Goal: Task Accomplishment & Management: Manage account settings

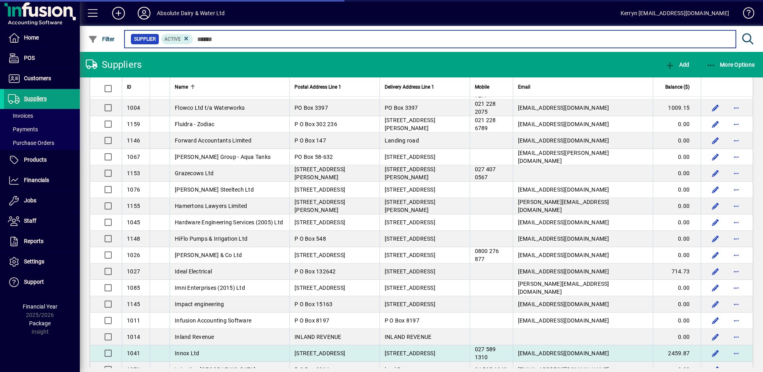
scroll to position [718, 0]
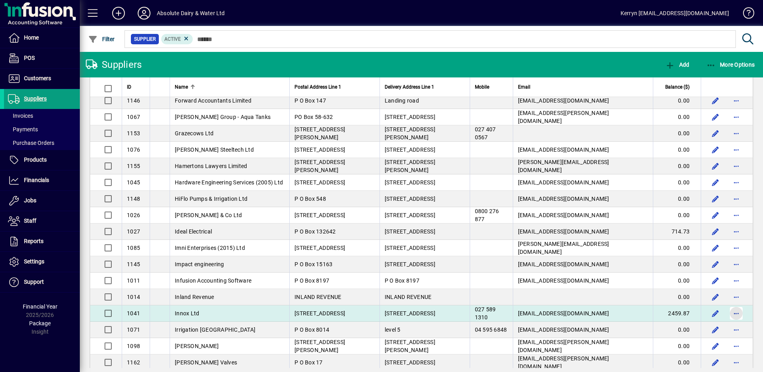
click at [729, 312] on span "button" at bounding box center [735, 313] width 19 height 19
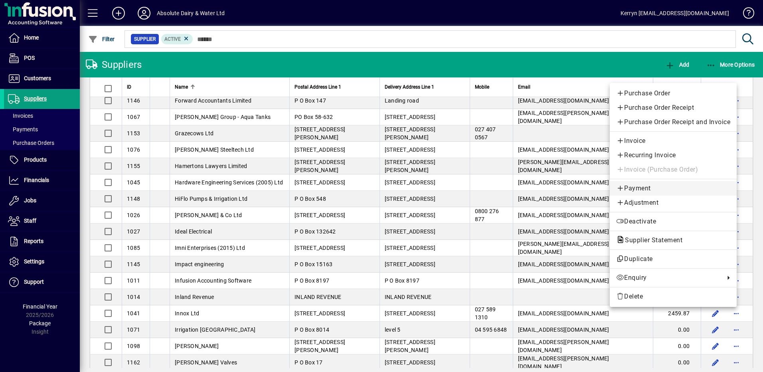
click at [641, 185] on span "Payment" at bounding box center [673, 188] width 114 height 10
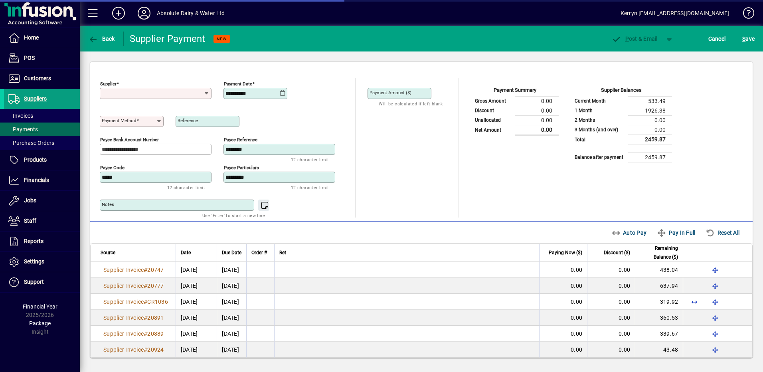
type input "**********"
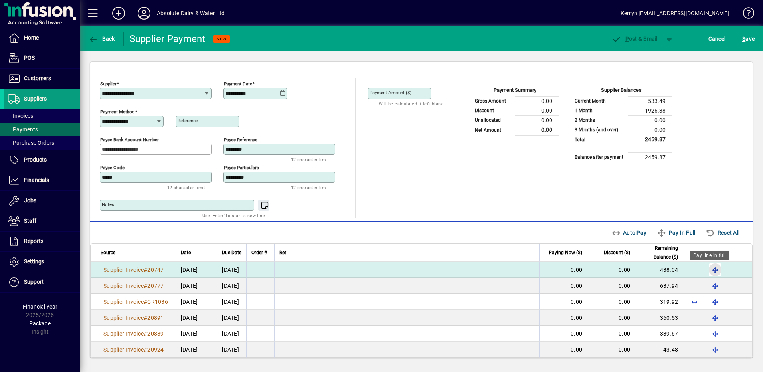
click at [706, 272] on span "button" at bounding box center [714, 269] width 19 height 19
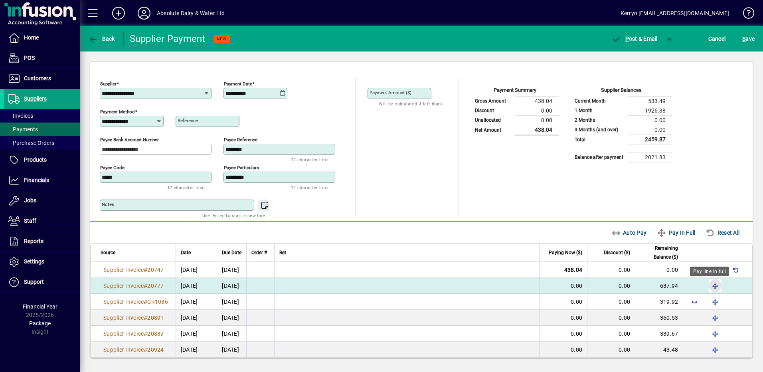
click at [706, 285] on span "button" at bounding box center [714, 285] width 19 height 19
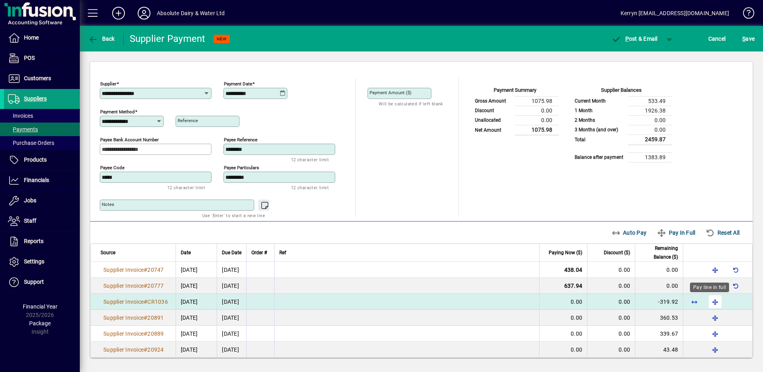
click at [712, 300] on span "button" at bounding box center [714, 301] width 19 height 19
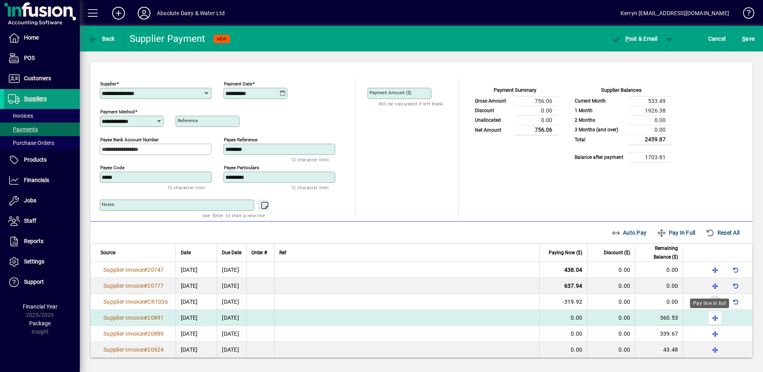
click at [709, 318] on span "button" at bounding box center [714, 317] width 19 height 19
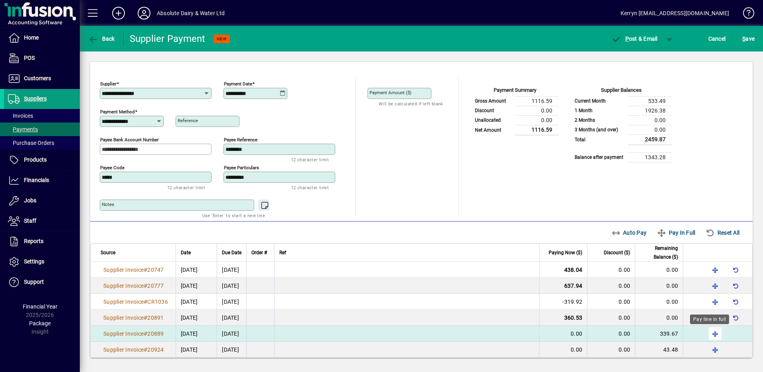
click at [711, 331] on span "button" at bounding box center [714, 333] width 19 height 19
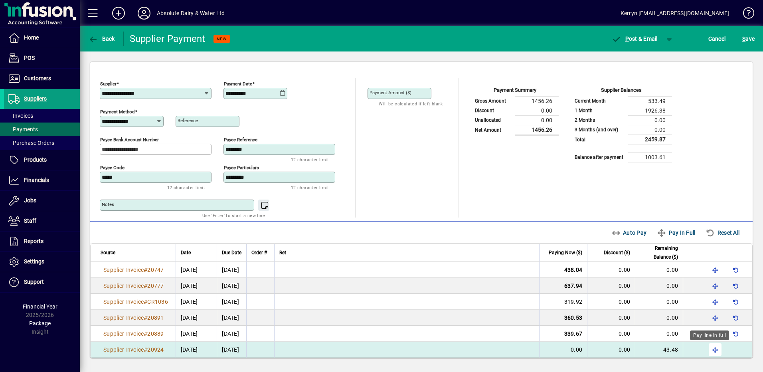
click at [710, 340] on div "Pay line in full" at bounding box center [709, 335] width 39 height 10
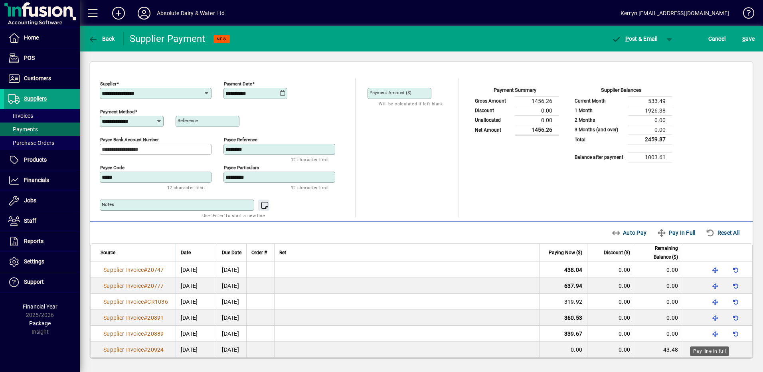
click at [706, 350] on div "Pay line in full" at bounding box center [709, 351] width 39 height 10
click at [704, 350] on div "Pay line in full" at bounding box center [709, 351] width 39 height 10
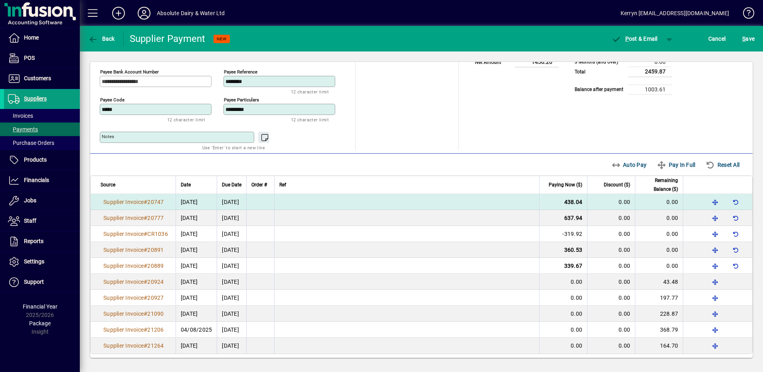
scroll to position [71, 0]
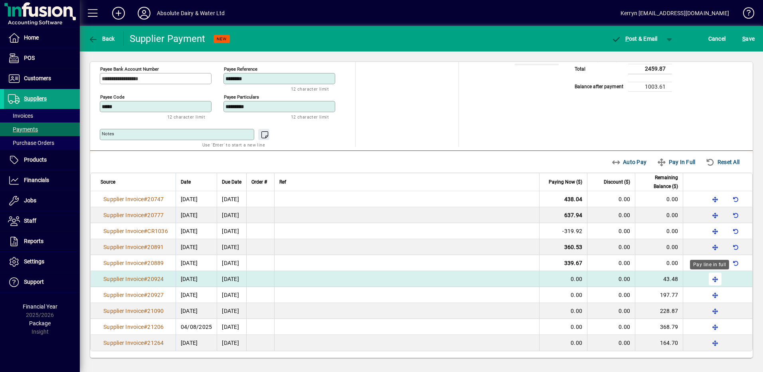
click at [708, 275] on span "button" at bounding box center [714, 278] width 19 height 19
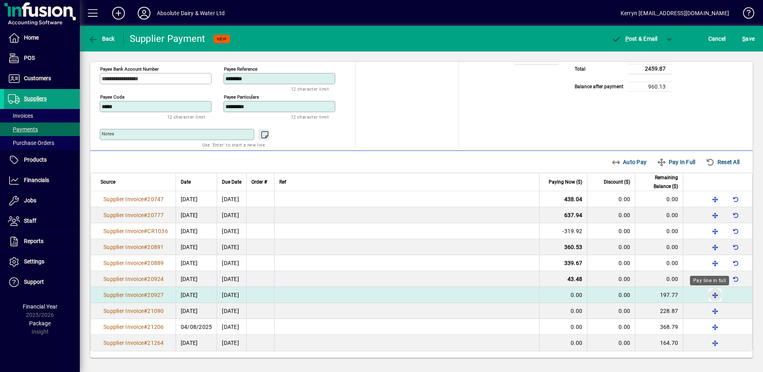
click at [709, 292] on span "button" at bounding box center [714, 294] width 19 height 19
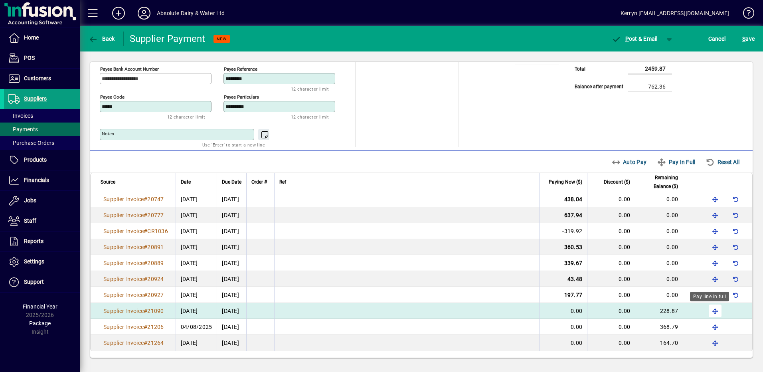
click at [712, 308] on span "button" at bounding box center [714, 310] width 19 height 19
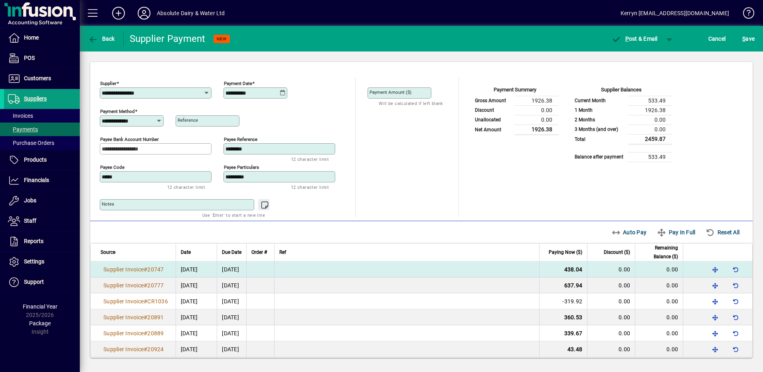
scroll to position [0, 0]
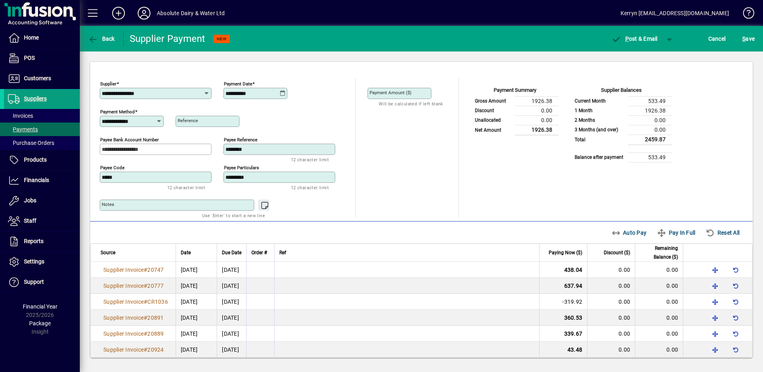
click at [286, 93] on div "**********" at bounding box center [255, 93] width 61 height 6
click at [284, 92] on icon at bounding box center [283, 93] width 6 height 6
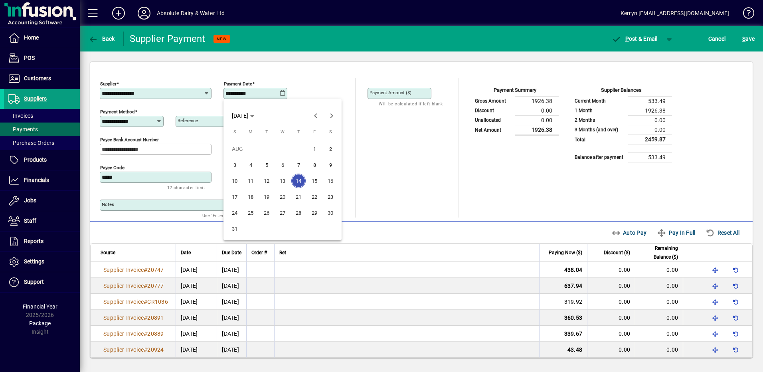
click at [284, 197] on span "20" at bounding box center [282, 196] width 14 height 14
type input "**********"
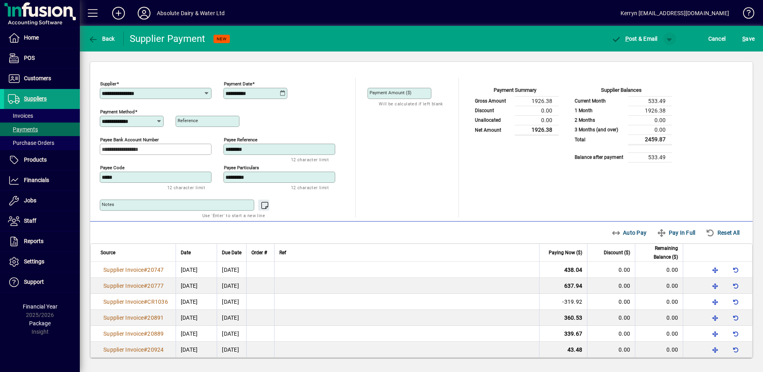
click at [668, 39] on span "button" at bounding box center [669, 38] width 19 height 19
click at [667, 60] on span "button" at bounding box center [648, 55] width 41 height 19
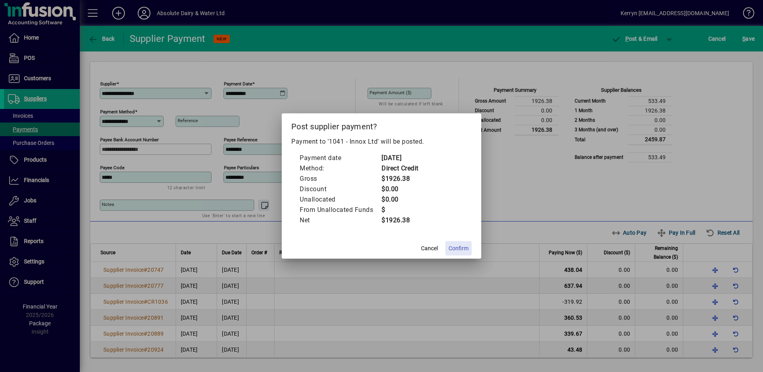
click at [460, 242] on span at bounding box center [458, 248] width 26 height 19
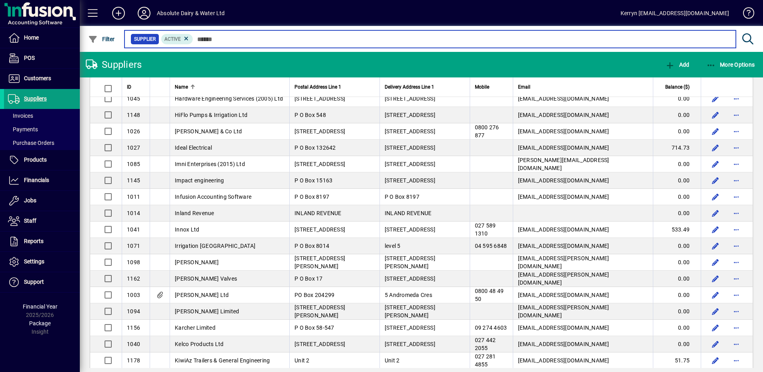
scroll to position [917, 0]
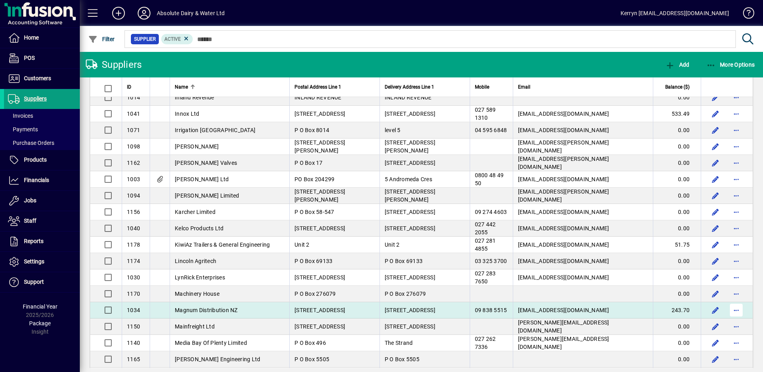
click at [730, 310] on span "button" at bounding box center [735, 309] width 19 height 19
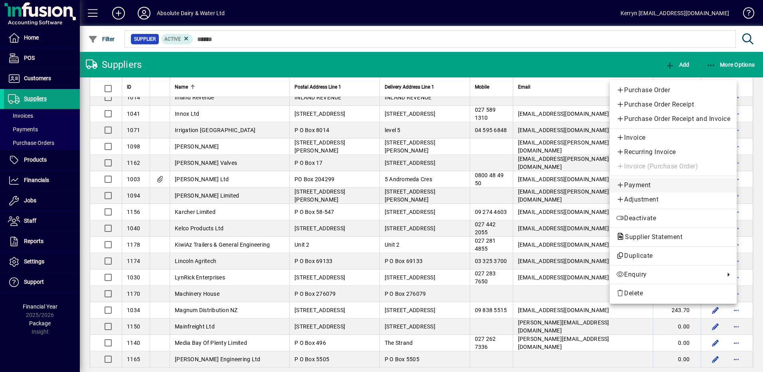
click at [642, 186] on span "Payment" at bounding box center [673, 185] width 114 height 10
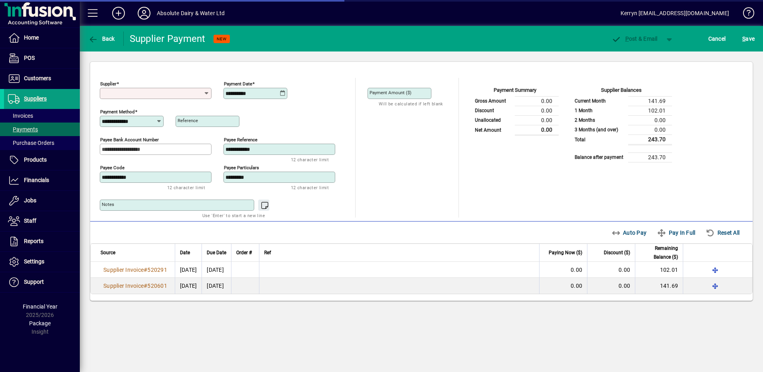
type input "**********"
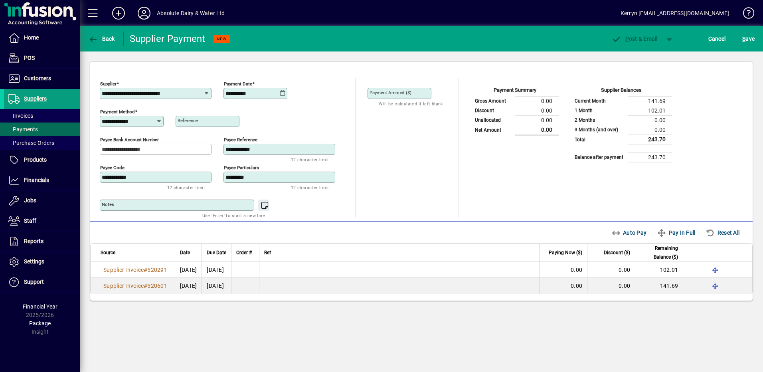
click at [280, 89] on div "**********" at bounding box center [255, 93] width 64 height 11
click at [283, 96] on icon at bounding box center [283, 93] width 6 height 6
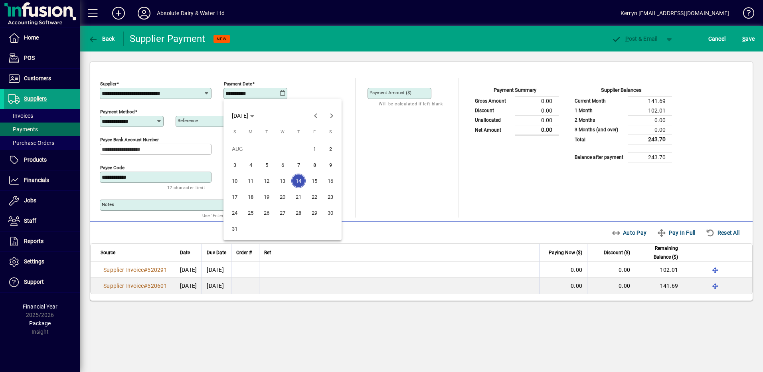
click at [283, 193] on span "20" at bounding box center [282, 196] width 14 height 14
type input "**********"
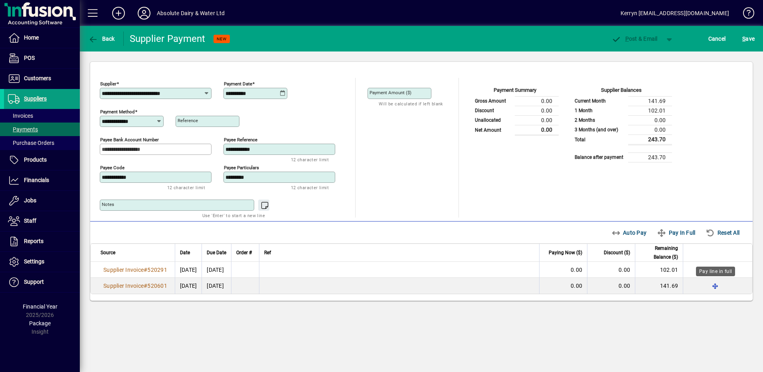
click at [712, 270] on div "Pay line in full" at bounding box center [715, 271] width 39 height 10
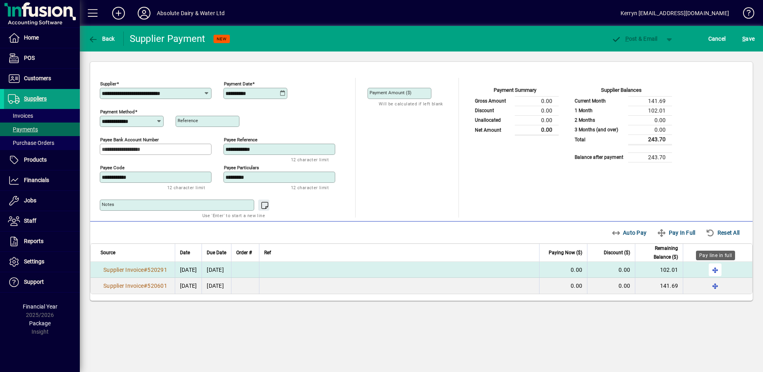
click at [716, 269] on span "button" at bounding box center [714, 269] width 19 height 19
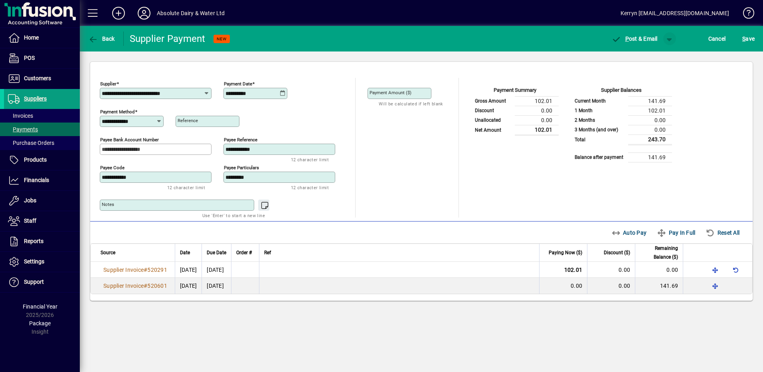
click at [665, 40] on span "button" at bounding box center [669, 38] width 19 height 19
click at [653, 53] on span "P ost" at bounding box center [644, 55] width 28 height 6
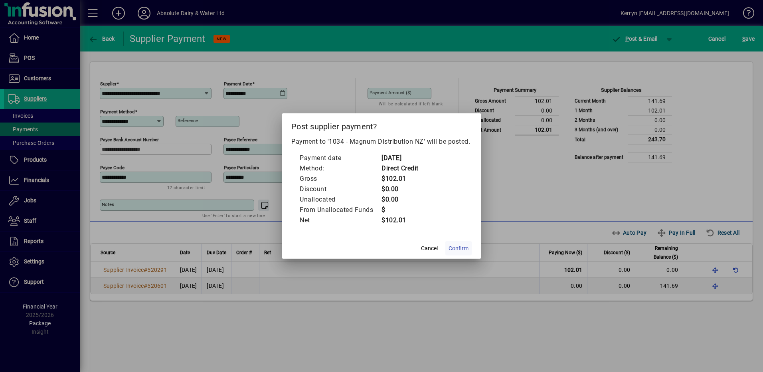
click at [464, 248] on span "Confirm" at bounding box center [458, 248] width 20 height 8
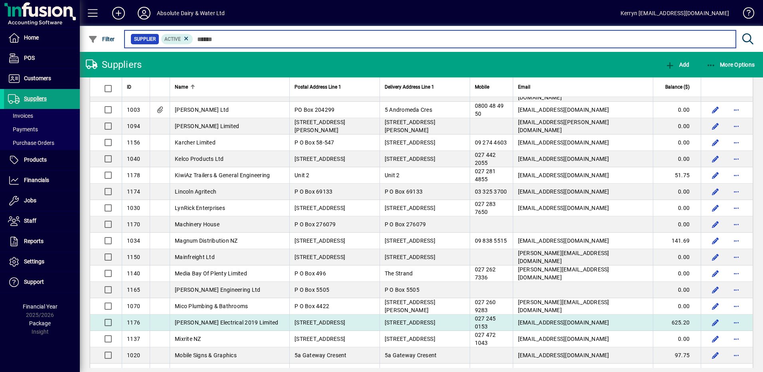
scroll to position [997, 0]
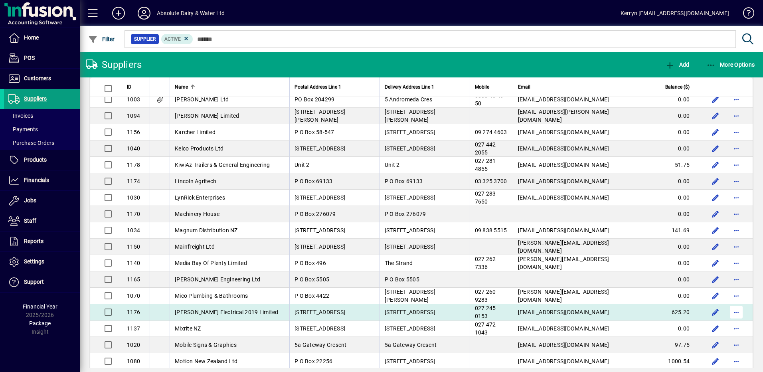
click at [734, 313] on span "button" at bounding box center [735, 311] width 19 height 19
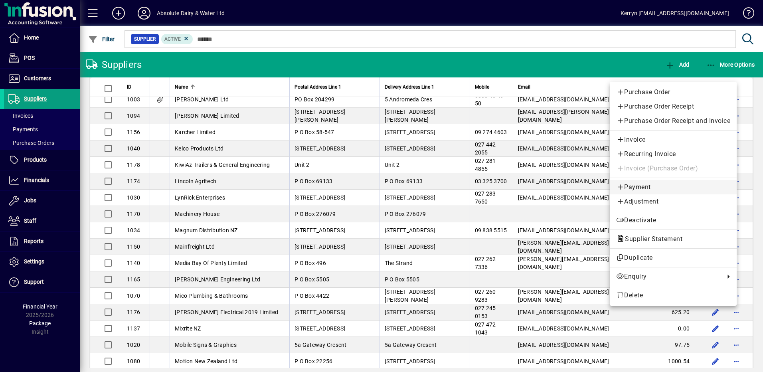
click at [642, 188] on span "Payment" at bounding box center [673, 187] width 114 height 10
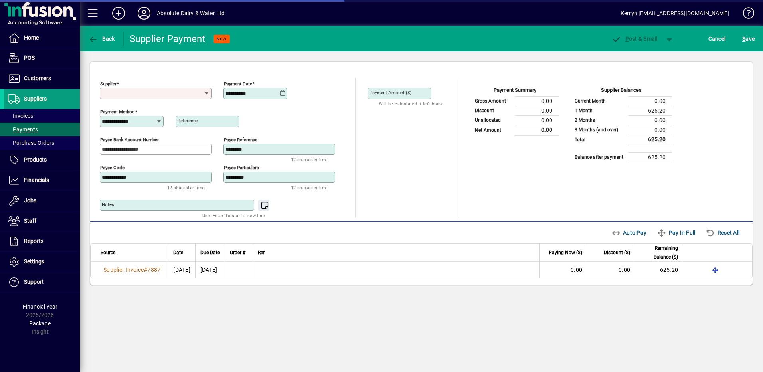
type input "**********"
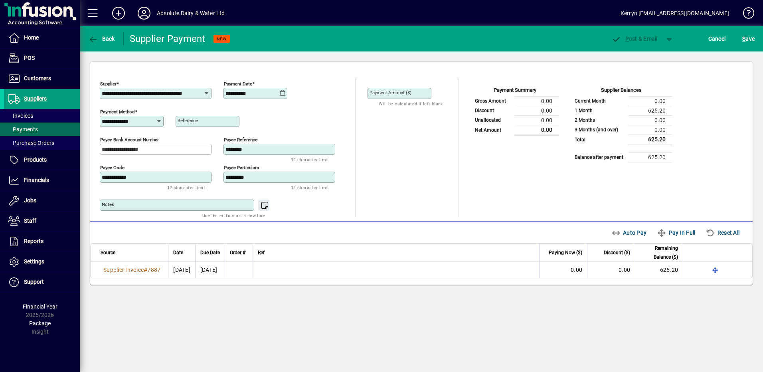
click at [284, 92] on icon at bounding box center [283, 93] width 6 height 6
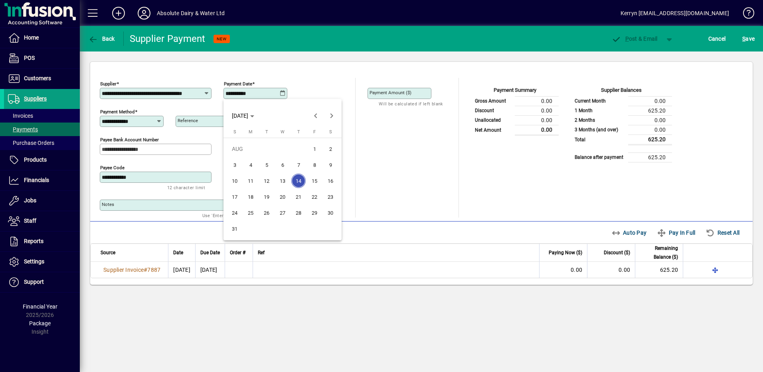
click at [282, 195] on span "20" at bounding box center [282, 196] width 14 height 14
type input "**********"
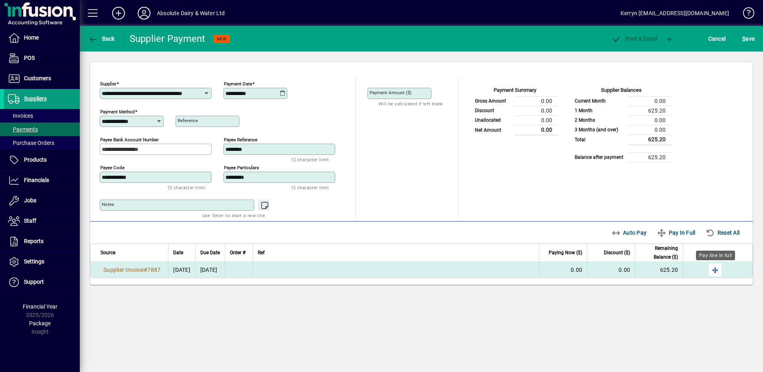
click at [715, 273] on span "button" at bounding box center [714, 269] width 19 height 19
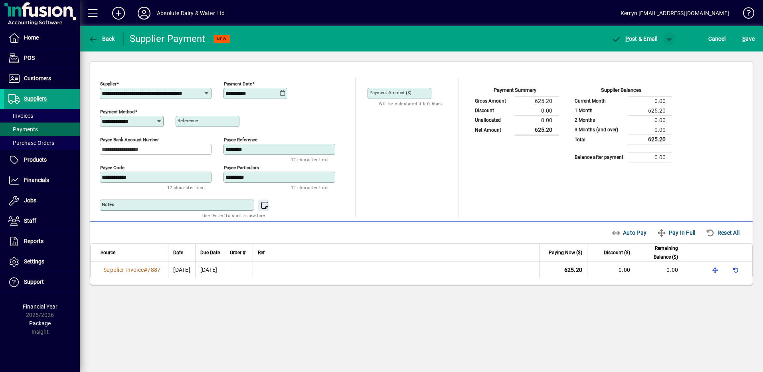
click at [673, 39] on span "button" at bounding box center [669, 38] width 19 height 19
click at [658, 54] on span "button" at bounding box center [648, 55] width 41 height 19
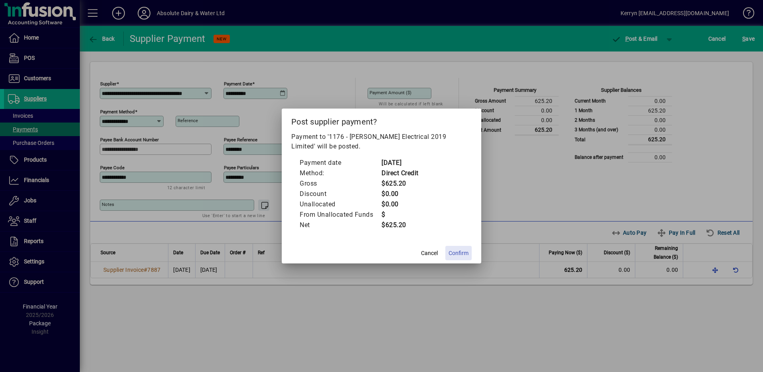
click at [470, 255] on span at bounding box center [458, 252] width 26 height 19
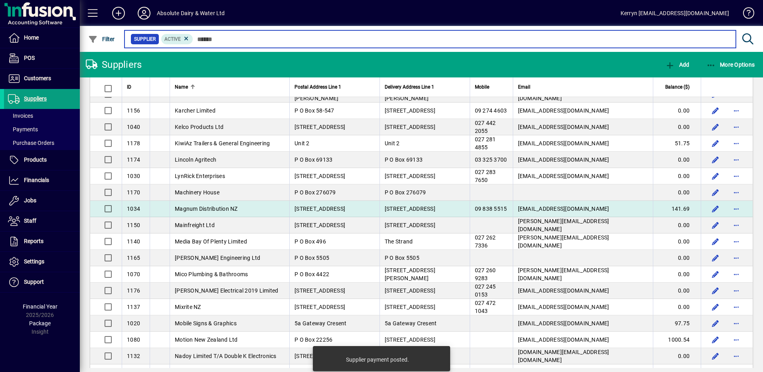
scroll to position [1037, 0]
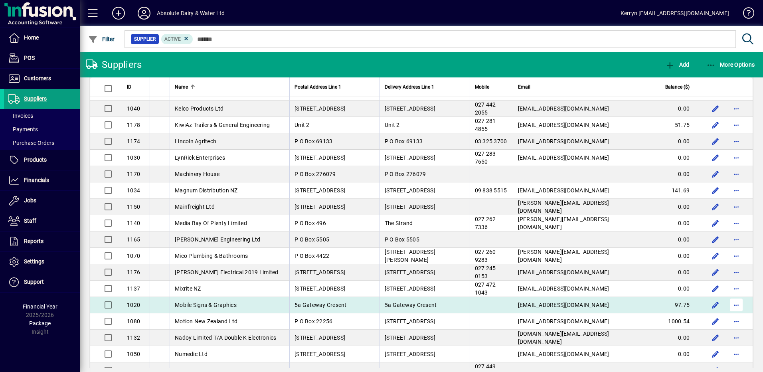
click at [736, 305] on span "button" at bounding box center [735, 304] width 19 height 19
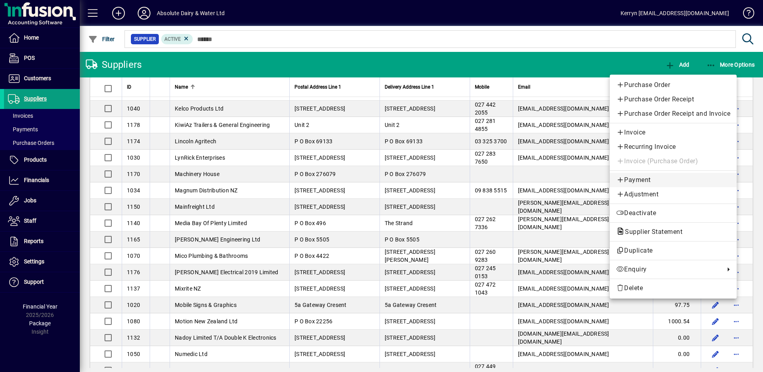
click at [647, 180] on span "Payment" at bounding box center [673, 180] width 114 height 10
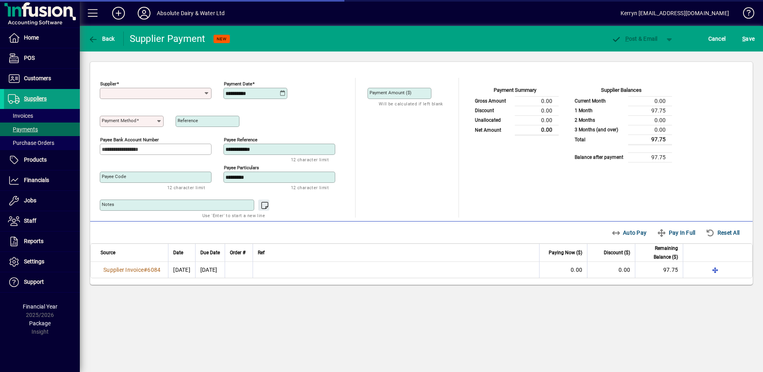
type input "**********"
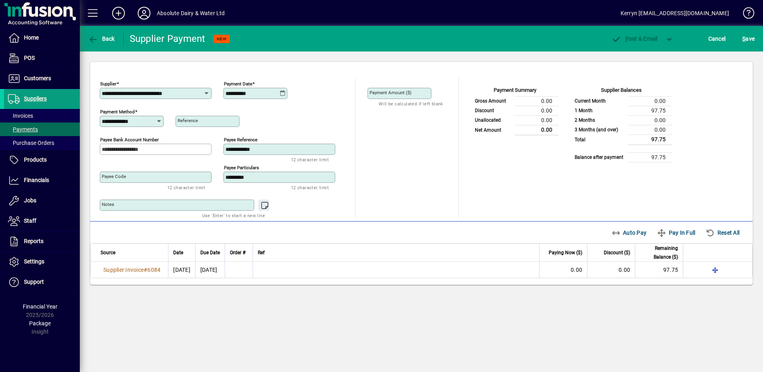
click at [284, 93] on icon at bounding box center [283, 93] width 6 height 6
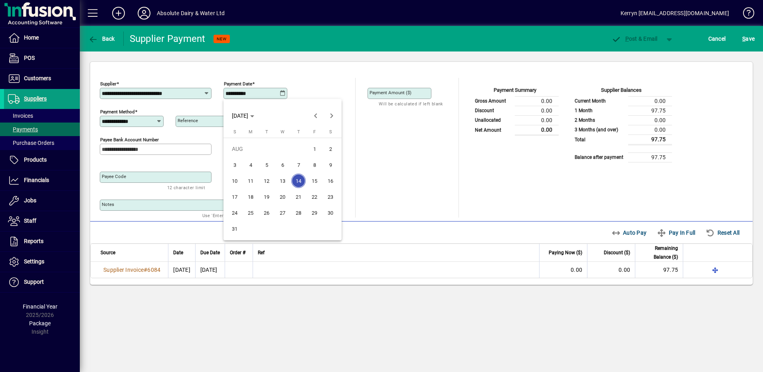
click at [287, 200] on span "20" at bounding box center [282, 196] width 14 height 14
type input "**********"
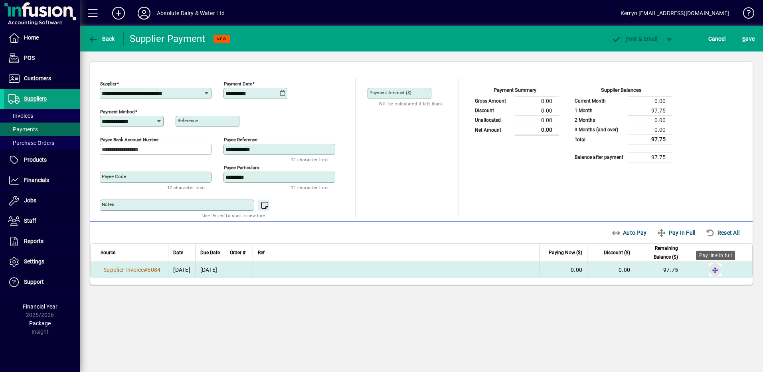
click at [720, 274] on span "button" at bounding box center [714, 269] width 19 height 19
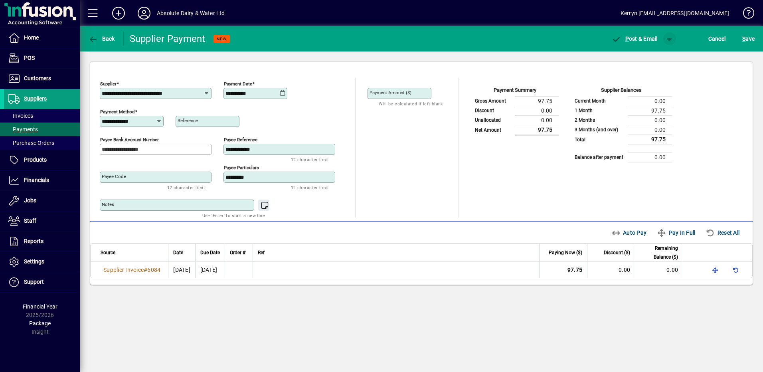
click at [675, 37] on span "button" at bounding box center [669, 38] width 19 height 19
click at [652, 55] on span "P ost" at bounding box center [644, 55] width 28 height 6
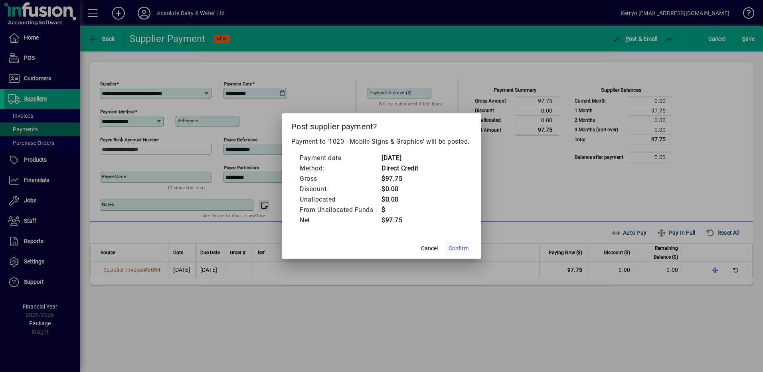
click at [461, 247] on span "Confirm" at bounding box center [458, 248] width 20 height 8
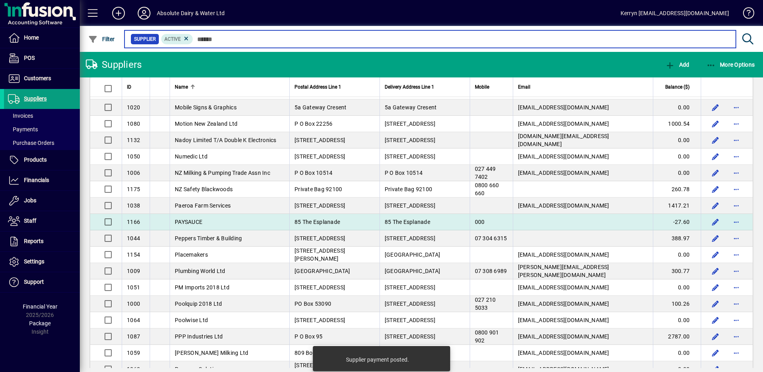
scroll to position [1237, 0]
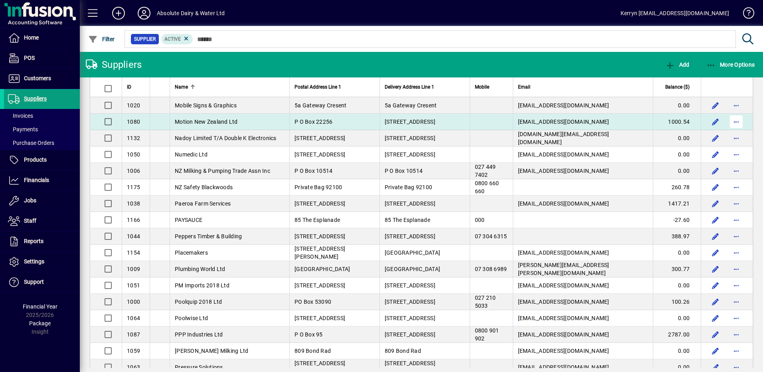
click at [731, 124] on span "button" at bounding box center [735, 121] width 19 height 19
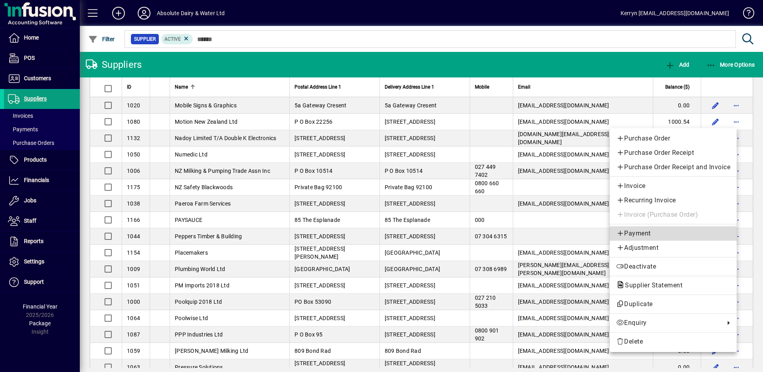
click at [640, 232] on span "Payment" at bounding box center [673, 234] width 114 height 10
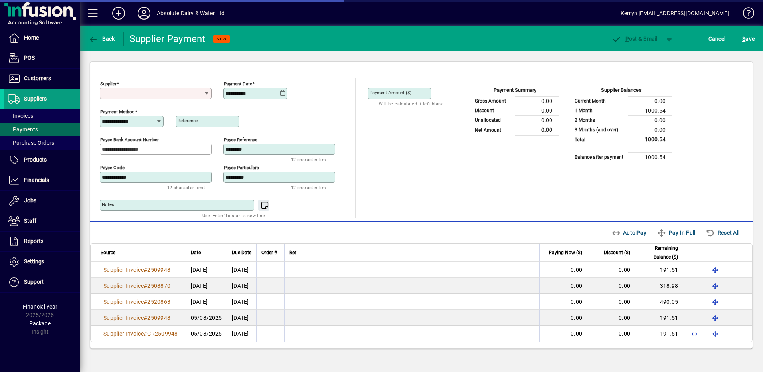
type input "**********"
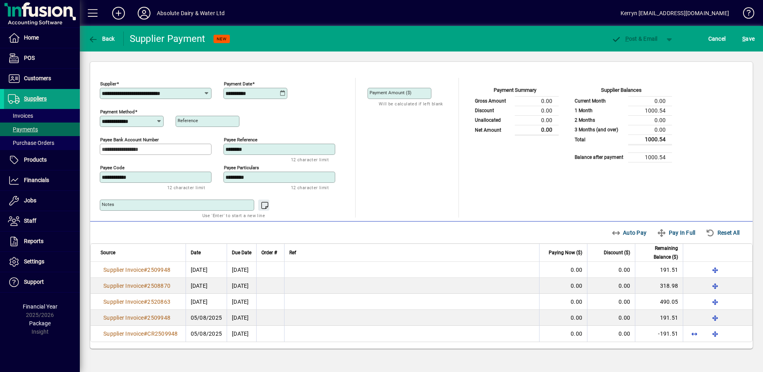
click at [280, 92] on icon at bounding box center [283, 93] width 6 height 6
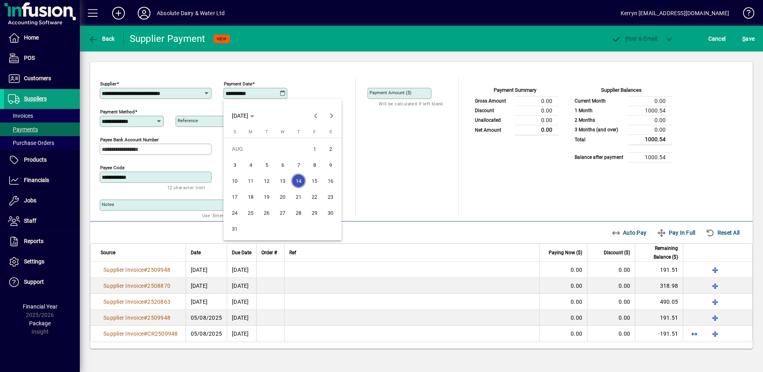
click at [286, 196] on span "20" at bounding box center [282, 196] width 14 height 14
type input "**********"
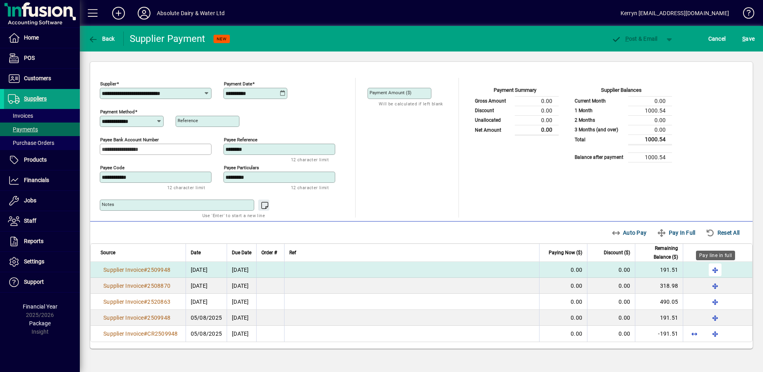
click at [714, 270] on span "button" at bounding box center [714, 269] width 19 height 19
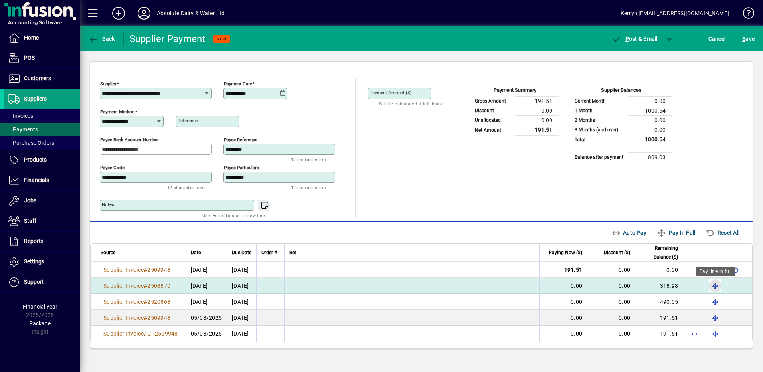
click at [714, 284] on span "button" at bounding box center [714, 285] width 19 height 19
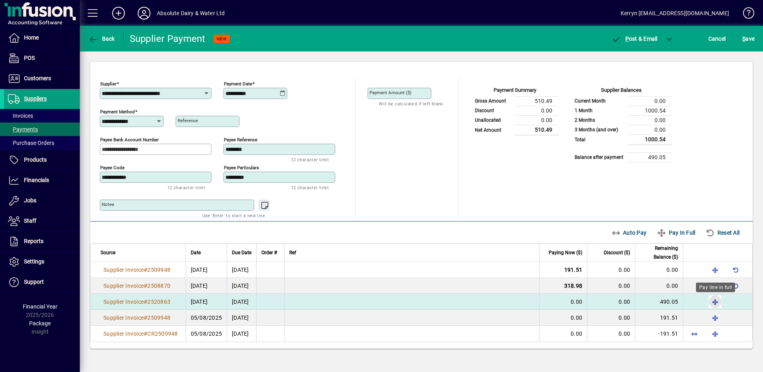
click at [717, 299] on span "button" at bounding box center [714, 301] width 19 height 19
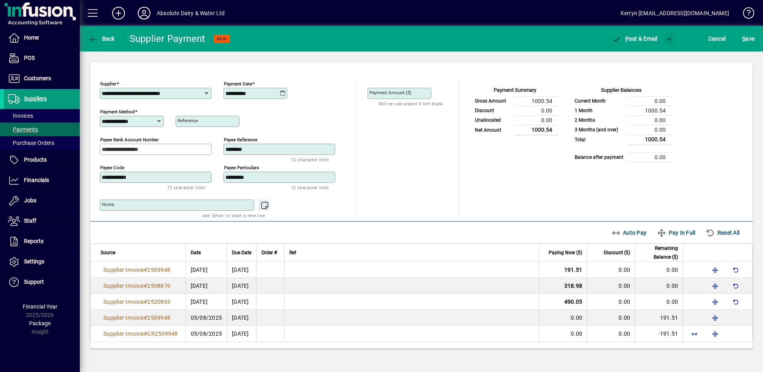
click at [672, 38] on span "button" at bounding box center [669, 38] width 19 height 19
click at [654, 54] on span "P ost" at bounding box center [644, 55] width 28 height 6
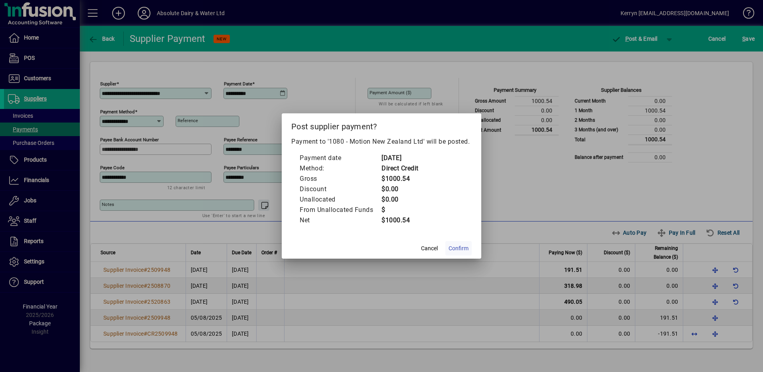
click at [464, 248] on span "Confirm" at bounding box center [458, 248] width 20 height 8
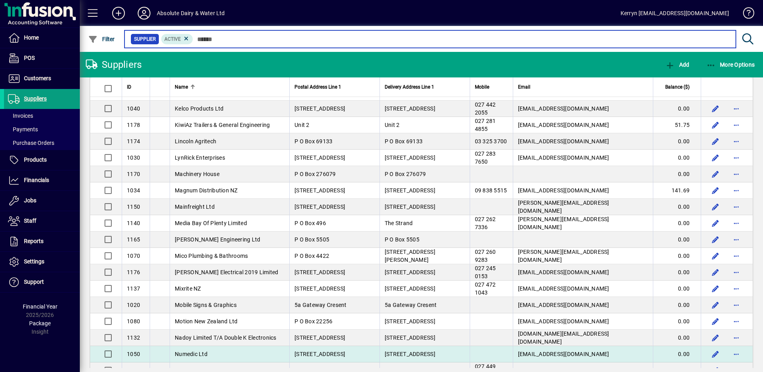
scroll to position [1197, 0]
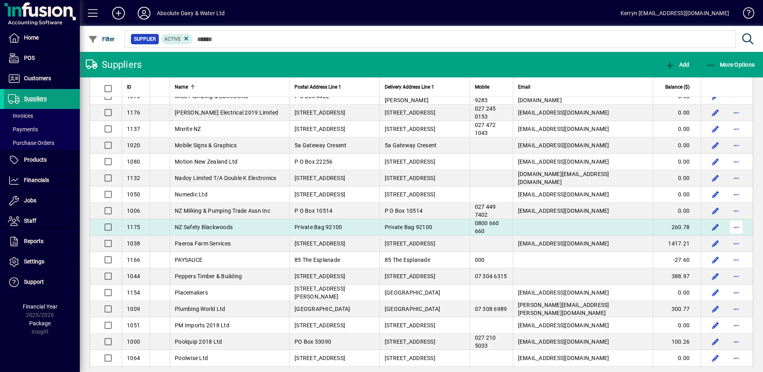
click at [730, 229] on span "button" at bounding box center [735, 226] width 19 height 19
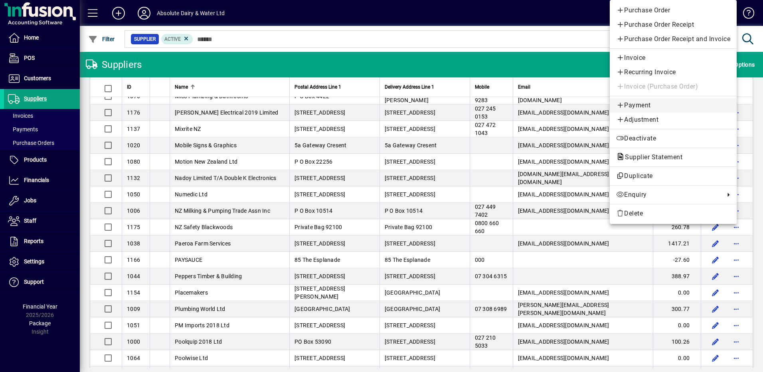
click at [648, 103] on span "Payment" at bounding box center [673, 106] width 114 height 10
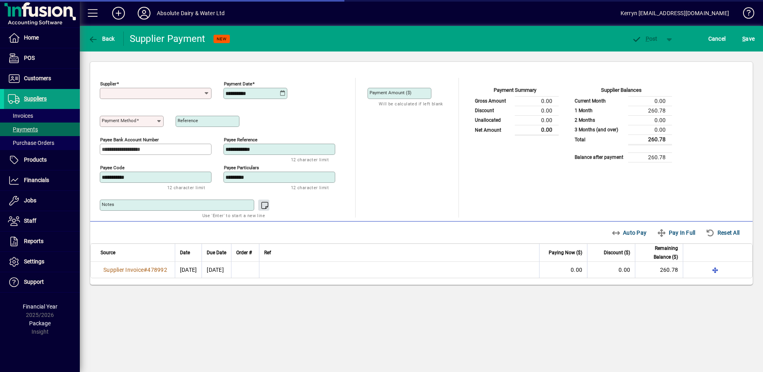
type input "**********"
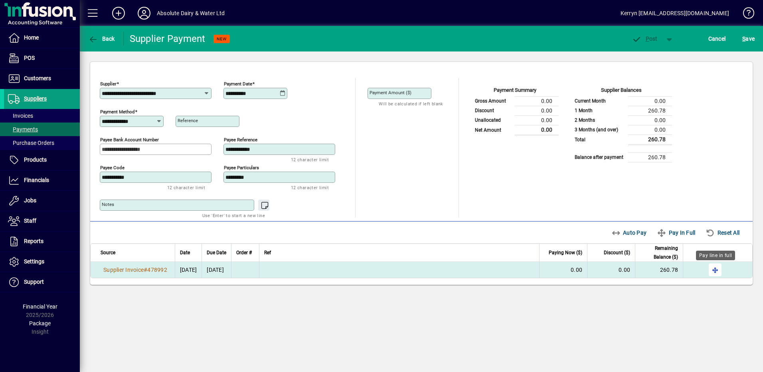
click at [718, 276] on span "button" at bounding box center [714, 269] width 19 height 19
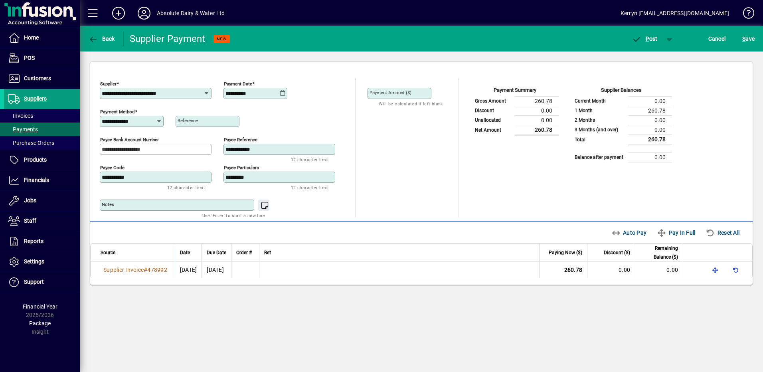
click at [282, 91] on icon at bounding box center [283, 93] width 6 height 6
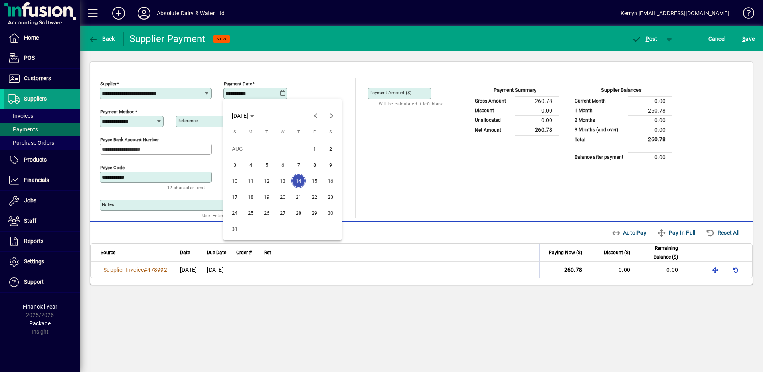
click at [282, 202] on span "20" at bounding box center [282, 196] width 14 height 14
type input "**********"
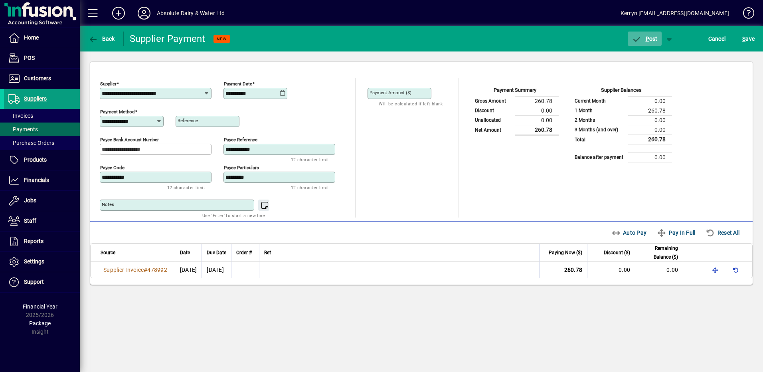
click at [649, 39] on span "P ost" at bounding box center [644, 39] width 26 height 6
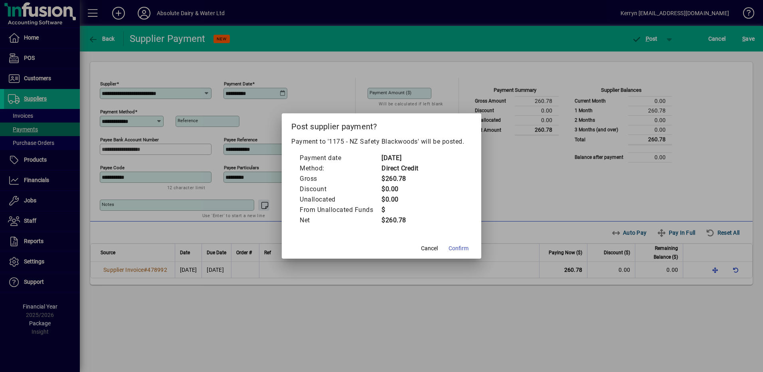
click at [473, 257] on mat-dialog-actions "Cancel Confirm" at bounding box center [381, 247] width 199 height 21
click at [462, 247] on span "Confirm" at bounding box center [458, 248] width 20 height 8
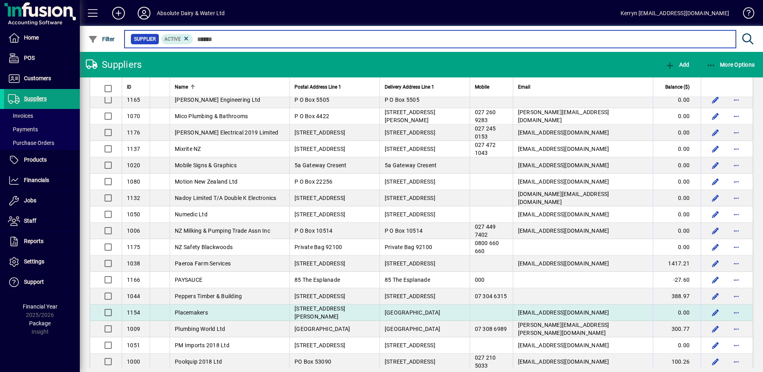
scroll to position [1197, 0]
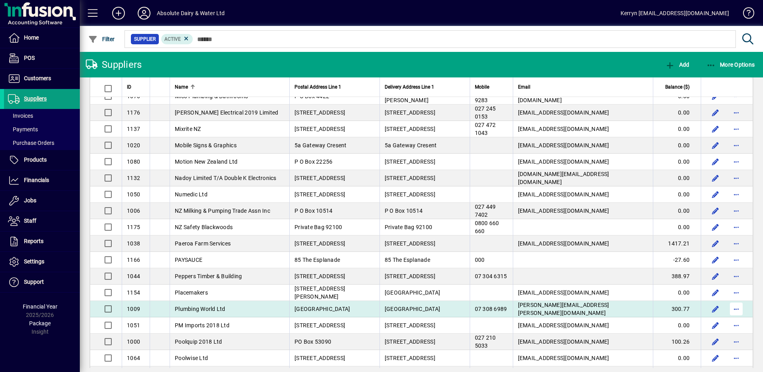
click at [727, 308] on span "button" at bounding box center [735, 308] width 19 height 19
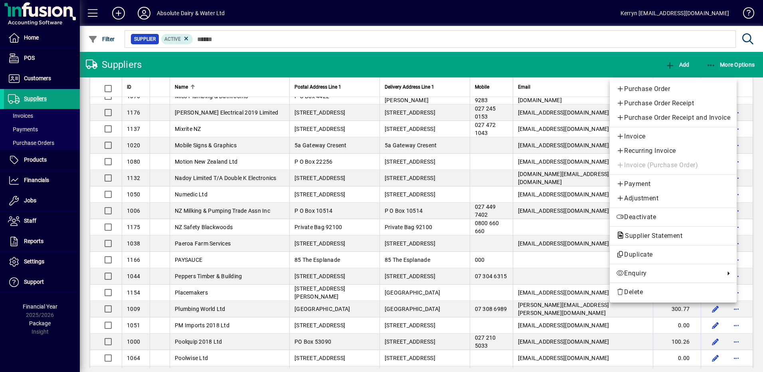
click at [595, 47] on div at bounding box center [381, 186] width 763 height 372
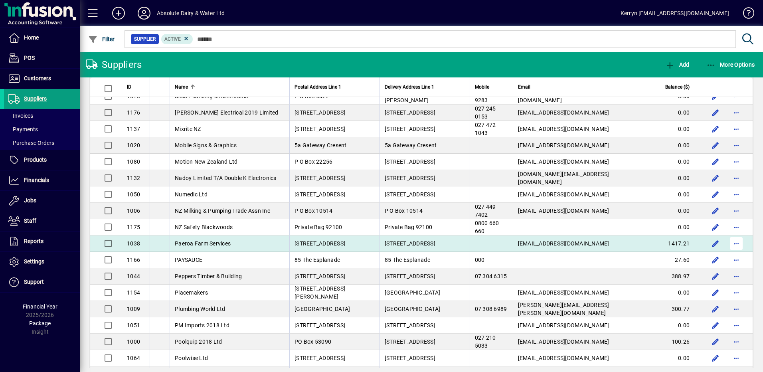
click at [732, 243] on span "button" at bounding box center [735, 243] width 19 height 19
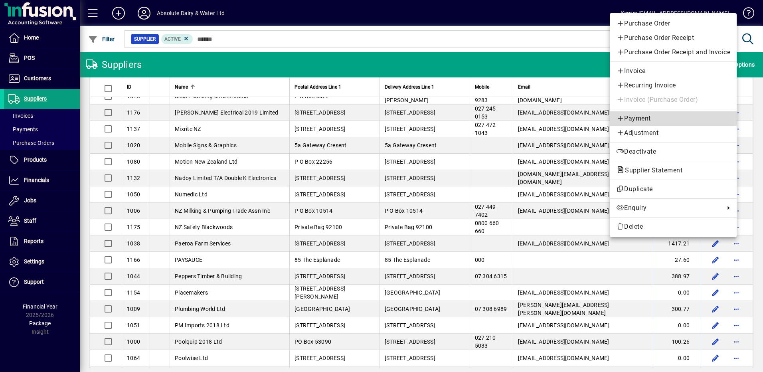
click at [650, 116] on span "Payment" at bounding box center [673, 119] width 114 height 10
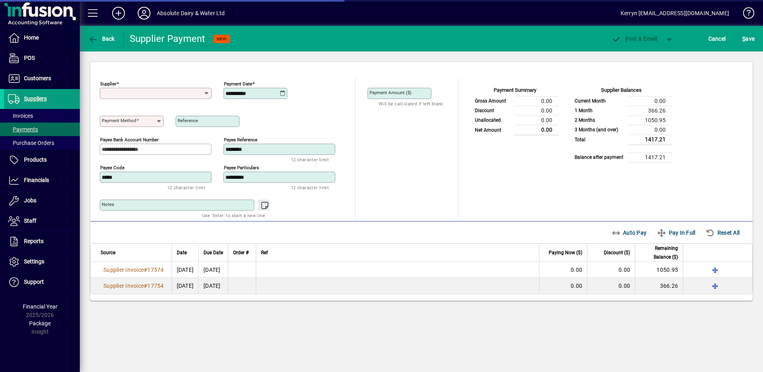
type input "**********"
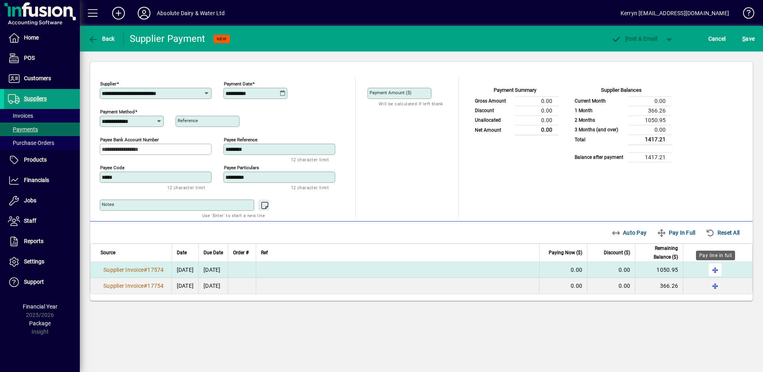
click at [717, 269] on span "button" at bounding box center [714, 269] width 19 height 19
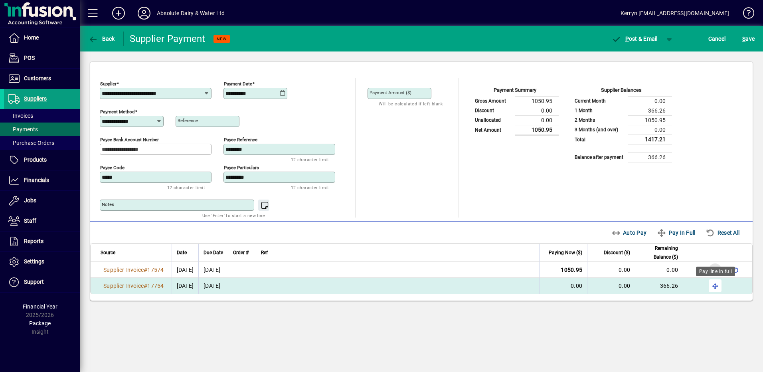
click at [716, 286] on span "button" at bounding box center [714, 285] width 19 height 19
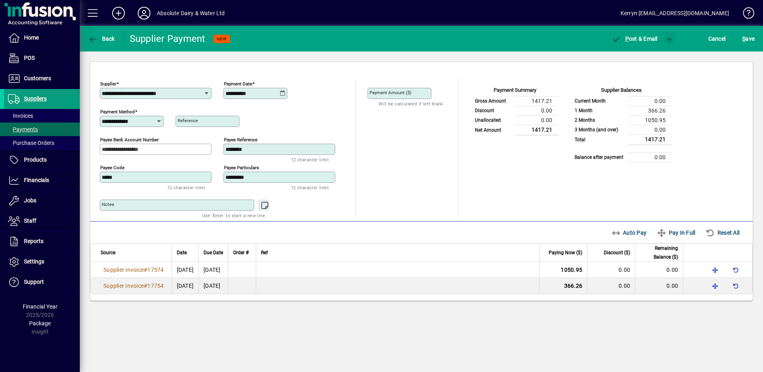
click at [670, 36] on span "button" at bounding box center [669, 38] width 19 height 19
click at [649, 61] on span "button" at bounding box center [648, 55] width 41 height 19
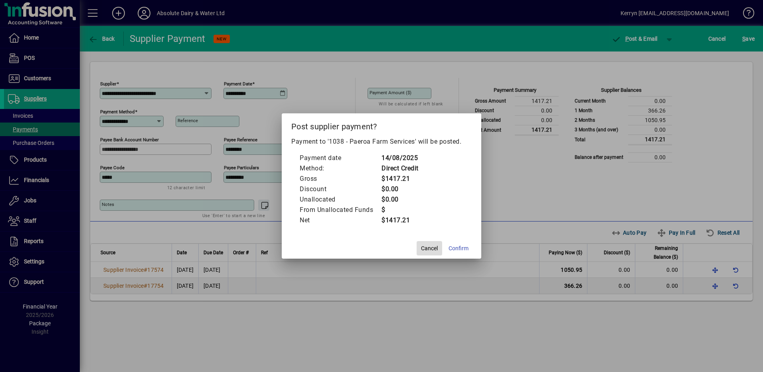
click at [424, 246] on span "Cancel" at bounding box center [429, 248] width 17 height 8
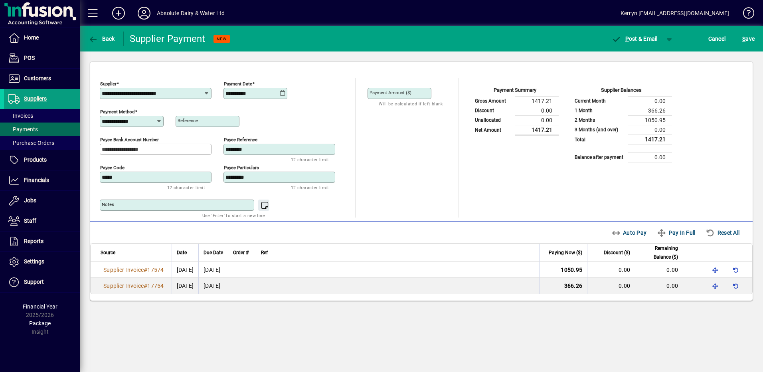
click at [281, 91] on icon at bounding box center [283, 93] width 6 height 6
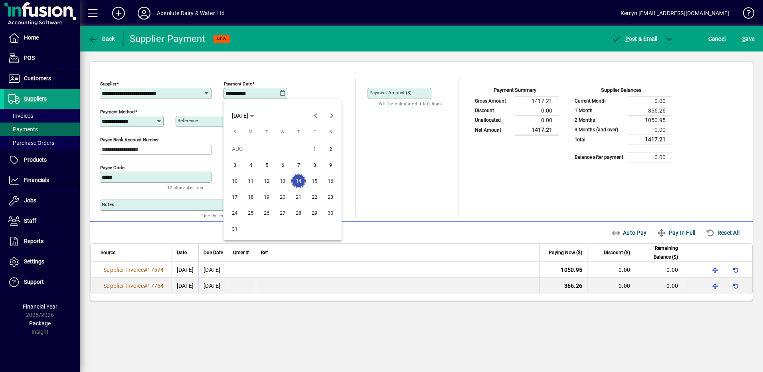
click at [276, 195] on span "20" at bounding box center [282, 196] width 14 height 14
type input "**********"
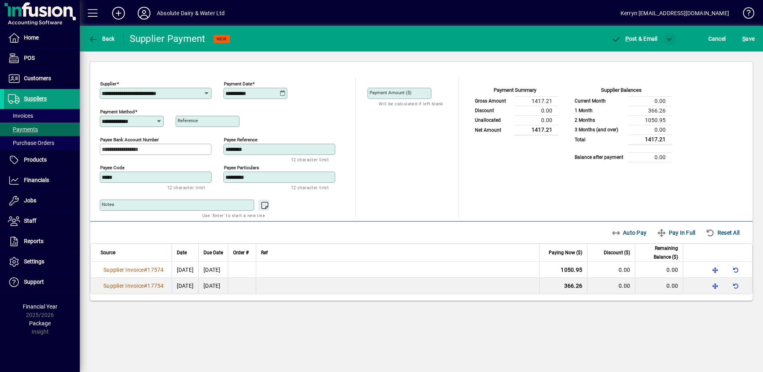
click at [667, 29] on span "button" at bounding box center [669, 38] width 19 height 19
click at [646, 61] on span "button" at bounding box center [648, 55] width 41 height 19
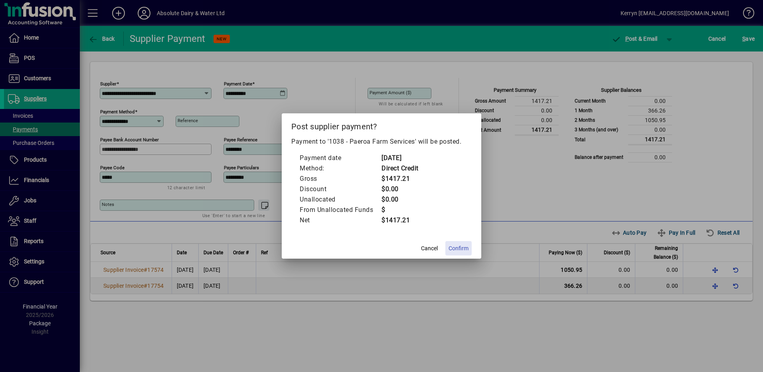
click at [463, 247] on span "Confirm" at bounding box center [458, 248] width 20 height 8
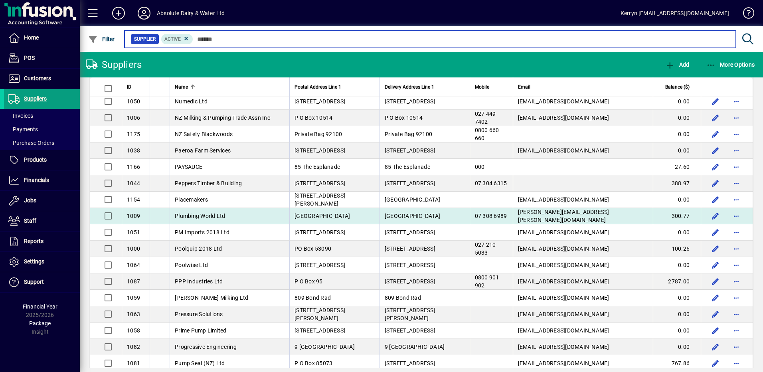
scroll to position [1316, 0]
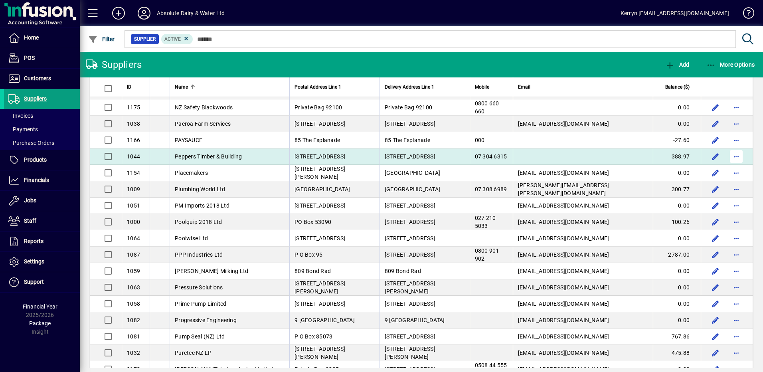
click at [729, 154] on span "button" at bounding box center [735, 156] width 19 height 19
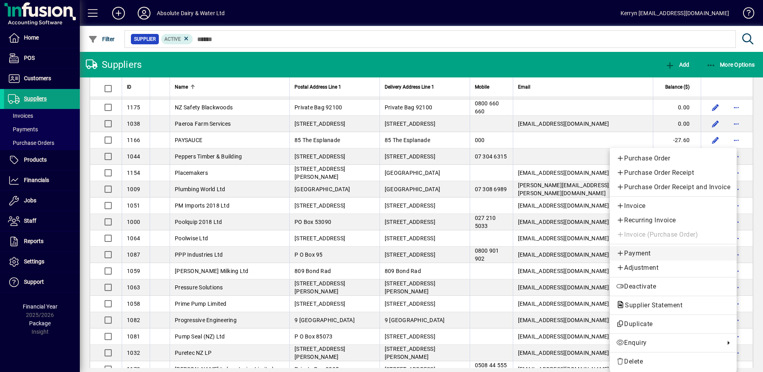
click at [640, 255] on span "Payment" at bounding box center [673, 254] width 114 height 10
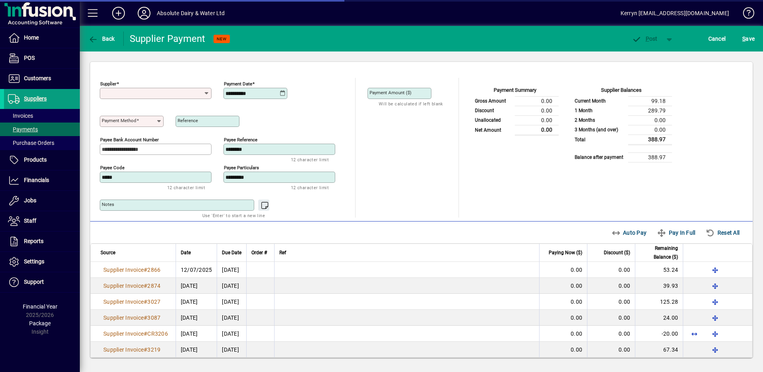
type input "**********"
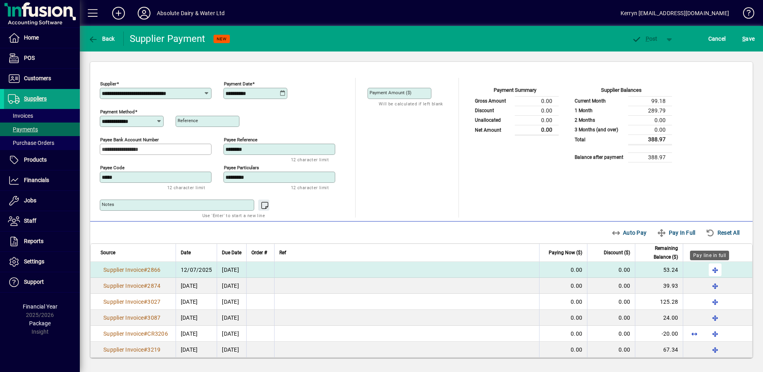
click at [710, 273] on span "button" at bounding box center [714, 269] width 19 height 19
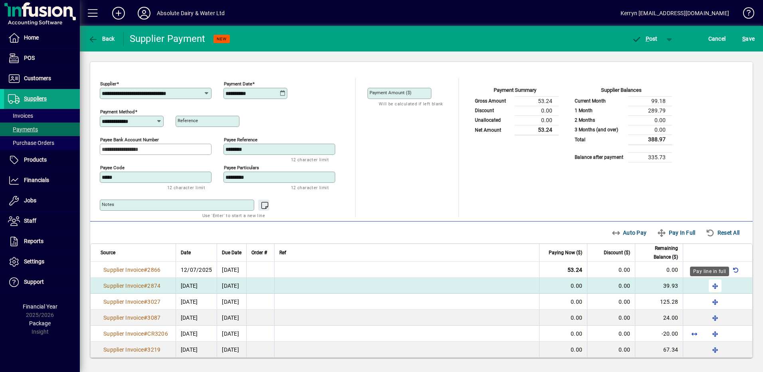
click at [710, 286] on span "button" at bounding box center [714, 285] width 19 height 19
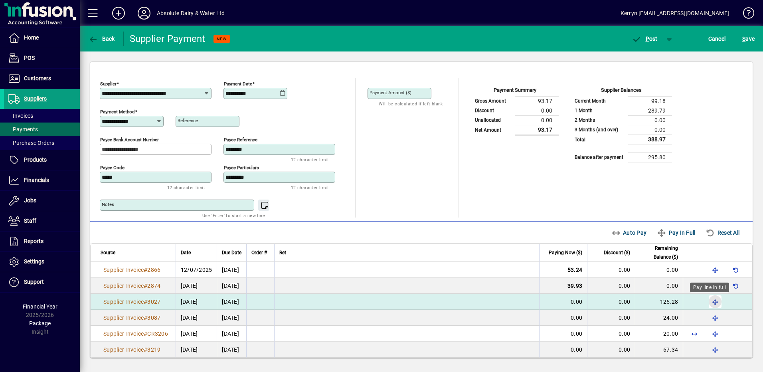
click at [710, 300] on span "button" at bounding box center [714, 301] width 19 height 19
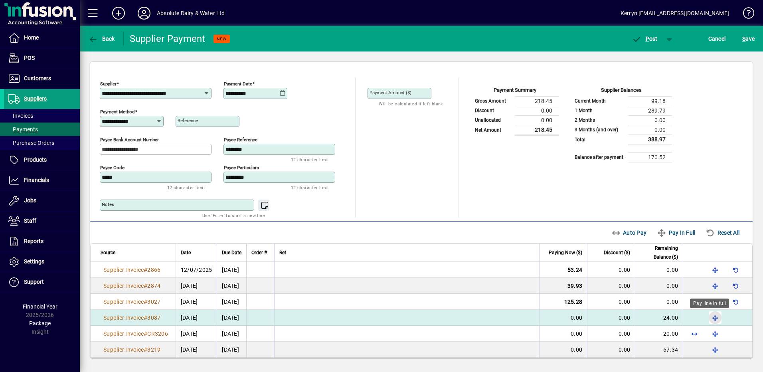
click at [711, 316] on span "button" at bounding box center [714, 317] width 19 height 19
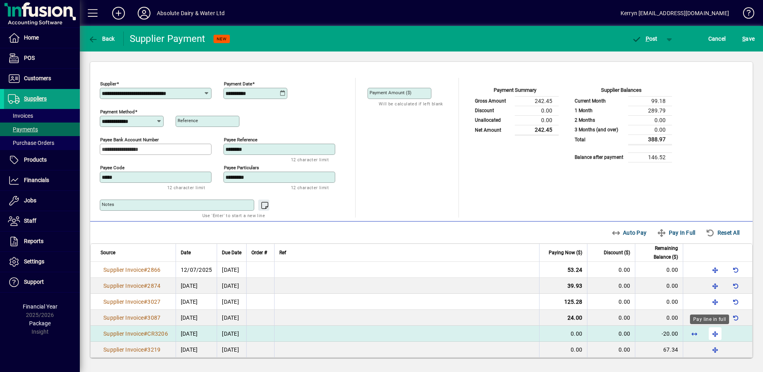
click at [711, 330] on span "button" at bounding box center [714, 333] width 19 height 19
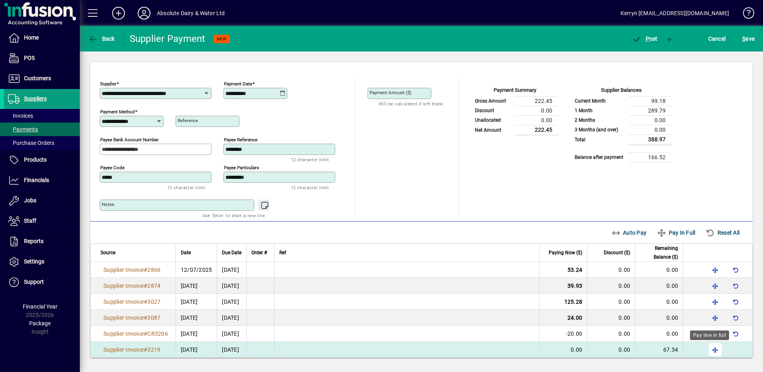
drag, startPoint x: 711, startPoint y: 339, endPoint x: 712, endPoint y: 344, distance: 4.4
click at [711, 343] on body "Home POS Customers Invoices Payments Quotes Backorders Items Communications Sup…" at bounding box center [381, 186] width 763 height 372
drag, startPoint x: 712, startPoint y: 344, endPoint x: 712, endPoint y: 349, distance: 5.6
click at [712, 349] on span "button" at bounding box center [714, 349] width 19 height 19
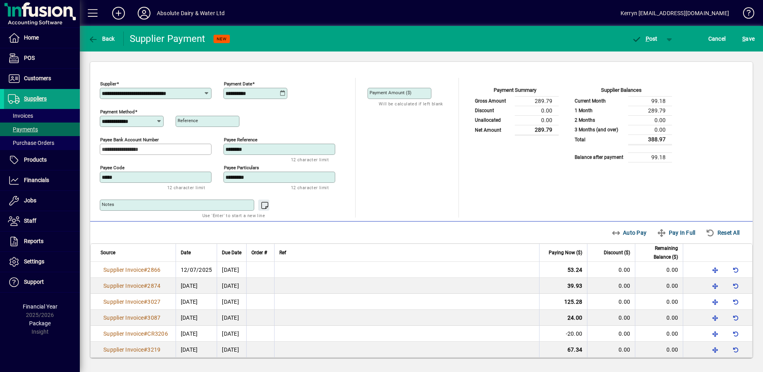
click at [281, 96] on icon at bounding box center [283, 93] width 6 height 6
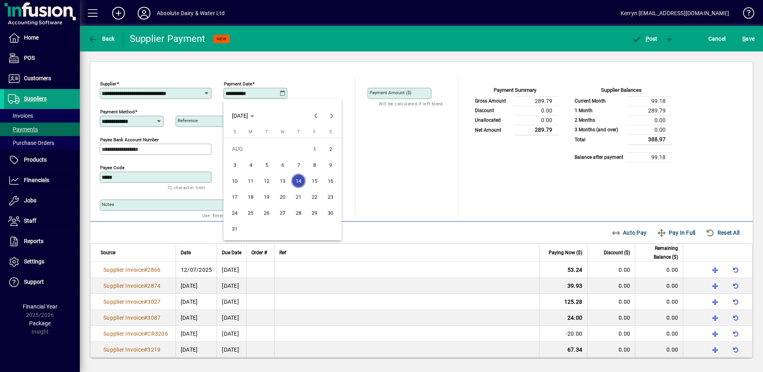
click at [286, 195] on span "20" at bounding box center [282, 196] width 14 height 14
type input "**********"
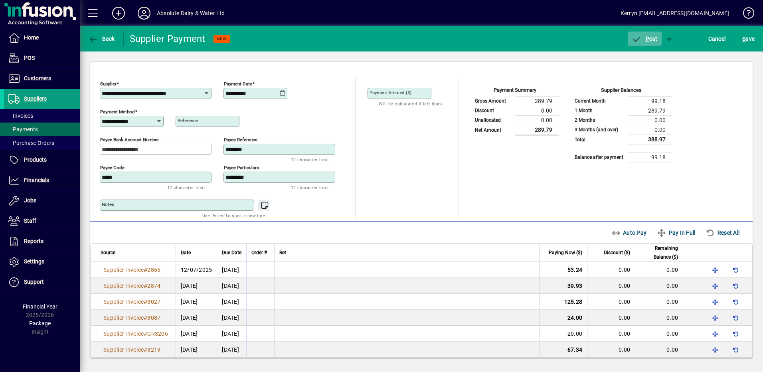
click at [642, 44] on span "button" at bounding box center [644, 38] width 34 height 19
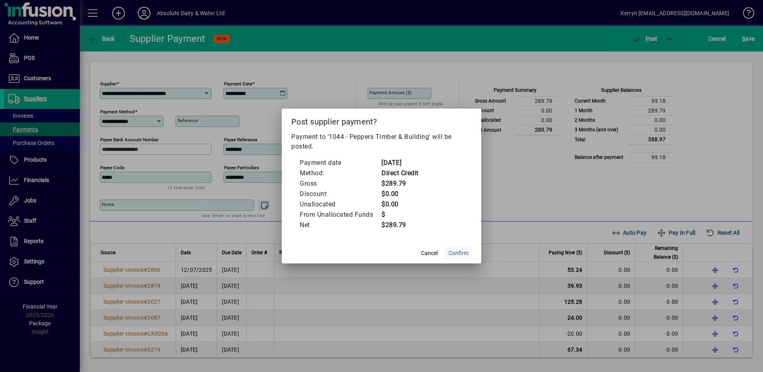
click at [459, 250] on span "Confirm" at bounding box center [458, 253] width 20 height 8
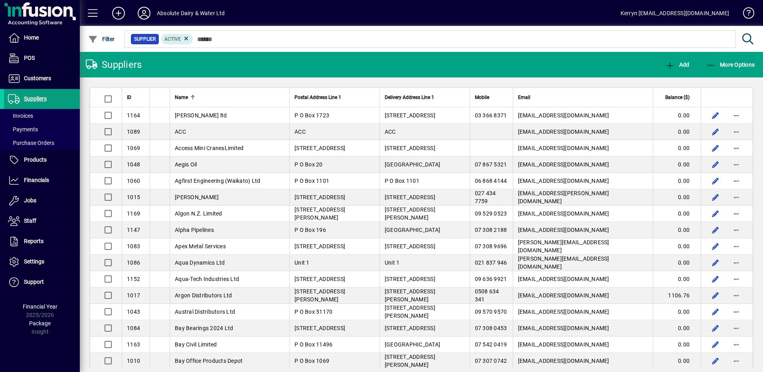
click at [185, 95] on span "Name" at bounding box center [181, 97] width 13 height 9
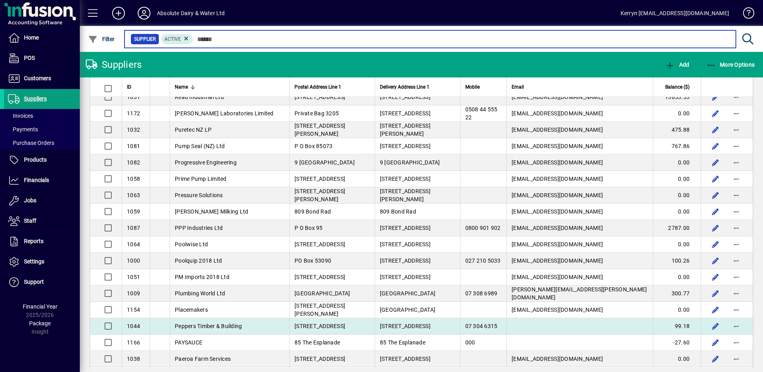
scroll to position [758, 0]
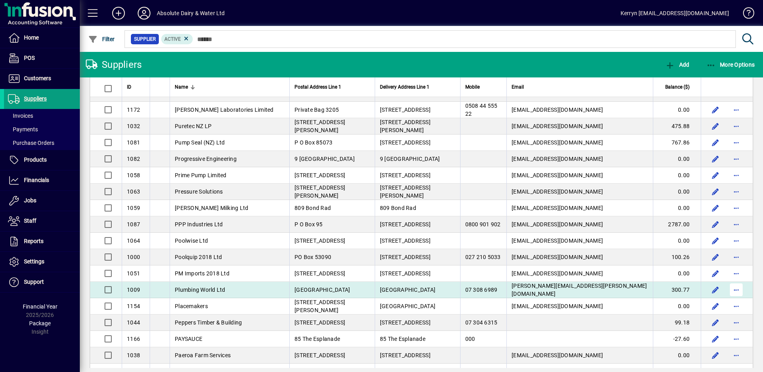
click at [730, 288] on span "button" at bounding box center [735, 289] width 19 height 19
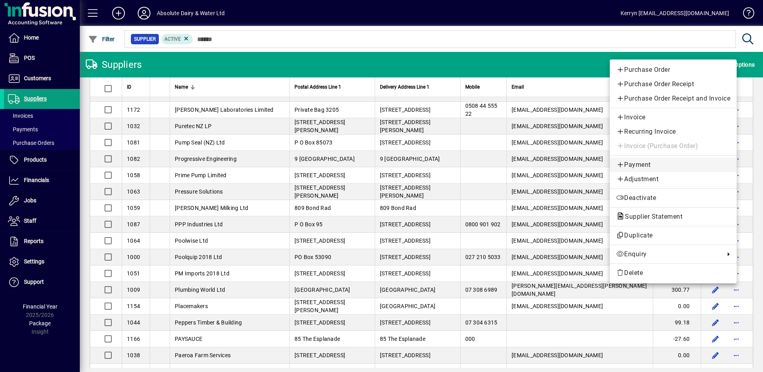
click at [636, 163] on span "Payment" at bounding box center [673, 165] width 114 height 10
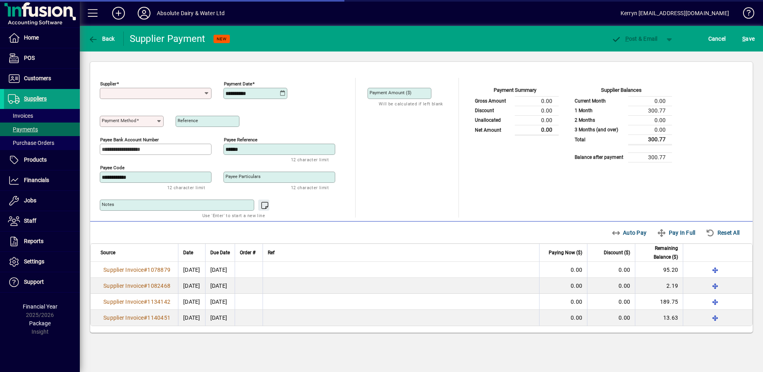
type input "**********"
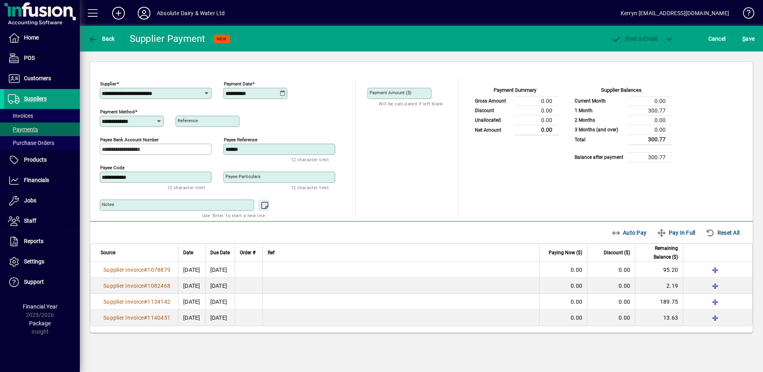
click at [283, 92] on icon at bounding box center [283, 93] width 6 height 6
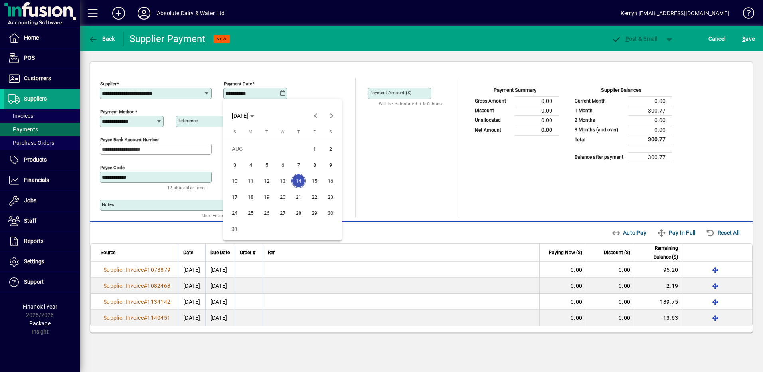
click at [288, 201] on span "20" at bounding box center [282, 196] width 14 height 14
type input "**********"
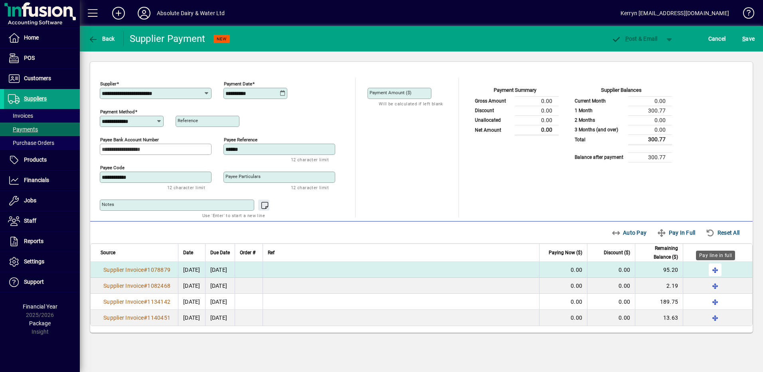
click at [717, 269] on span "button" at bounding box center [714, 269] width 19 height 19
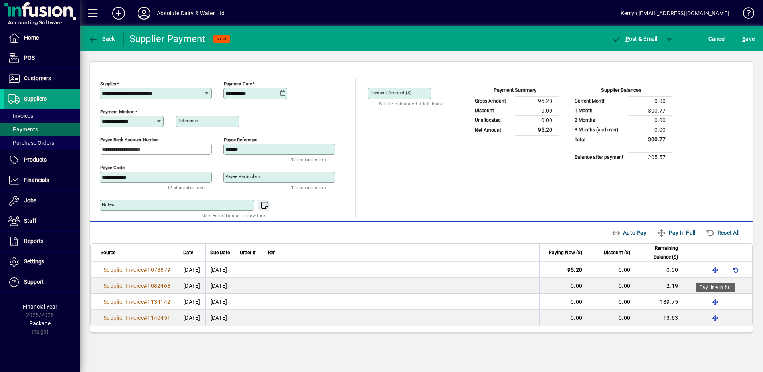
click at [719, 287] on div "Pay line in full" at bounding box center [715, 287] width 39 height 10
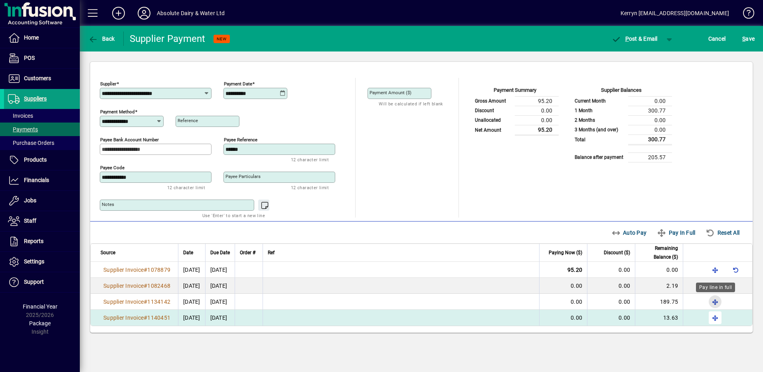
drag, startPoint x: 712, startPoint y: 304, endPoint x: 714, endPoint y: 318, distance: 14.5
click at [712, 305] on span "button" at bounding box center [714, 301] width 19 height 19
click at [715, 321] on span "button" at bounding box center [714, 317] width 19 height 19
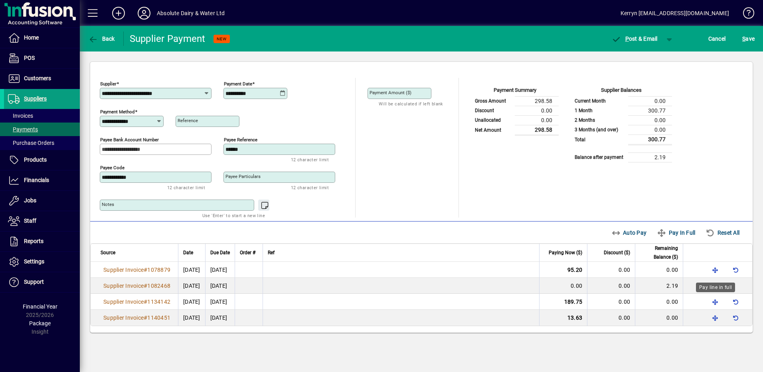
click at [713, 284] on div "Pay line in full" at bounding box center [715, 287] width 39 height 10
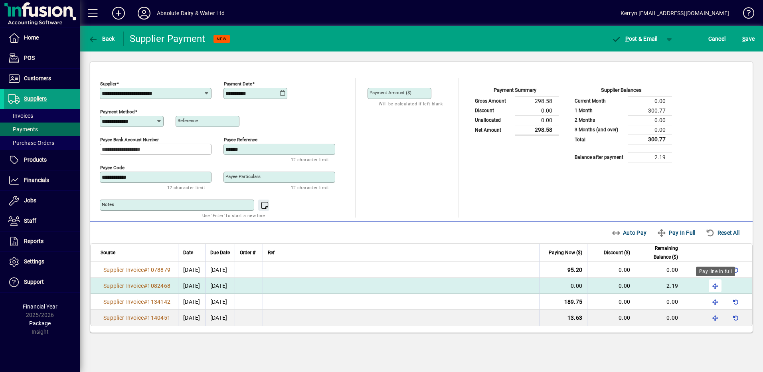
click at [714, 289] on span "button" at bounding box center [714, 285] width 19 height 19
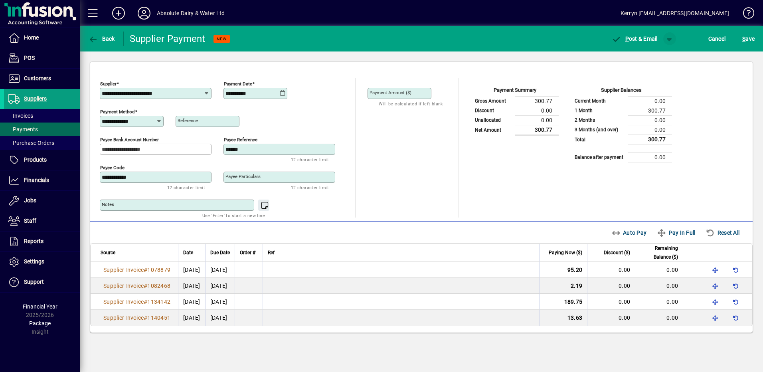
click at [678, 40] on span "button" at bounding box center [669, 38] width 19 height 19
click at [655, 55] on span "P ost" at bounding box center [644, 55] width 28 height 6
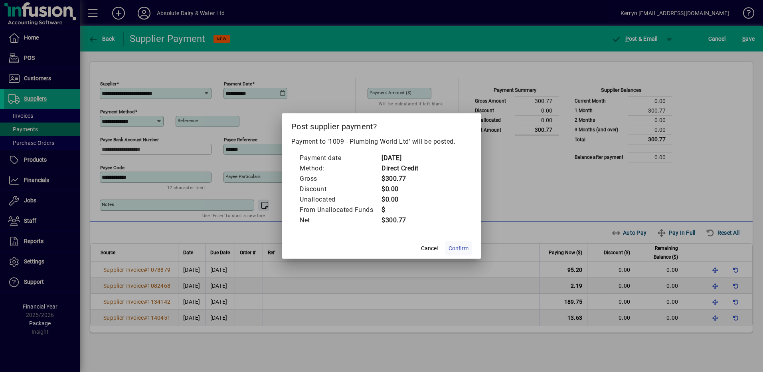
click at [464, 247] on span "Confirm" at bounding box center [458, 248] width 20 height 8
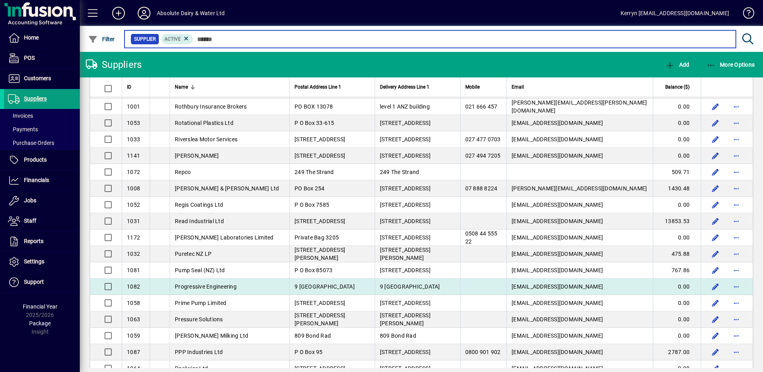
scroll to position [678, 0]
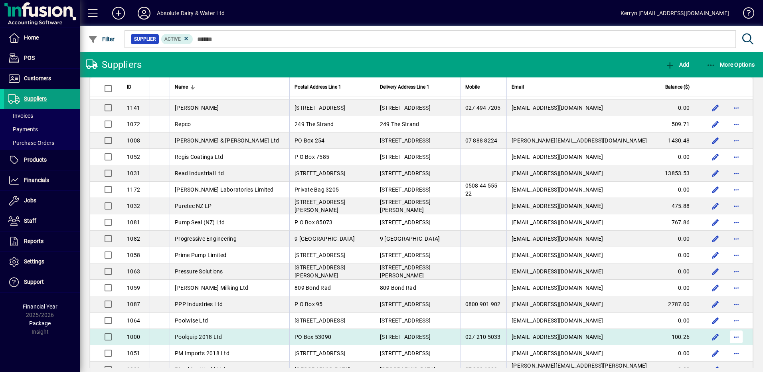
click at [730, 338] on span "button" at bounding box center [735, 336] width 19 height 19
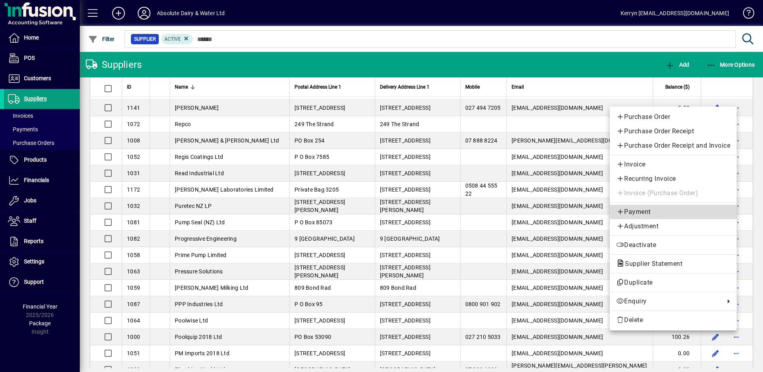
click at [648, 212] on span "Payment" at bounding box center [673, 212] width 114 height 10
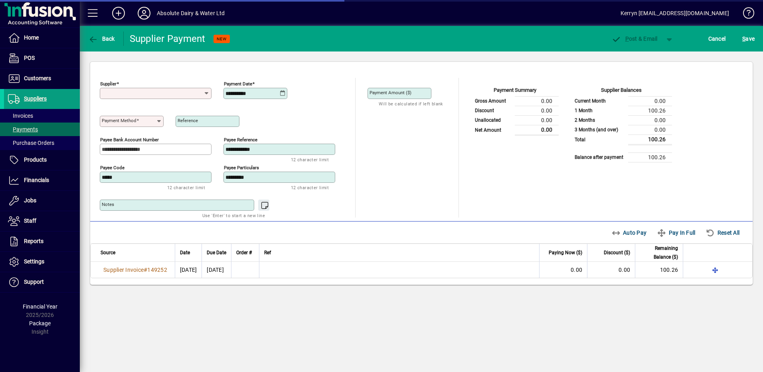
type input "**********"
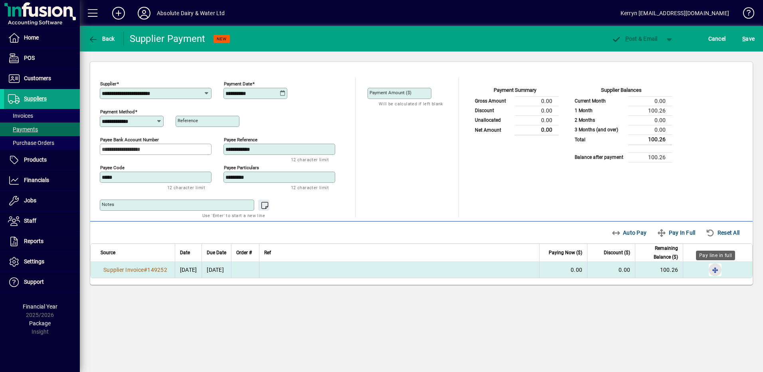
click at [713, 272] on span "button" at bounding box center [714, 269] width 19 height 19
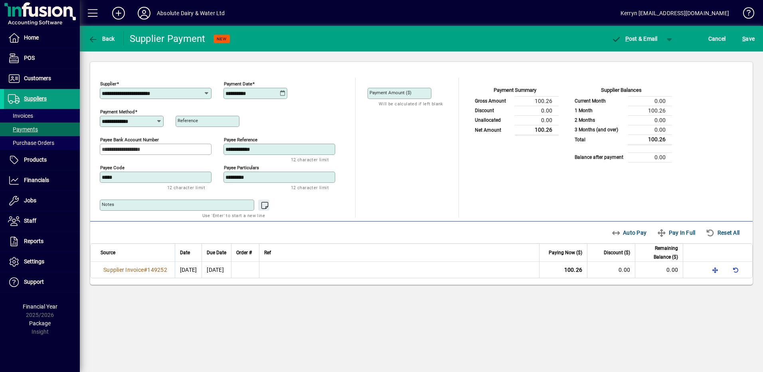
click at [283, 91] on icon at bounding box center [283, 93] width 6 height 6
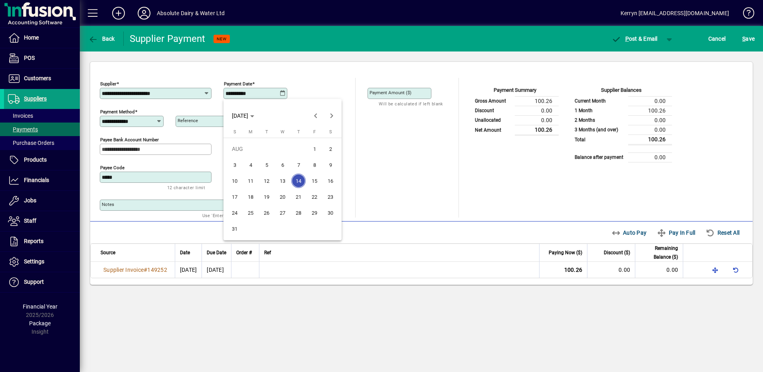
click at [286, 199] on span "20" at bounding box center [282, 196] width 14 height 14
type input "**********"
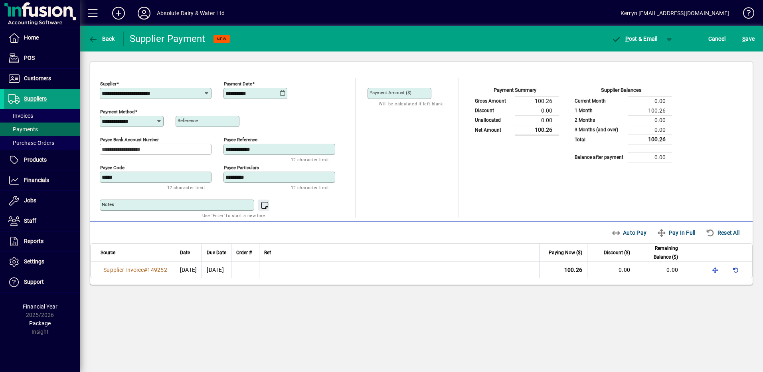
click at [489, 220] on div "**********" at bounding box center [421, 142] width 662 height 160
click at [667, 39] on span "button" at bounding box center [669, 38] width 19 height 19
click at [637, 56] on icon "button" at bounding box center [635, 56] width 10 height 8
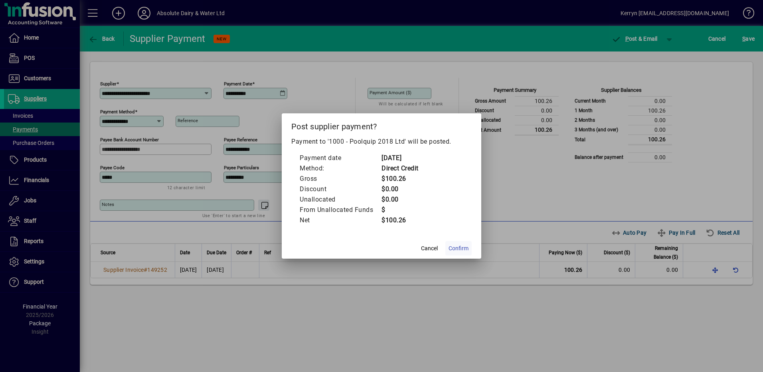
click at [455, 255] on span at bounding box center [458, 248] width 26 height 19
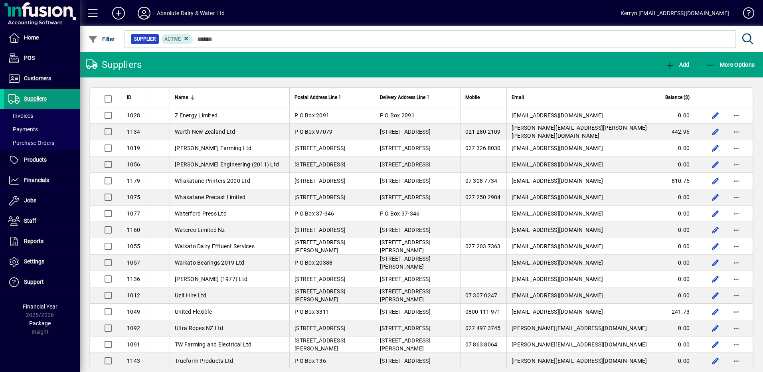
click at [46, 96] on span "Suppliers" at bounding box center [35, 98] width 23 height 6
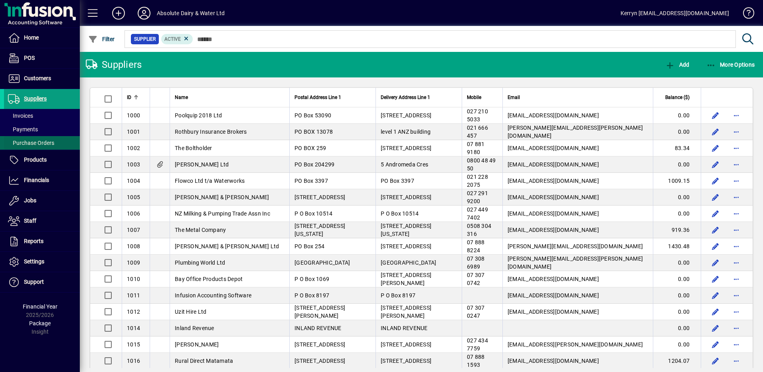
click at [43, 145] on span "Purchase Orders" at bounding box center [31, 143] width 46 height 6
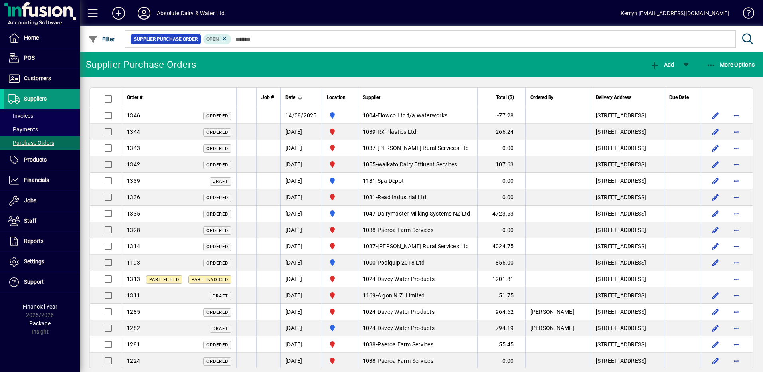
click at [36, 103] on span "Suppliers" at bounding box center [25, 99] width 43 height 10
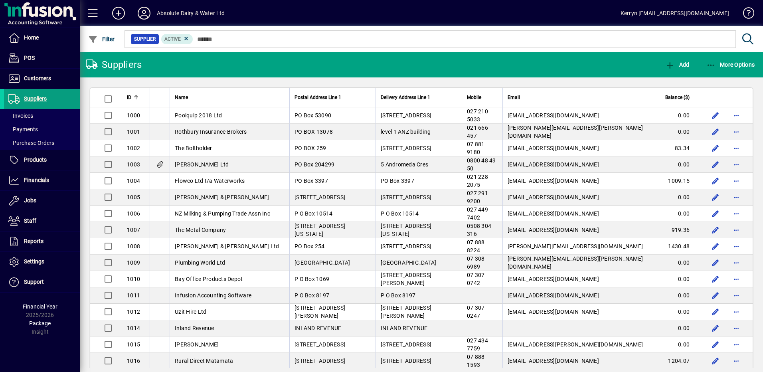
click at [189, 91] on th "Name" at bounding box center [230, 98] width 120 height 20
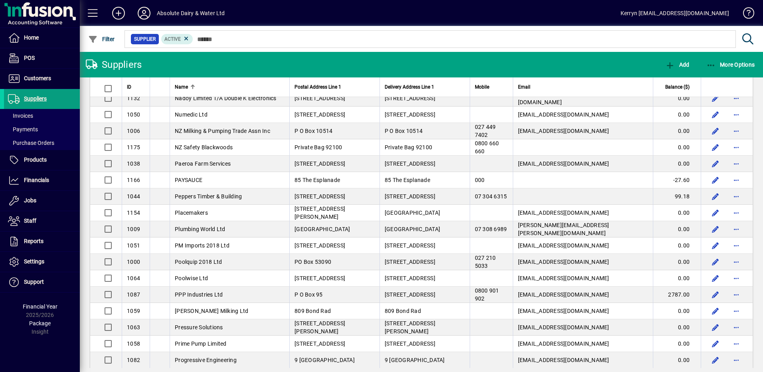
scroll to position [1407, 0]
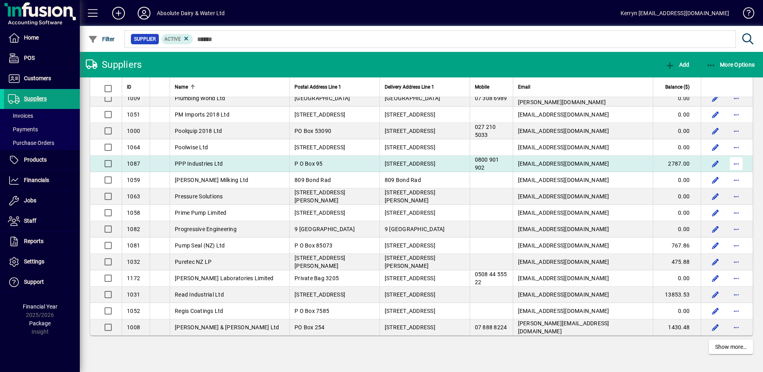
click at [732, 161] on span "button" at bounding box center [735, 163] width 19 height 19
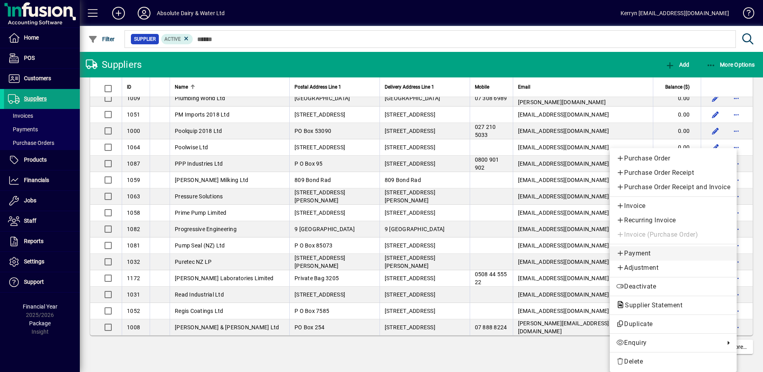
click at [645, 253] on span "Payment" at bounding box center [673, 254] width 114 height 10
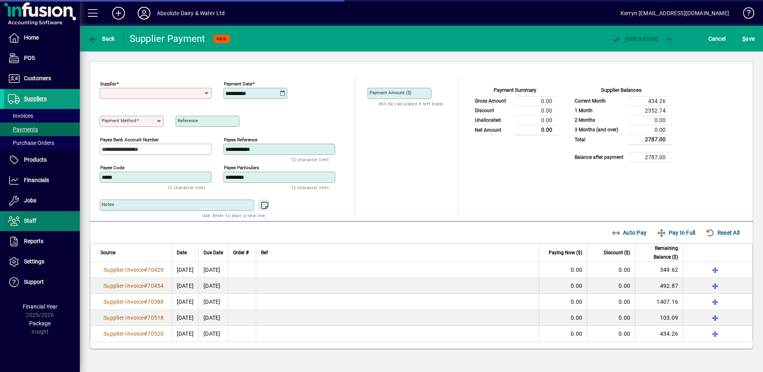
type input "**********"
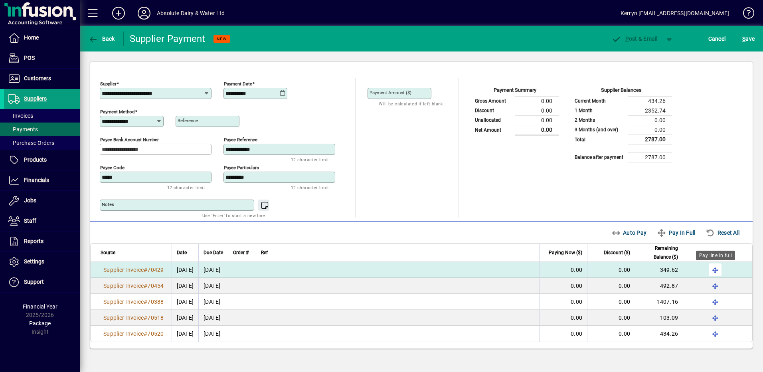
click at [712, 269] on span "button" at bounding box center [714, 269] width 19 height 19
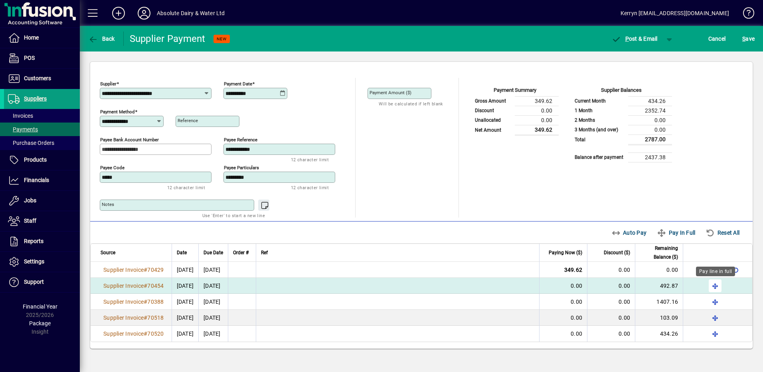
click at [716, 282] on span "button" at bounding box center [714, 285] width 19 height 19
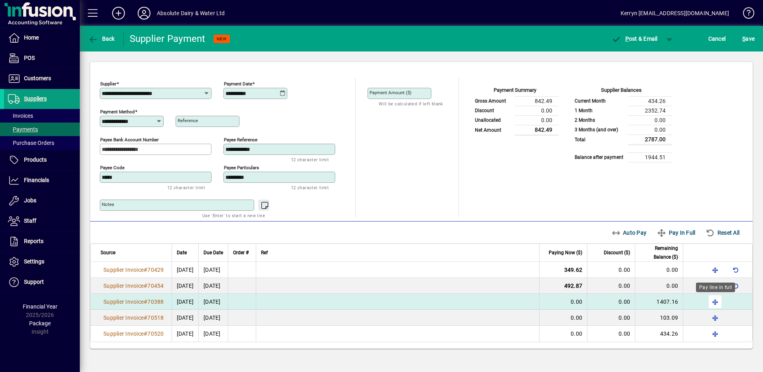
click at [716, 304] on span "button" at bounding box center [714, 301] width 19 height 19
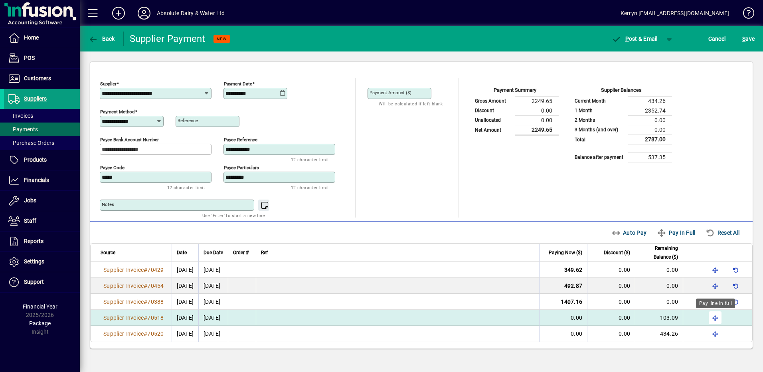
click at [714, 318] on span "button" at bounding box center [714, 317] width 19 height 19
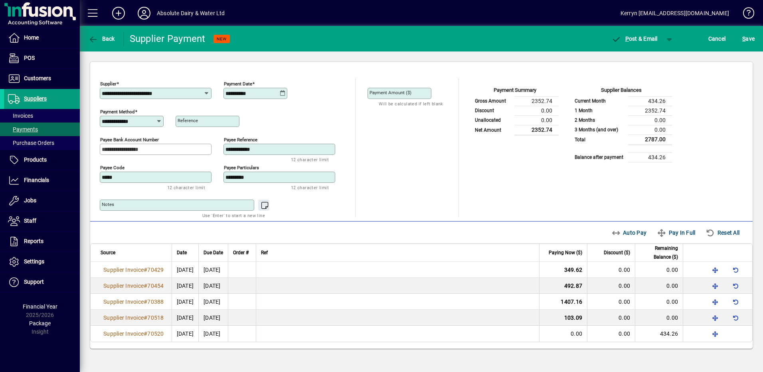
click at [596, 175] on div "**********" at bounding box center [421, 204] width 683 height 307
click at [418, 227] on mat-toolbar-row "Outstanding Invoices Auto Pay Pay In Full Reset All" at bounding box center [421, 232] width 662 height 22
click at [668, 36] on span "button" at bounding box center [669, 38] width 19 height 19
click at [640, 56] on span "P ost" at bounding box center [644, 55] width 28 height 6
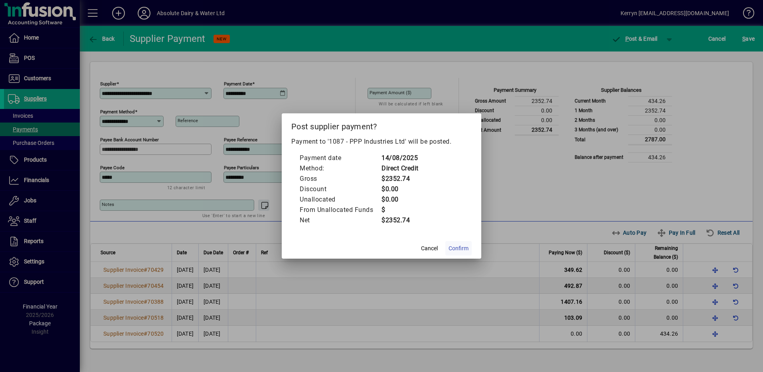
drag, startPoint x: 472, startPoint y: 251, endPoint x: 464, endPoint y: 251, distance: 7.2
click at [472, 251] on mat-dialog-actions "Cancel Confirm" at bounding box center [381, 247] width 199 height 21
click at [458, 249] on span "Confirm" at bounding box center [458, 248] width 20 height 8
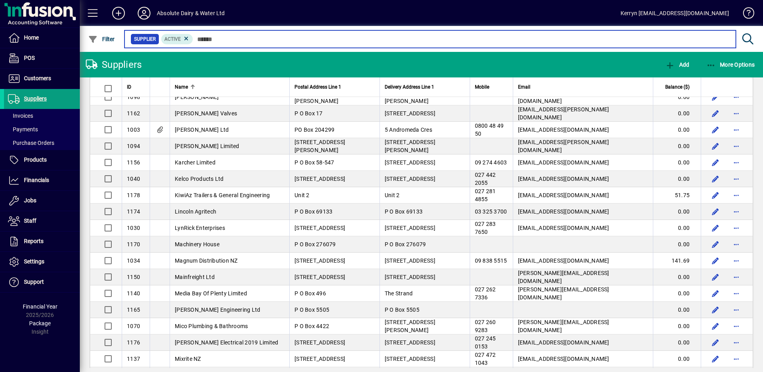
scroll to position [1407, 0]
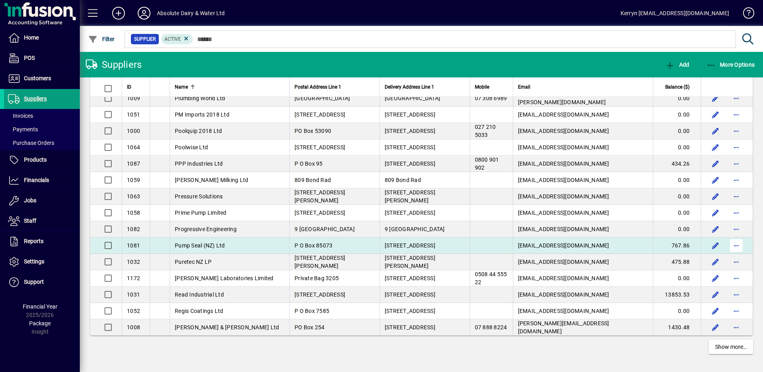
click at [734, 249] on span "button" at bounding box center [735, 245] width 19 height 19
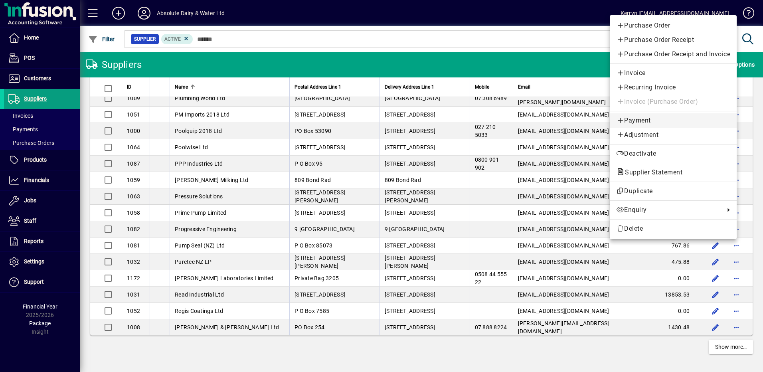
click at [629, 120] on span "Payment" at bounding box center [673, 121] width 114 height 10
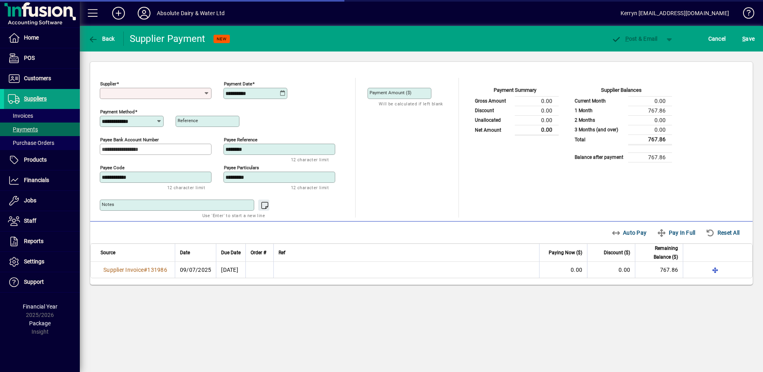
type input "**********"
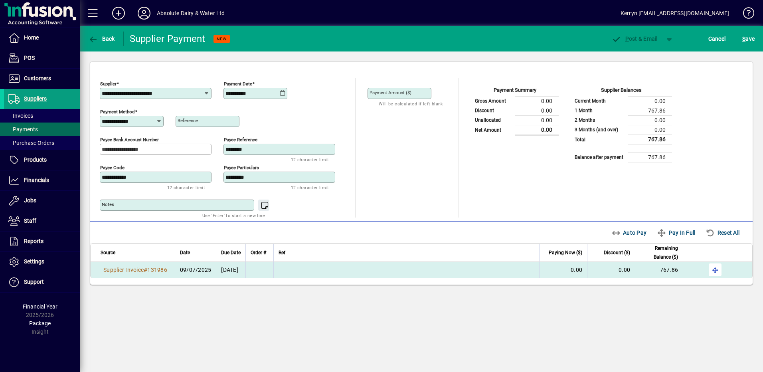
click at [718, 271] on span "button" at bounding box center [714, 269] width 19 height 19
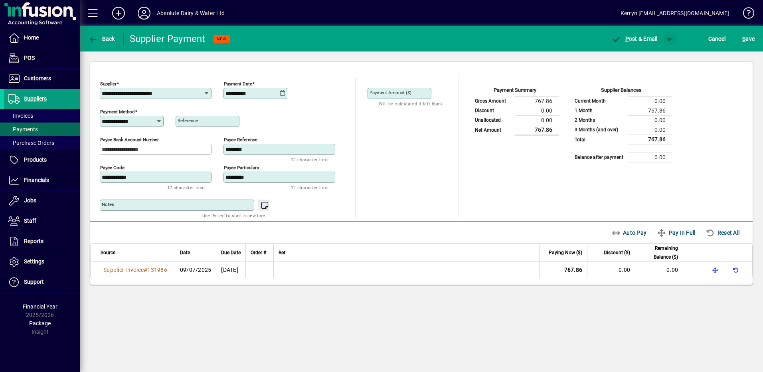
click at [664, 40] on span "button" at bounding box center [669, 38] width 19 height 19
click at [647, 58] on span "P" at bounding box center [647, 55] width 4 height 6
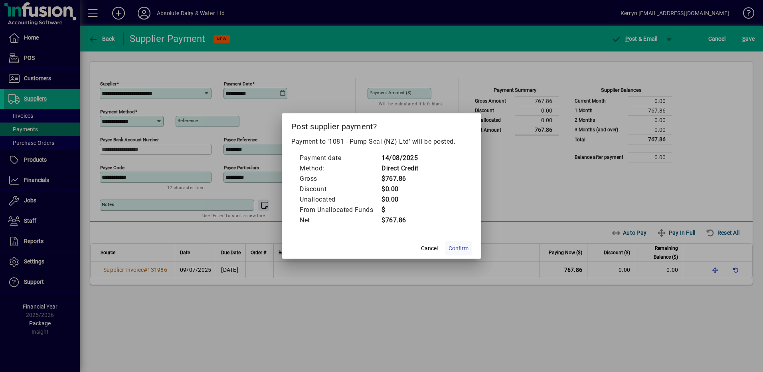
click at [461, 249] on span "Confirm" at bounding box center [458, 248] width 20 height 8
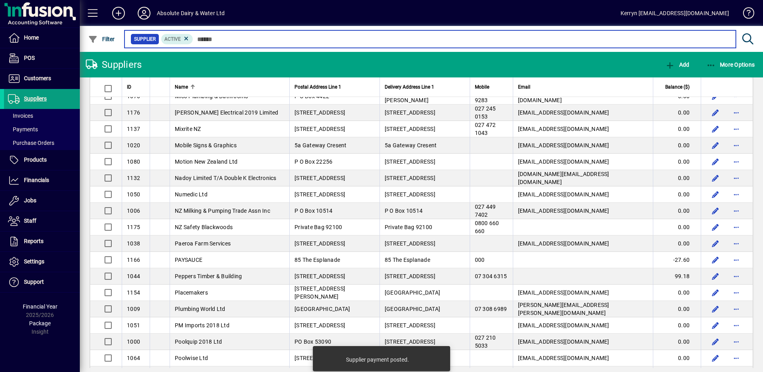
scroll to position [1407, 0]
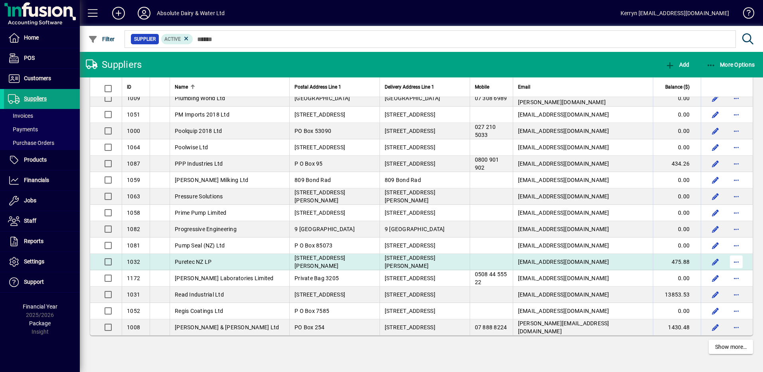
click at [732, 265] on span "button" at bounding box center [735, 261] width 19 height 19
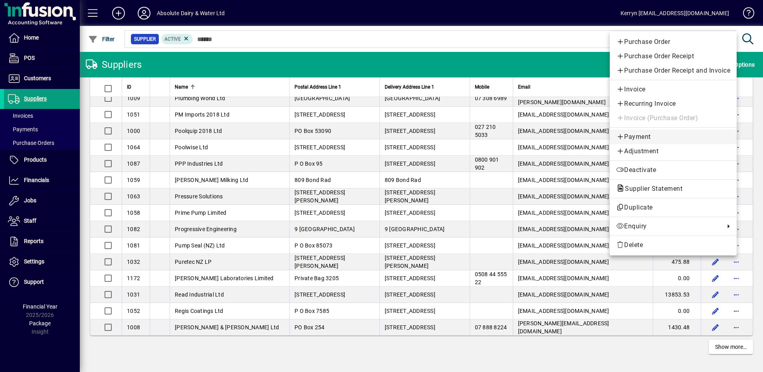
click at [643, 134] on span "Payment" at bounding box center [673, 137] width 114 height 10
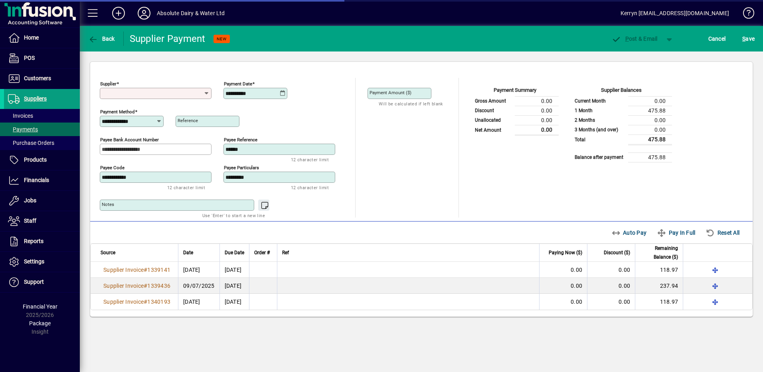
type input "**********"
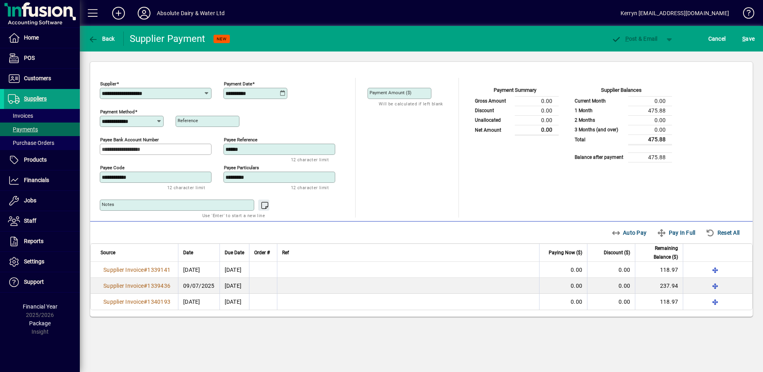
click at [286, 92] on div "**********" at bounding box center [255, 93] width 61 height 6
click at [285, 92] on icon at bounding box center [283, 93] width 6 height 6
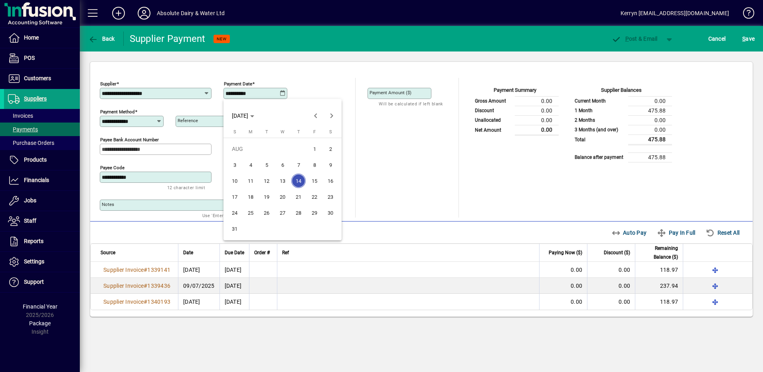
click at [287, 199] on span "20" at bounding box center [282, 196] width 14 height 14
type input "**********"
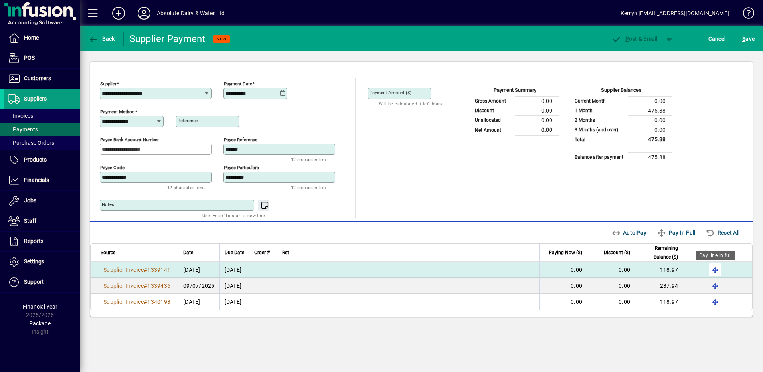
click at [712, 268] on span "button" at bounding box center [714, 269] width 19 height 19
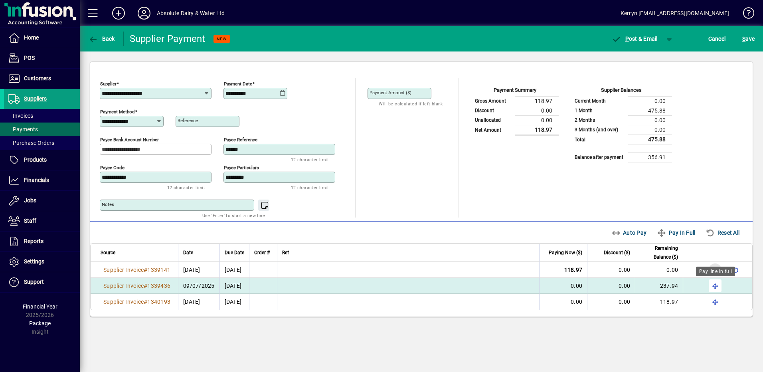
drag, startPoint x: 712, startPoint y: 281, endPoint x: 715, endPoint y: 287, distance: 6.4
click at [713, 282] on span "button" at bounding box center [714, 285] width 19 height 19
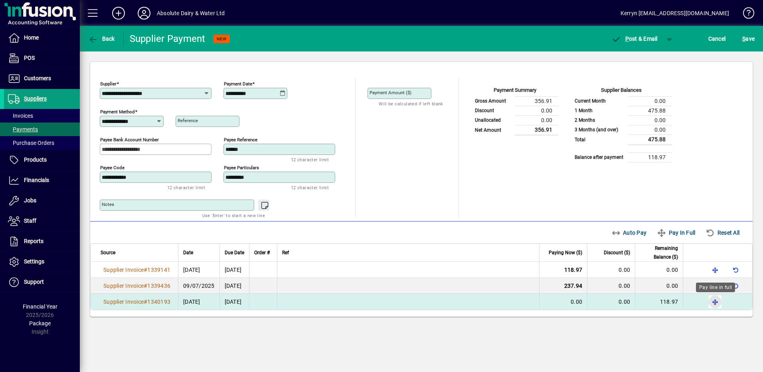
click at [715, 307] on span "button" at bounding box center [714, 301] width 19 height 19
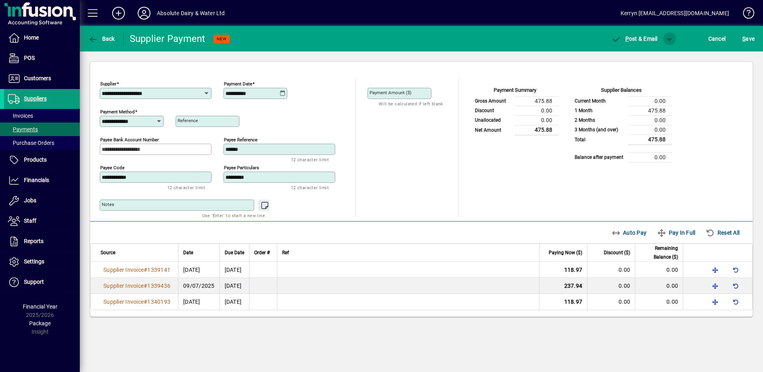
click at [670, 40] on span "button" at bounding box center [669, 38] width 19 height 19
drag, startPoint x: 670, startPoint y: 40, endPoint x: 654, endPoint y: 58, distance: 24.1
click at [654, 58] on span "P ost" at bounding box center [644, 55] width 28 height 6
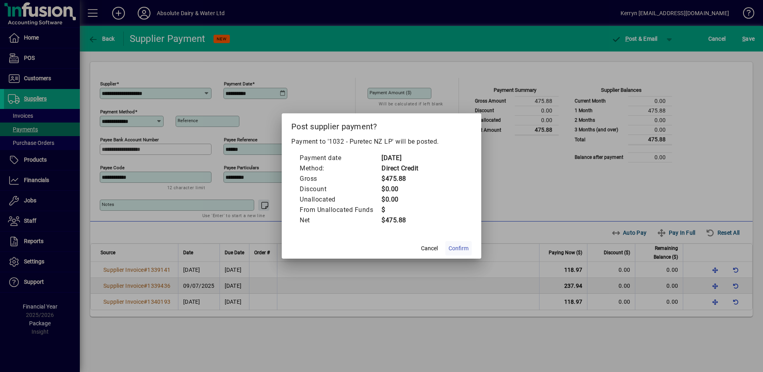
click at [460, 256] on span at bounding box center [458, 248] width 26 height 19
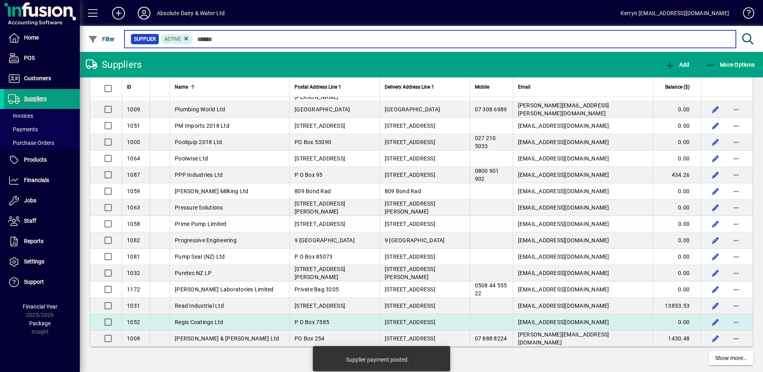
scroll to position [1407, 0]
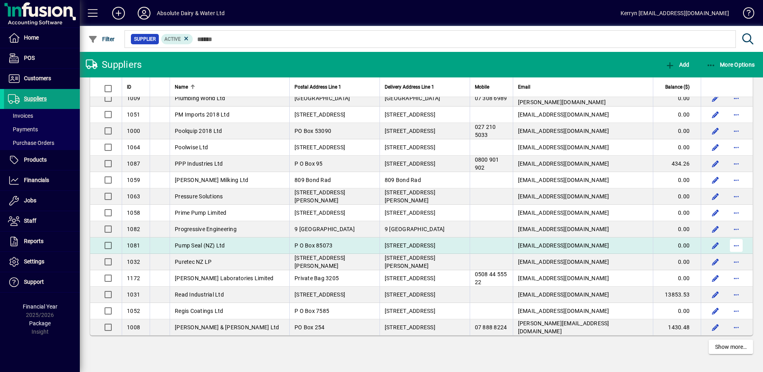
click at [732, 246] on span "button" at bounding box center [735, 245] width 19 height 19
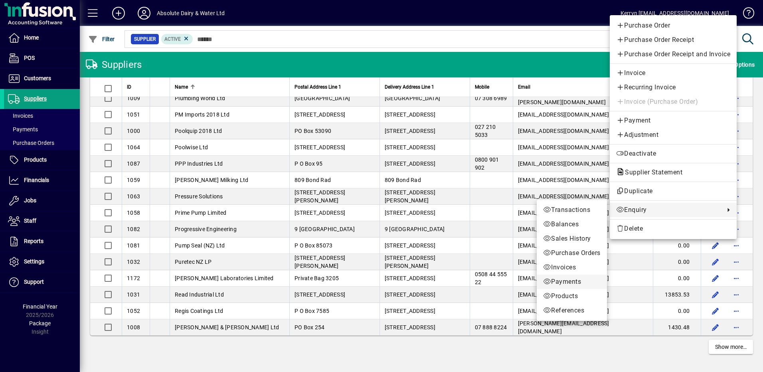
click at [564, 280] on span "Payments" at bounding box center [571, 282] width 57 height 10
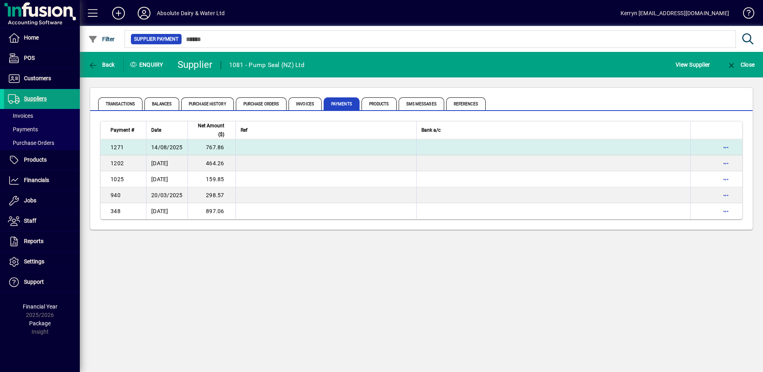
click at [167, 152] on td "14/08/2025" at bounding box center [166, 147] width 41 height 16
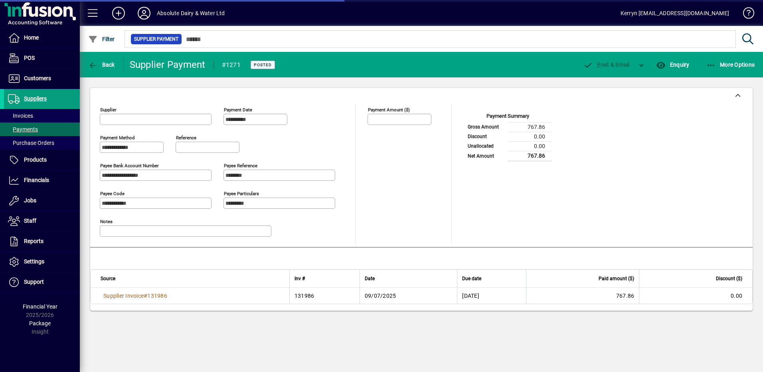
type input "**********"
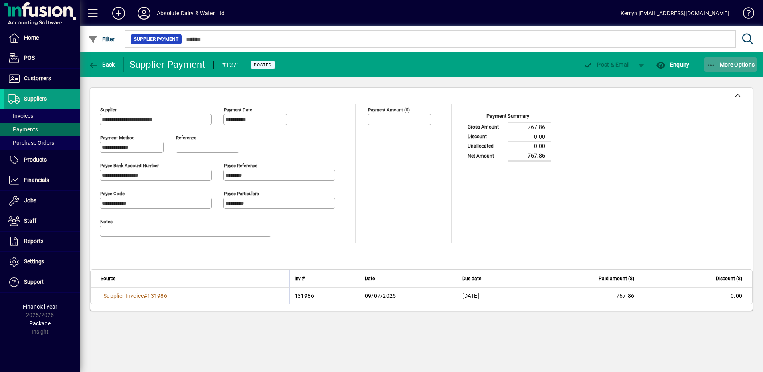
click at [712, 63] on icon "button" at bounding box center [711, 65] width 10 height 8
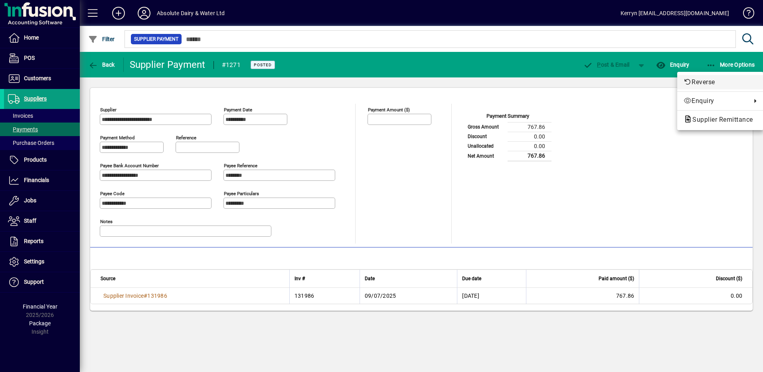
click at [701, 84] on span "Reverse" at bounding box center [719, 82] width 73 height 10
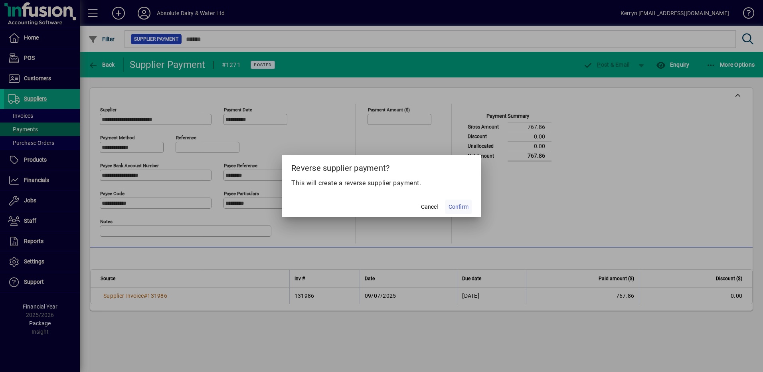
click at [454, 207] on span "Confirm" at bounding box center [458, 207] width 20 height 8
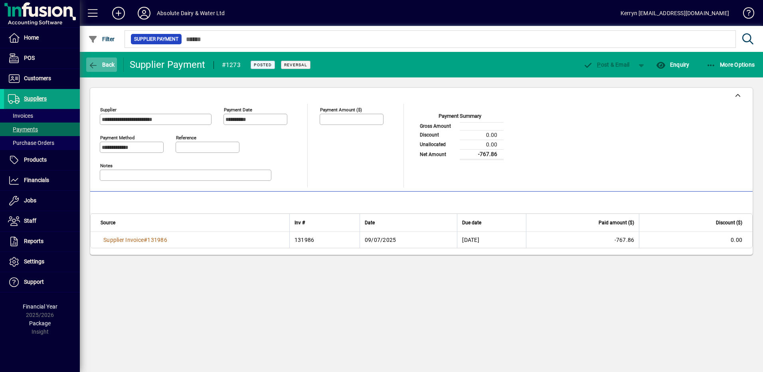
click at [105, 68] on span "button" at bounding box center [101, 64] width 31 height 19
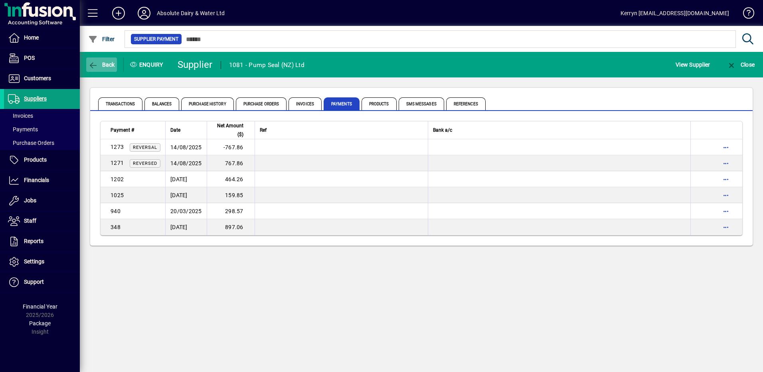
click at [105, 59] on span "button" at bounding box center [101, 64] width 31 height 19
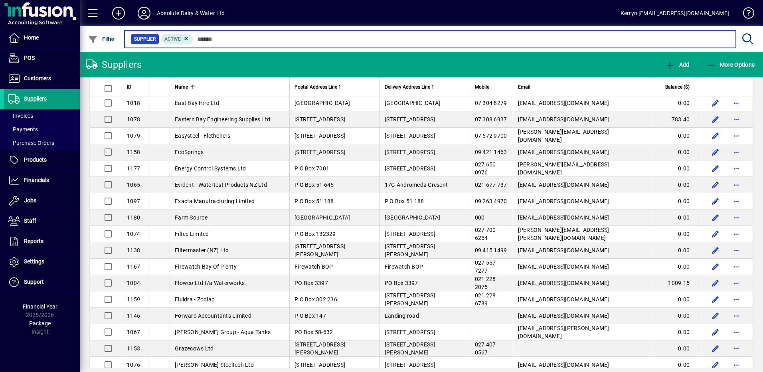
scroll to position [1407, 0]
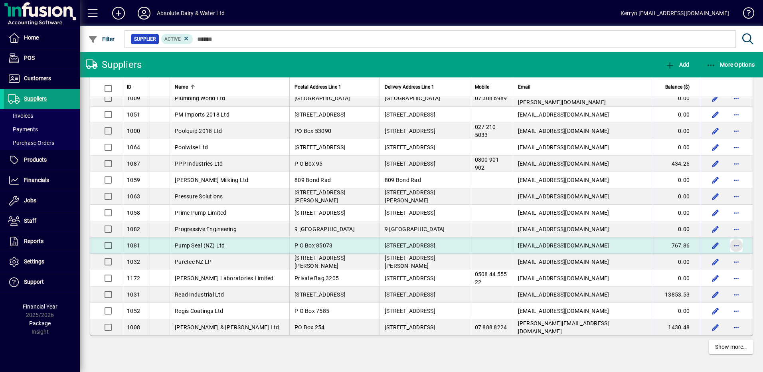
click at [729, 244] on span "button" at bounding box center [735, 245] width 19 height 19
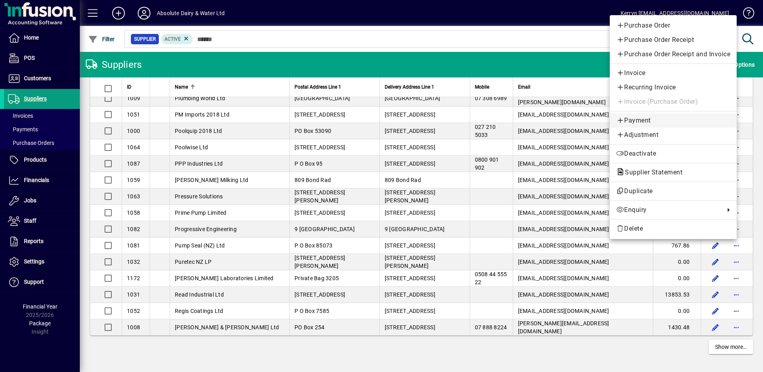
click at [650, 120] on span "Payment" at bounding box center [673, 121] width 114 height 10
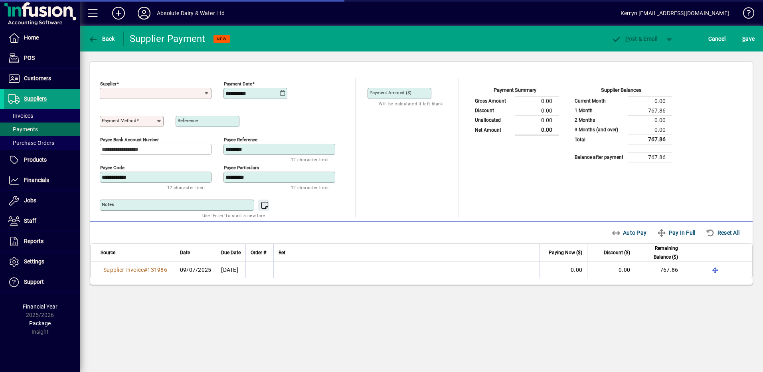
type input "**********"
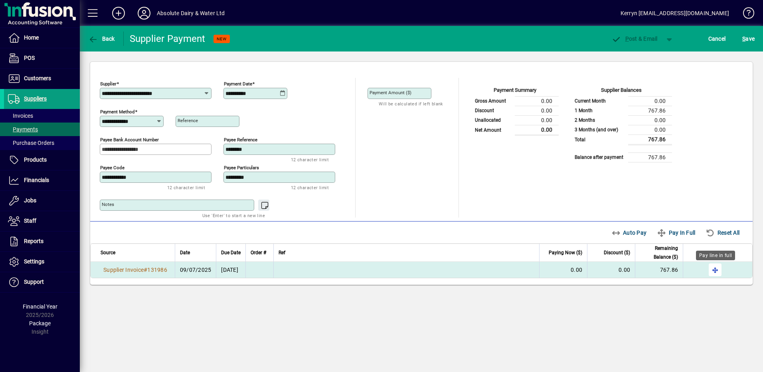
click at [712, 269] on span "button" at bounding box center [714, 269] width 19 height 19
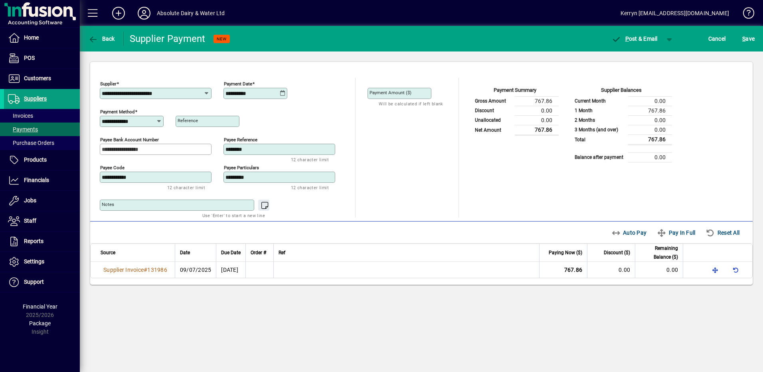
click at [280, 91] on icon at bounding box center [283, 93] width 6 height 6
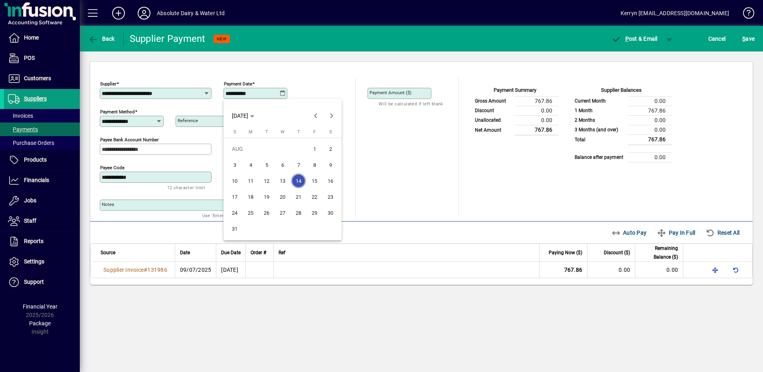
click at [289, 197] on span "20" at bounding box center [282, 196] width 14 height 14
type input "**********"
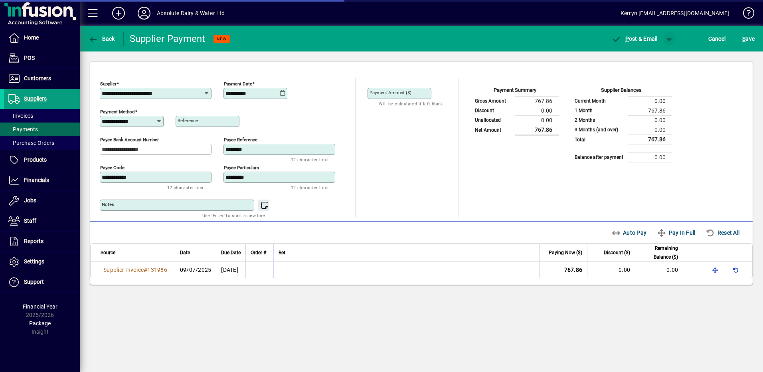
click at [669, 35] on span "button" at bounding box center [669, 38] width 19 height 19
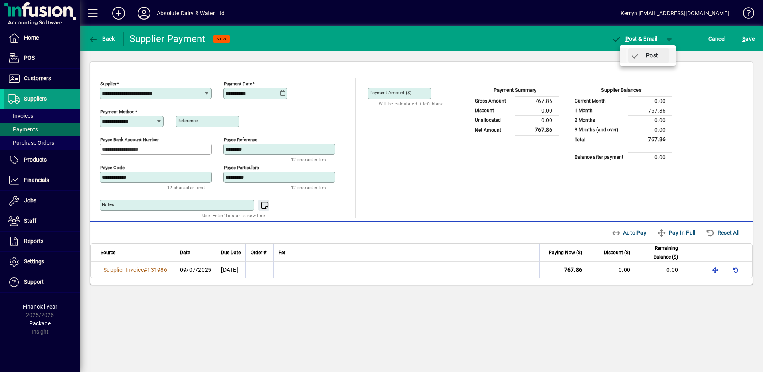
click at [651, 58] on span "P ost" at bounding box center [644, 55] width 28 height 6
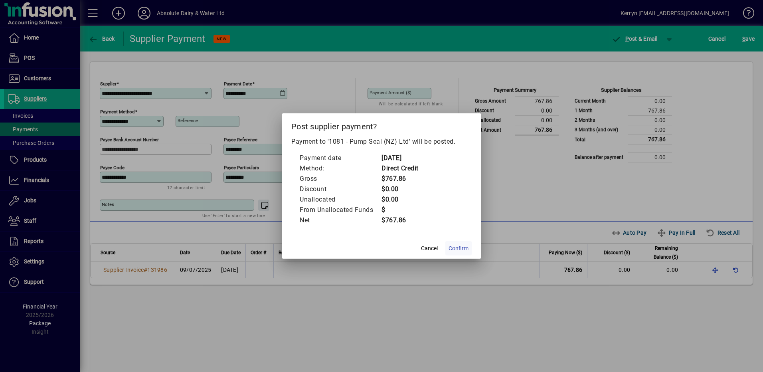
click at [462, 248] on span "Confirm" at bounding box center [458, 248] width 20 height 8
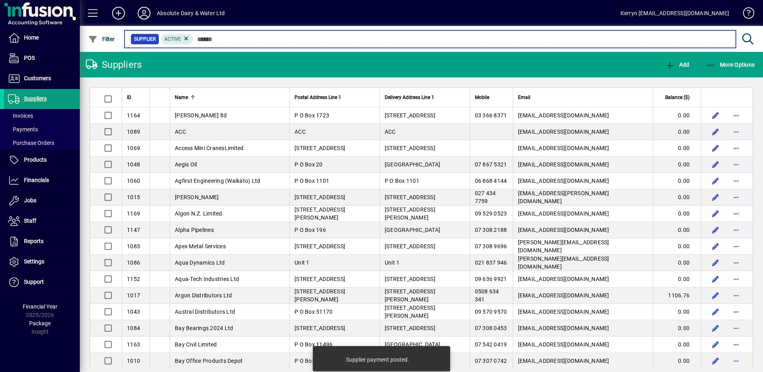
scroll to position [1407, 0]
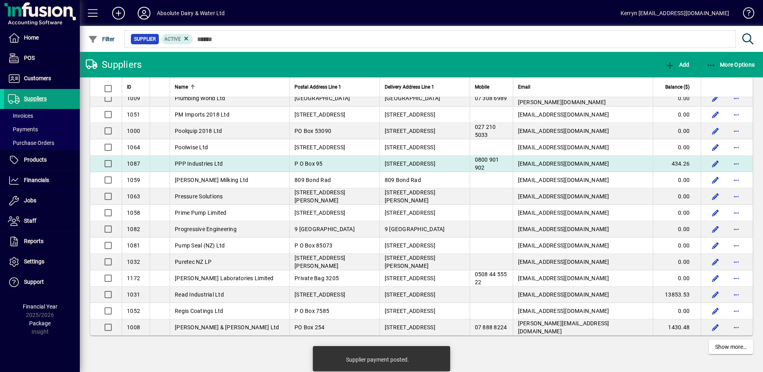
click at [195, 162] on span "PPP Industries Ltd" at bounding box center [199, 163] width 48 height 6
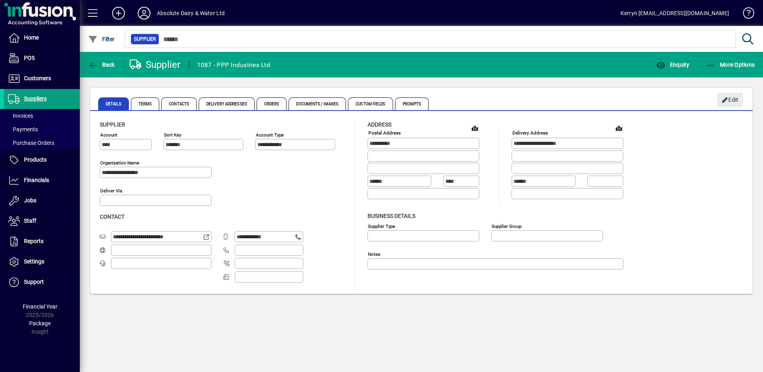
type input "**********"
click at [664, 68] on icon "button" at bounding box center [661, 65] width 10 height 8
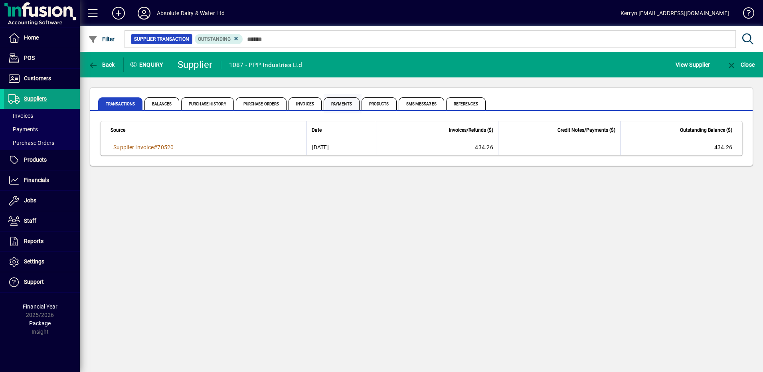
click at [348, 109] on span "Payments" at bounding box center [342, 103] width 36 height 13
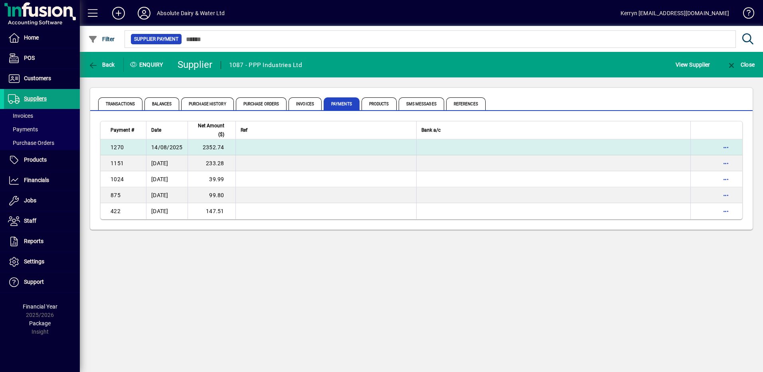
click at [223, 149] on td "2352.74" at bounding box center [211, 147] width 48 height 16
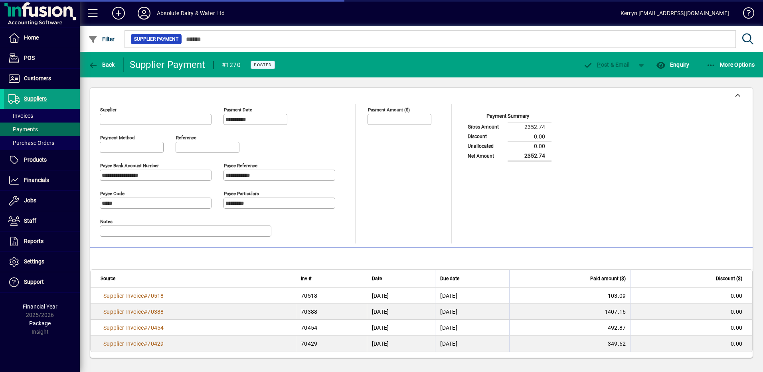
type input "**********"
click at [712, 65] on icon "button" at bounding box center [711, 65] width 10 height 8
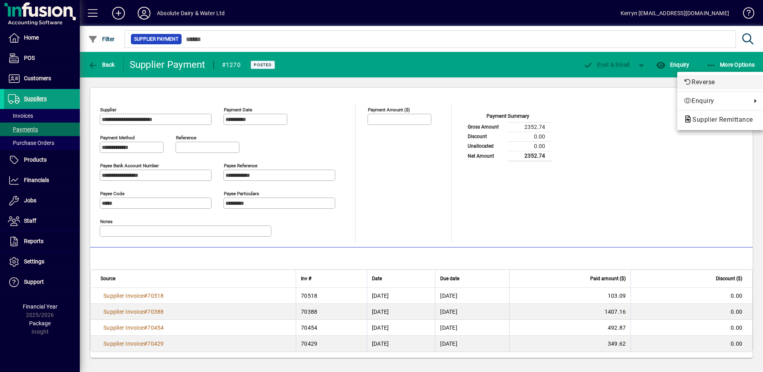
click at [709, 82] on span "Reverse" at bounding box center [719, 82] width 73 height 10
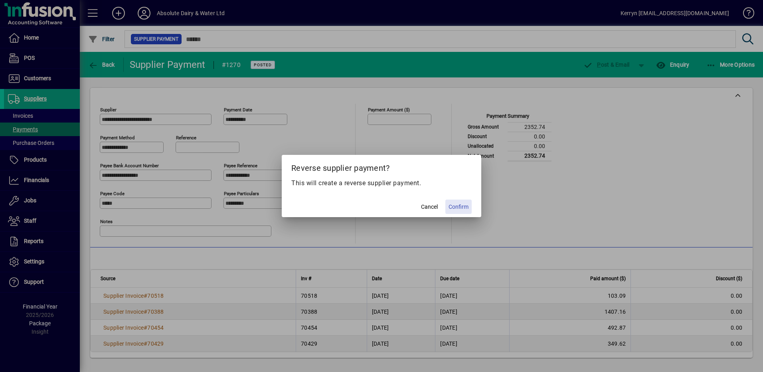
click at [463, 209] on span "Confirm" at bounding box center [458, 207] width 20 height 8
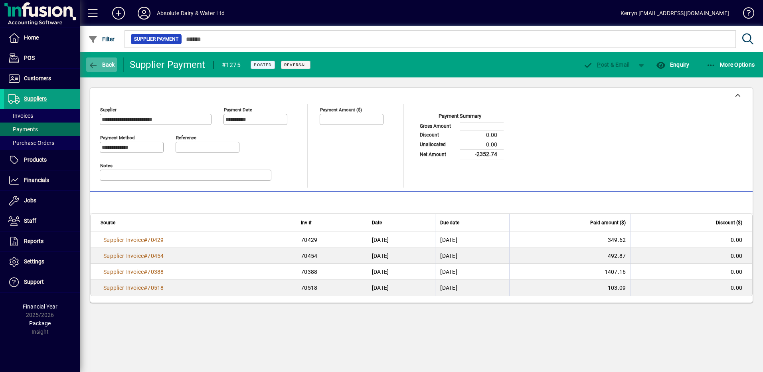
click at [102, 63] on span "Back" at bounding box center [101, 64] width 27 height 6
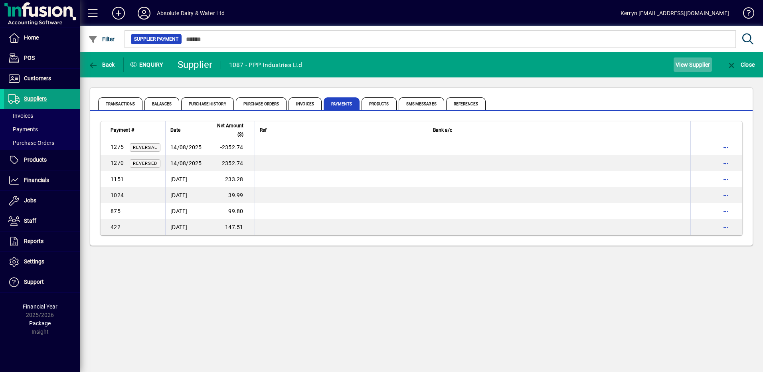
click at [690, 63] on span "View Supplier" at bounding box center [692, 64] width 34 height 13
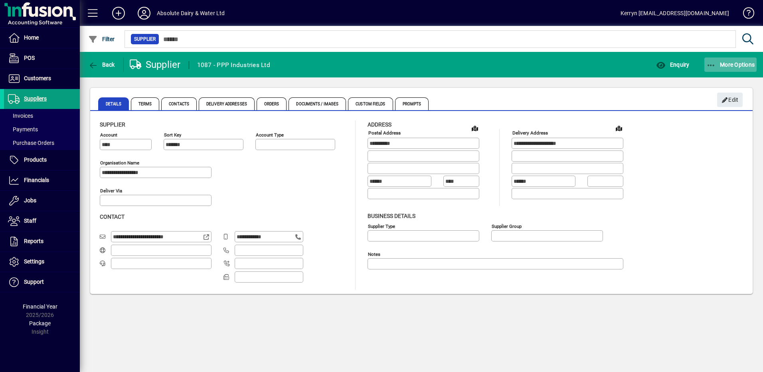
type input "**********"
click at [703, 67] on div "More Options" at bounding box center [730, 64] width 65 height 14
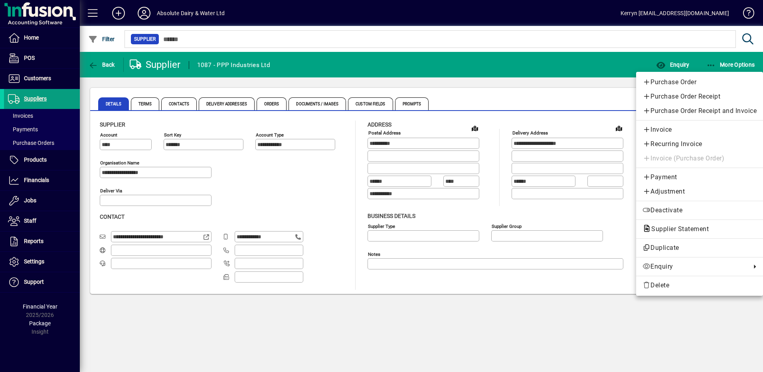
click at [708, 65] on div at bounding box center [381, 186] width 763 height 372
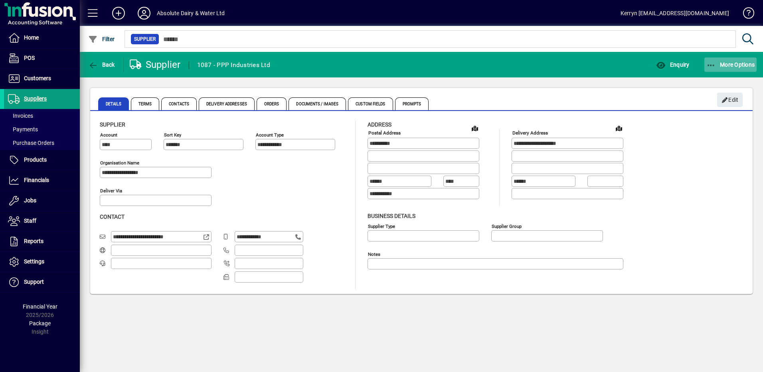
click at [711, 65] on icon "button" at bounding box center [711, 65] width 10 height 8
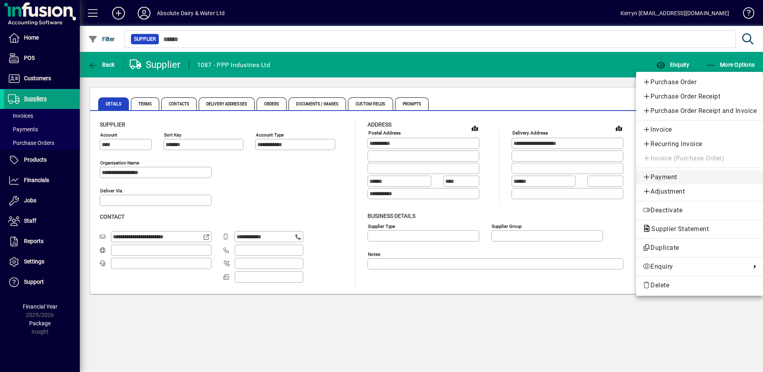
click at [661, 175] on span "Payment" at bounding box center [699, 177] width 114 height 10
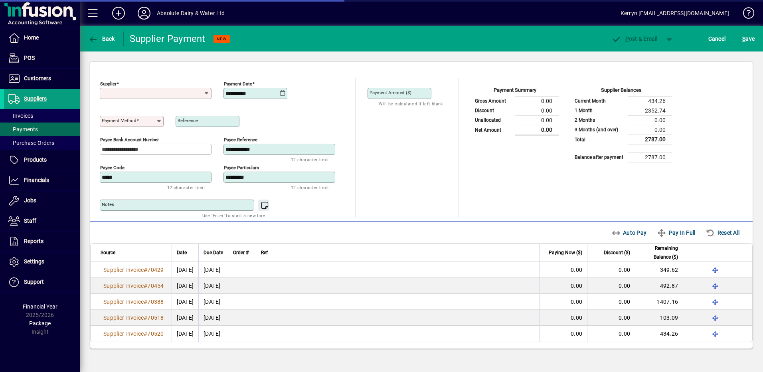
type input "**********"
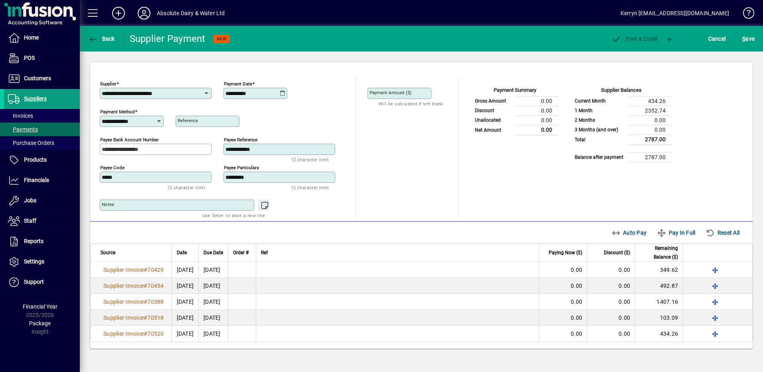
click at [285, 93] on icon at bounding box center [283, 93] width 6 height 6
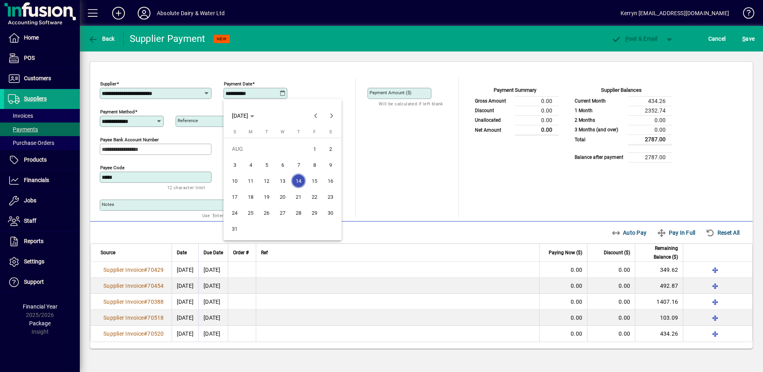
click at [281, 197] on span "20" at bounding box center [282, 196] width 14 height 14
type input "**********"
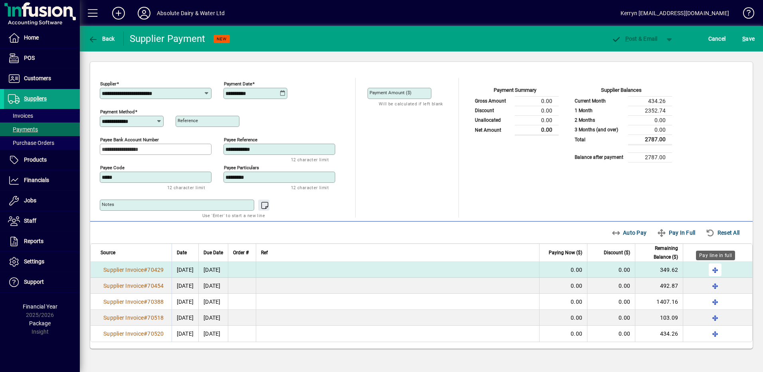
click at [714, 266] on span "button" at bounding box center [714, 269] width 19 height 19
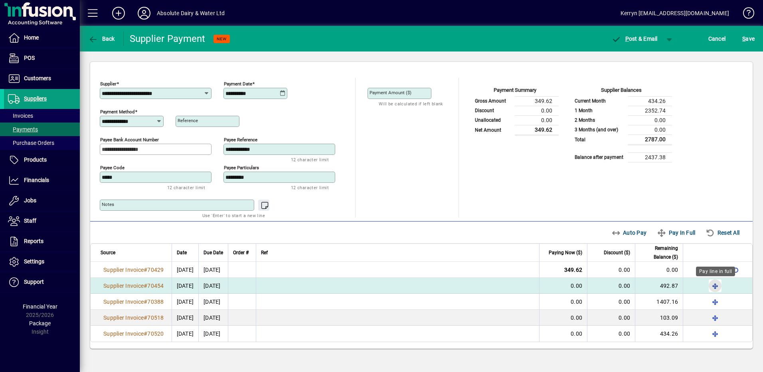
click at [715, 284] on span "button" at bounding box center [714, 285] width 19 height 19
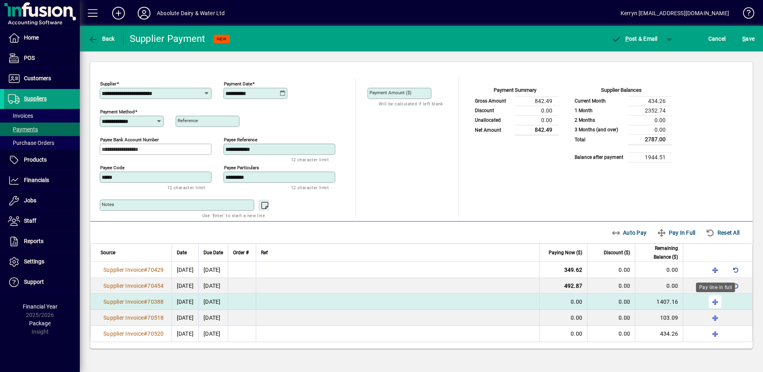
click at [718, 298] on span "button" at bounding box center [714, 301] width 19 height 19
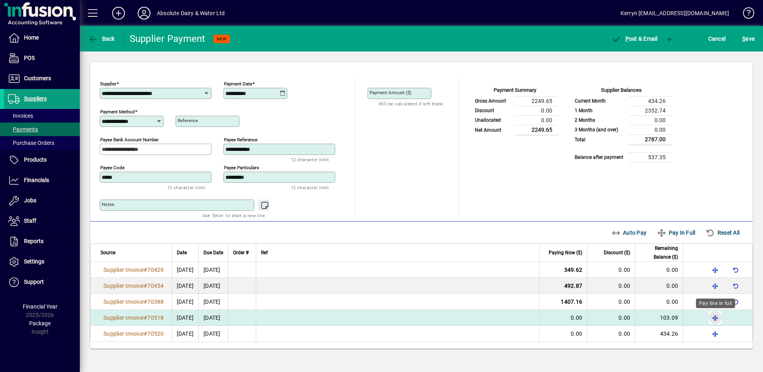
click at [718, 314] on span "button" at bounding box center [714, 317] width 19 height 19
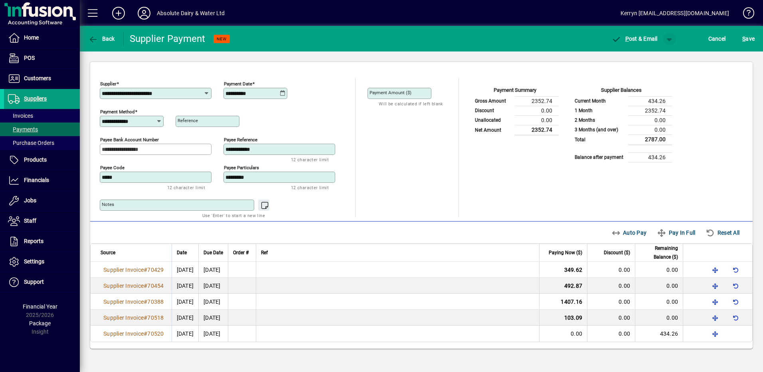
click at [668, 35] on span "button" at bounding box center [669, 38] width 19 height 19
click at [652, 56] on span "P ost" at bounding box center [644, 55] width 28 height 6
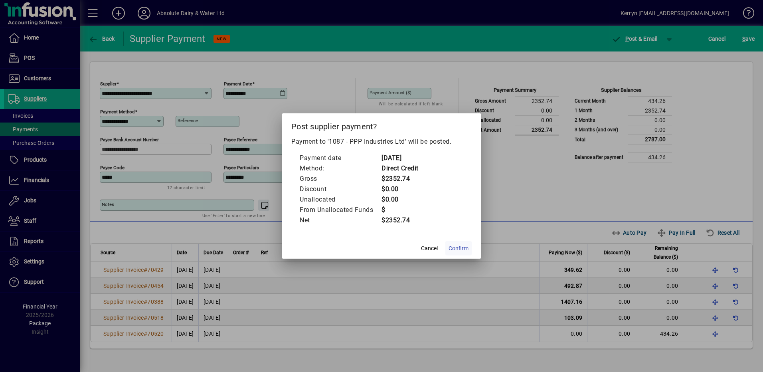
click at [456, 250] on span "Confirm" at bounding box center [458, 248] width 20 height 8
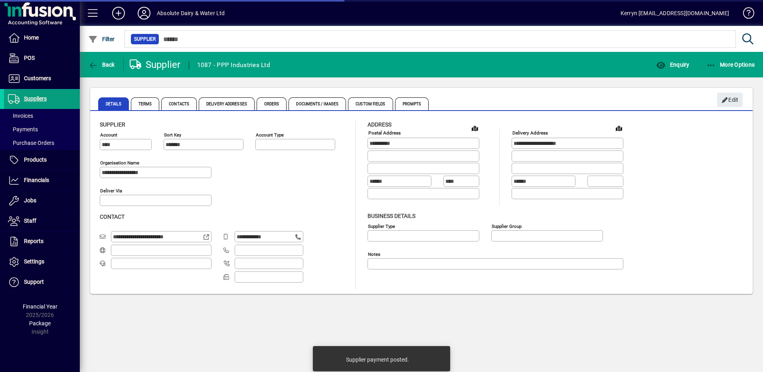
type input "**********"
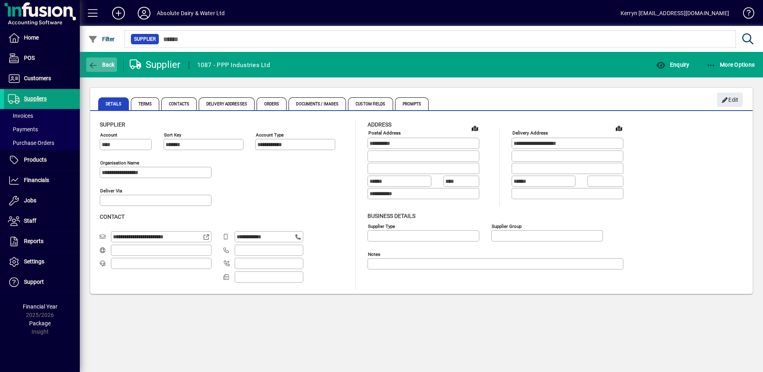
click at [110, 71] on span "button" at bounding box center [101, 64] width 31 height 19
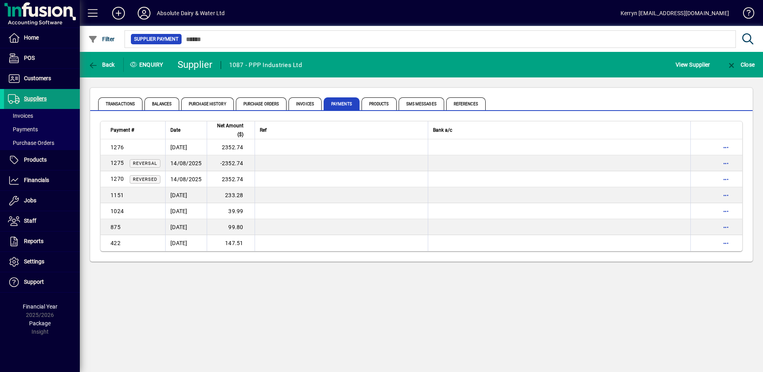
click at [38, 103] on span "Suppliers" at bounding box center [25, 99] width 43 height 10
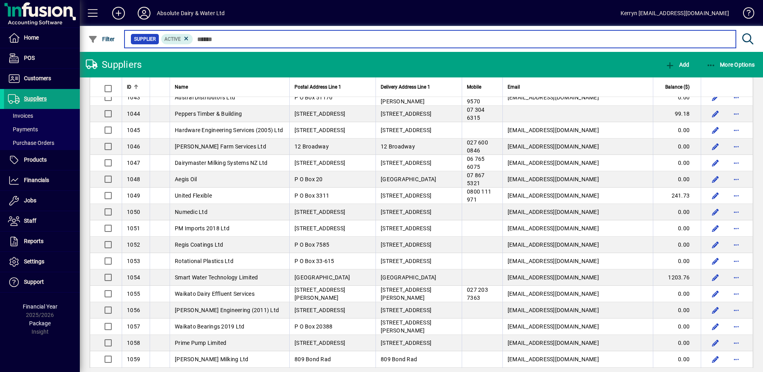
scroll to position [1407, 0]
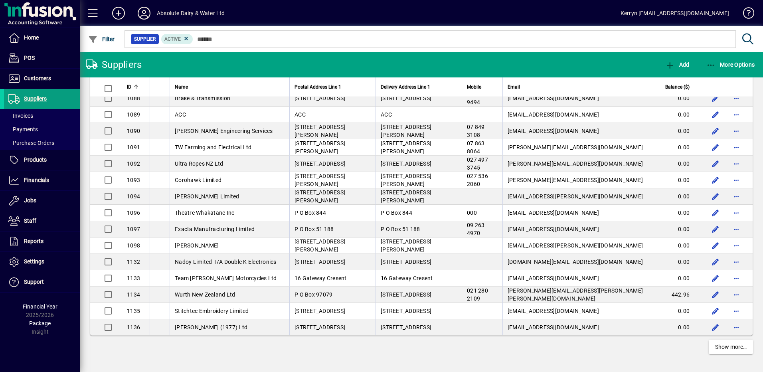
click at [197, 89] on div "Name" at bounding box center [230, 87] width 110 height 9
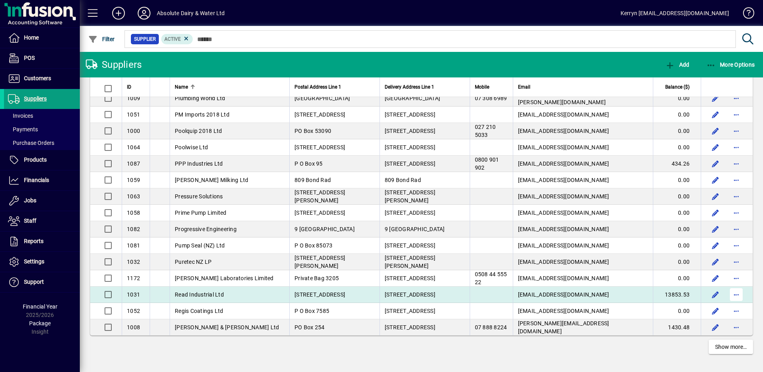
click at [733, 294] on span "button" at bounding box center [735, 294] width 19 height 19
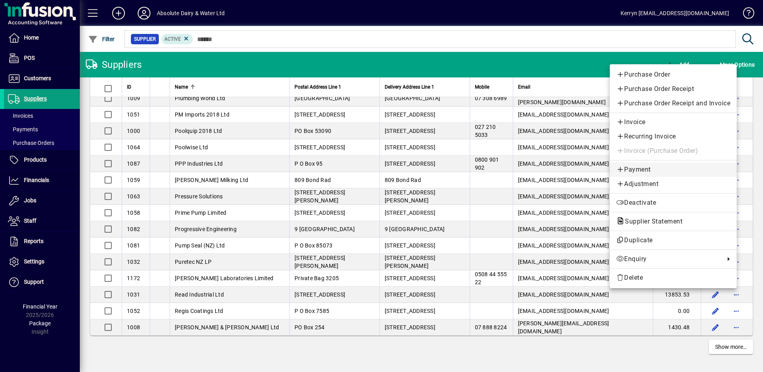
click at [642, 166] on span "Payment" at bounding box center [673, 170] width 114 height 10
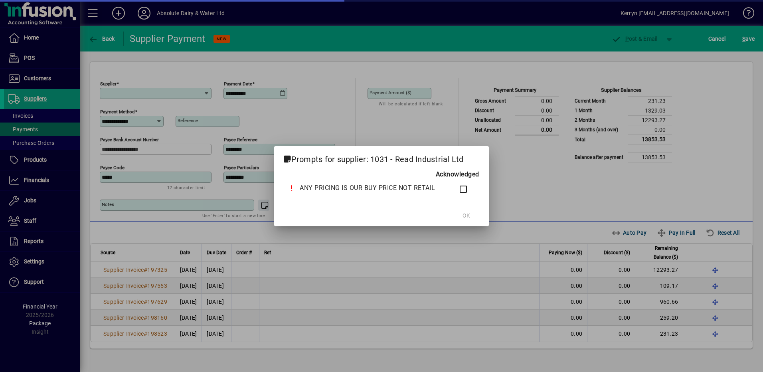
type input "**********"
click at [463, 220] on span at bounding box center [467, 215] width 26 height 19
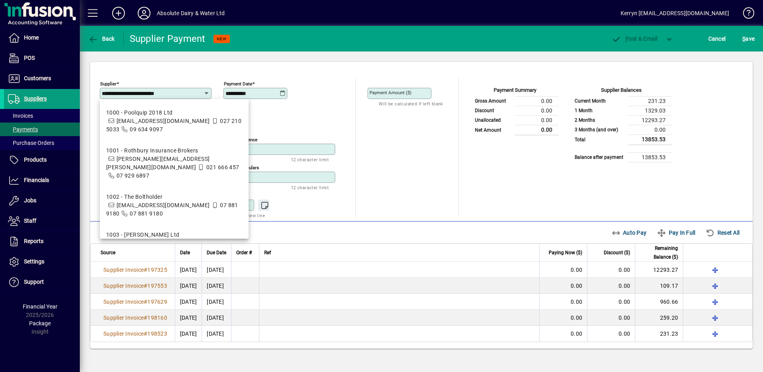
click at [284, 93] on icon at bounding box center [283, 93] width 6 height 6
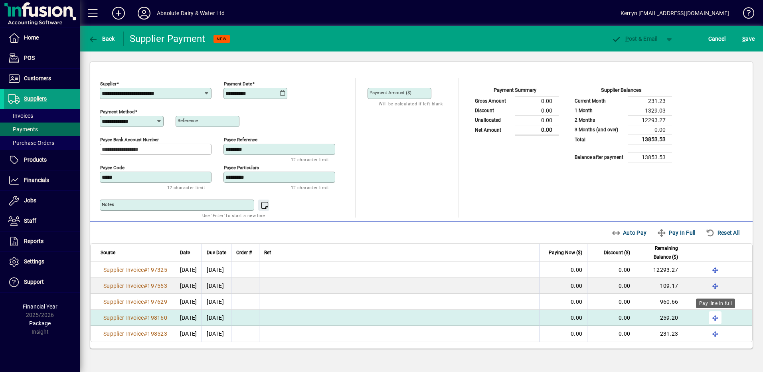
click at [714, 315] on span "button" at bounding box center [714, 317] width 19 height 19
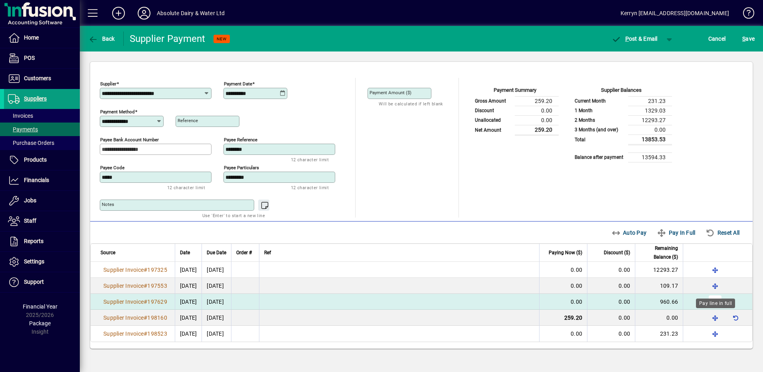
click at [716, 298] on mat-tooltip-component "Pay line in full" at bounding box center [715, 303] width 39 height 10
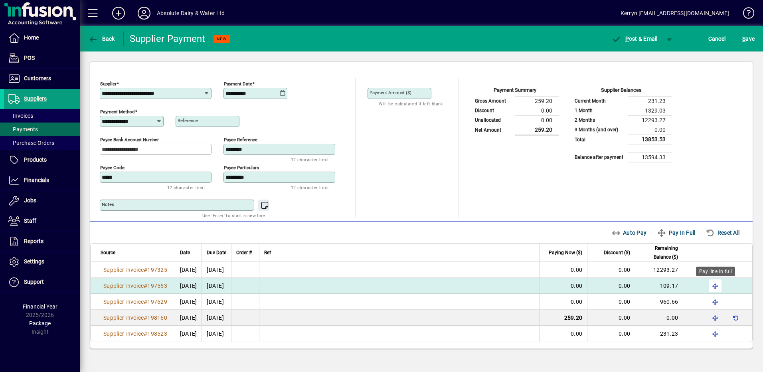
click at [714, 272] on div "Pay line in full" at bounding box center [715, 271] width 39 height 10
click at [716, 284] on span "button" at bounding box center [714, 285] width 19 height 19
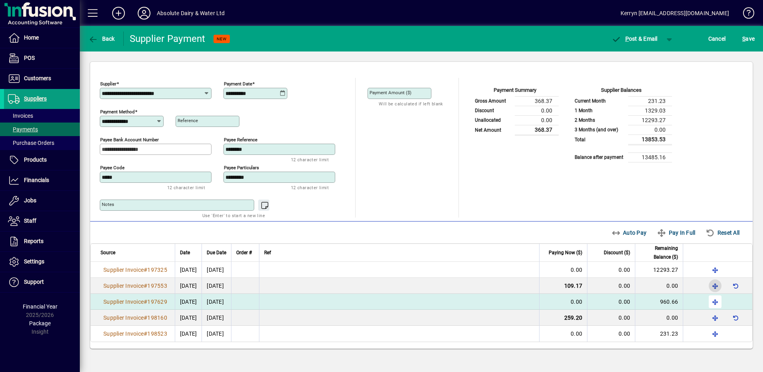
click at [714, 300] on span "button" at bounding box center [714, 301] width 19 height 19
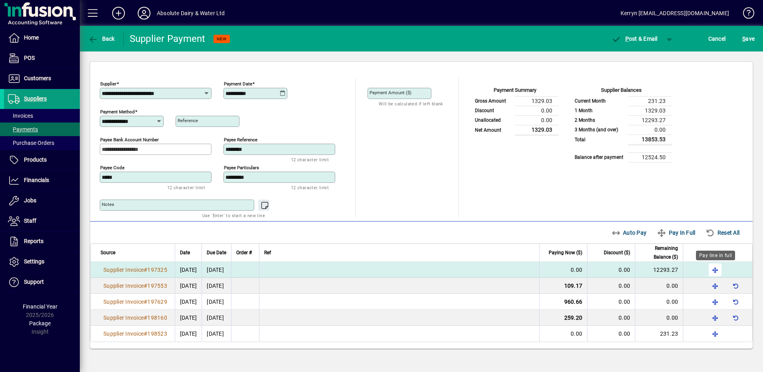
click at [714, 268] on span "button" at bounding box center [714, 269] width 19 height 19
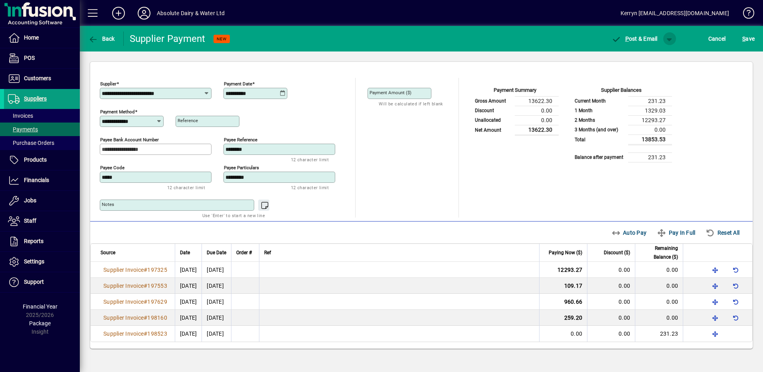
click at [666, 37] on span "button" at bounding box center [669, 38] width 19 height 19
click at [651, 57] on span "P ost" at bounding box center [644, 55] width 28 height 6
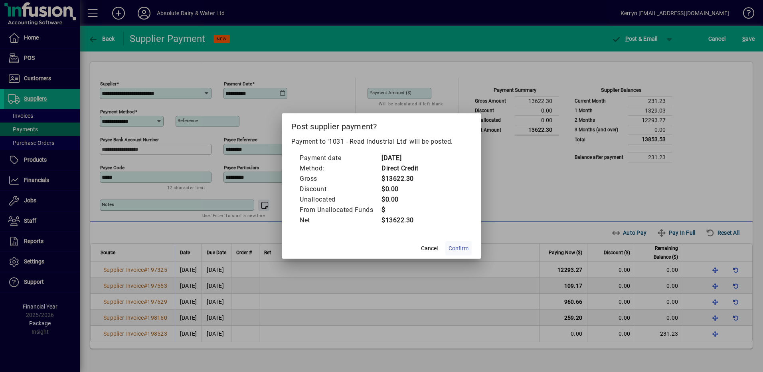
click at [456, 253] on span at bounding box center [458, 248] width 26 height 19
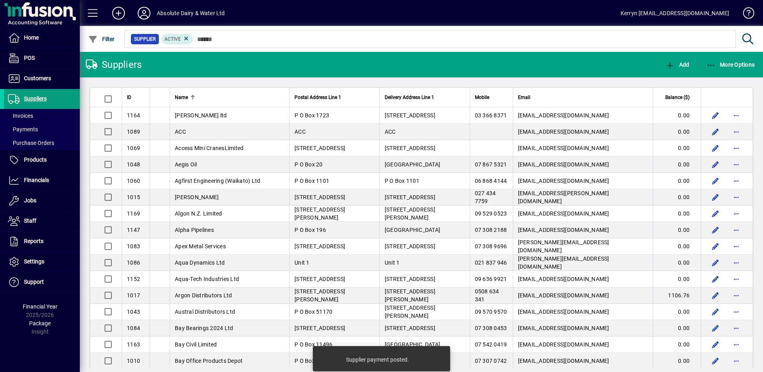
click at [205, 97] on div "Name" at bounding box center [230, 97] width 110 height 9
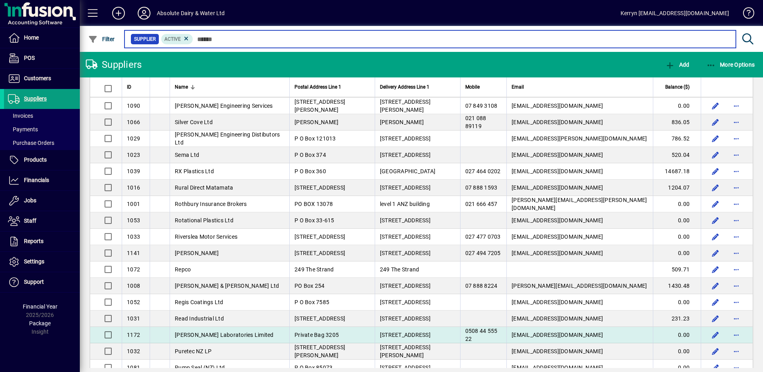
scroll to position [558, 0]
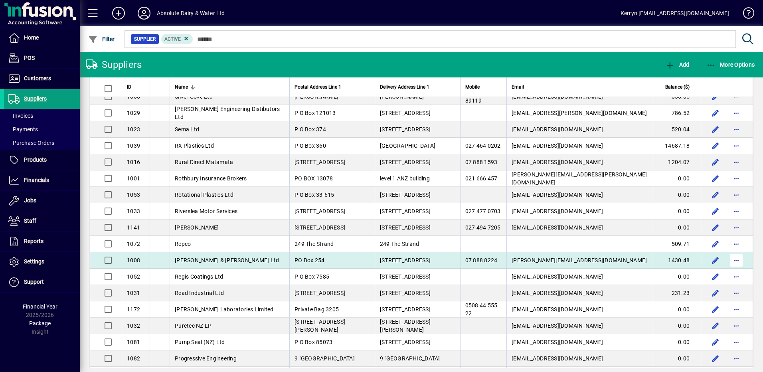
click at [730, 260] on span "button" at bounding box center [735, 260] width 19 height 19
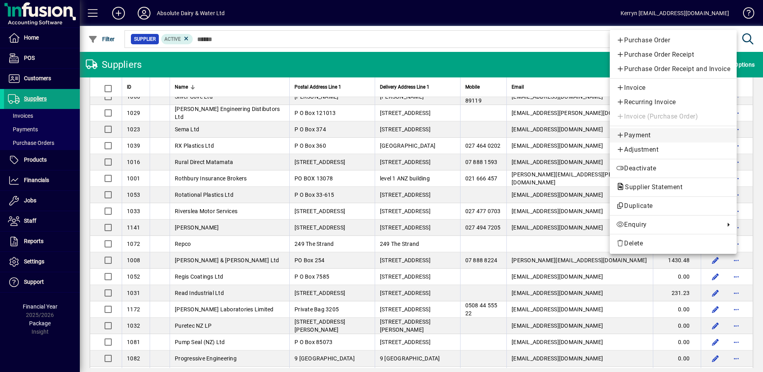
click at [639, 134] on span "Payment" at bounding box center [673, 135] width 114 height 10
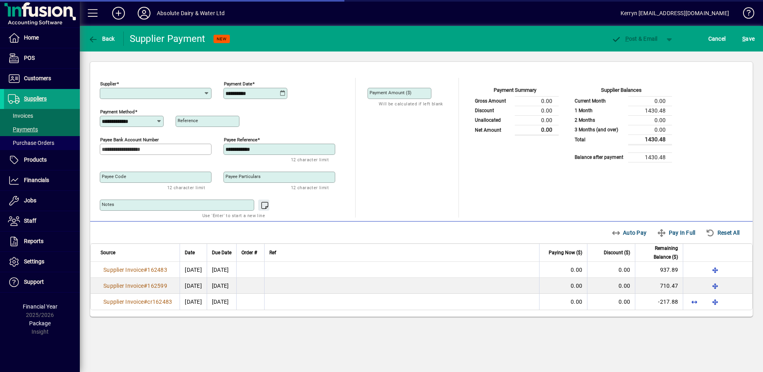
type input "**********"
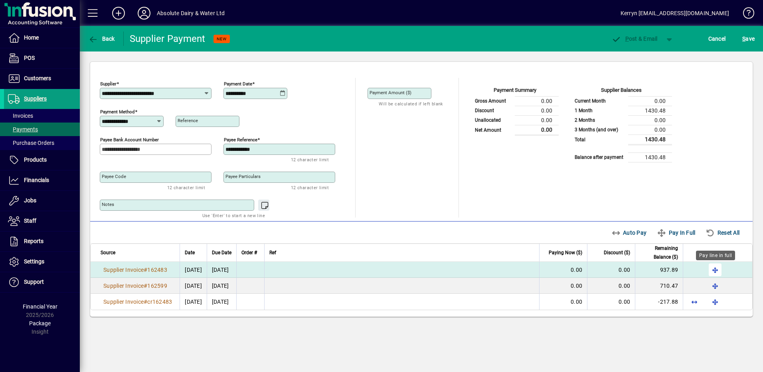
click at [716, 271] on span "button" at bounding box center [714, 269] width 19 height 19
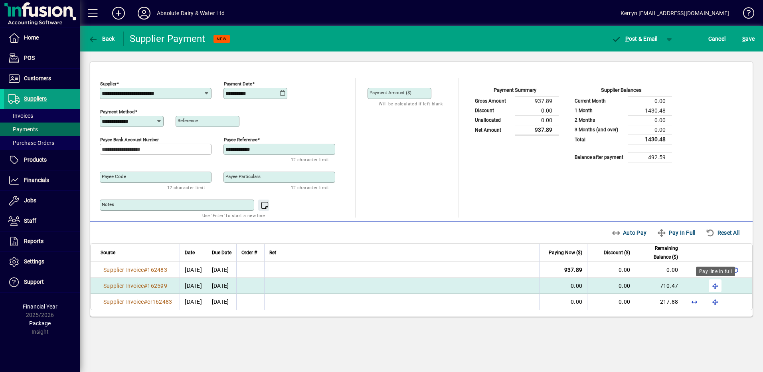
click at [718, 290] on span "button" at bounding box center [714, 285] width 19 height 19
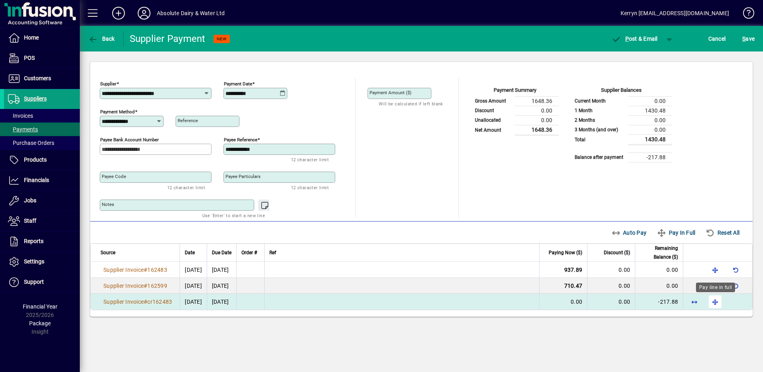
click at [718, 301] on span "button" at bounding box center [714, 301] width 19 height 19
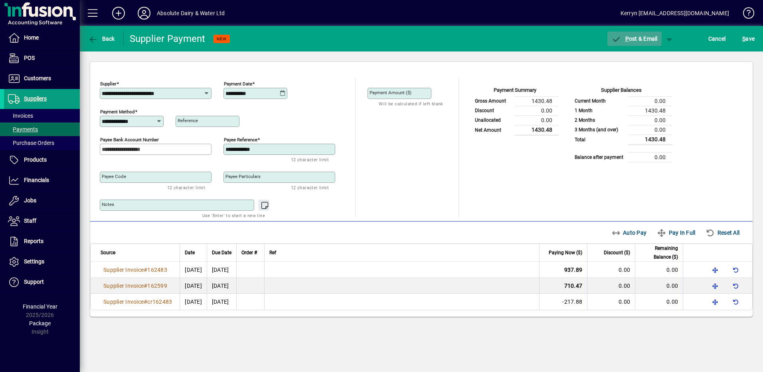
click at [657, 37] on span "button" at bounding box center [634, 38] width 54 height 19
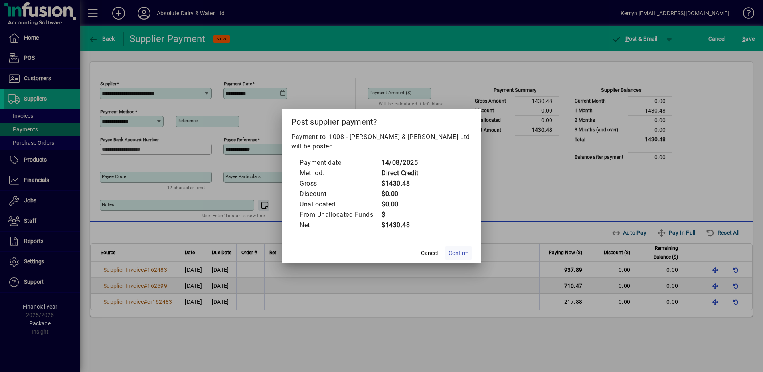
click at [452, 251] on span "Confirm" at bounding box center [458, 253] width 20 height 8
click at [462, 246] on mat-dialog-actions "Cancel Confirm" at bounding box center [381, 252] width 199 height 21
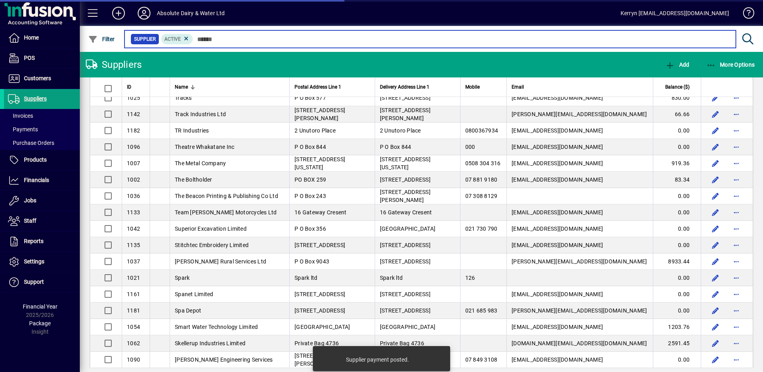
scroll to position [479, 0]
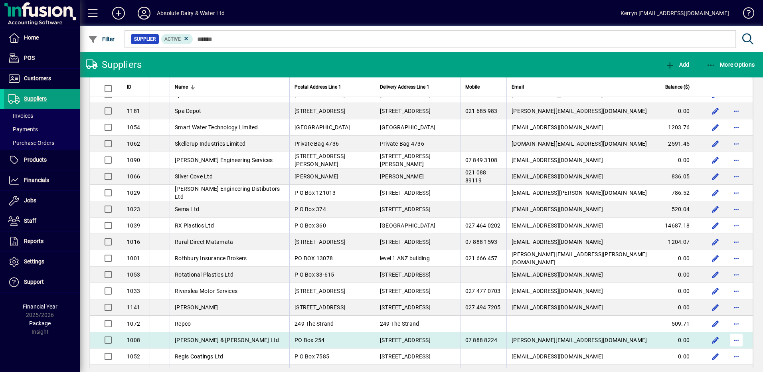
click at [734, 341] on span "button" at bounding box center [735, 339] width 19 height 19
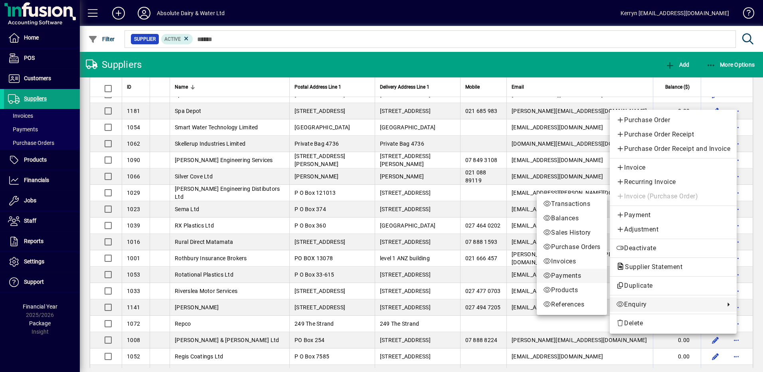
click at [568, 275] on span "Payments" at bounding box center [571, 276] width 57 height 10
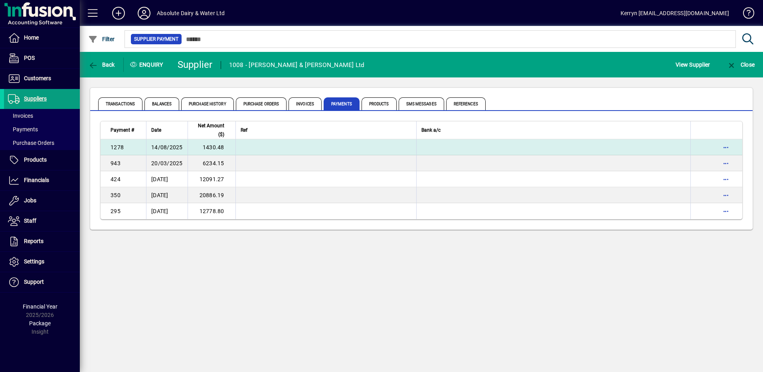
click at [175, 147] on td "14/08/2025" at bounding box center [166, 147] width 41 height 16
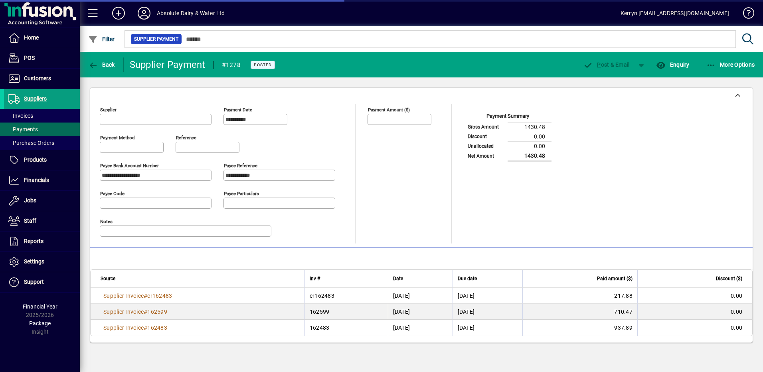
type input "**********"
click at [716, 63] on span "More Options" at bounding box center [730, 64] width 49 height 6
type input "**********"
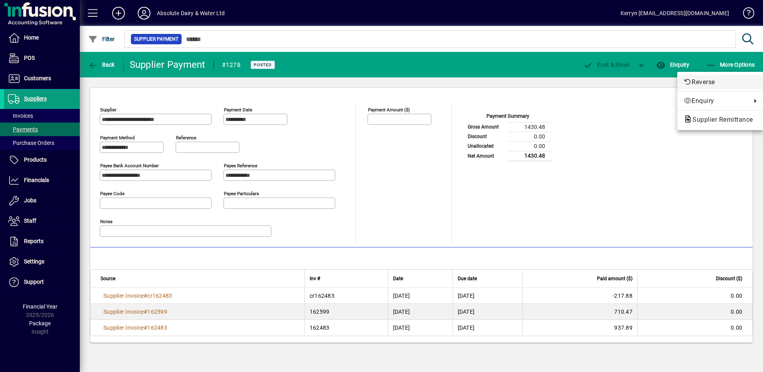
click at [706, 87] on span "Reverse" at bounding box center [719, 82] width 73 height 10
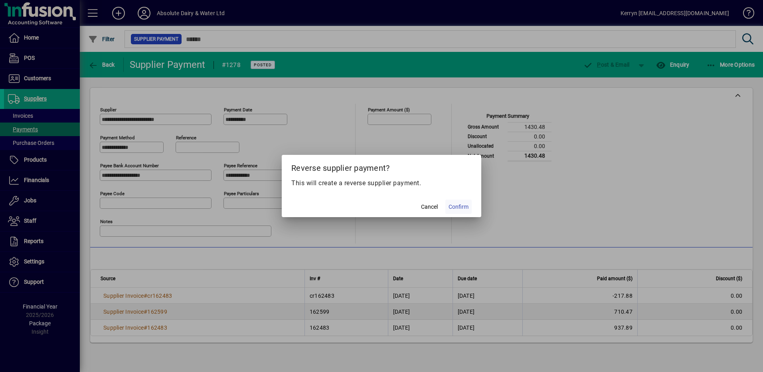
click at [468, 211] on span at bounding box center [458, 206] width 26 height 19
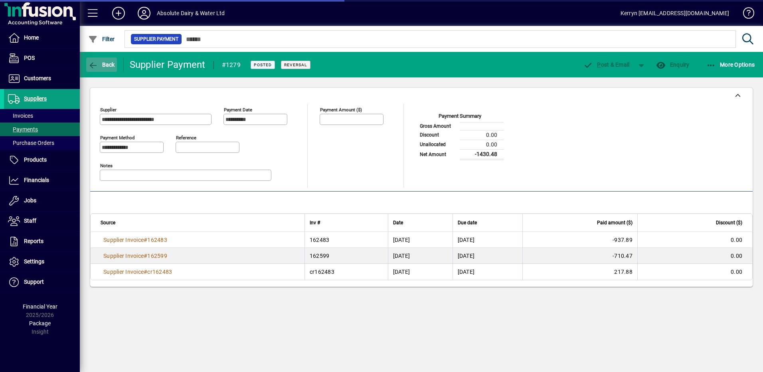
click at [100, 64] on span "Back" at bounding box center [101, 64] width 27 height 6
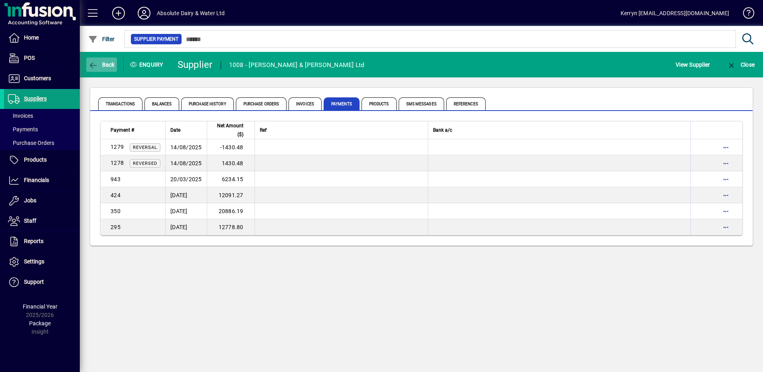
click at [105, 73] on span "button" at bounding box center [101, 64] width 31 height 19
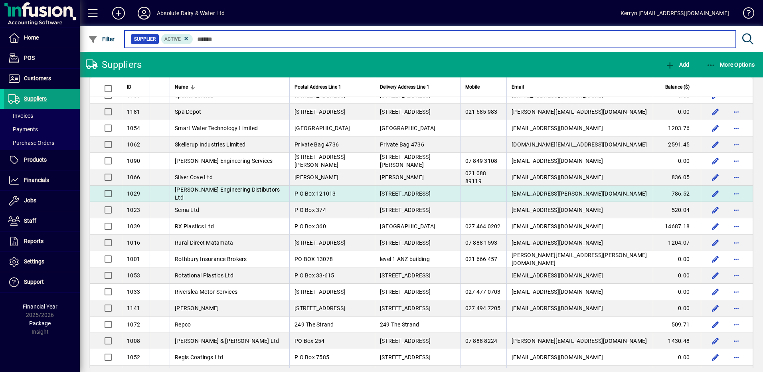
scroll to position [519, 0]
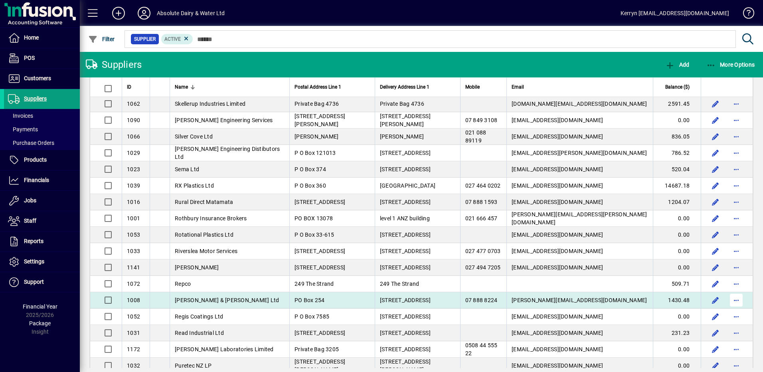
click at [733, 296] on span "button" at bounding box center [735, 299] width 19 height 19
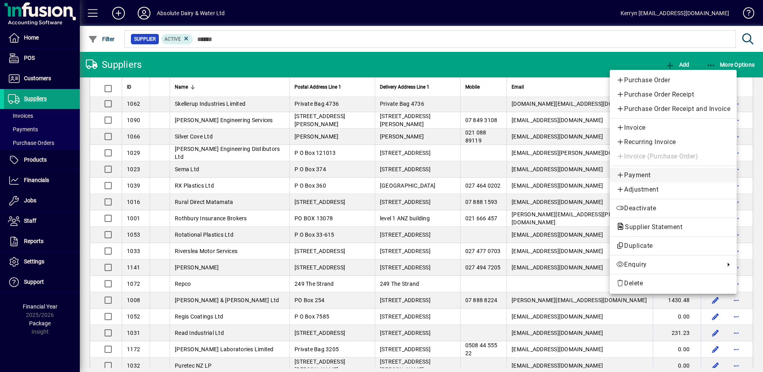
click at [637, 175] on span "Payment" at bounding box center [673, 175] width 114 height 10
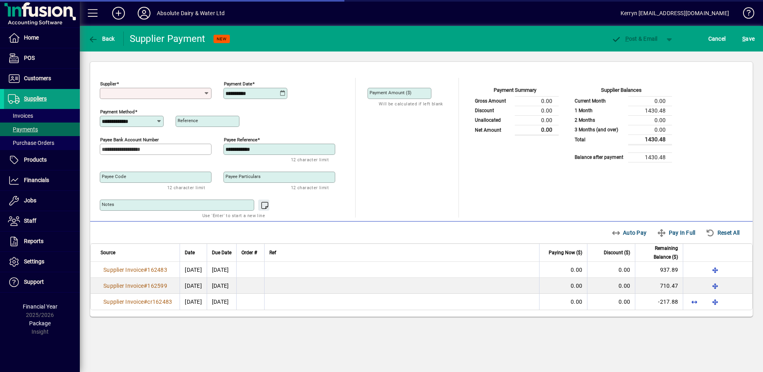
type input "**********"
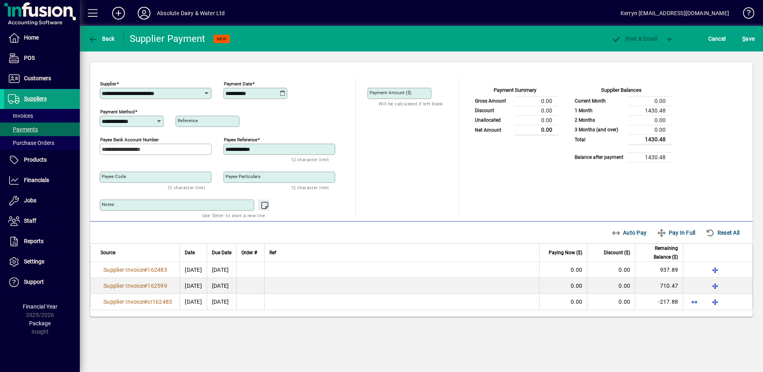
click at [282, 96] on icon at bounding box center [283, 93] width 6 height 6
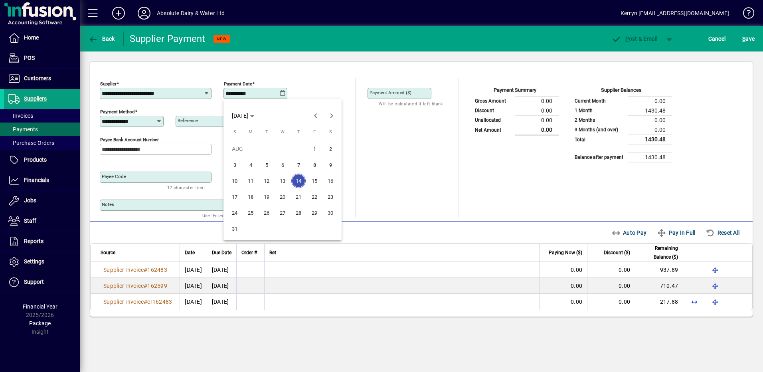
click at [282, 197] on span "20" at bounding box center [282, 196] width 14 height 14
type input "**********"
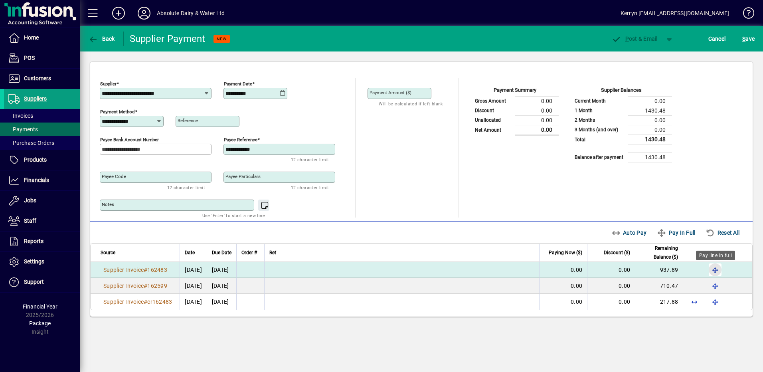
click at [714, 265] on span "button" at bounding box center [714, 269] width 19 height 19
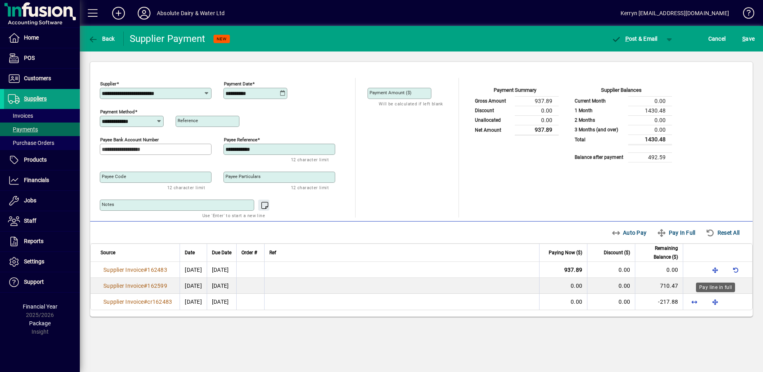
click at [718, 289] on div "Pay line in full" at bounding box center [715, 287] width 39 height 10
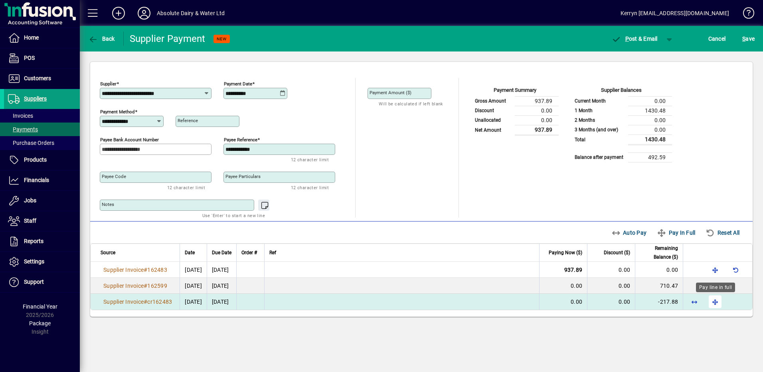
click at [717, 298] on span "button" at bounding box center [714, 301] width 19 height 19
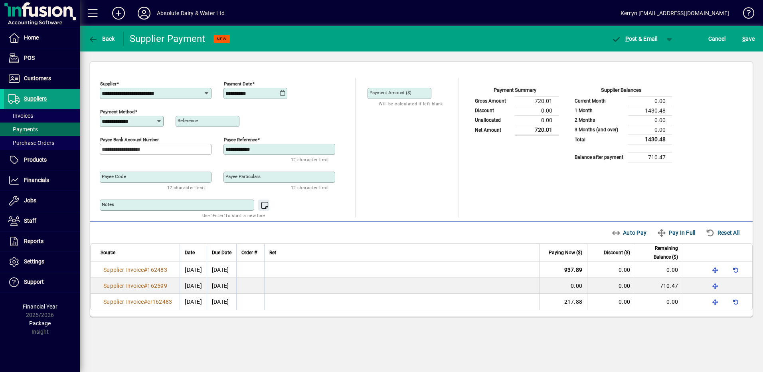
click at [618, 229] on div "Auto Pay Pay In Full Reset All" at bounding box center [677, 232] width 139 height 14
drag, startPoint x: 665, startPoint y: 224, endPoint x: 675, endPoint y: 230, distance: 10.7
click at [667, 225] on span "button" at bounding box center [675, 232] width 45 height 19
type input "****"
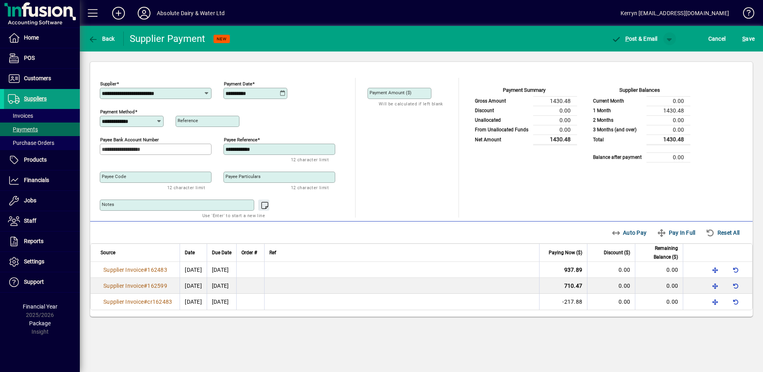
click at [671, 33] on span "button" at bounding box center [669, 38] width 19 height 19
click at [647, 59] on span "button" at bounding box center [648, 55] width 41 height 19
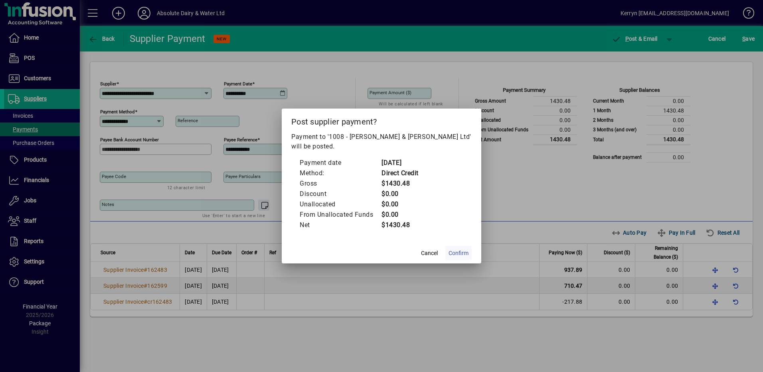
click at [463, 256] on span at bounding box center [458, 252] width 26 height 19
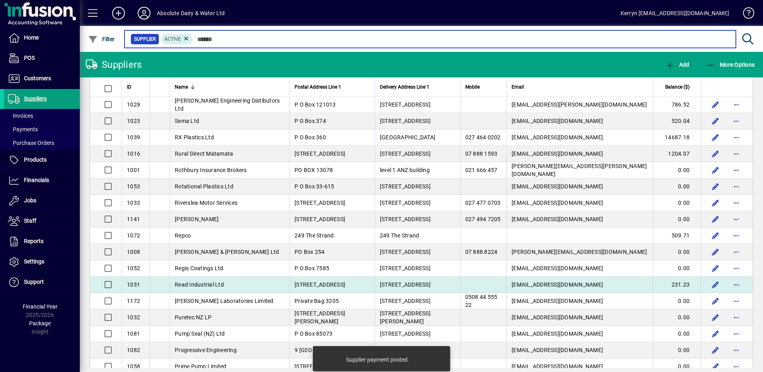
scroll to position [638, 0]
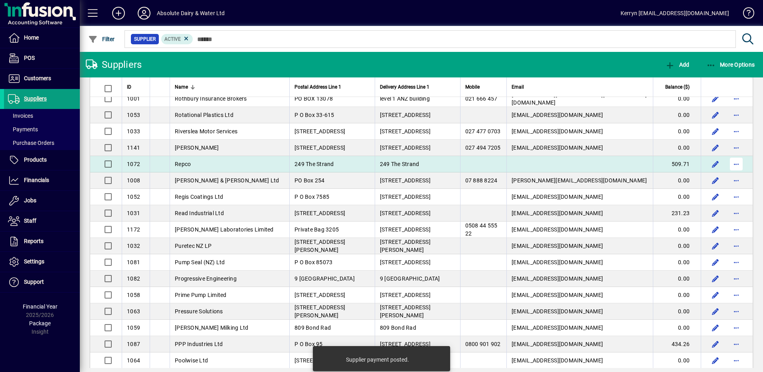
click at [736, 166] on span "button" at bounding box center [735, 163] width 19 height 19
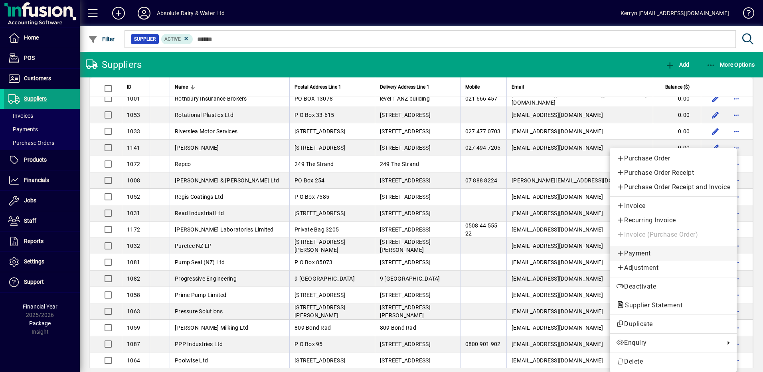
click at [637, 256] on span "Payment" at bounding box center [673, 254] width 114 height 10
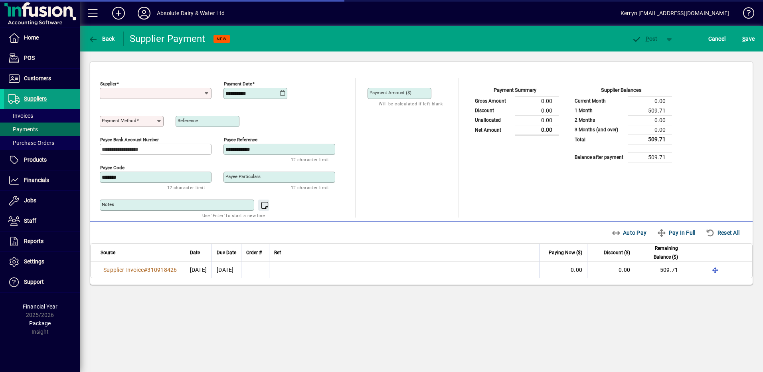
type input "**********"
click at [263, 94] on input "**********" at bounding box center [252, 93] width 54 height 6
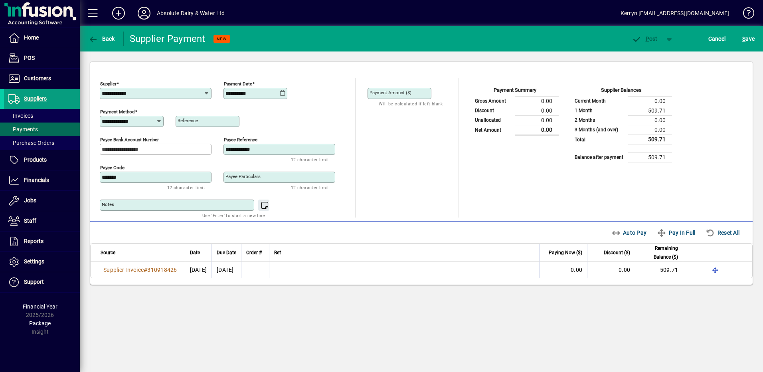
click at [278, 93] on input "**********" at bounding box center [252, 93] width 54 height 6
click at [284, 92] on icon at bounding box center [283, 93] width 6 height 6
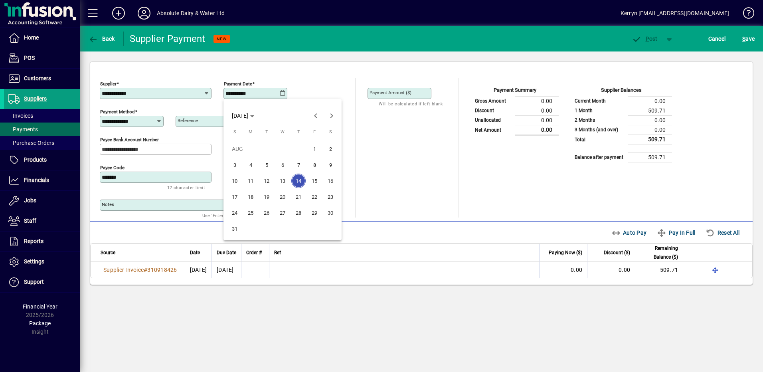
click at [278, 192] on span "20" at bounding box center [282, 196] width 14 height 14
type input "**********"
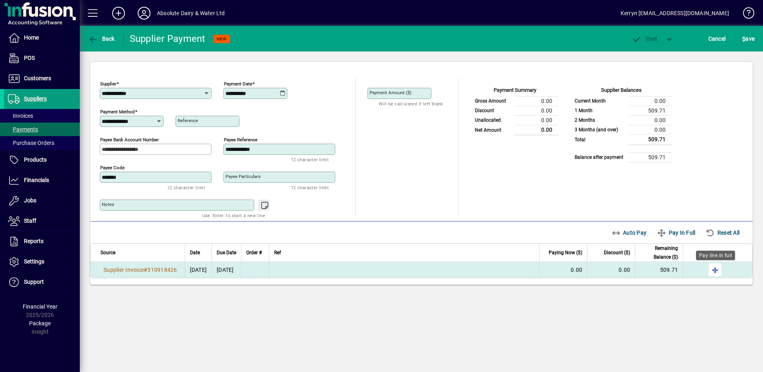
click at [712, 272] on span "button" at bounding box center [714, 269] width 19 height 19
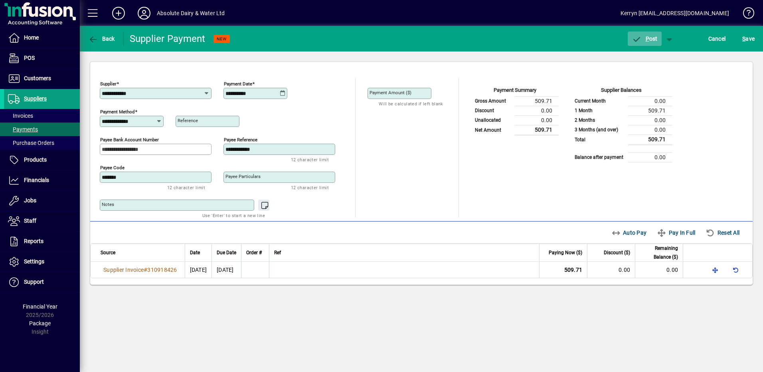
click at [648, 41] on span "P" at bounding box center [647, 39] width 4 height 6
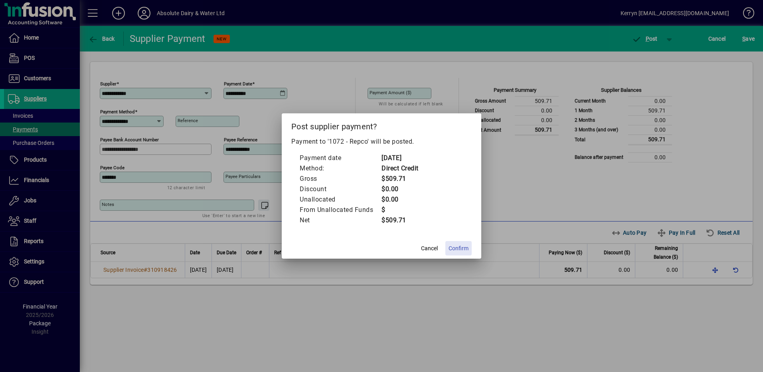
click at [459, 253] on span at bounding box center [458, 248] width 26 height 19
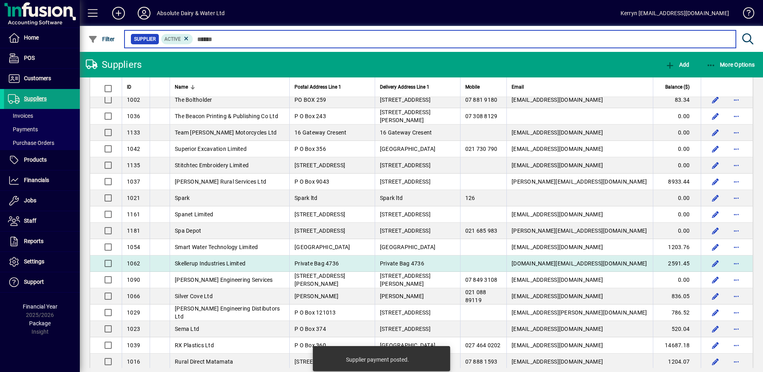
scroll to position [399, 0]
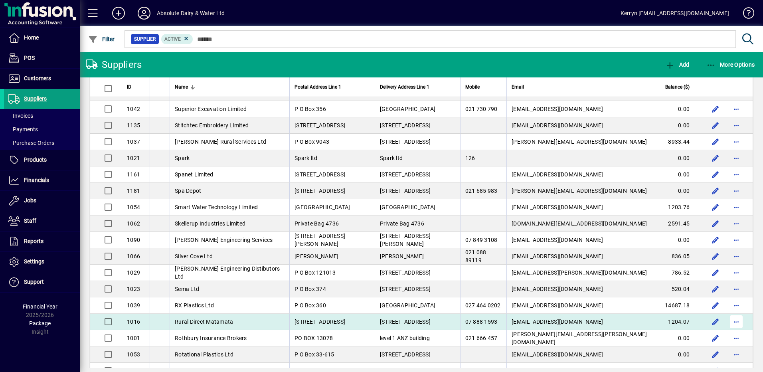
click at [732, 316] on span "button" at bounding box center [735, 321] width 19 height 19
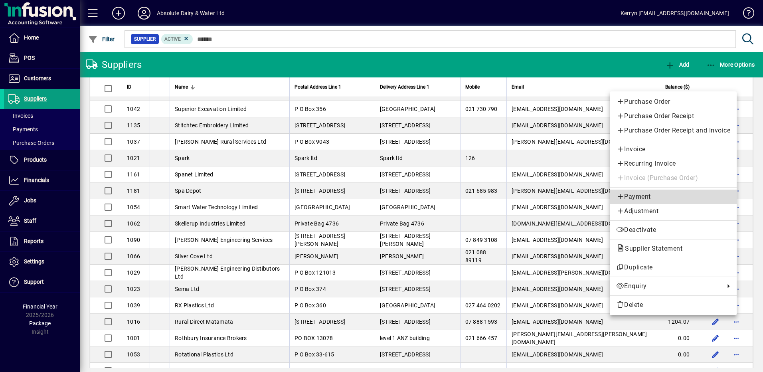
click at [633, 193] on span "Payment" at bounding box center [673, 197] width 114 height 10
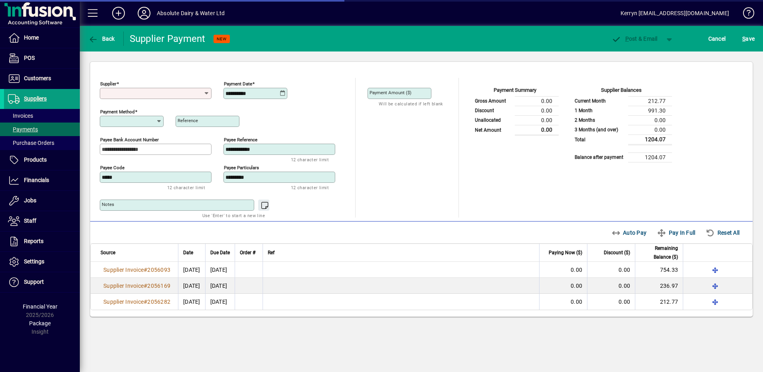
type input "**********"
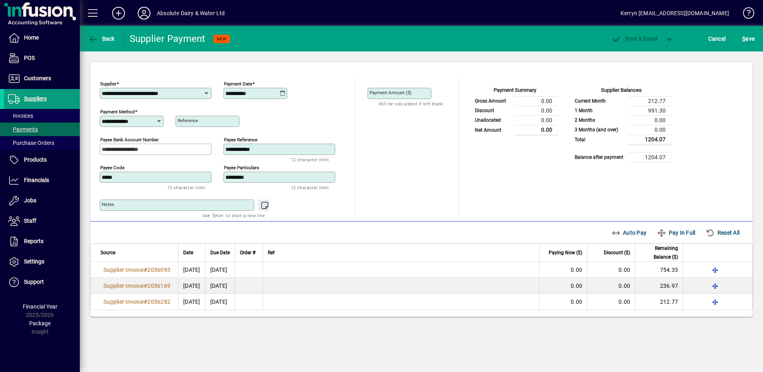
click at [283, 95] on icon at bounding box center [283, 93] width 6 height 6
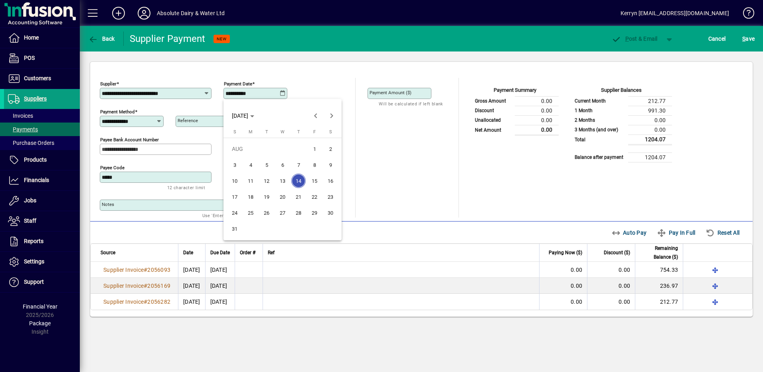
click at [287, 194] on span "20" at bounding box center [282, 196] width 14 height 14
type input "**********"
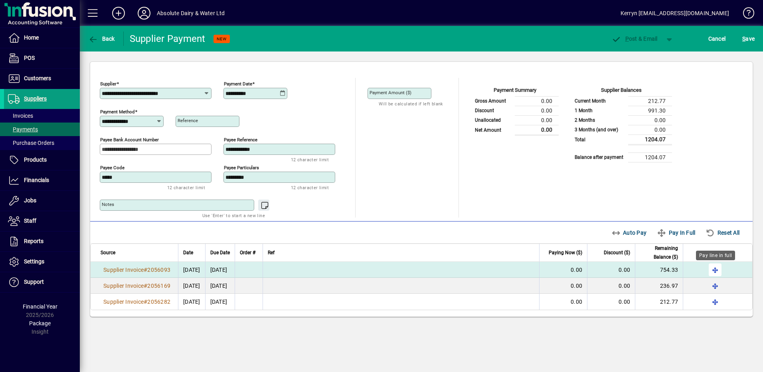
click at [714, 270] on span "button" at bounding box center [714, 269] width 19 height 19
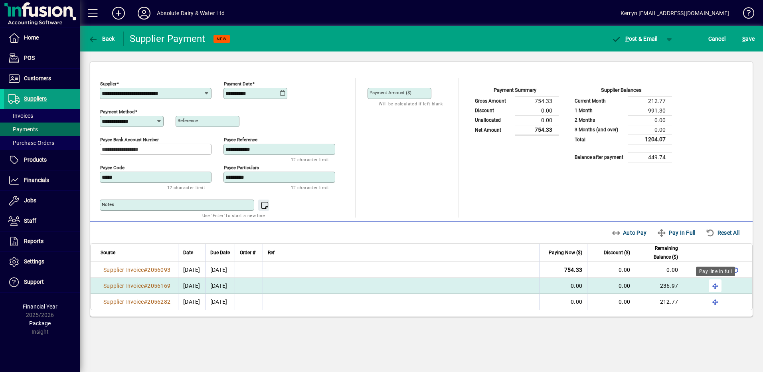
click at [716, 285] on span "button" at bounding box center [714, 285] width 19 height 19
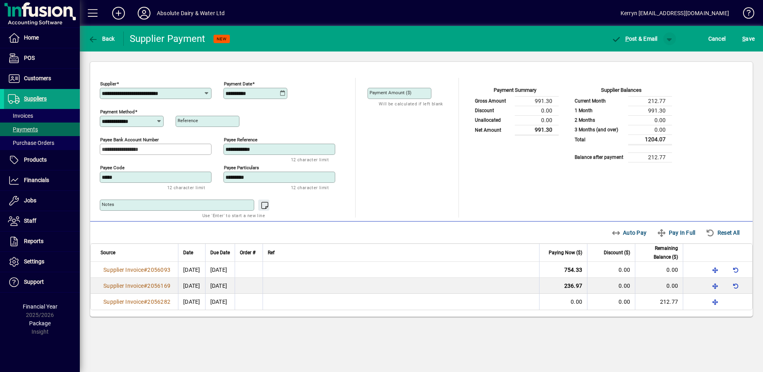
click at [667, 38] on span "button" at bounding box center [669, 38] width 19 height 19
click at [647, 62] on span "button" at bounding box center [648, 55] width 41 height 19
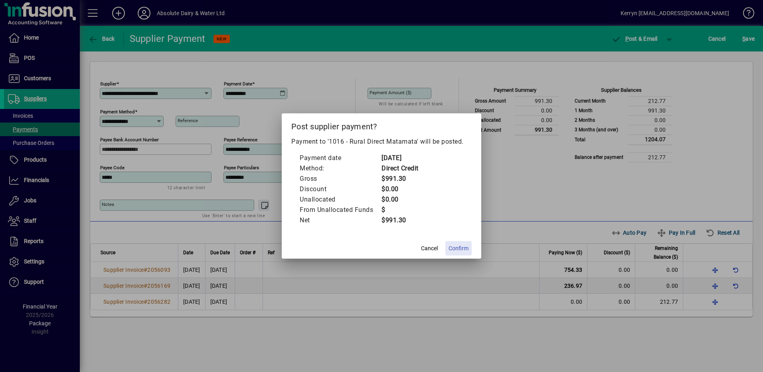
click at [460, 250] on span "Confirm" at bounding box center [458, 248] width 20 height 8
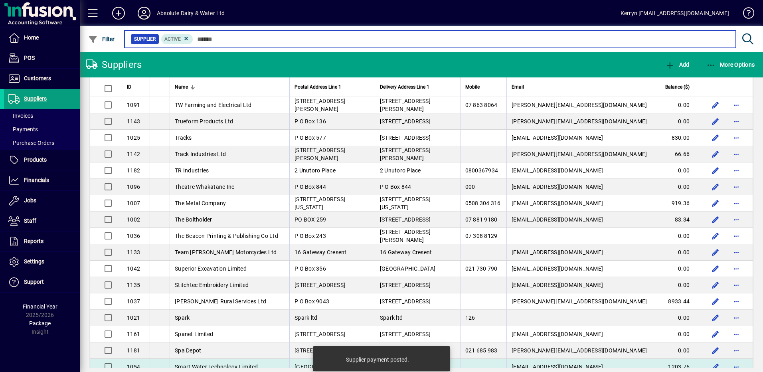
scroll to position [399, 0]
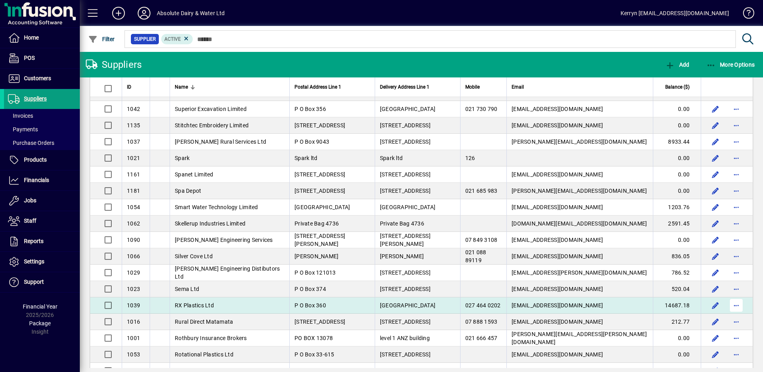
click at [729, 306] on span "button" at bounding box center [735, 305] width 19 height 19
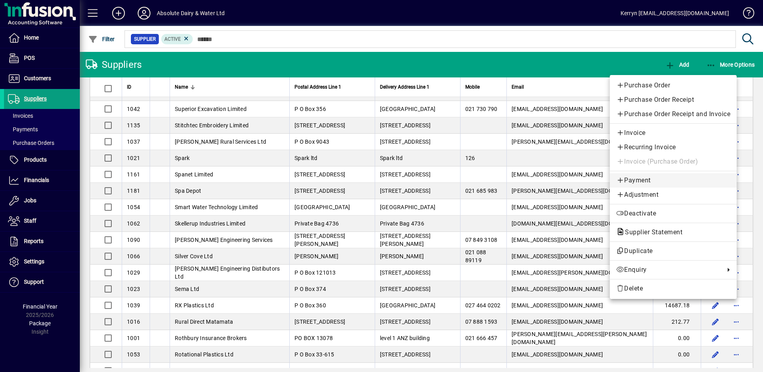
click at [657, 180] on span "Payment" at bounding box center [673, 181] width 114 height 10
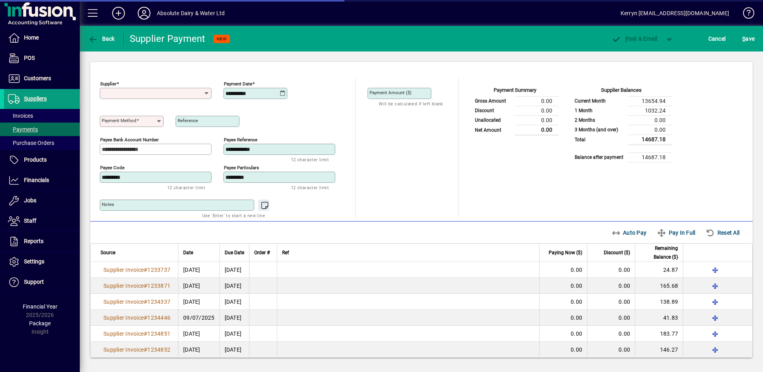
type input "**********"
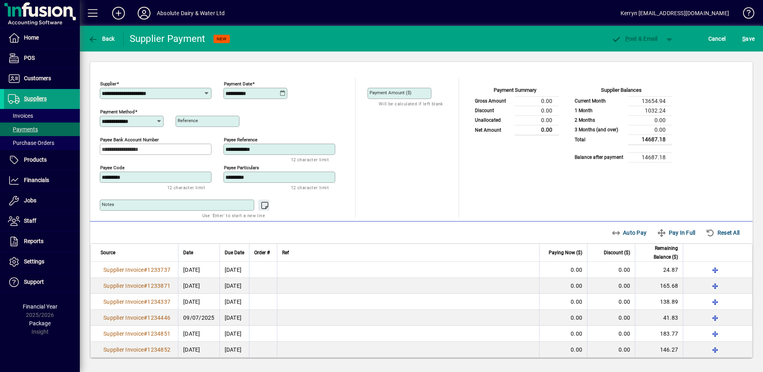
click at [284, 93] on icon at bounding box center [283, 93] width 6 height 6
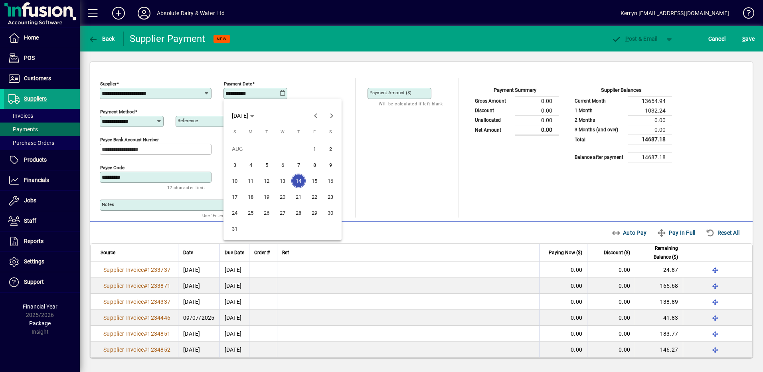
click at [283, 199] on span "20" at bounding box center [282, 196] width 14 height 14
type input "**********"
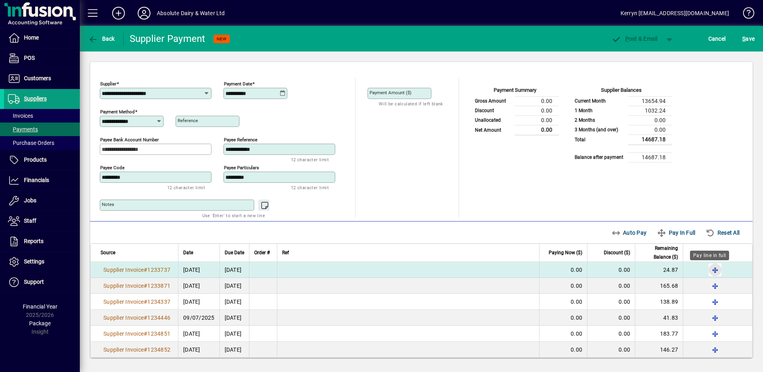
click at [708, 268] on span "button" at bounding box center [714, 269] width 19 height 19
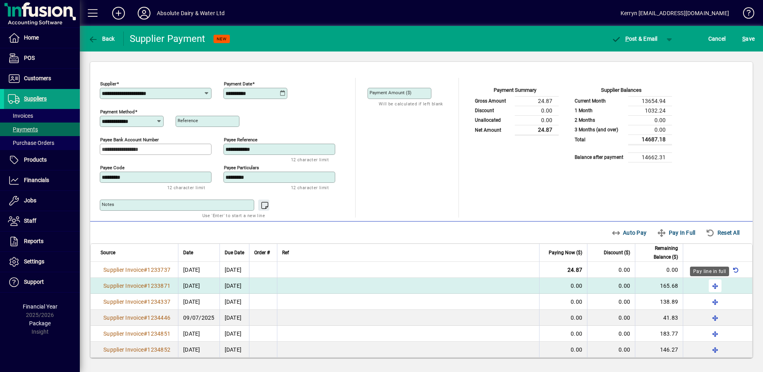
click at [705, 290] on span "button" at bounding box center [714, 285] width 19 height 19
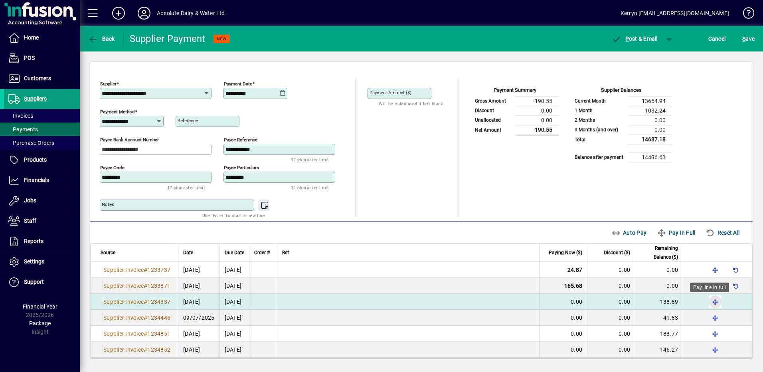
click at [707, 302] on span "button" at bounding box center [714, 301] width 19 height 19
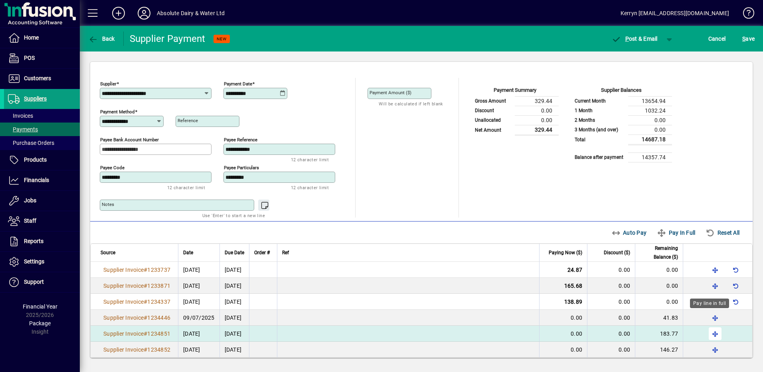
drag, startPoint x: 708, startPoint y: 317, endPoint x: 711, endPoint y: 324, distance: 7.6
click at [709, 318] on span "button" at bounding box center [714, 317] width 19 height 19
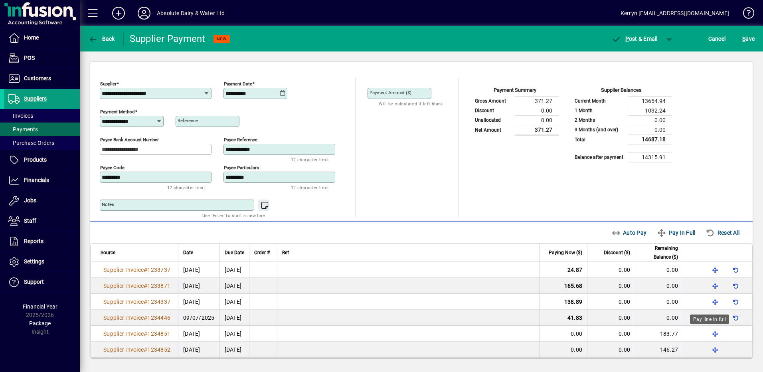
click at [711, 324] on div "Pay line in full" at bounding box center [709, 319] width 39 height 10
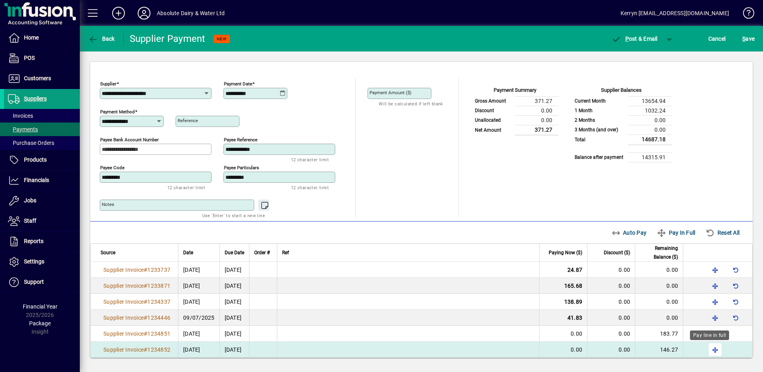
click at [712, 346] on span "button" at bounding box center [714, 349] width 19 height 19
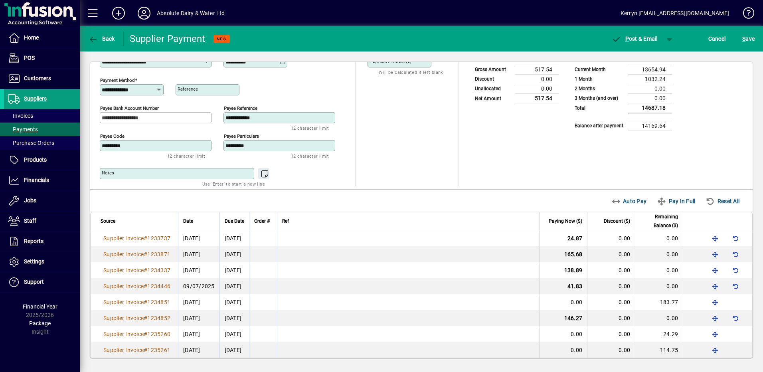
scroll to position [120, 0]
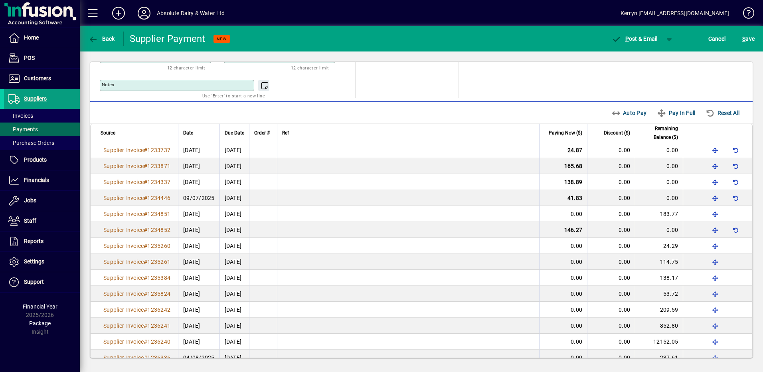
click at [628, 114] on div "Auto Pay Pay In Full Reset All" at bounding box center [677, 113] width 139 height 14
click at [608, 113] on div "Auto Pay Pay In Full Reset All" at bounding box center [677, 113] width 139 height 14
click at [620, 113] on div "Auto Pay Pay In Full Reset All" at bounding box center [677, 113] width 139 height 14
click at [669, 113] on span "Pay In Full" at bounding box center [676, 113] width 38 height 13
type input "****"
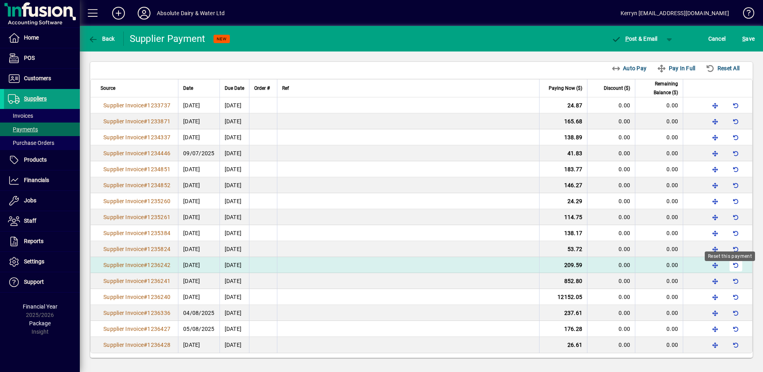
scroll to position [166, 0]
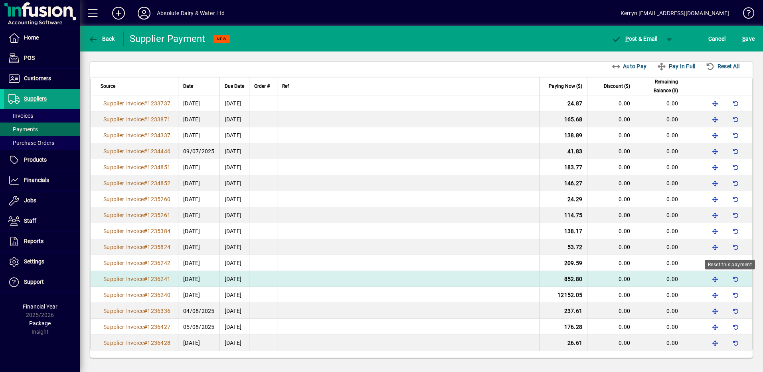
drag, startPoint x: 730, startPoint y: 279, endPoint x: 730, endPoint y: 283, distance: 4.0
click at [730, 279] on span "button" at bounding box center [735, 278] width 19 height 19
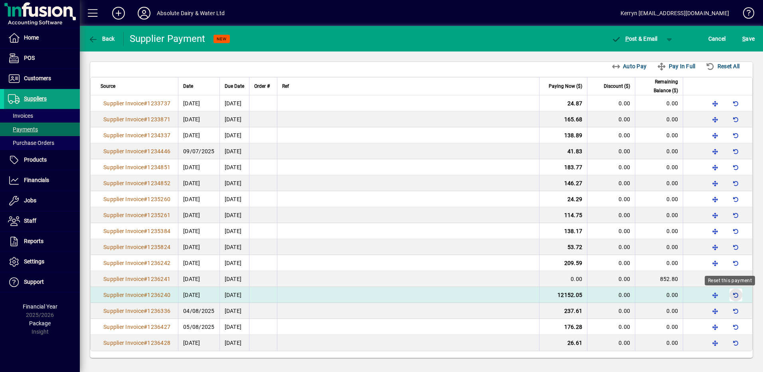
click at [730, 292] on span "button" at bounding box center [735, 294] width 19 height 19
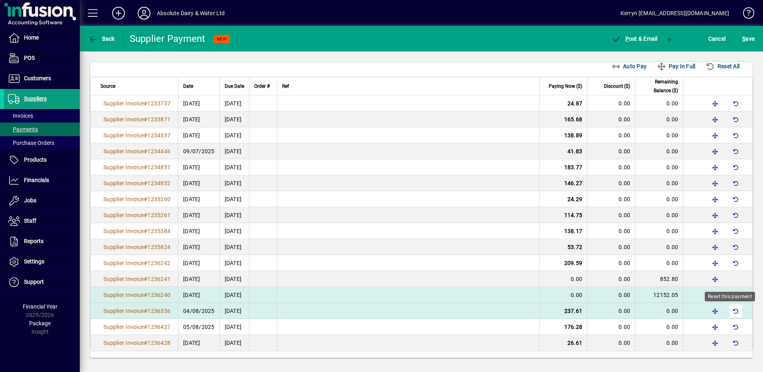
click at [730, 309] on span "button" at bounding box center [735, 310] width 19 height 19
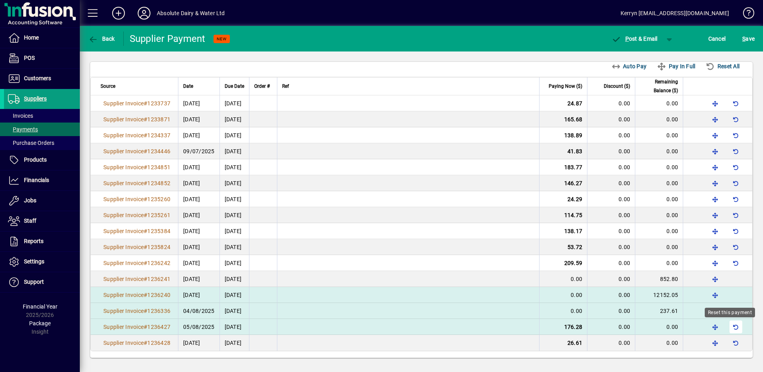
click at [730, 317] on div "Reset this payment" at bounding box center [729, 313] width 50 height 10
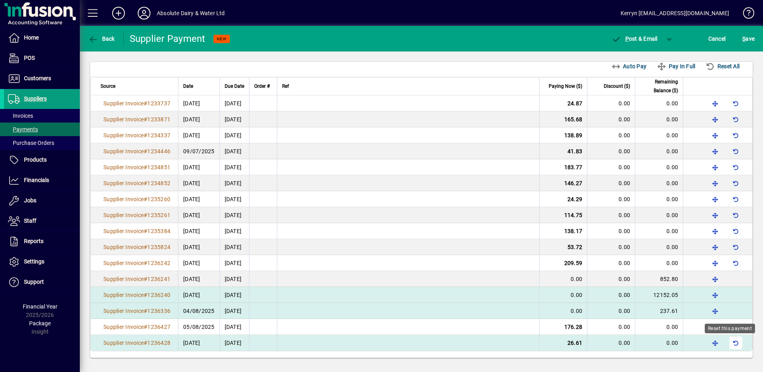
click at [730, 340] on span "button" at bounding box center [735, 342] width 19 height 19
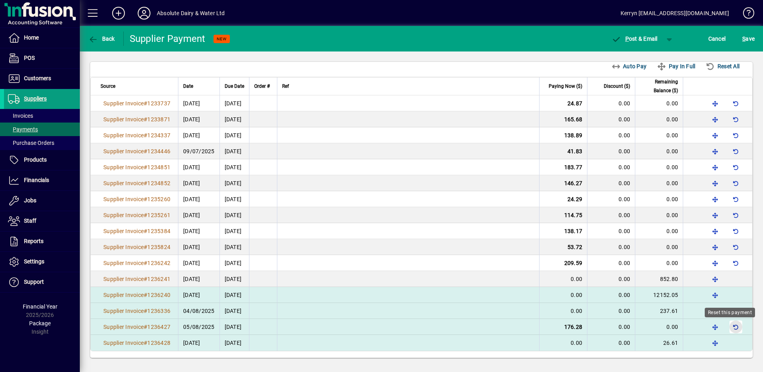
click at [730, 330] on span "button" at bounding box center [735, 326] width 19 height 19
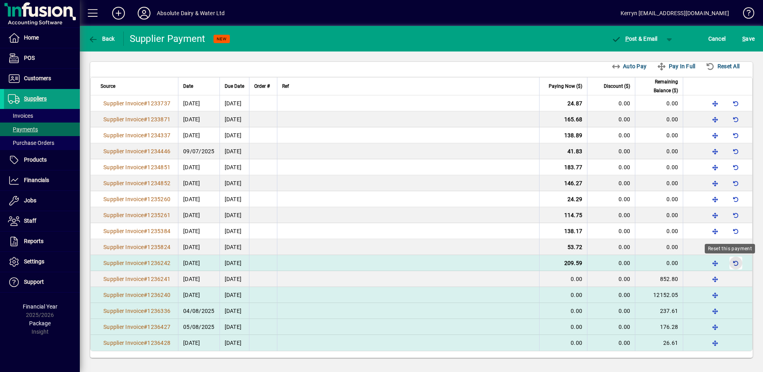
click at [731, 264] on span "button" at bounding box center [735, 262] width 19 height 19
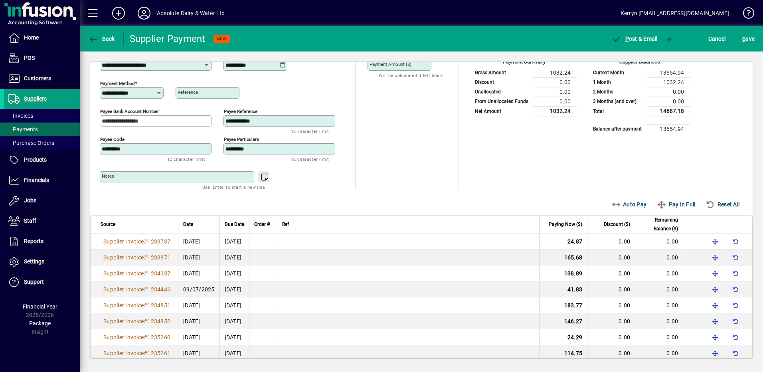
scroll to position [0, 0]
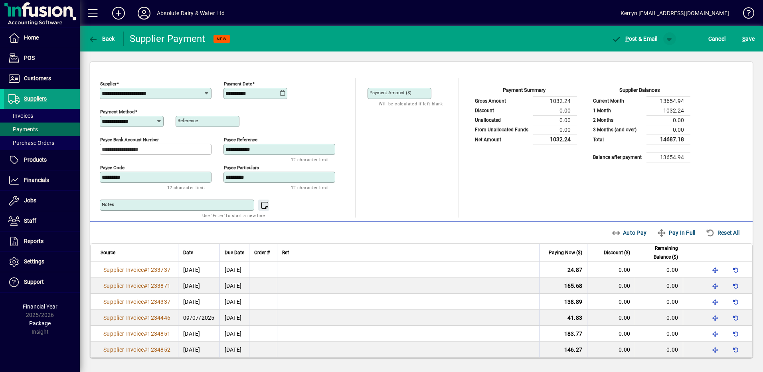
click at [666, 37] on span "button" at bounding box center [669, 38] width 19 height 19
click at [658, 51] on span "button" at bounding box center [648, 55] width 41 height 19
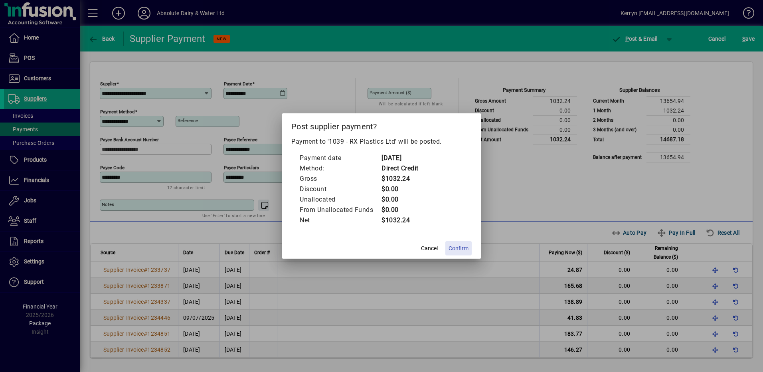
click at [461, 246] on span "Confirm" at bounding box center [458, 248] width 20 height 8
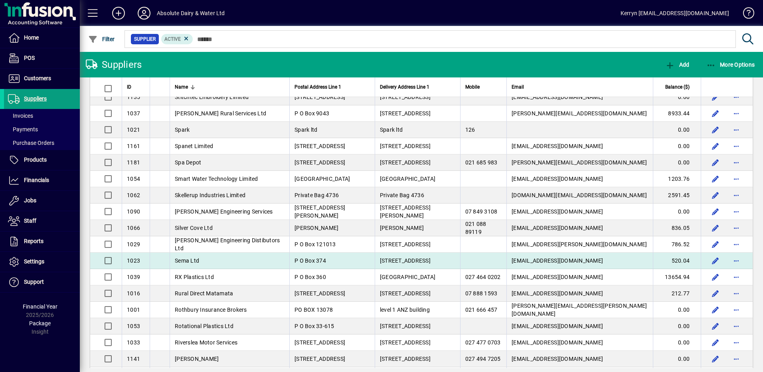
scroll to position [439, 0]
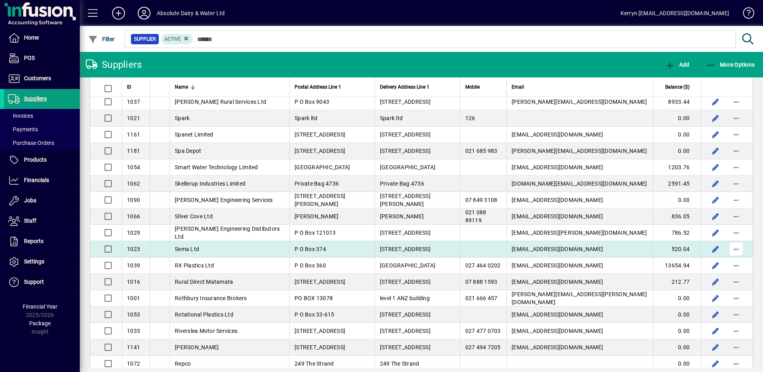
click at [730, 249] on span "button" at bounding box center [735, 248] width 19 height 19
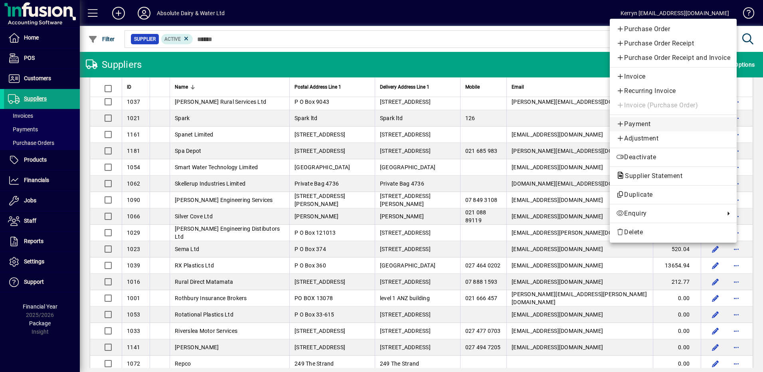
click at [641, 128] on span "Payment" at bounding box center [673, 124] width 114 height 10
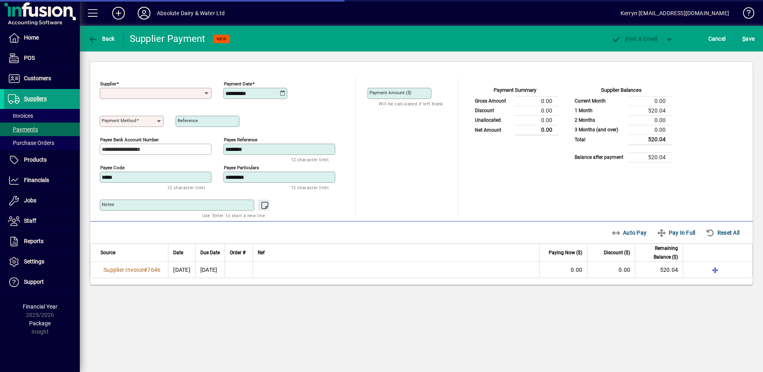
type input "**********"
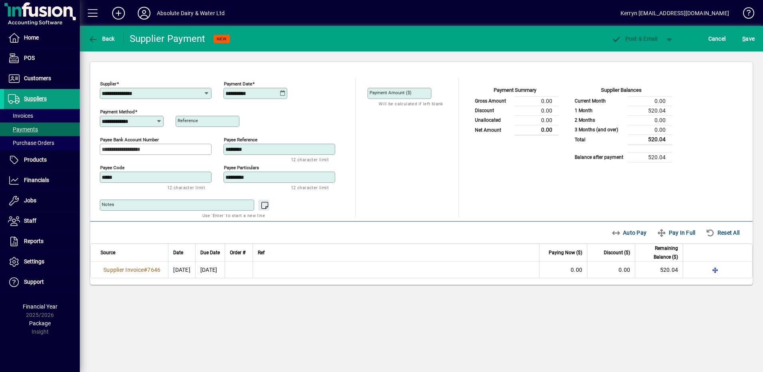
click at [283, 93] on icon at bounding box center [283, 93] width 6 height 6
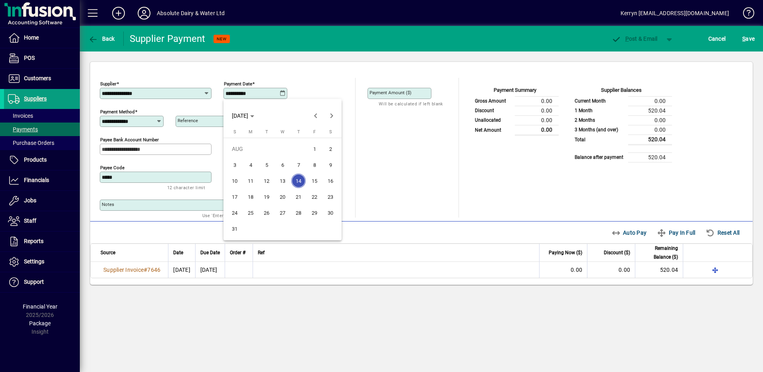
click at [285, 189] on button "20" at bounding box center [282, 197] width 16 height 16
type input "**********"
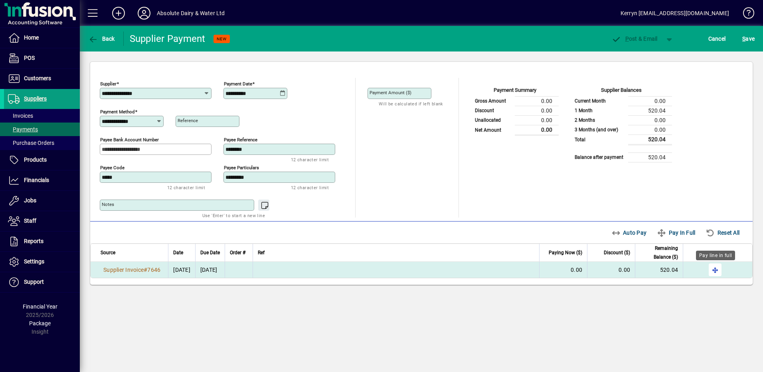
click at [712, 270] on span "button" at bounding box center [714, 269] width 19 height 19
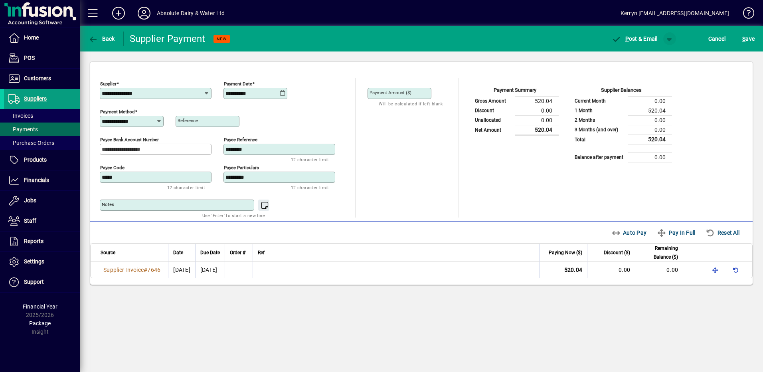
click at [669, 36] on span "button" at bounding box center [669, 38] width 19 height 19
click at [660, 52] on span "button" at bounding box center [648, 55] width 41 height 19
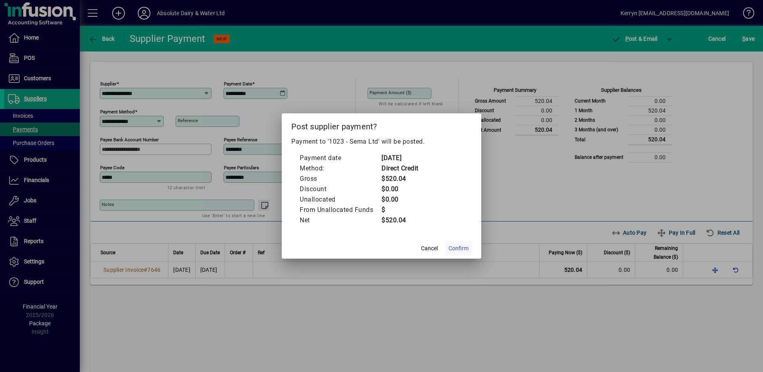
click at [453, 239] on span at bounding box center [458, 248] width 26 height 19
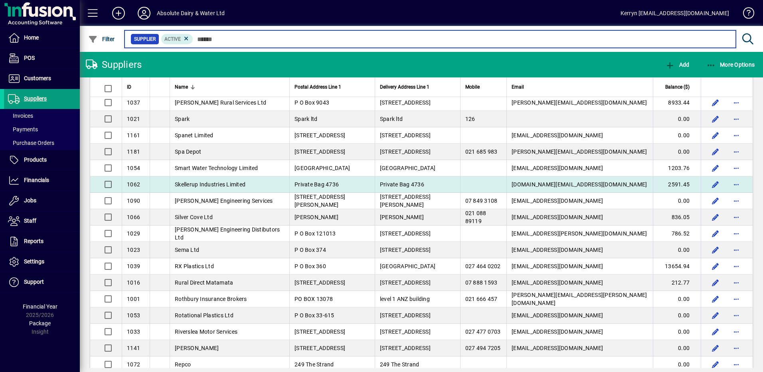
scroll to position [439, 0]
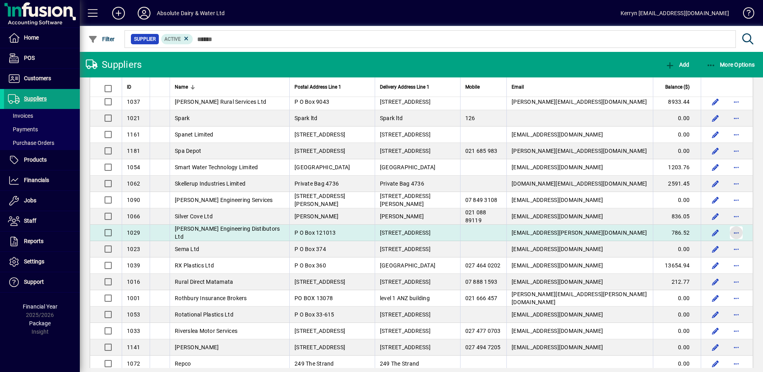
click at [731, 233] on span "button" at bounding box center [735, 232] width 19 height 19
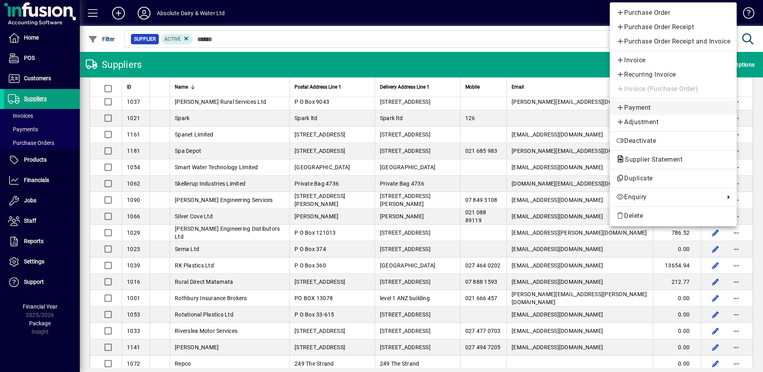
click at [631, 111] on span "Payment" at bounding box center [673, 108] width 114 height 10
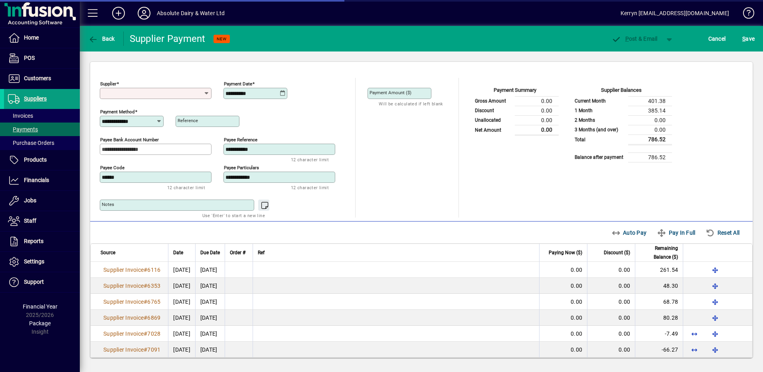
type input "**********"
drag, startPoint x: 276, startPoint y: 93, endPoint x: 280, endPoint y: 93, distance: 4.4
click at [278, 93] on input "**********" at bounding box center [252, 93] width 54 height 6
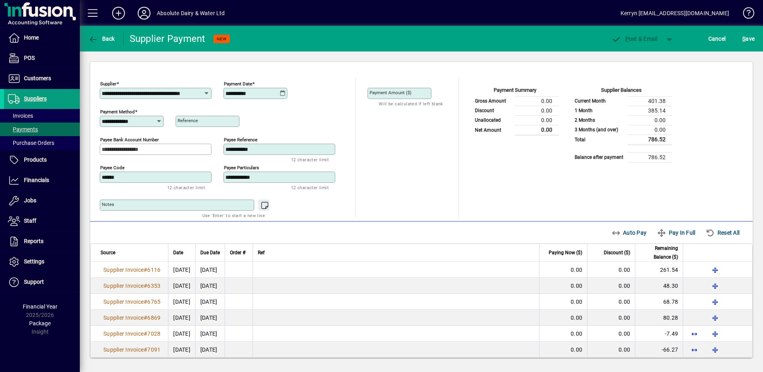
click at [284, 92] on icon at bounding box center [283, 93] width 6 height 6
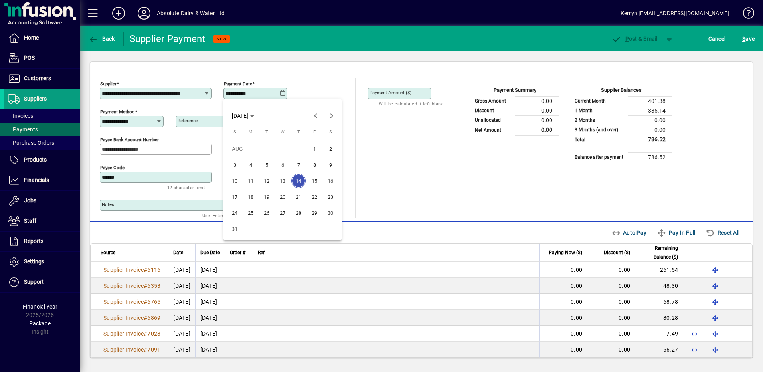
click at [283, 199] on span "20" at bounding box center [282, 196] width 14 height 14
type input "**********"
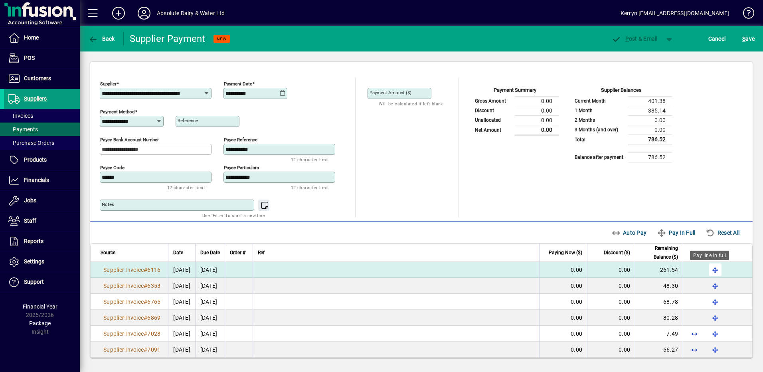
click at [708, 268] on span "button" at bounding box center [714, 269] width 19 height 19
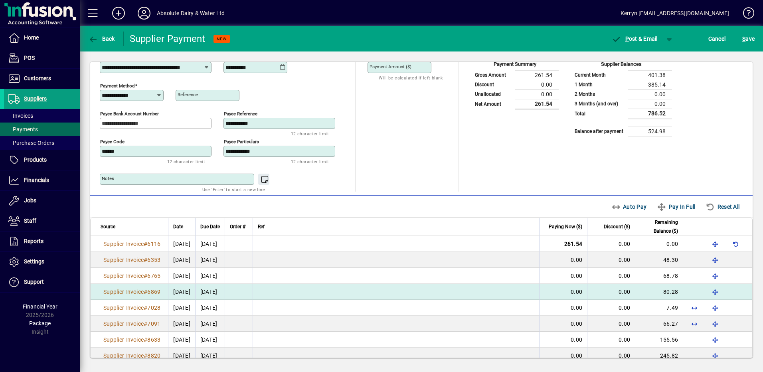
scroll to position [39, 0]
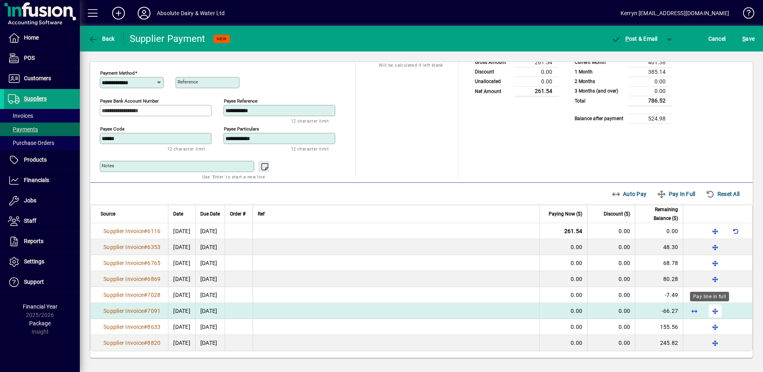
click at [713, 307] on span "button" at bounding box center [714, 310] width 19 height 19
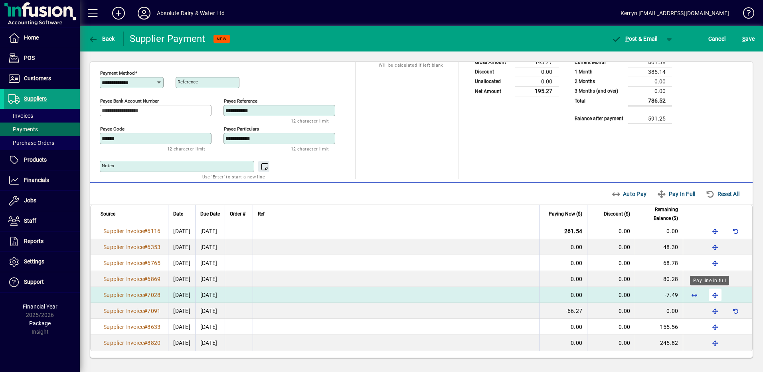
click at [710, 296] on span "button" at bounding box center [714, 294] width 19 height 19
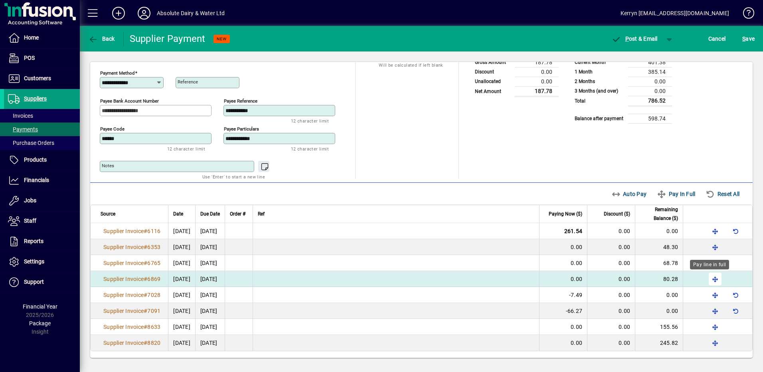
click at [712, 280] on span "button" at bounding box center [714, 278] width 19 height 19
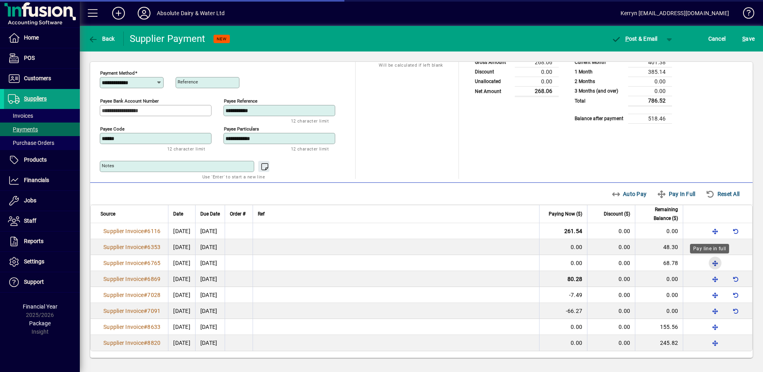
drag, startPoint x: 710, startPoint y: 261, endPoint x: 708, endPoint y: 245, distance: 16.1
click at [710, 261] on span "button" at bounding box center [714, 262] width 19 height 19
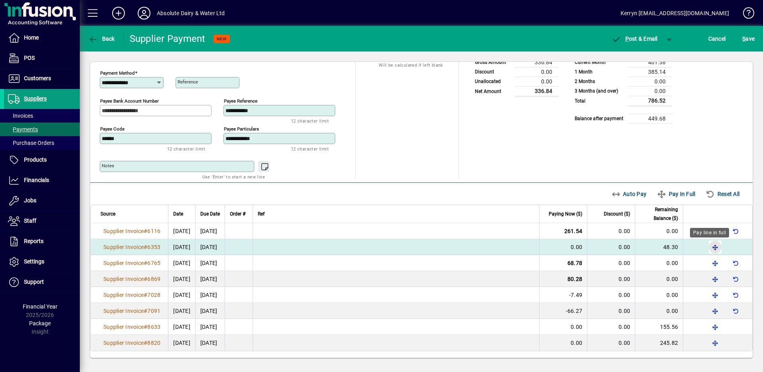
click at [708, 243] on span "button" at bounding box center [714, 246] width 19 height 19
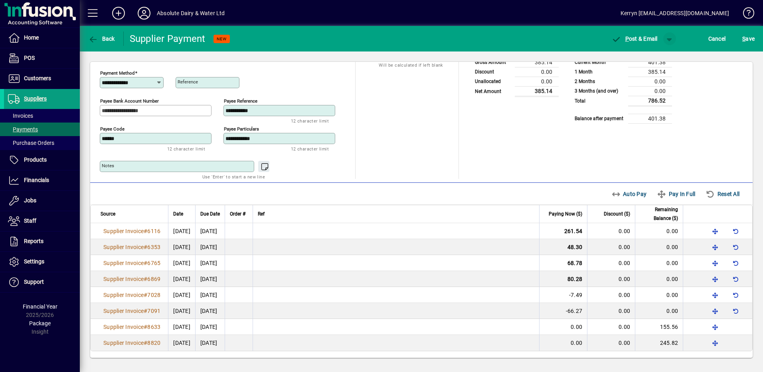
click at [669, 36] on span "button" at bounding box center [669, 38] width 19 height 19
click at [659, 56] on span "button" at bounding box center [648, 55] width 41 height 19
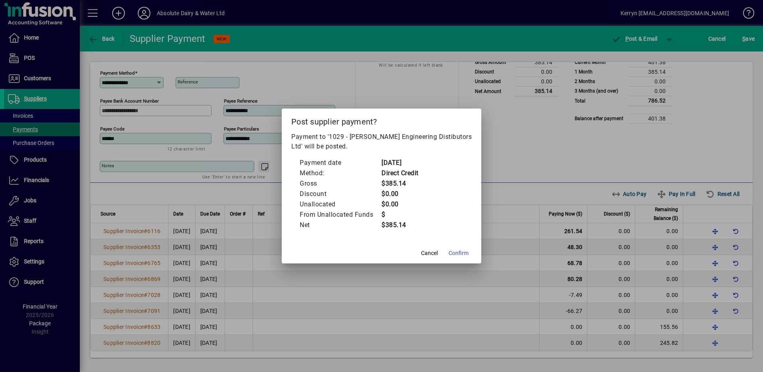
click at [459, 256] on span "Confirm" at bounding box center [458, 253] width 20 height 8
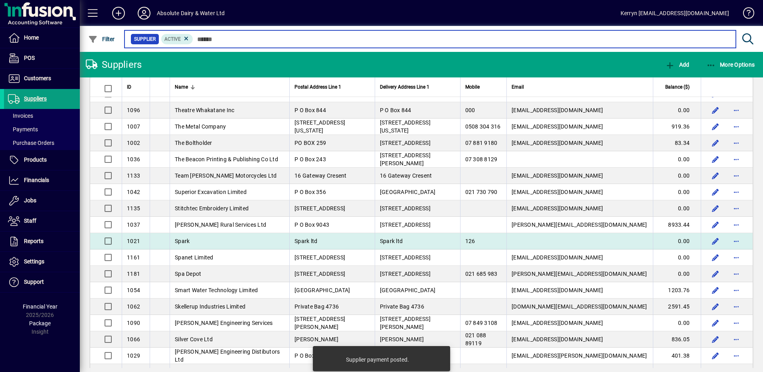
scroll to position [319, 0]
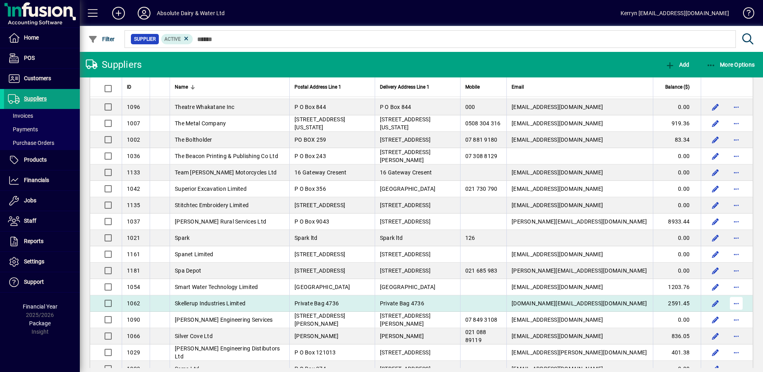
click at [734, 303] on span "button" at bounding box center [735, 303] width 19 height 19
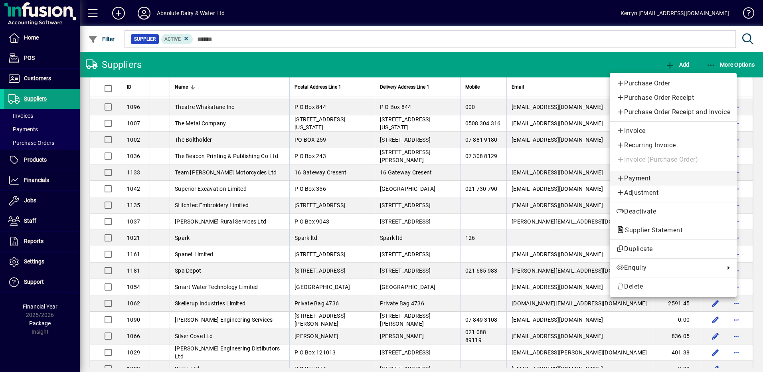
click at [643, 178] on span "Payment" at bounding box center [673, 179] width 114 height 10
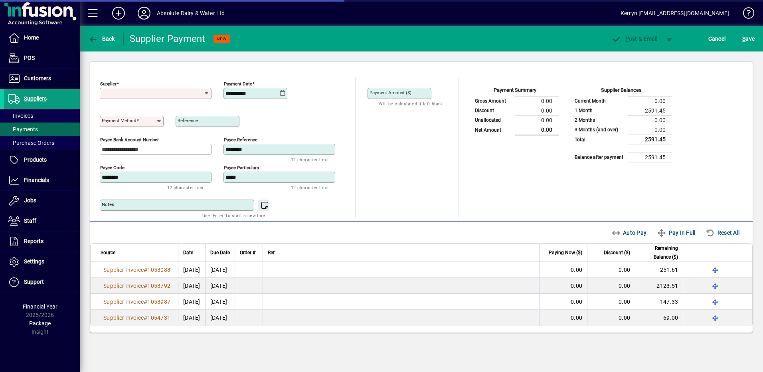
type input "**********"
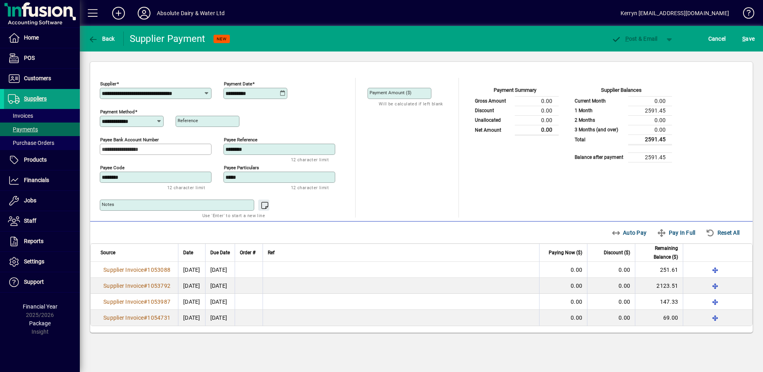
click at [281, 99] on div "**********" at bounding box center [255, 93] width 64 height 11
click at [283, 95] on icon at bounding box center [283, 93] width 6 height 6
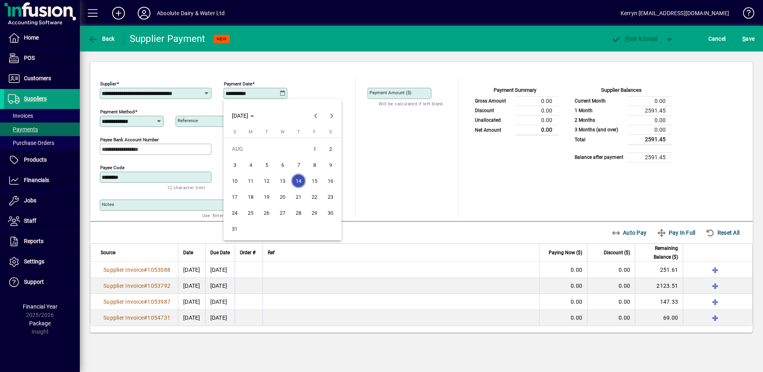
click at [286, 200] on span "20" at bounding box center [282, 196] width 14 height 14
type input "**********"
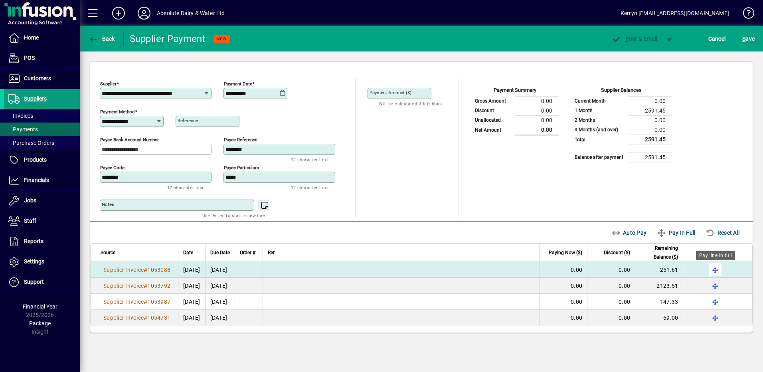
click at [711, 266] on span "button" at bounding box center [714, 269] width 19 height 19
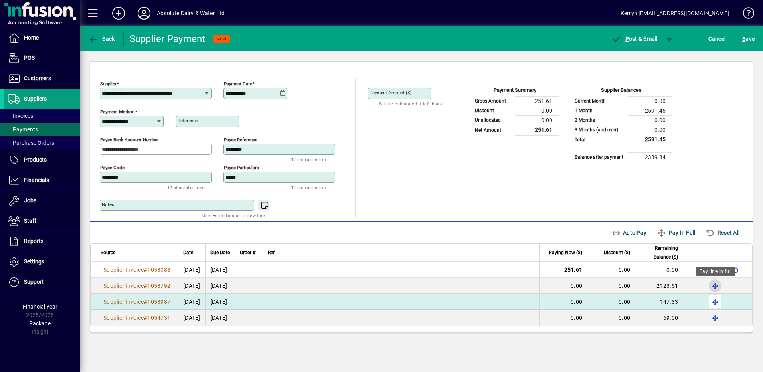
drag, startPoint x: 714, startPoint y: 288, endPoint x: 714, endPoint y: 308, distance: 19.6
click at [714, 288] on span "button" at bounding box center [714, 285] width 19 height 19
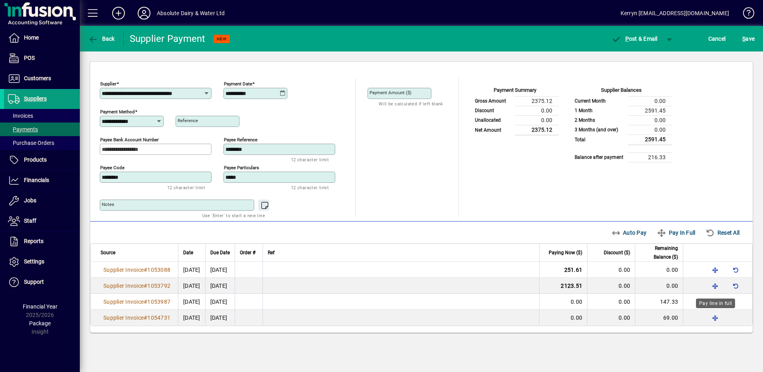
click at [715, 308] on div "Pay line in full" at bounding box center [715, 303] width 39 height 10
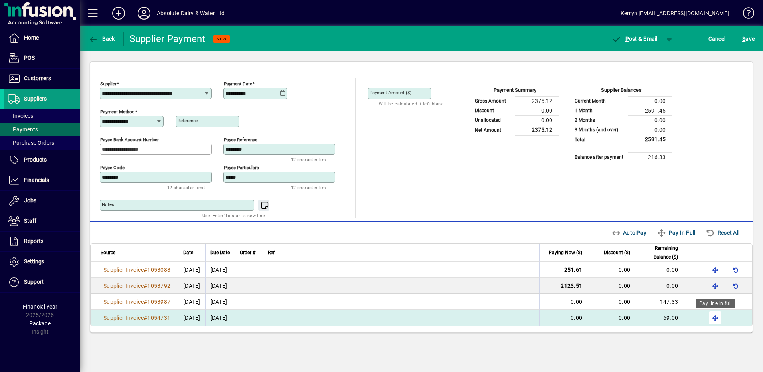
click at [716, 322] on span "button" at bounding box center [714, 317] width 19 height 19
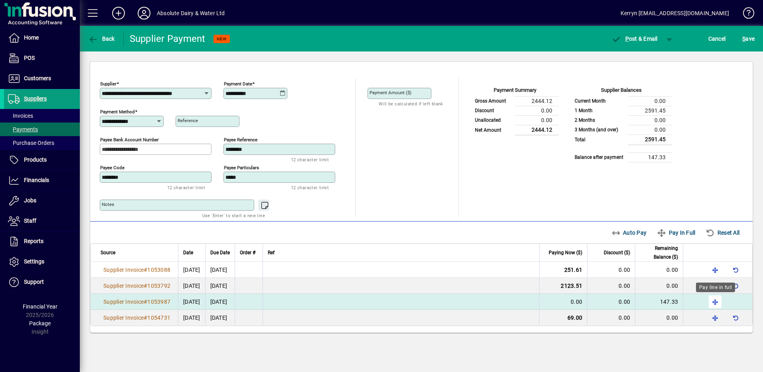
click at [716, 304] on span "button" at bounding box center [714, 301] width 19 height 19
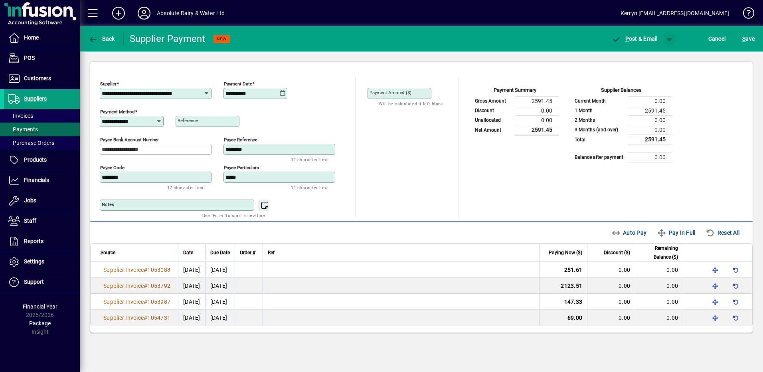
click at [673, 37] on span "button" at bounding box center [669, 38] width 19 height 19
click at [642, 57] on span "P ost" at bounding box center [644, 55] width 28 height 6
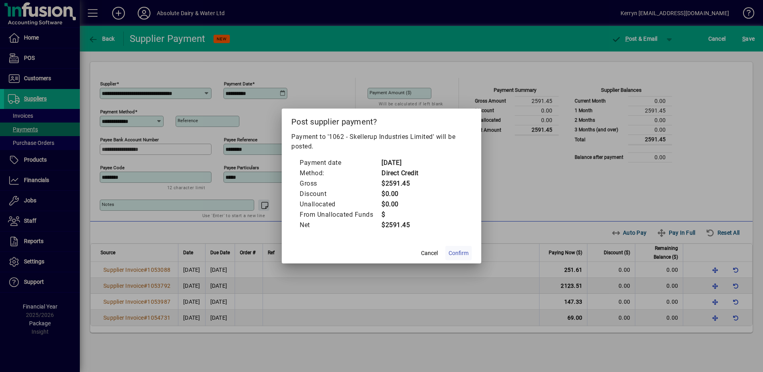
click at [457, 257] on span "Confirm" at bounding box center [458, 253] width 20 height 8
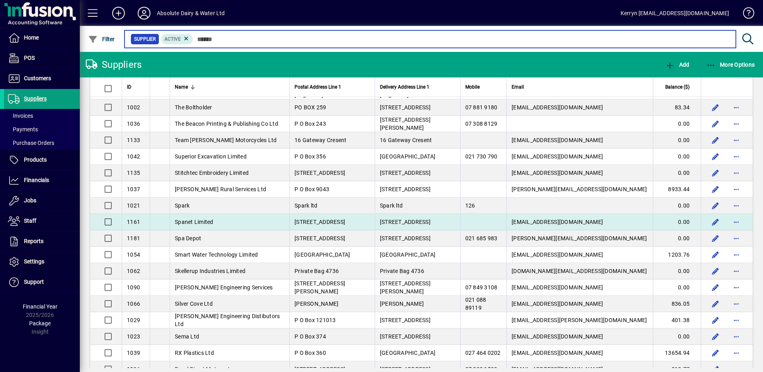
scroll to position [359, 0]
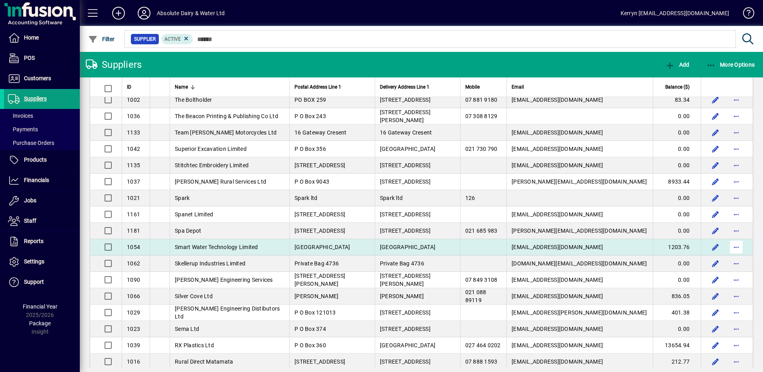
click at [730, 251] on span "button" at bounding box center [735, 246] width 19 height 19
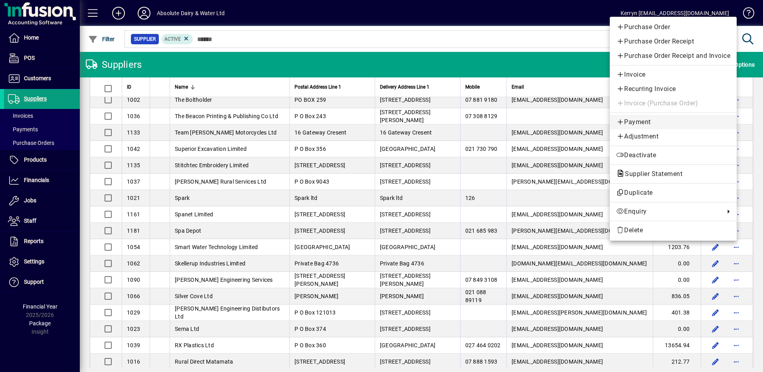
click at [635, 116] on link "Payment" at bounding box center [673, 122] width 127 height 14
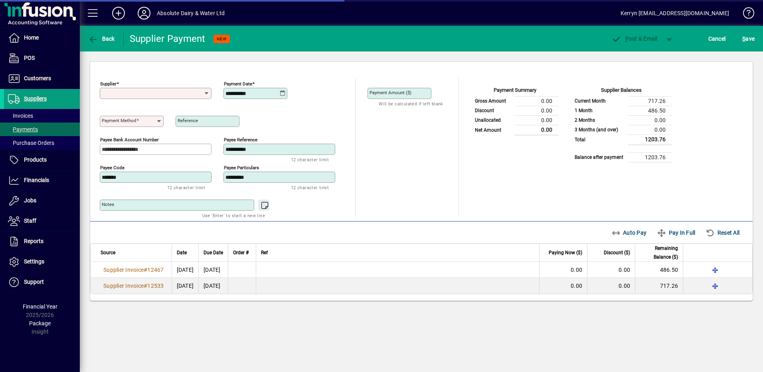
type input "**********"
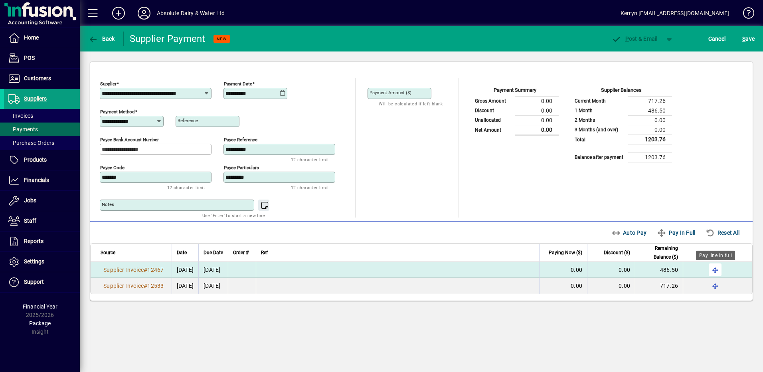
click at [716, 268] on span "button" at bounding box center [714, 269] width 19 height 19
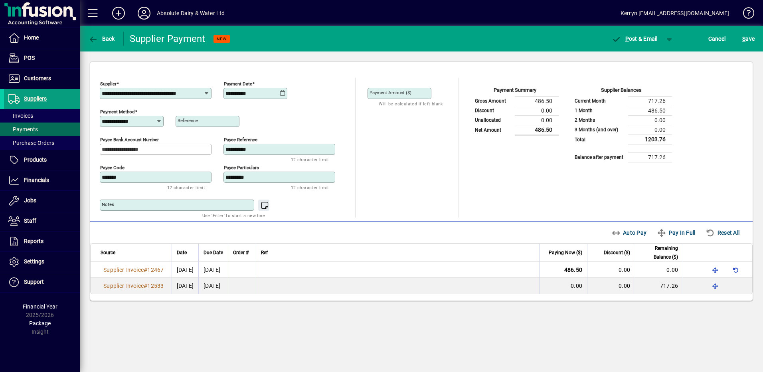
click at [285, 96] on icon at bounding box center [283, 93] width 6 height 6
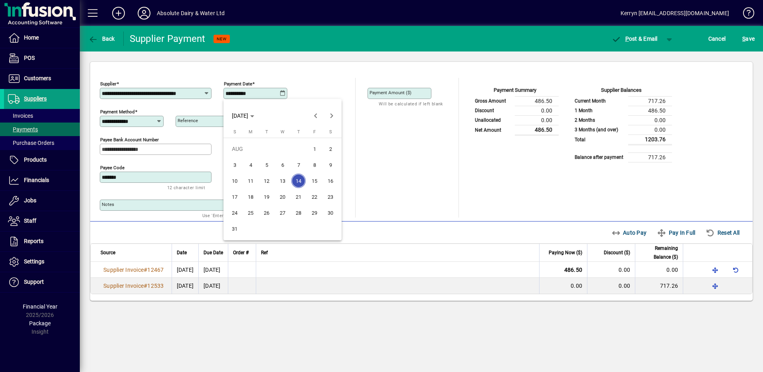
click at [279, 195] on span "20" at bounding box center [282, 196] width 14 height 14
type input "**********"
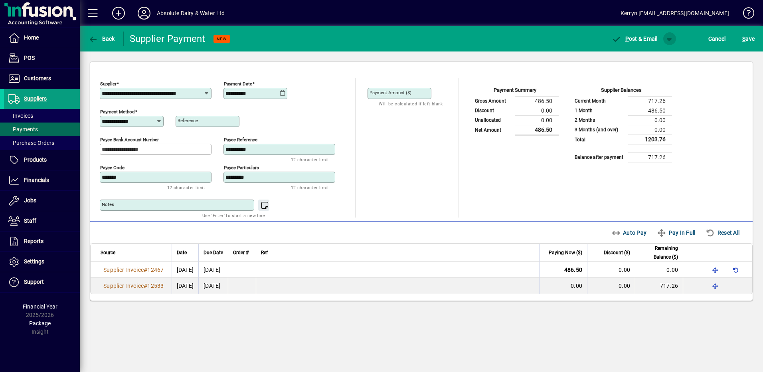
click at [668, 43] on span "button" at bounding box center [669, 38] width 19 height 19
click at [655, 52] on span "P ost" at bounding box center [644, 55] width 28 height 6
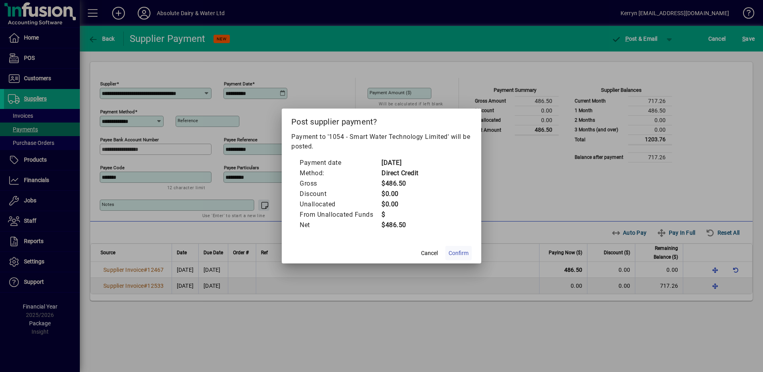
click at [466, 255] on span "Confirm" at bounding box center [458, 253] width 20 height 8
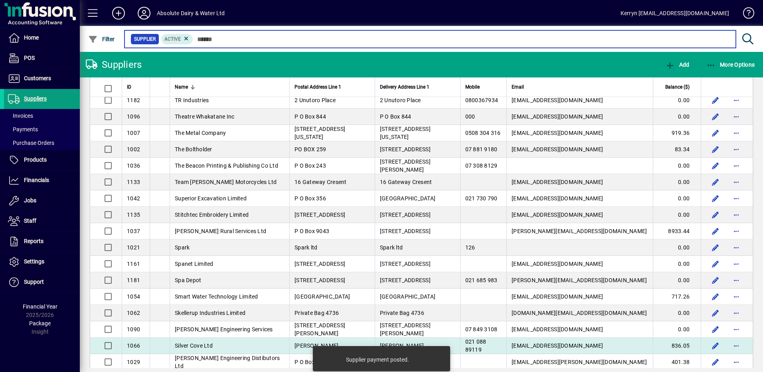
scroll to position [399, 0]
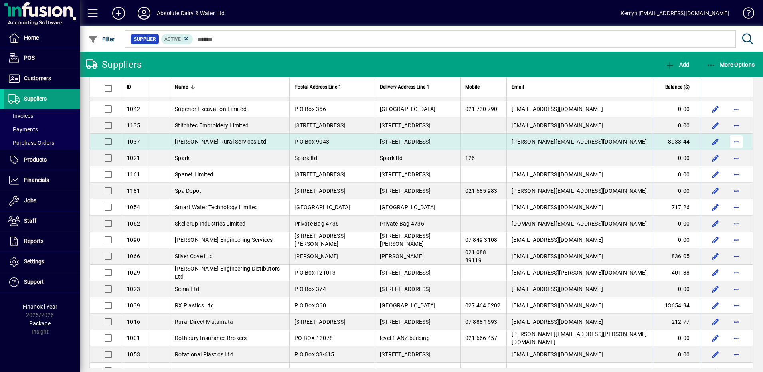
click at [726, 139] on span "button" at bounding box center [735, 141] width 19 height 19
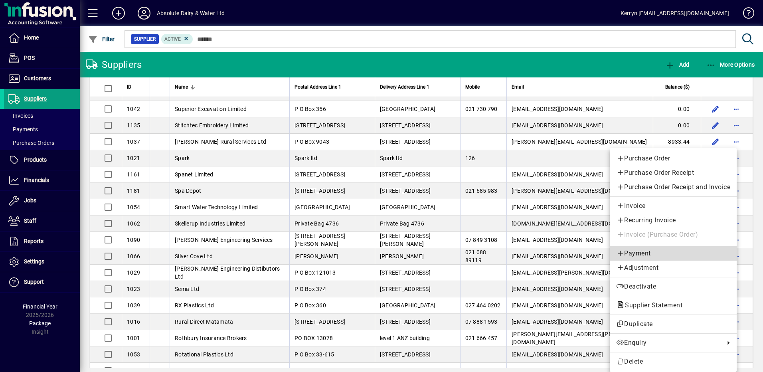
click at [638, 252] on span "Payment" at bounding box center [673, 254] width 114 height 10
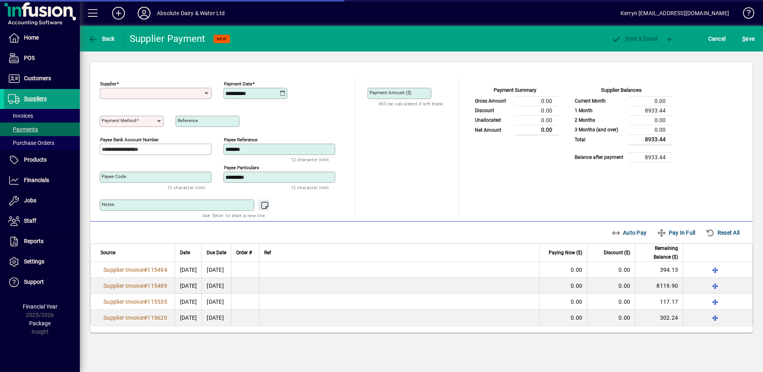
type input "**********"
click at [285, 90] on icon at bounding box center [283, 93] width 6 height 6
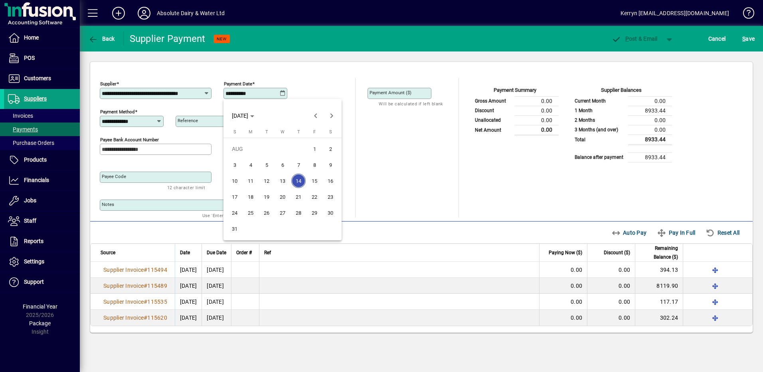
click at [284, 199] on span "20" at bounding box center [282, 196] width 14 height 14
type input "**********"
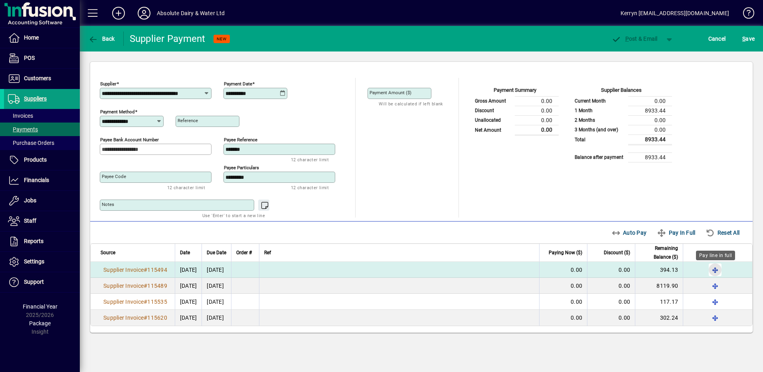
click at [715, 268] on span "button" at bounding box center [714, 269] width 19 height 19
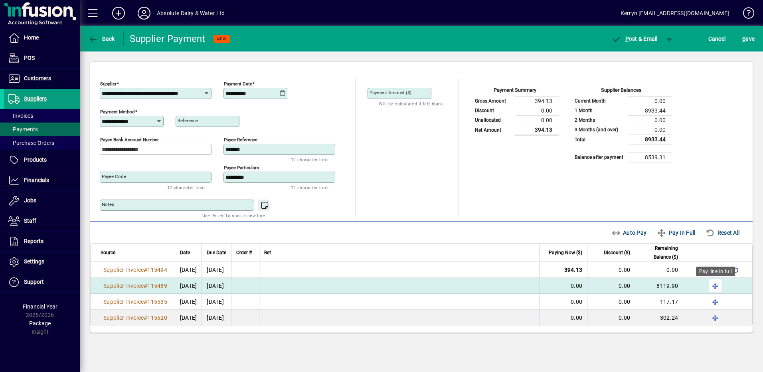
click at [712, 276] on div "Pay line in full" at bounding box center [715, 271] width 39 height 10
click at [714, 287] on span "button" at bounding box center [714, 285] width 19 height 19
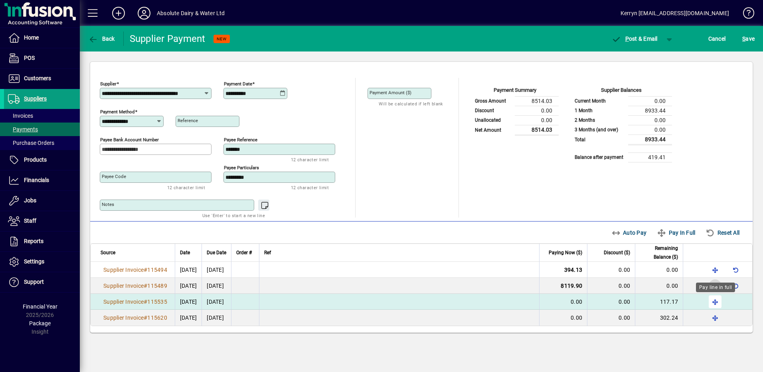
click at [712, 300] on span "button" at bounding box center [714, 301] width 19 height 19
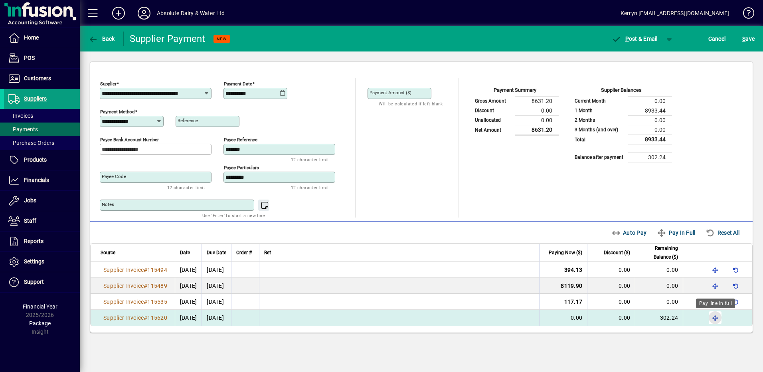
click at [714, 313] on span "button" at bounding box center [714, 317] width 19 height 19
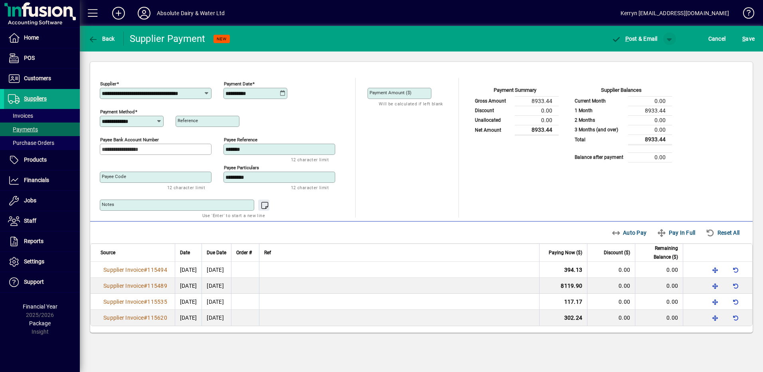
click at [669, 44] on span "button" at bounding box center [669, 38] width 19 height 19
click at [648, 60] on span "button" at bounding box center [648, 55] width 41 height 19
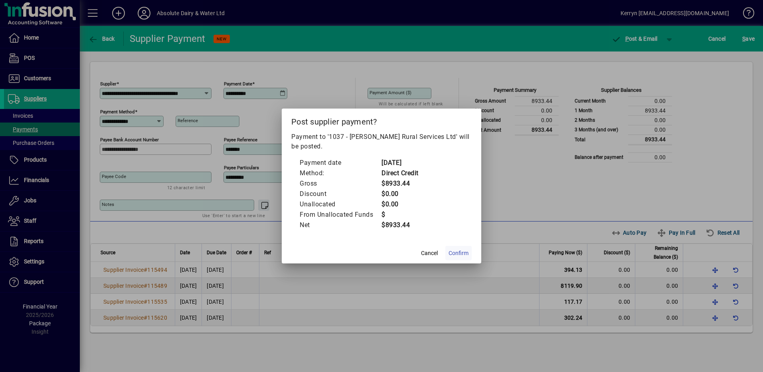
click at [464, 247] on span at bounding box center [458, 252] width 26 height 19
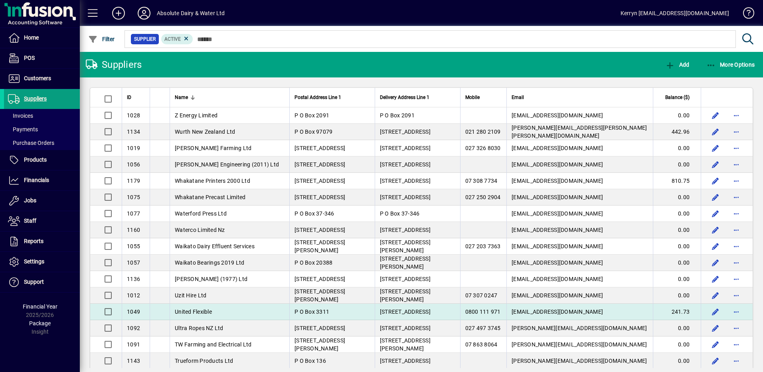
scroll to position [160, 0]
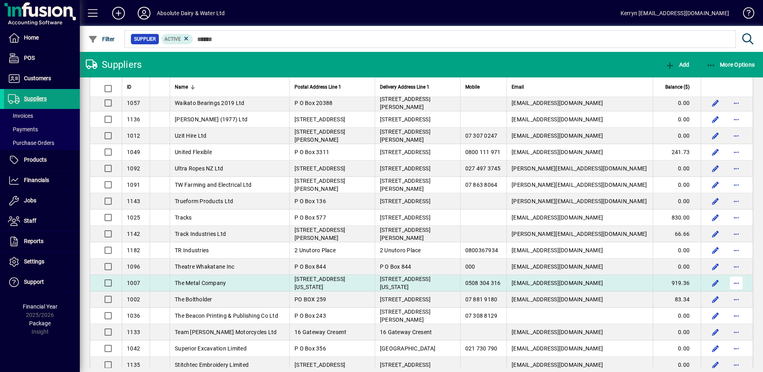
click at [731, 284] on span "button" at bounding box center [735, 282] width 19 height 19
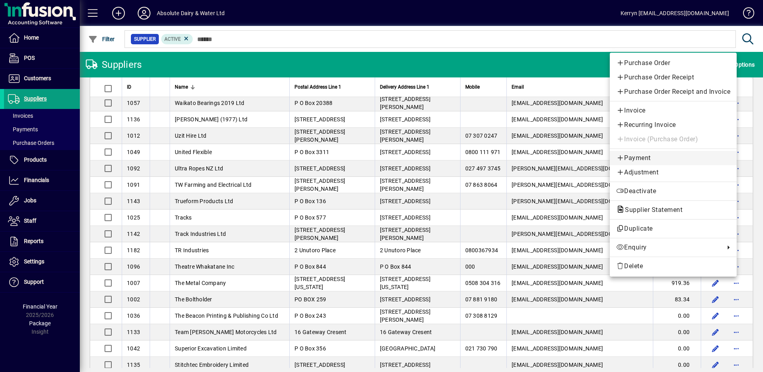
click at [653, 160] on span "Payment" at bounding box center [673, 158] width 114 height 10
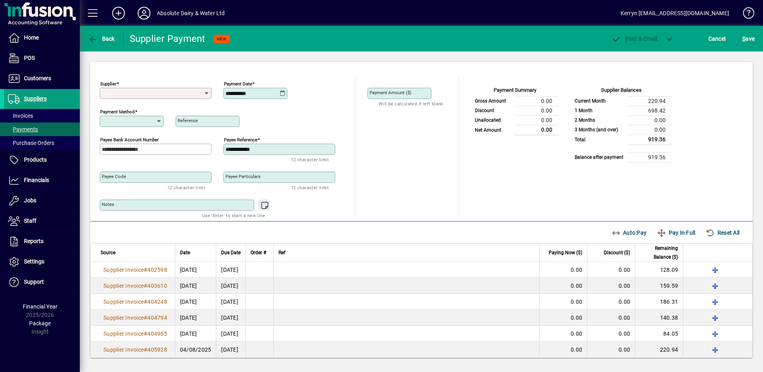
type input "**********"
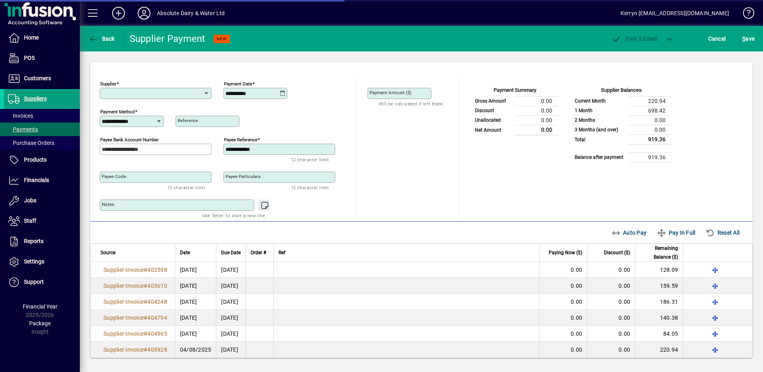
type input "**********"
click at [282, 92] on icon at bounding box center [283, 93] width 6 height 6
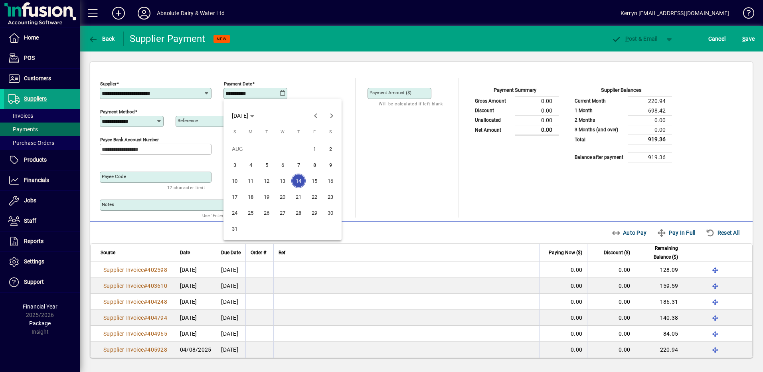
click at [285, 197] on span "20" at bounding box center [282, 196] width 14 height 14
type input "**********"
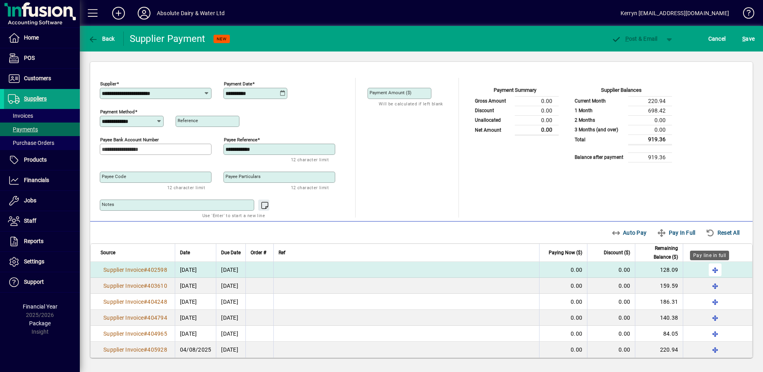
click at [712, 266] on span "button" at bounding box center [714, 269] width 19 height 19
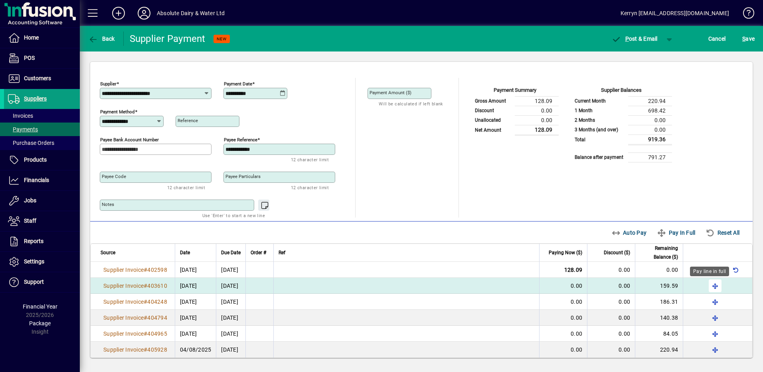
click at [711, 281] on span "button" at bounding box center [714, 285] width 19 height 19
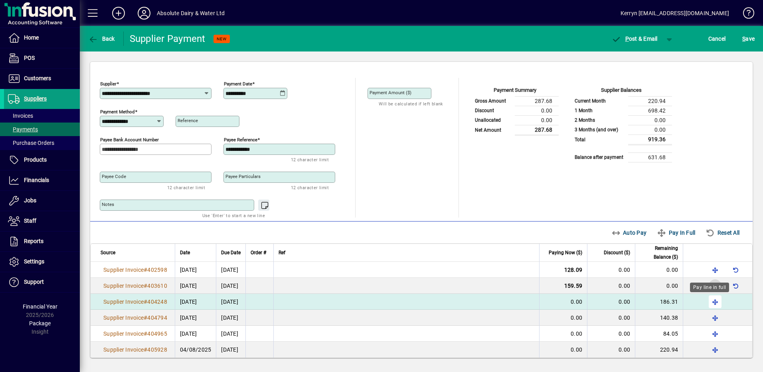
click at [709, 299] on span "button" at bounding box center [714, 301] width 19 height 19
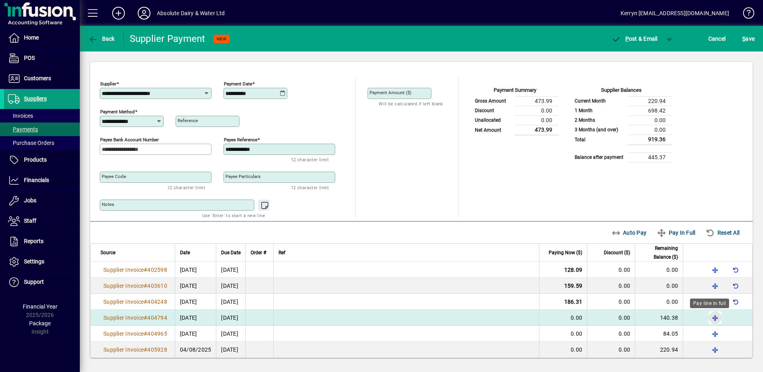
click at [713, 316] on span "button" at bounding box center [714, 317] width 19 height 19
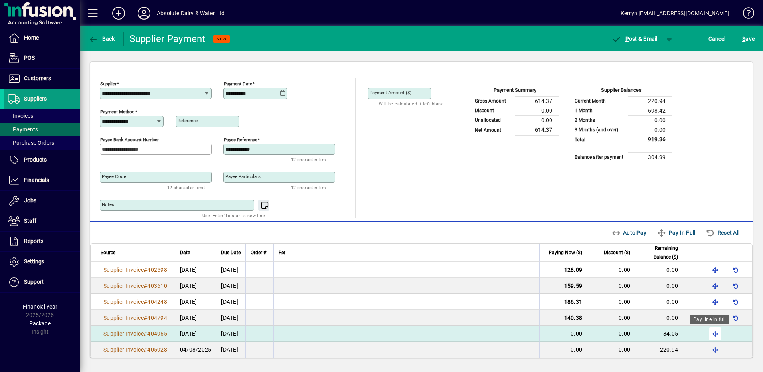
click at [708, 329] on span "button" at bounding box center [714, 333] width 19 height 19
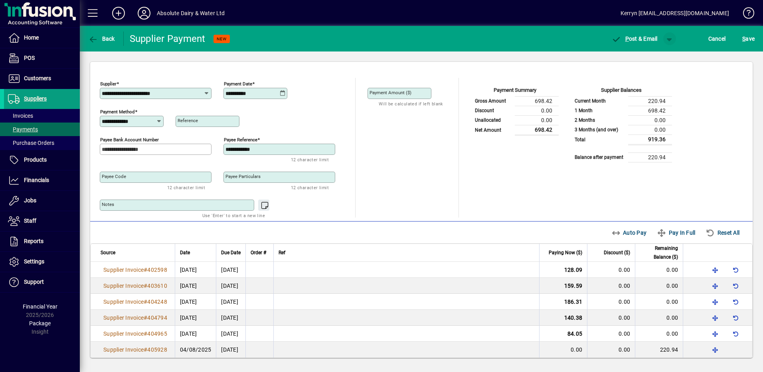
click at [668, 42] on span "button" at bounding box center [669, 38] width 19 height 19
click at [653, 59] on span "button" at bounding box center [648, 55] width 41 height 19
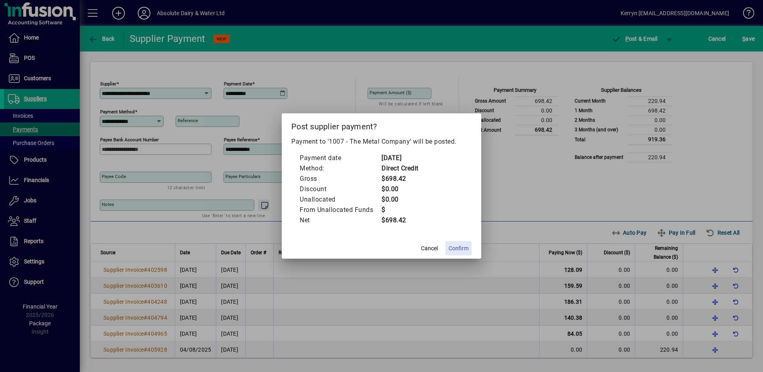
click at [470, 242] on span at bounding box center [458, 248] width 26 height 19
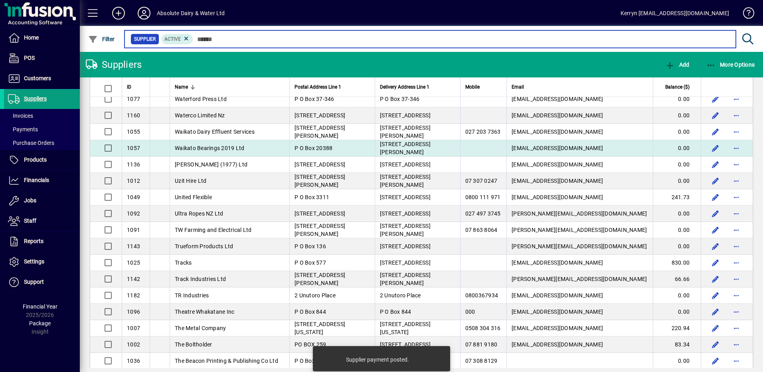
scroll to position [120, 0]
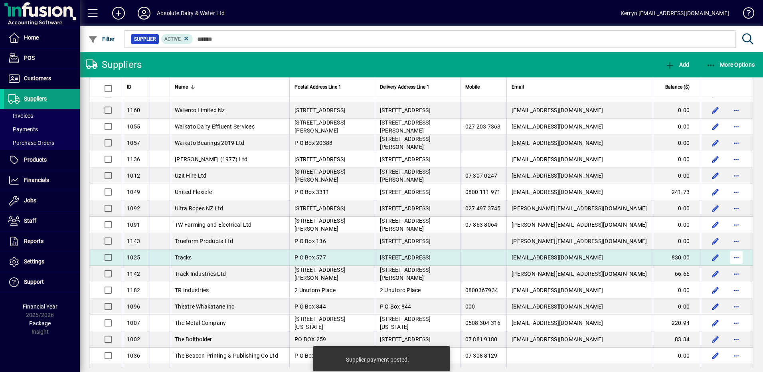
click at [734, 255] on span "button" at bounding box center [735, 257] width 19 height 19
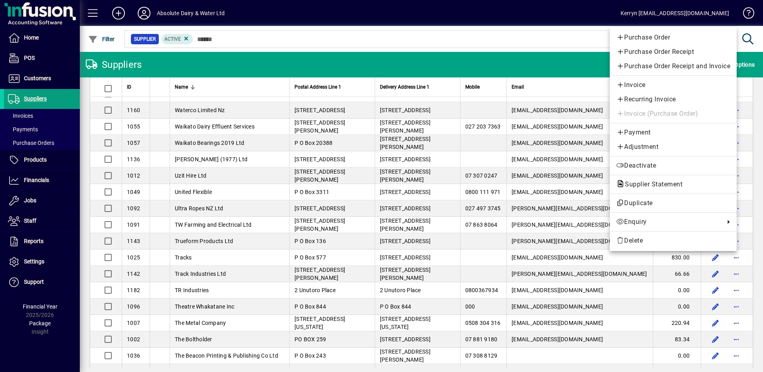
click at [642, 132] on span "Payment" at bounding box center [673, 133] width 114 height 10
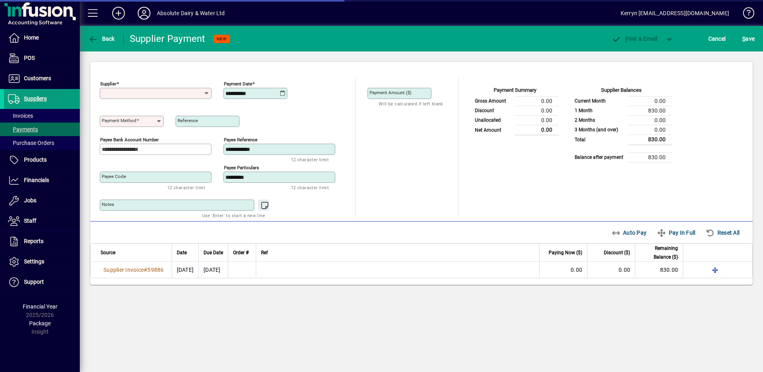
type input "**********"
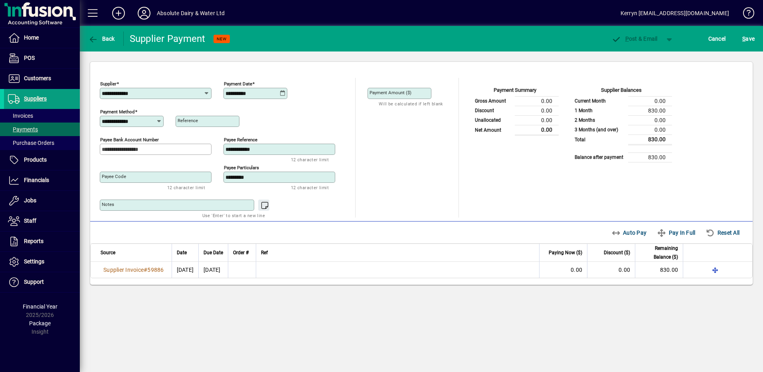
click at [282, 94] on icon at bounding box center [283, 93] width 6 height 6
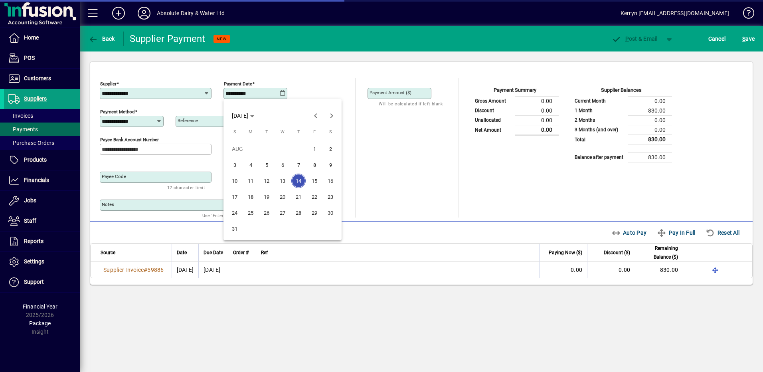
click at [282, 193] on span "20" at bounding box center [282, 196] width 14 height 14
type input "**********"
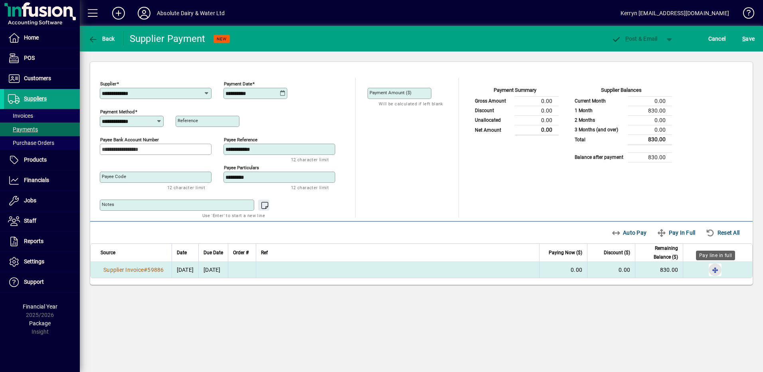
click at [716, 272] on span "button" at bounding box center [714, 269] width 19 height 19
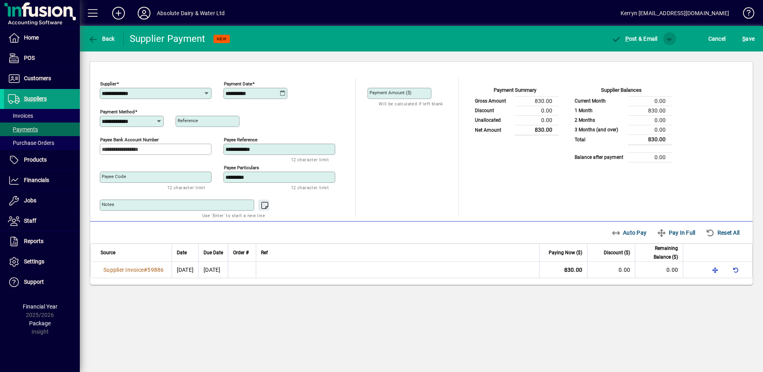
click at [672, 36] on span "button" at bounding box center [669, 38] width 19 height 19
click at [663, 59] on span "button" at bounding box center [648, 55] width 41 height 19
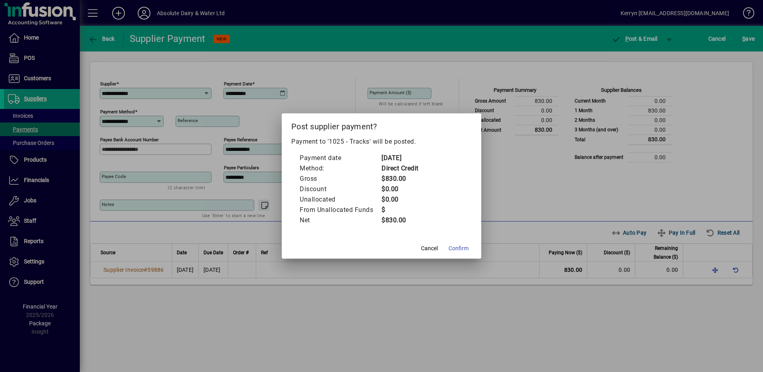
click at [464, 245] on span "Confirm" at bounding box center [458, 248] width 20 height 8
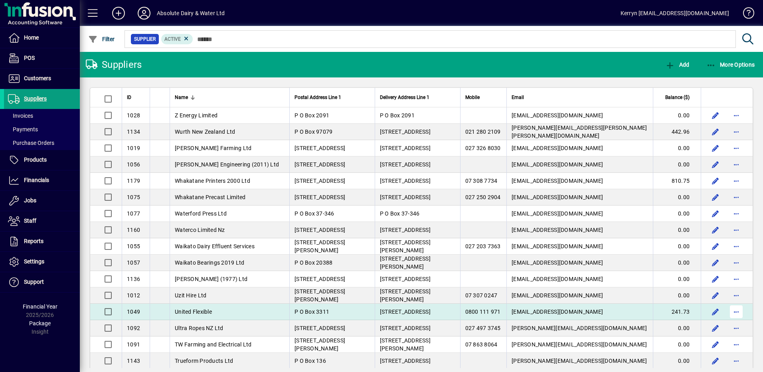
click at [728, 312] on span "button" at bounding box center [735, 311] width 19 height 19
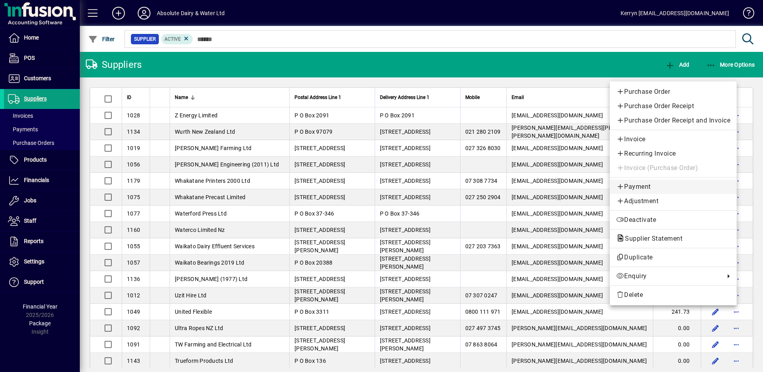
click at [643, 187] on span "Payment" at bounding box center [673, 187] width 114 height 10
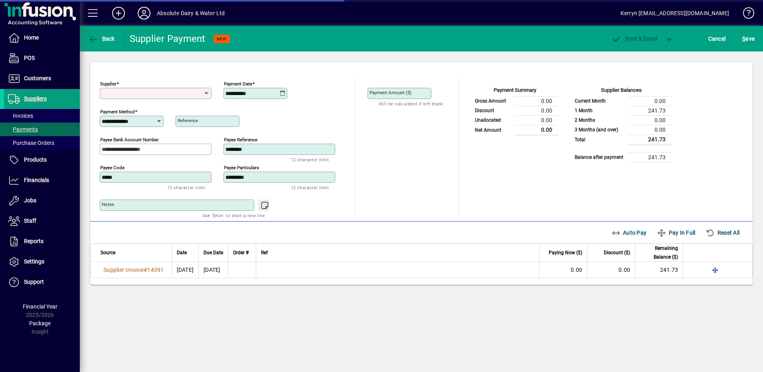
type input "**********"
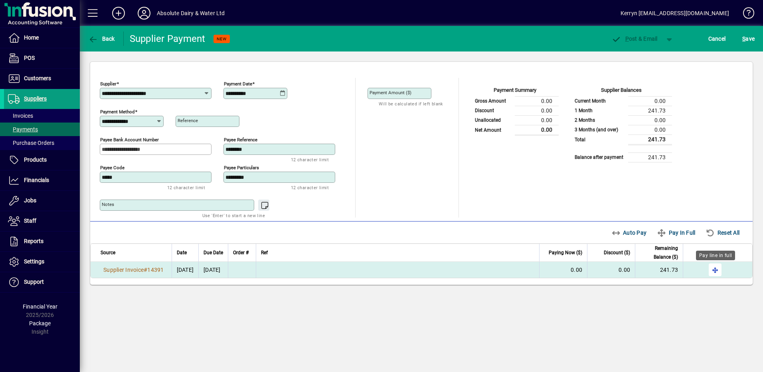
click at [714, 269] on span "button" at bounding box center [714, 269] width 19 height 19
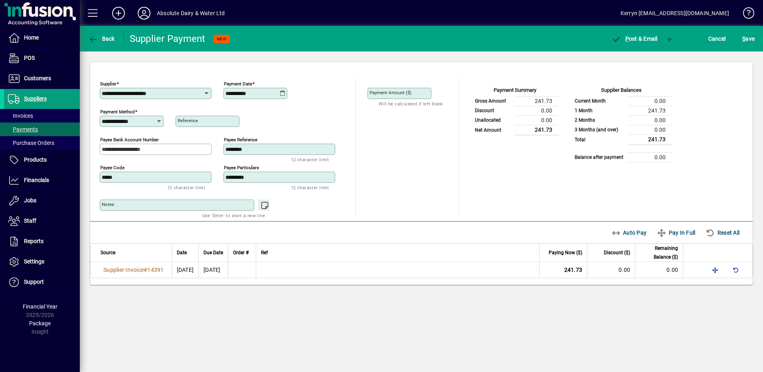
click at [285, 94] on icon at bounding box center [283, 93] width 6 height 6
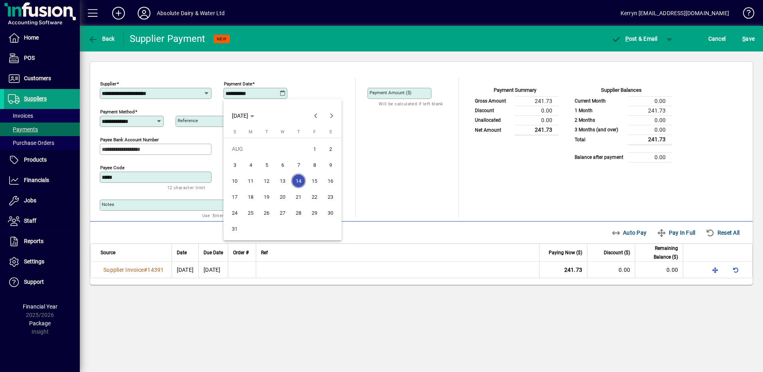
click at [282, 195] on span "20" at bounding box center [282, 196] width 14 height 14
type input "**********"
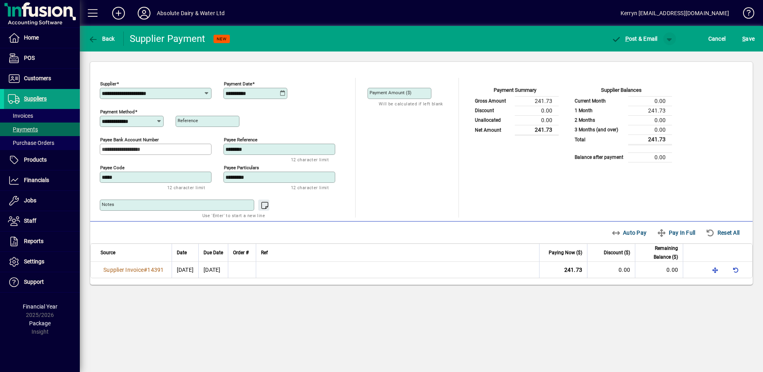
click at [665, 39] on span "button" at bounding box center [669, 38] width 19 height 19
click at [646, 49] on span "button" at bounding box center [648, 55] width 41 height 19
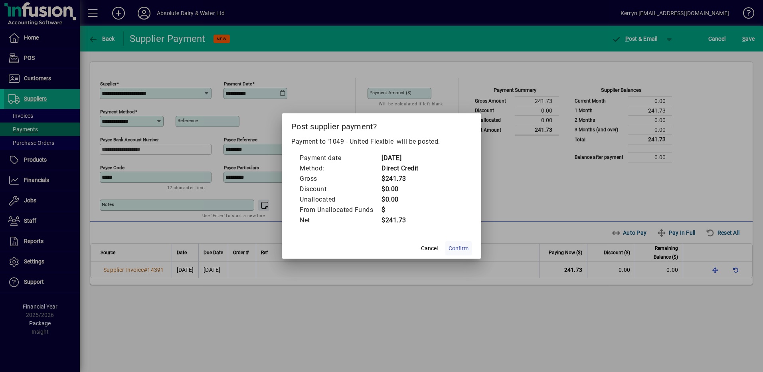
click at [460, 254] on span at bounding box center [458, 248] width 26 height 19
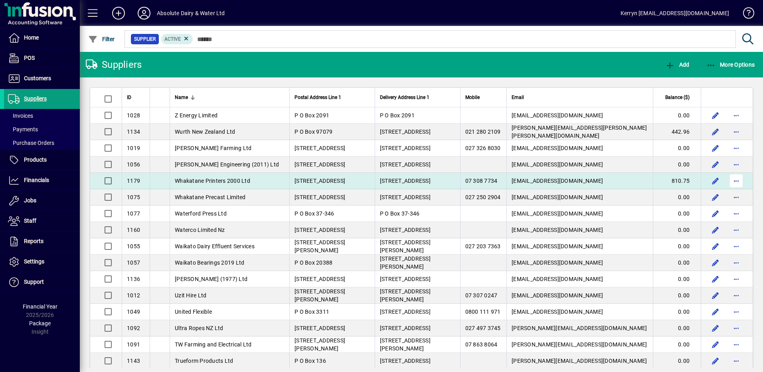
click at [728, 180] on span "button" at bounding box center [735, 180] width 19 height 19
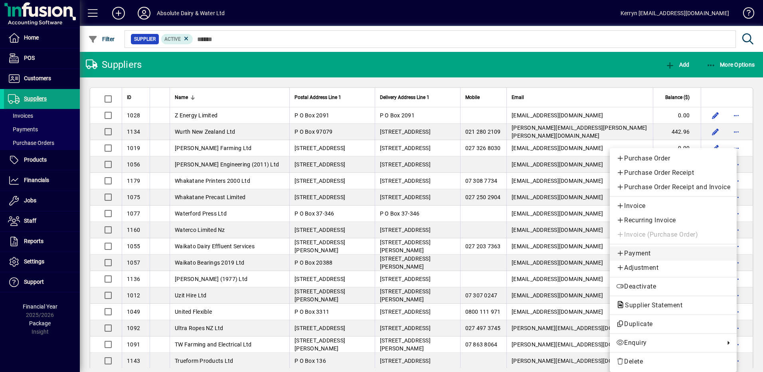
click at [650, 257] on span "Payment" at bounding box center [673, 254] width 114 height 10
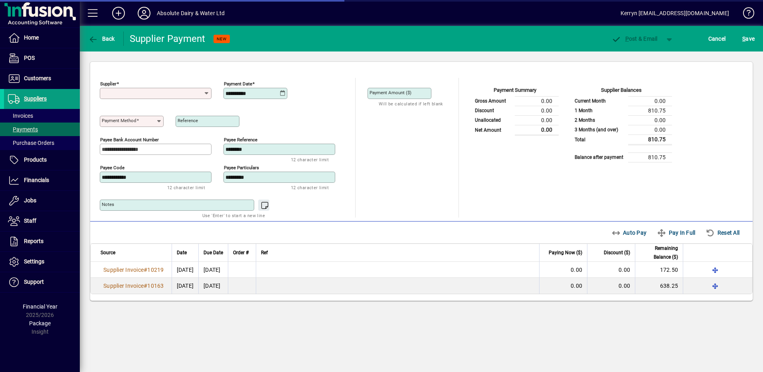
type input "**********"
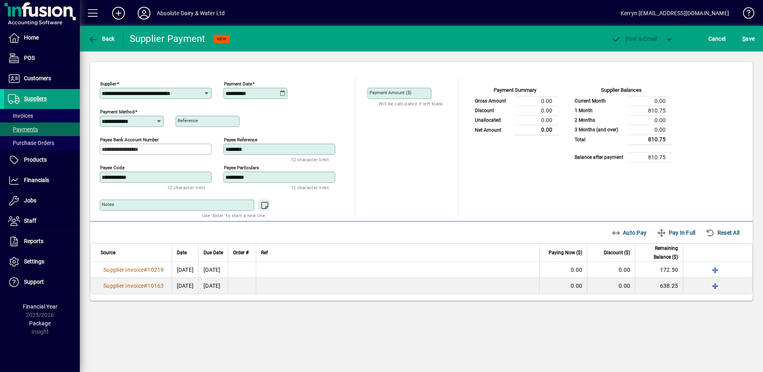
drag, startPoint x: 288, startPoint y: 98, endPoint x: 283, endPoint y: 96, distance: 5.6
click at [287, 97] on div "**********" at bounding box center [223, 92] width 247 height 28
click at [285, 95] on icon at bounding box center [283, 93] width 6 height 6
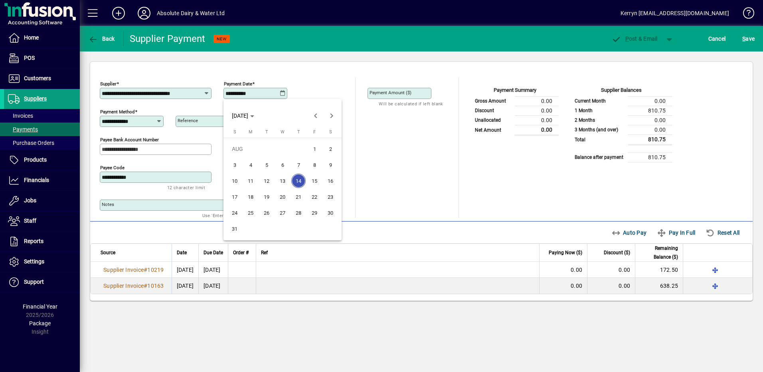
click at [282, 199] on span "20" at bounding box center [282, 196] width 14 height 14
type input "**********"
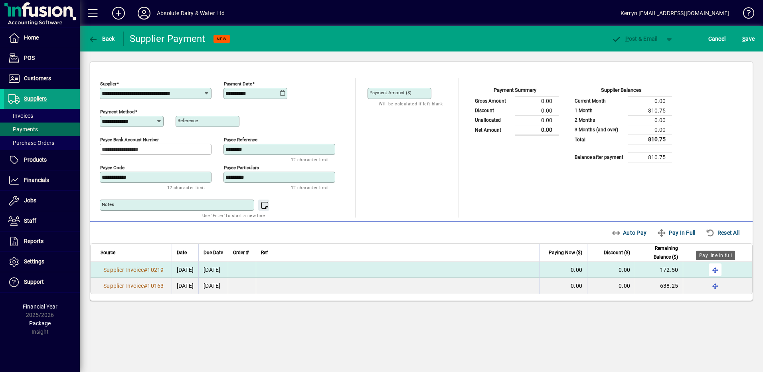
drag, startPoint x: 712, startPoint y: 268, endPoint x: 712, endPoint y: 272, distance: 4.8
click at [712, 268] on span "button" at bounding box center [714, 269] width 19 height 19
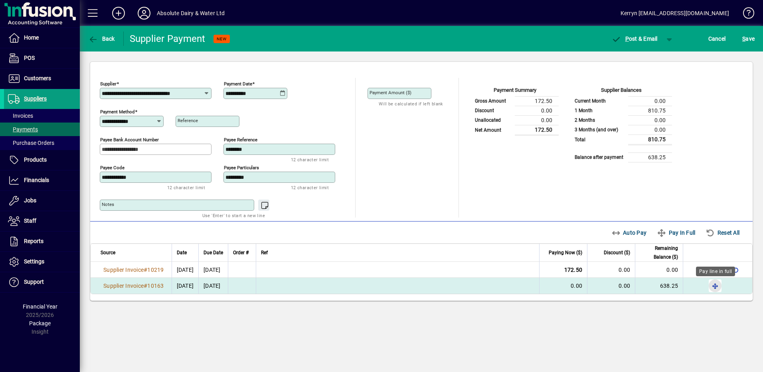
click at [712, 284] on span "button" at bounding box center [714, 285] width 19 height 19
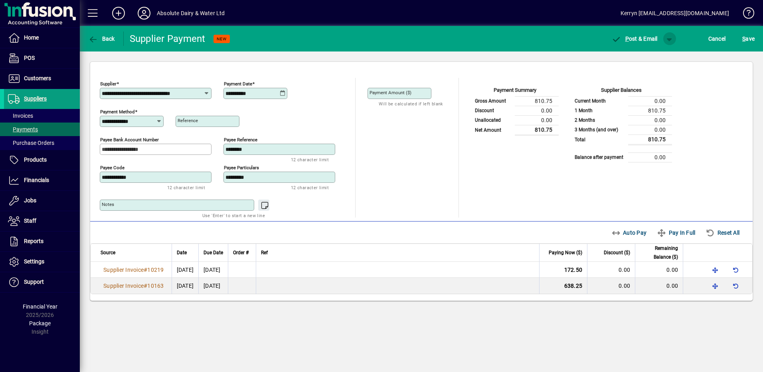
click at [663, 44] on span "button" at bounding box center [669, 38] width 19 height 19
click at [657, 51] on span "button" at bounding box center [648, 55] width 41 height 19
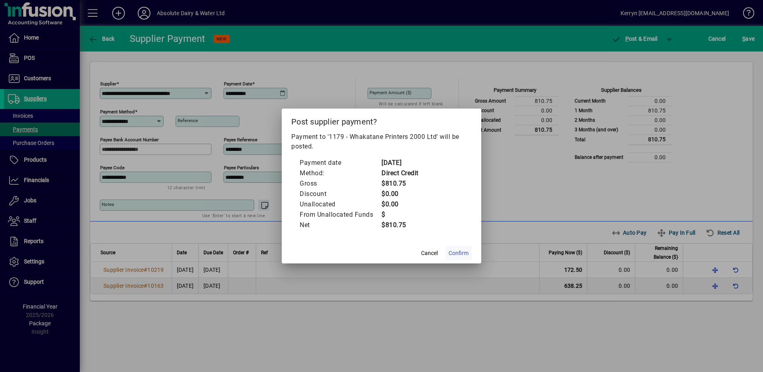
click at [467, 251] on span "Confirm" at bounding box center [458, 253] width 20 height 8
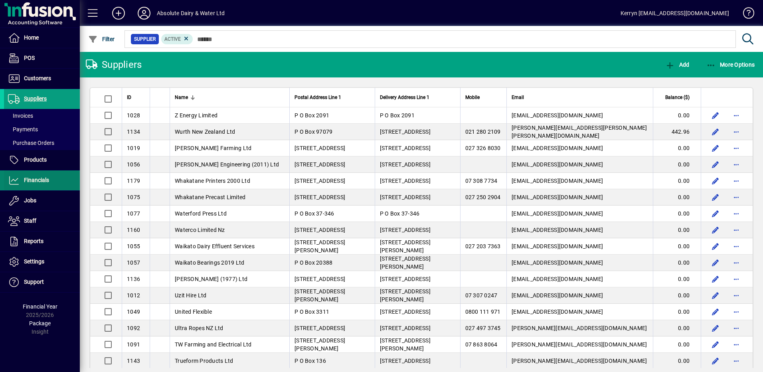
click at [41, 178] on span "Financials" at bounding box center [36, 180] width 25 height 6
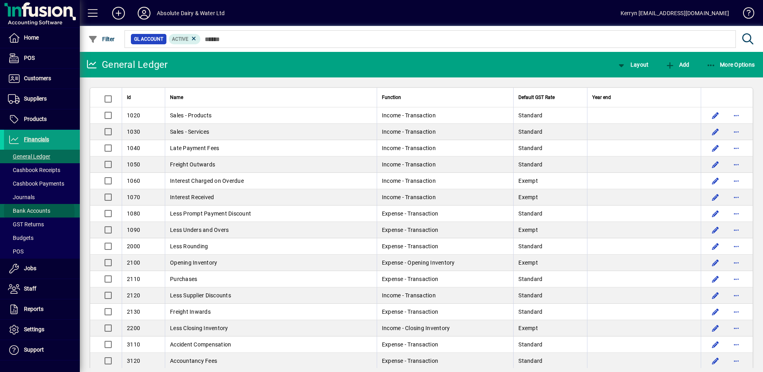
click at [37, 212] on span "Bank Accounts" at bounding box center [29, 210] width 42 height 6
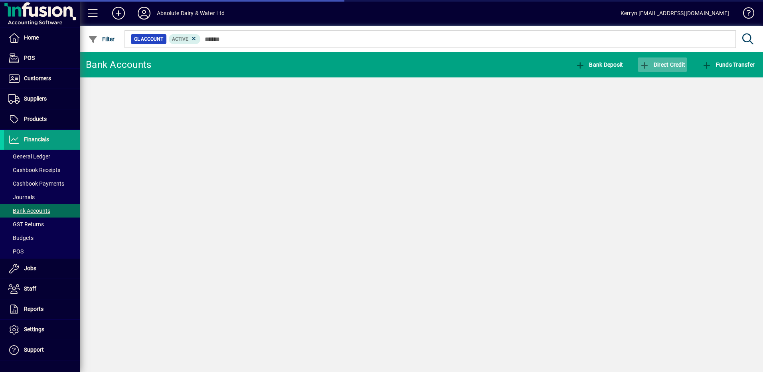
click at [685, 69] on span "button" at bounding box center [661, 64] width 49 height 19
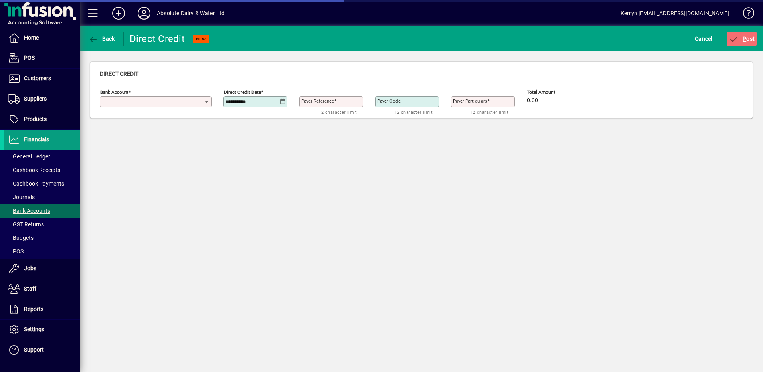
type input "**********"
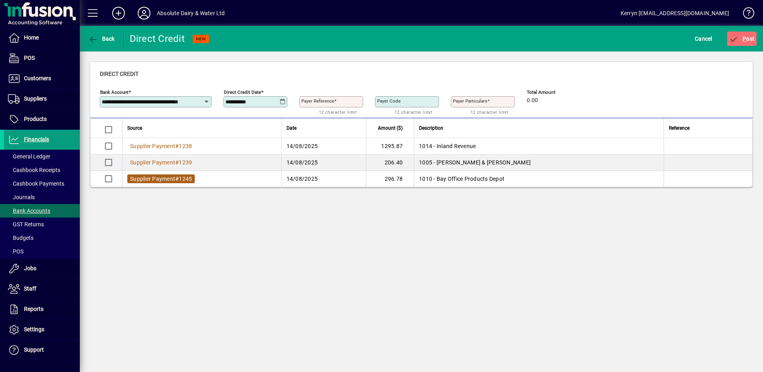
click at [162, 178] on span "Supplier Payment" at bounding box center [152, 179] width 45 height 6
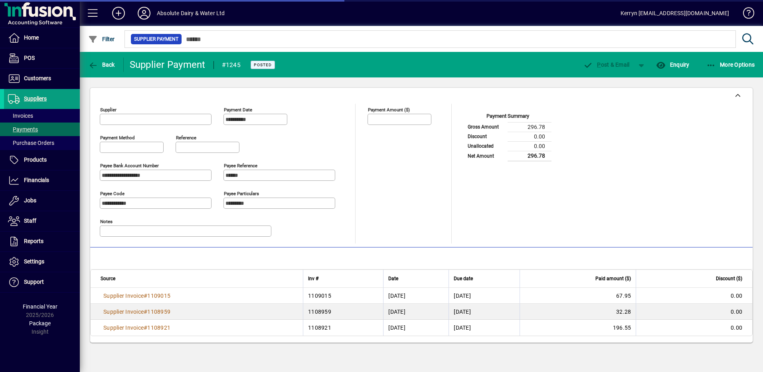
type input "**********"
click at [714, 65] on icon "button" at bounding box center [711, 65] width 10 height 8
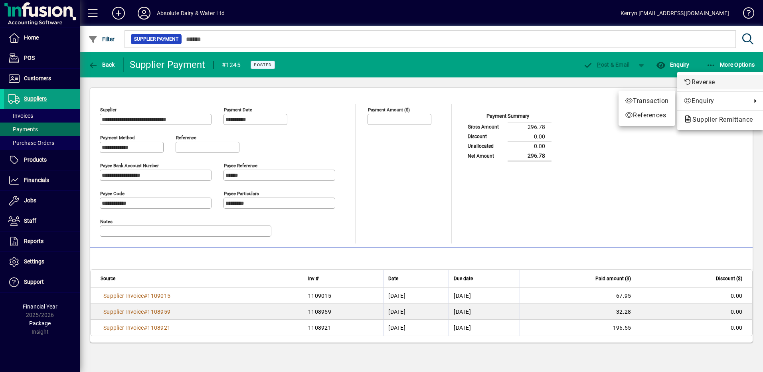
click at [708, 84] on span "Reverse" at bounding box center [719, 82] width 73 height 10
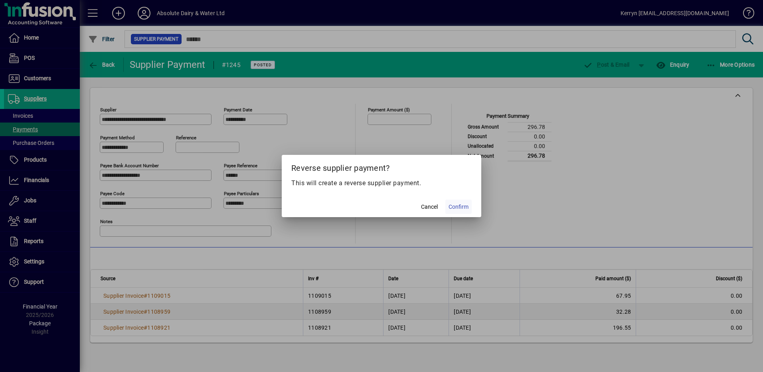
click at [461, 206] on span "Confirm" at bounding box center [458, 207] width 20 height 8
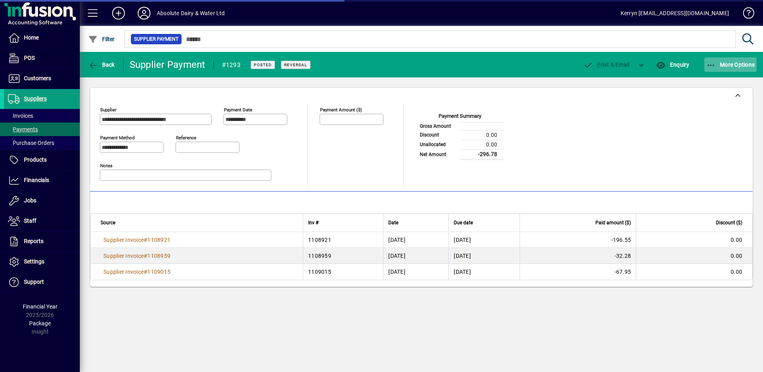
click at [710, 64] on icon "button" at bounding box center [711, 65] width 10 height 8
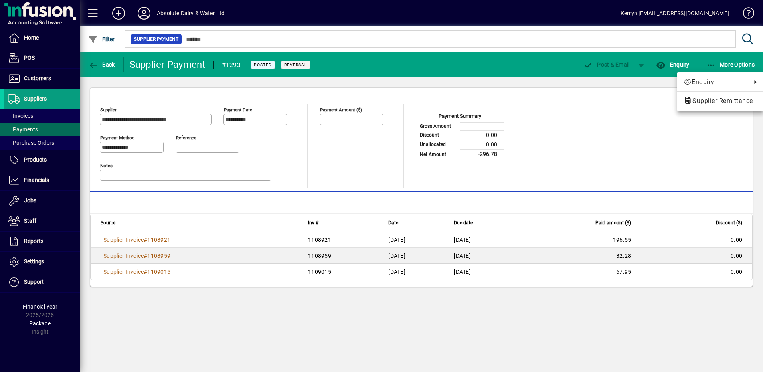
click at [677, 69] on div at bounding box center [381, 186] width 763 height 372
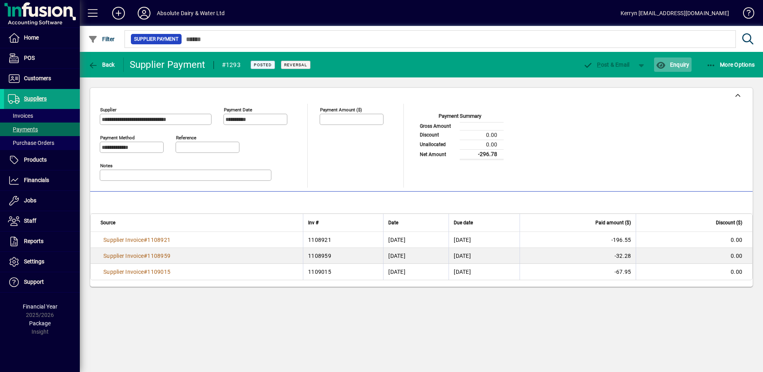
click at [677, 57] on span "button" at bounding box center [672, 64] width 37 height 19
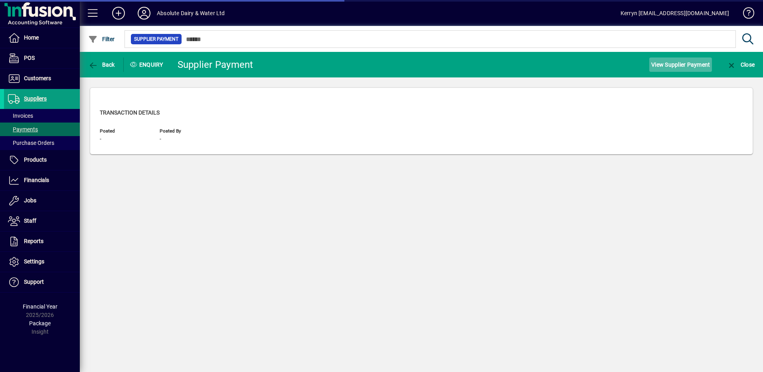
click at [672, 64] on span "View Supplier Payment" at bounding box center [680, 64] width 59 height 13
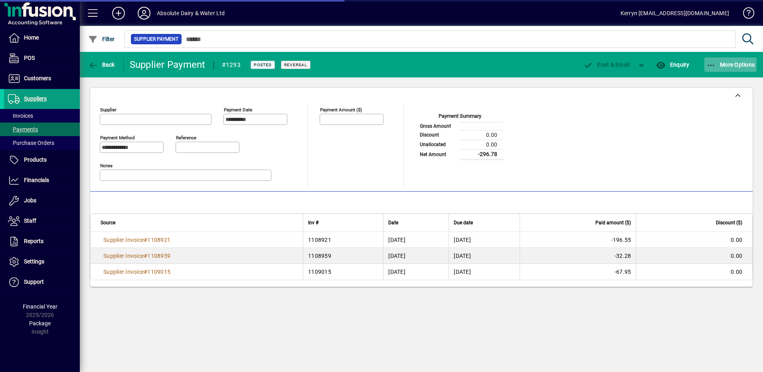
type input "**********"
click at [715, 62] on icon "button" at bounding box center [711, 65] width 10 height 8
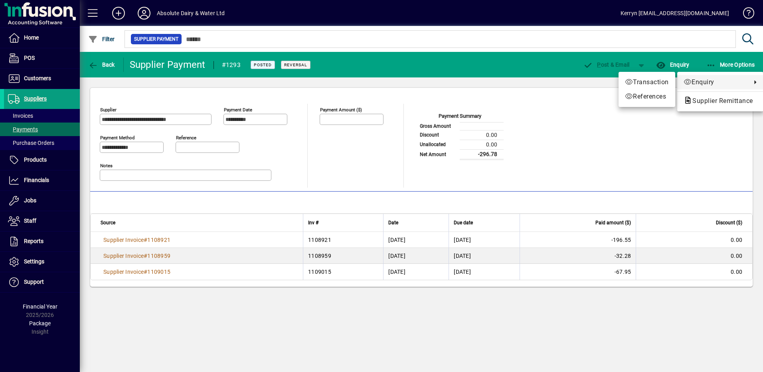
click at [537, 171] on div at bounding box center [381, 186] width 763 height 372
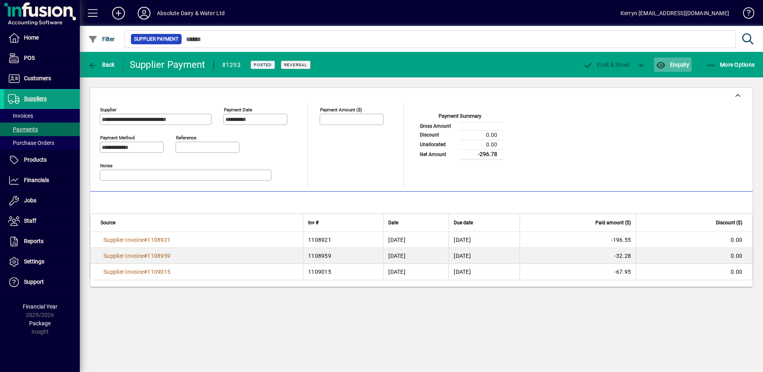
click at [672, 66] on span "Enquiry" at bounding box center [672, 64] width 33 height 6
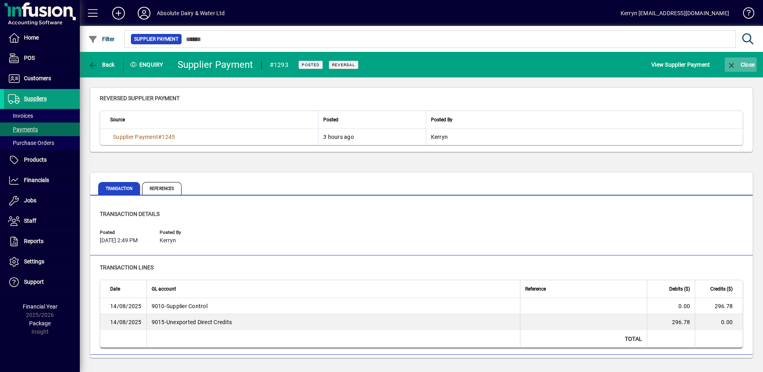
click at [730, 72] on span "button" at bounding box center [740, 64] width 32 height 19
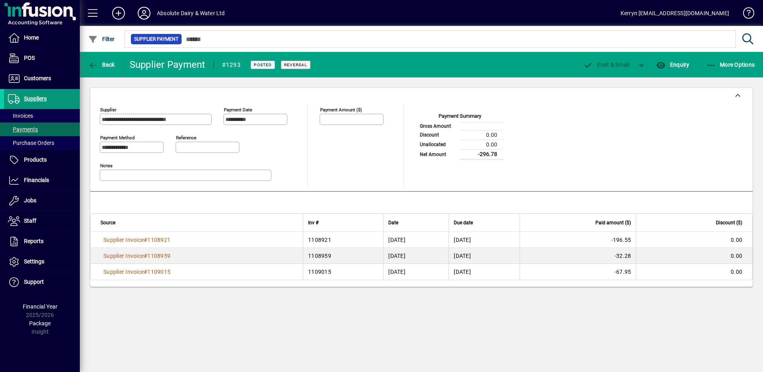
click at [38, 97] on span "Suppliers" at bounding box center [35, 98] width 23 height 6
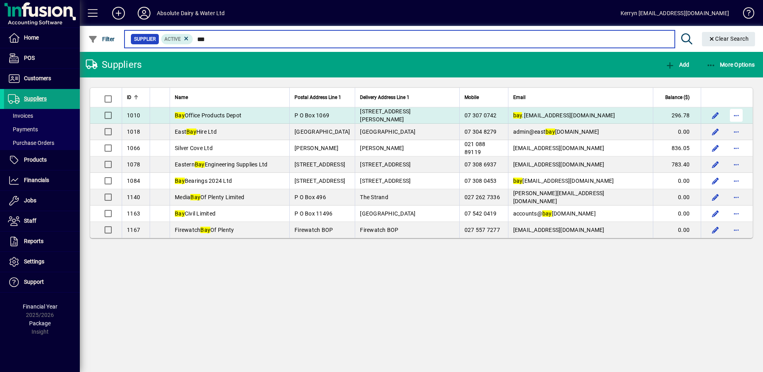
type input "***"
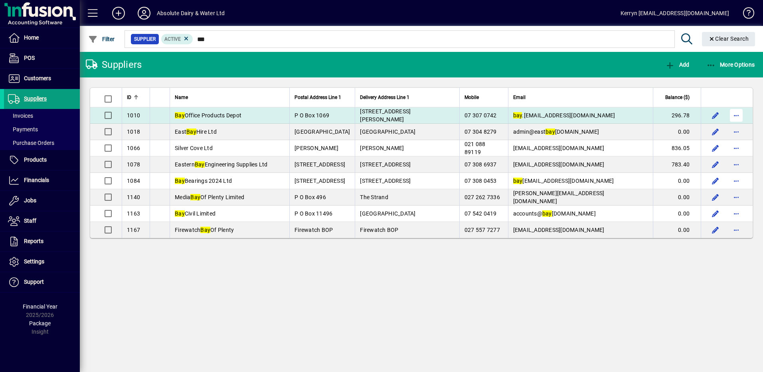
click at [739, 111] on span "button" at bounding box center [735, 115] width 19 height 19
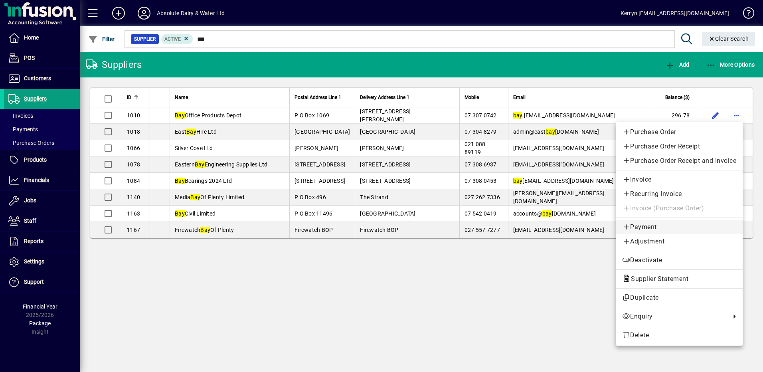
click at [650, 225] on span "Payment" at bounding box center [679, 227] width 114 height 10
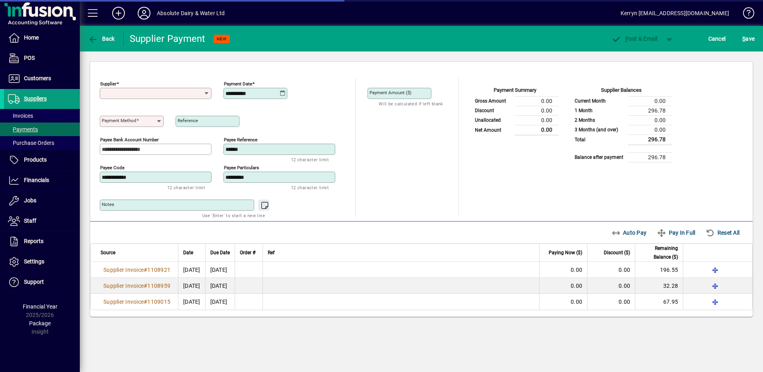
type input "**********"
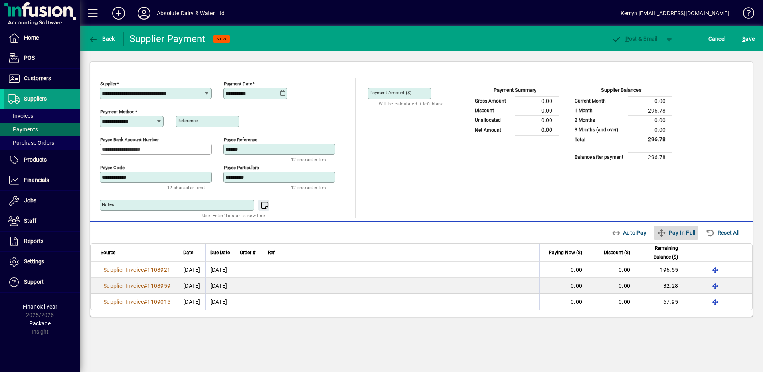
click at [686, 230] on span "Pay In Full" at bounding box center [676, 232] width 38 height 13
type input "****"
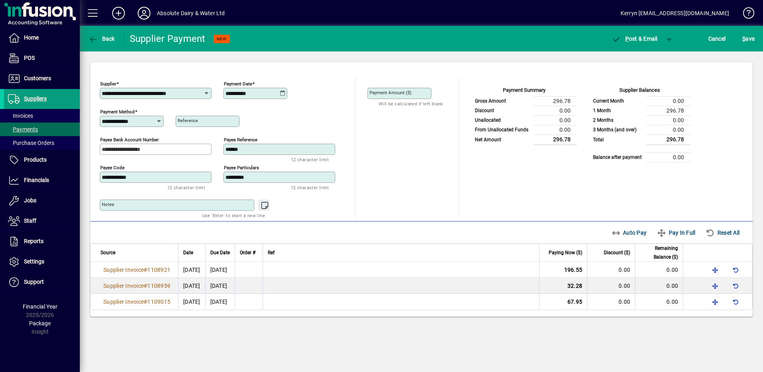
click at [281, 93] on icon at bounding box center [283, 93] width 6 height 6
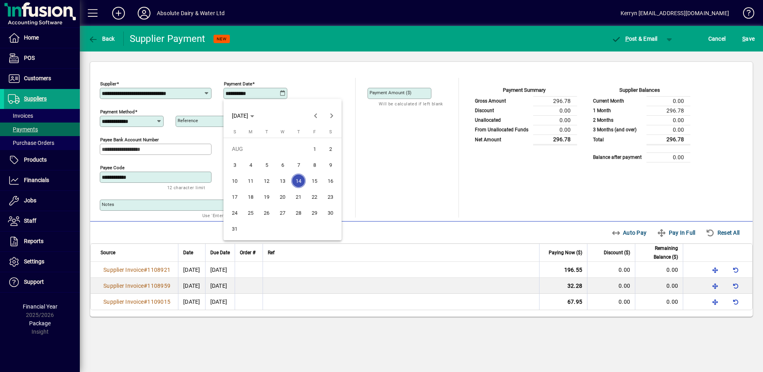
click at [281, 201] on span "20" at bounding box center [282, 196] width 14 height 14
type input "**********"
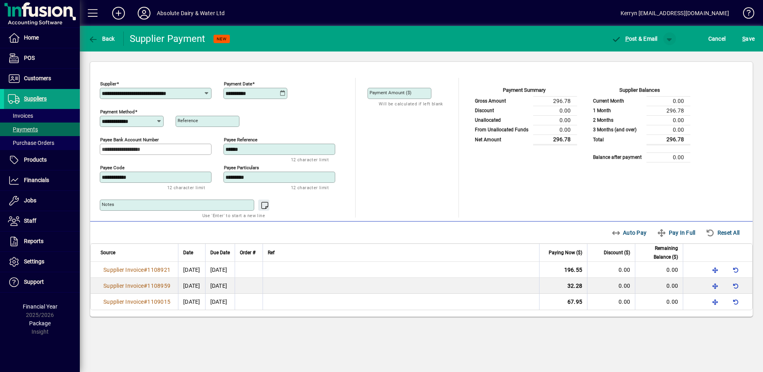
click at [669, 33] on span "button" at bounding box center [669, 38] width 19 height 19
click at [649, 52] on span "P ost" at bounding box center [644, 55] width 28 height 6
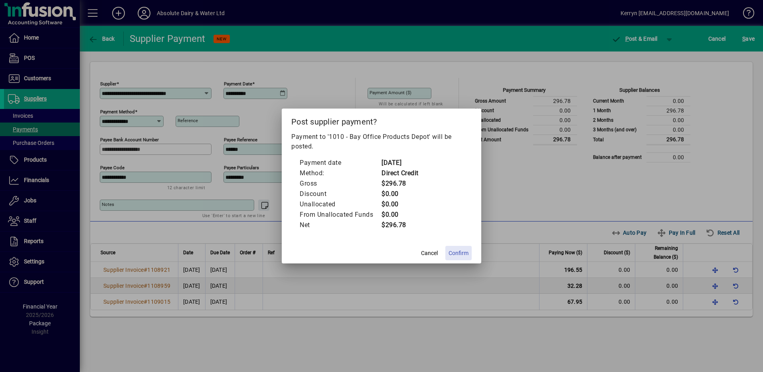
click at [456, 255] on span "Confirm" at bounding box center [458, 253] width 20 height 8
type input "***"
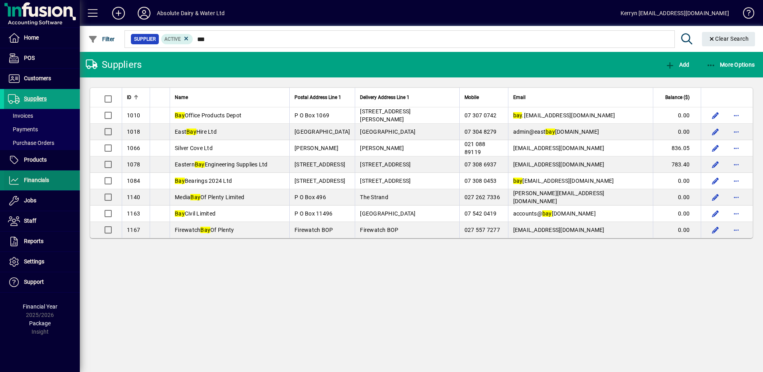
click at [49, 179] on span at bounding box center [42, 180] width 76 height 19
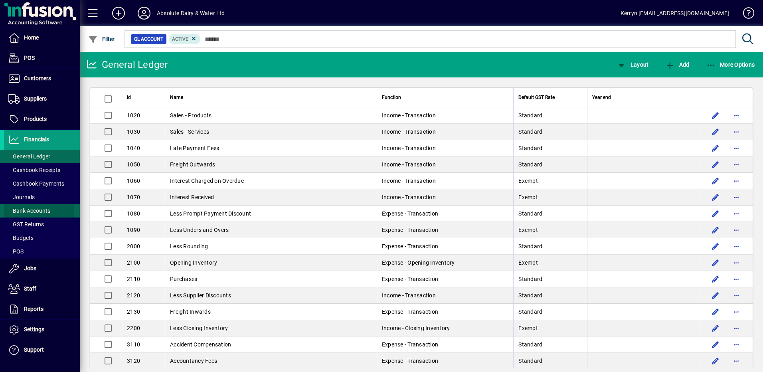
click at [24, 210] on span "Bank Accounts" at bounding box center [29, 210] width 42 height 6
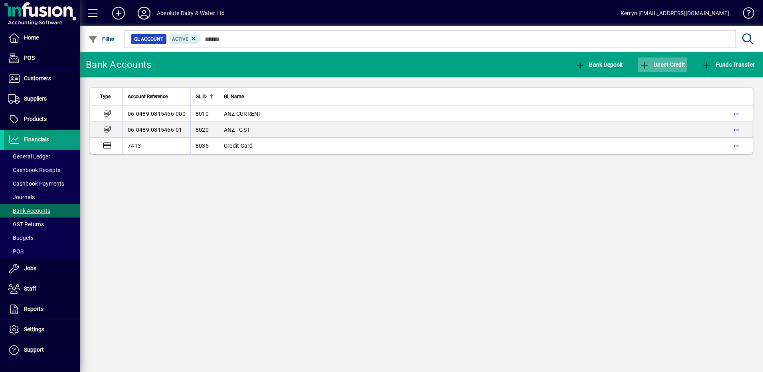
click at [669, 70] on span "button" at bounding box center [661, 64] width 49 height 19
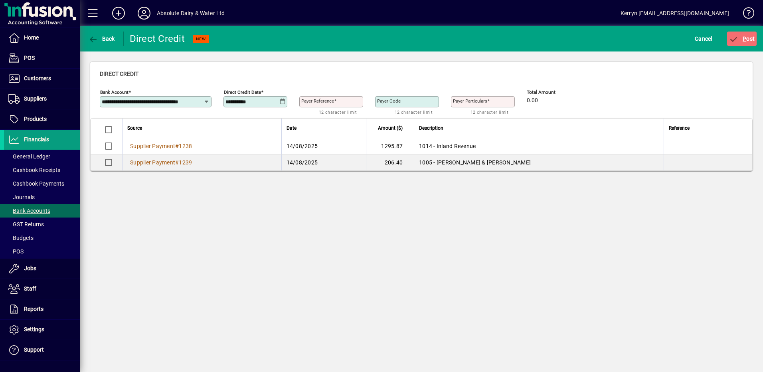
click at [287, 101] on div "**********" at bounding box center [255, 101] width 64 height 11
click at [282, 102] on icon at bounding box center [283, 102] width 6 height 6
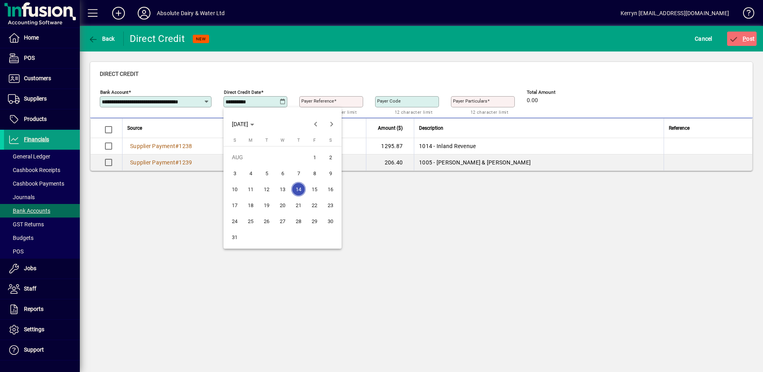
click at [282, 199] on span "20" at bounding box center [282, 205] width 14 height 14
type input "**********"
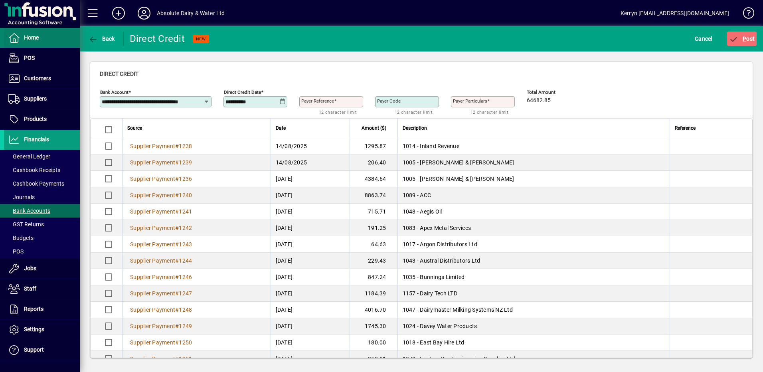
click at [29, 43] on span at bounding box center [42, 37] width 76 height 19
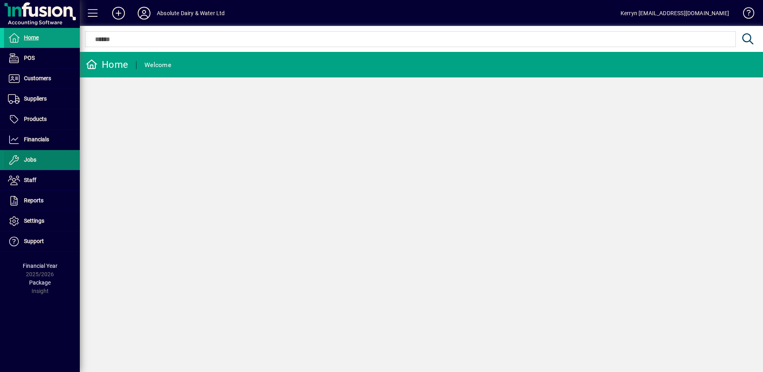
click at [40, 160] on span at bounding box center [42, 159] width 76 height 19
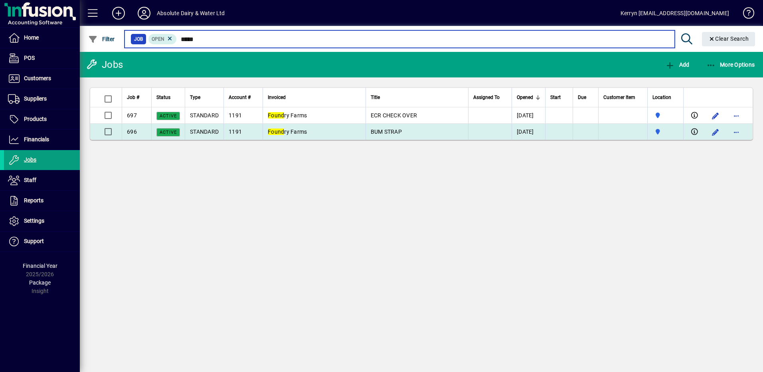
type input "*****"
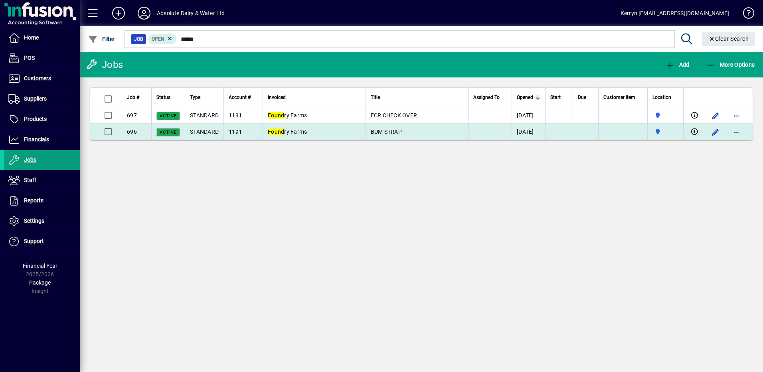
click at [393, 132] on span "BUM STRAP" at bounding box center [386, 131] width 31 height 6
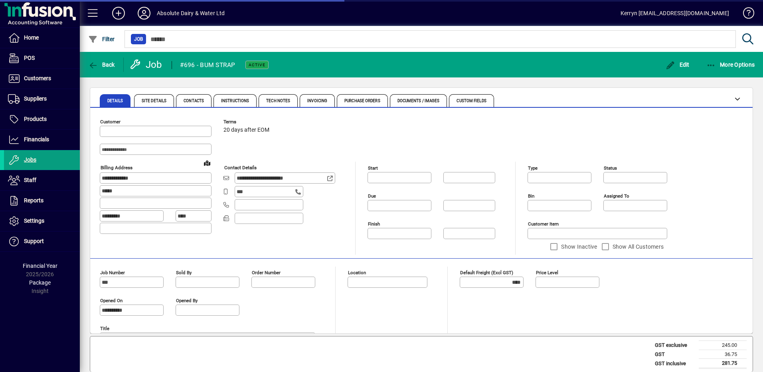
type input "******"
type input "**********"
click at [683, 66] on span "Edit" at bounding box center [677, 64] width 24 height 6
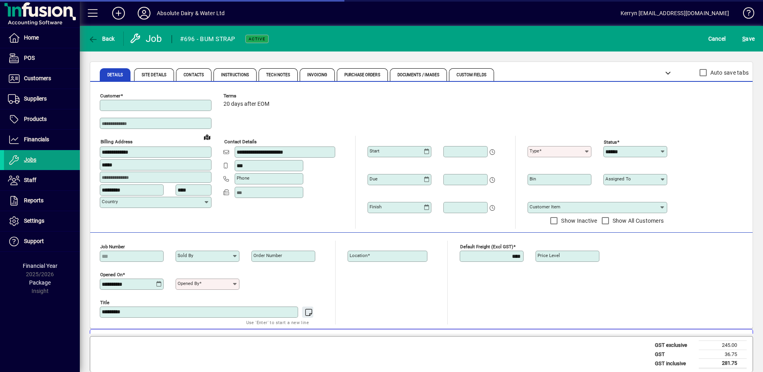
type input "**********"
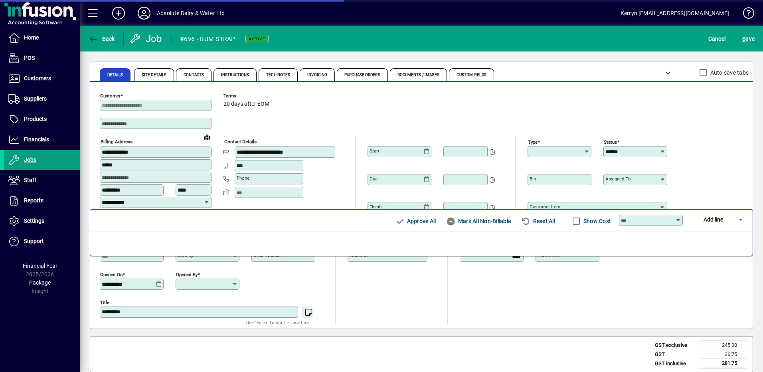
type input "**********"
type input "******"
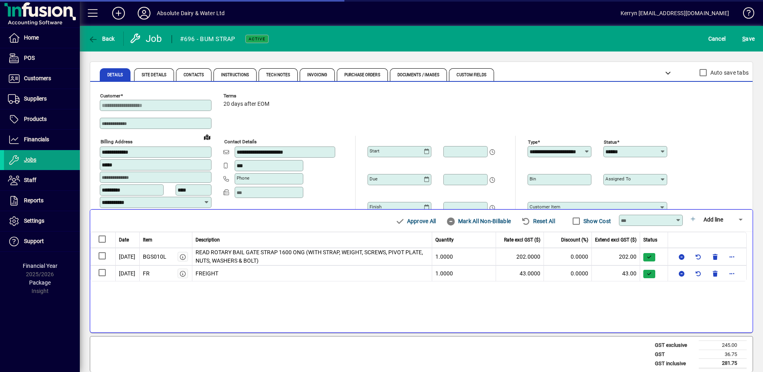
click at [717, 218] on span "Add line" at bounding box center [713, 219] width 20 height 6
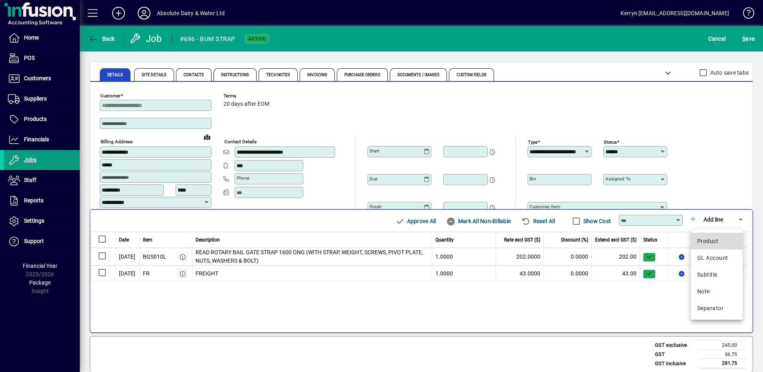
click at [715, 241] on span "Product" at bounding box center [707, 241] width 21 height 10
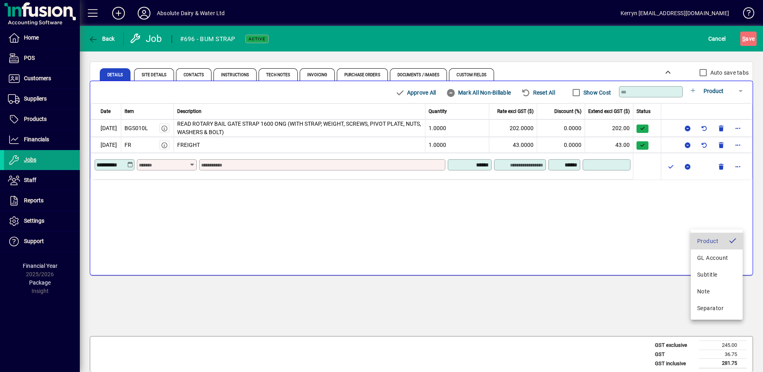
scroll to position [2, 0]
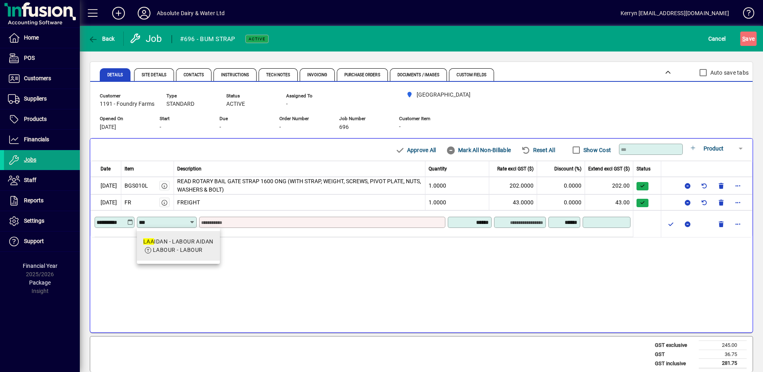
click at [176, 235] on mat-option "LAA IDAN - LABOUR AIDAN LABOUR - LABOUR" at bounding box center [178, 246] width 83 height 30
type input "*******"
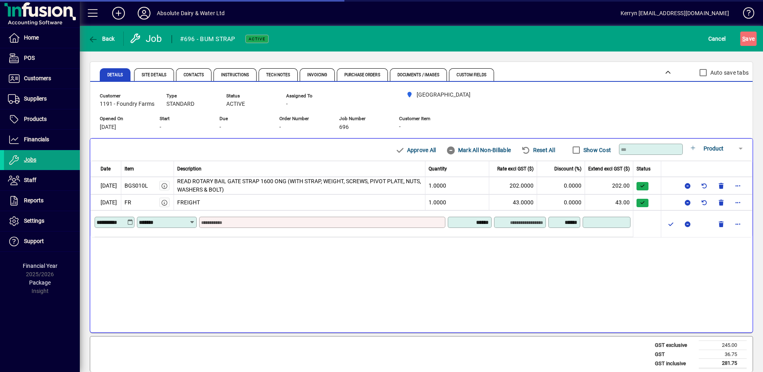
type input "**********"
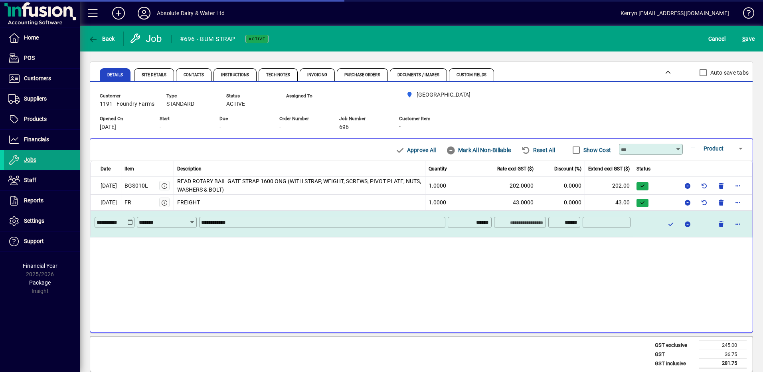
type input "*******"
type input "*****"
type input "******"
type input "*****"
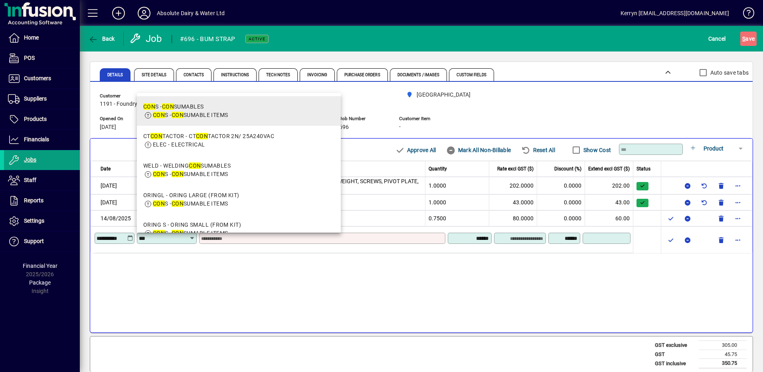
click at [180, 110] on div "CON S - CON SUMABLES" at bounding box center [185, 107] width 85 height 8
type input "****"
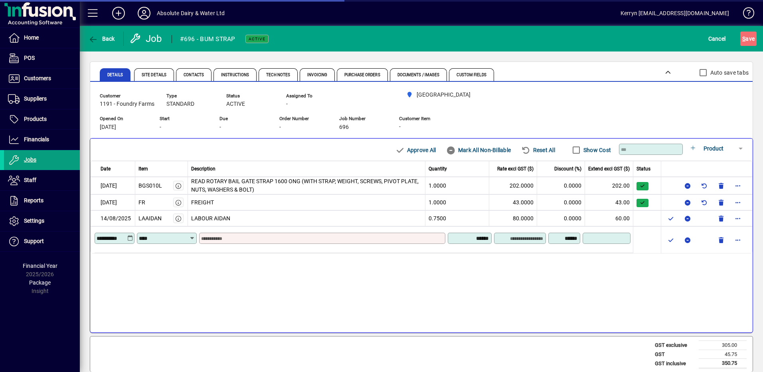
type input "**********"
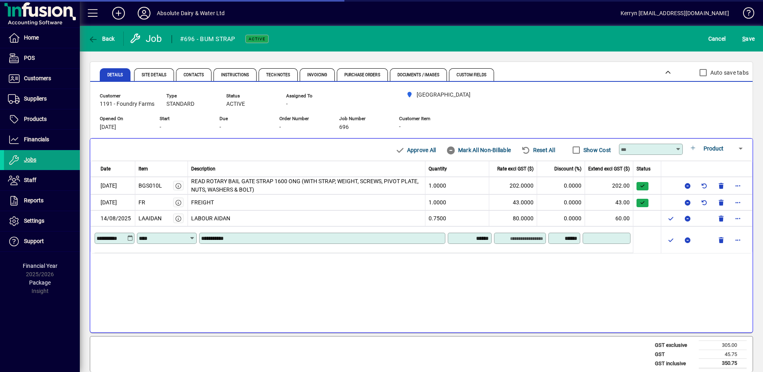
type input "*******"
type input "*****"
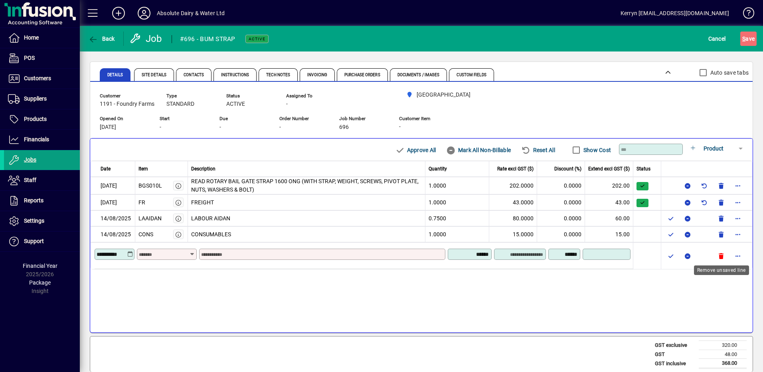
click at [718, 258] on span "button" at bounding box center [720, 255] width 19 height 19
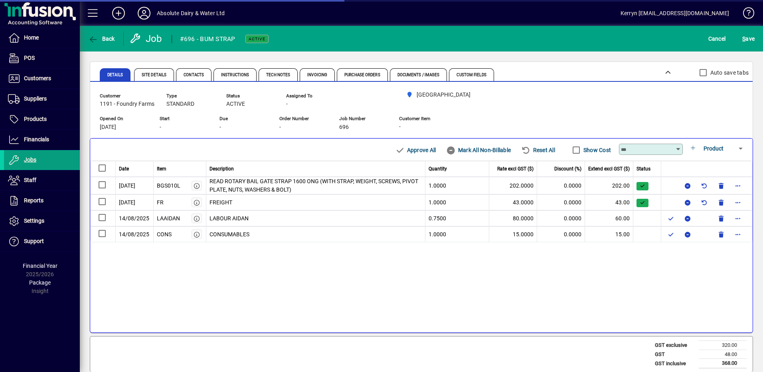
click at [299, 297] on div "Date Item Description Quantity Rate excl GST ($) Discount (%) Extend excl GST (…" at bounding box center [421, 247] width 662 height 172
click at [518, 320] on div "Date Item Description Quantity Rate excl GST ($) Discount (%) Extend excl GST (…" at bounding box center [421, 247] width 662 height 172
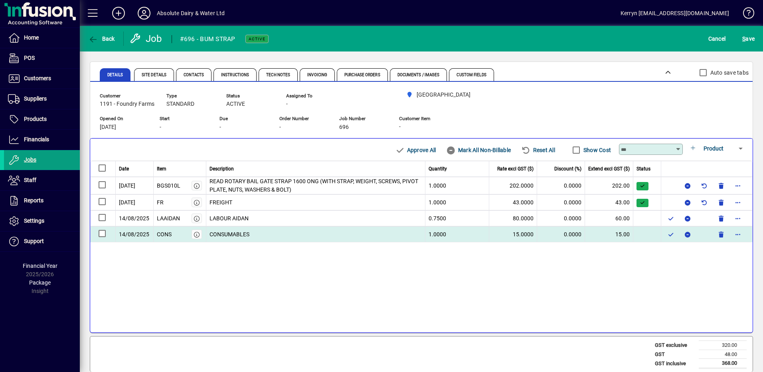
click at [530, 231] on td "15.0000" at bounding box center [513, 234] width 48 height 16
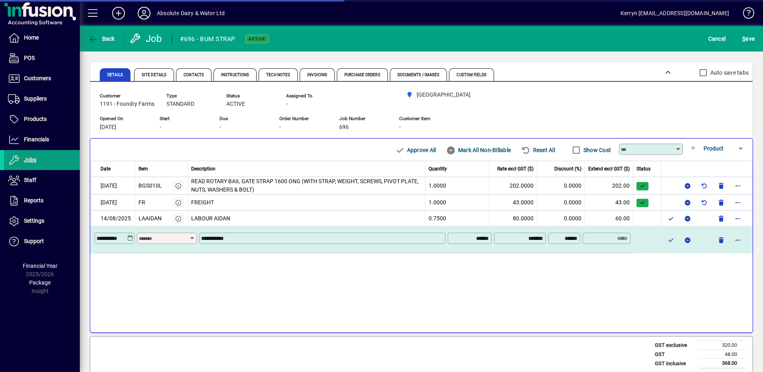
type input "****"
click at [595, 239] on div "**********" at bounding box center [364, 240] width 538 height 22
type input "*******"
type input "*****"
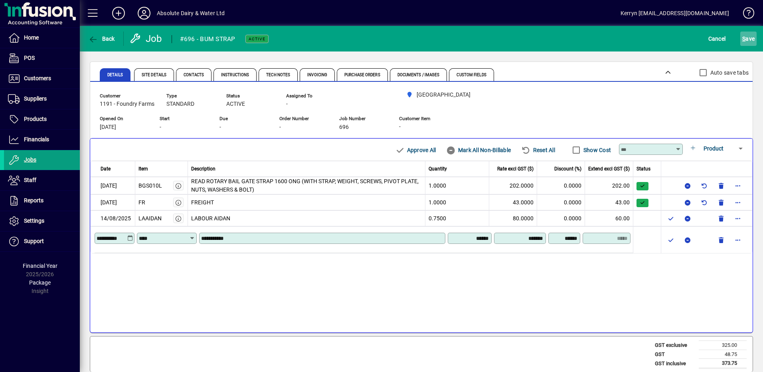
click at [752, 37] on span "S ave" at bounding box center [748, 38] width 12 height 13
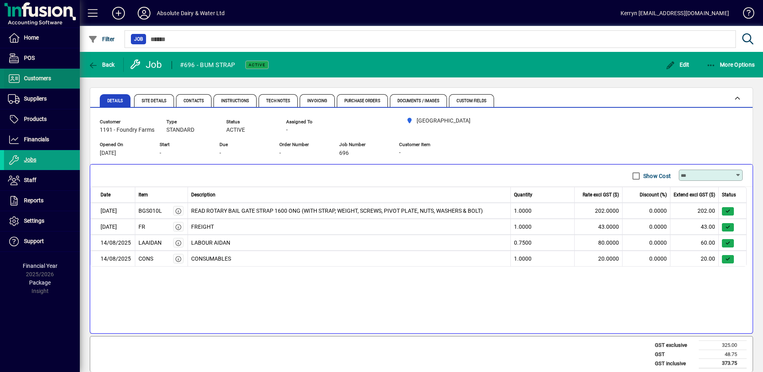
click at [39, 75] on span "Customers" at bounding box center [37, 78] width 27 height 6
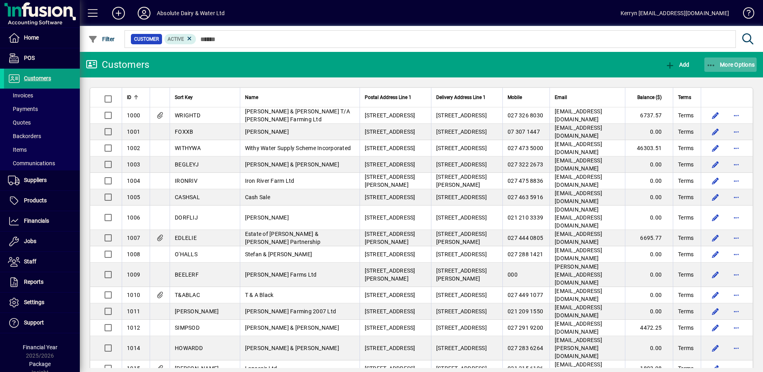
click at [711, 60] on span "button" at bounding box center [730, 64] width 53 height 19
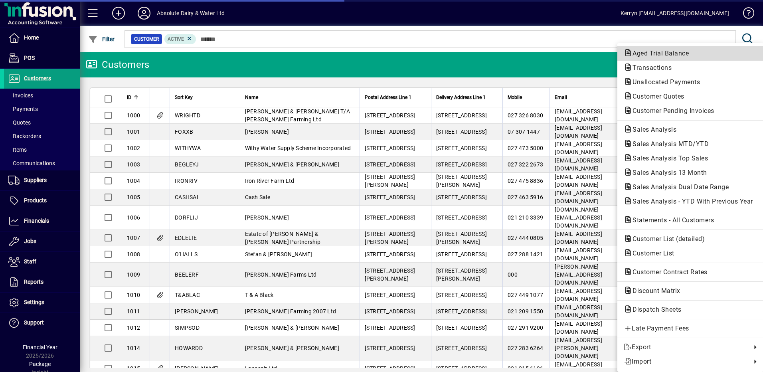
click at [670, 53] on span "Aged Trial Balance" at bounding box center [658, 53] width 69 height 8
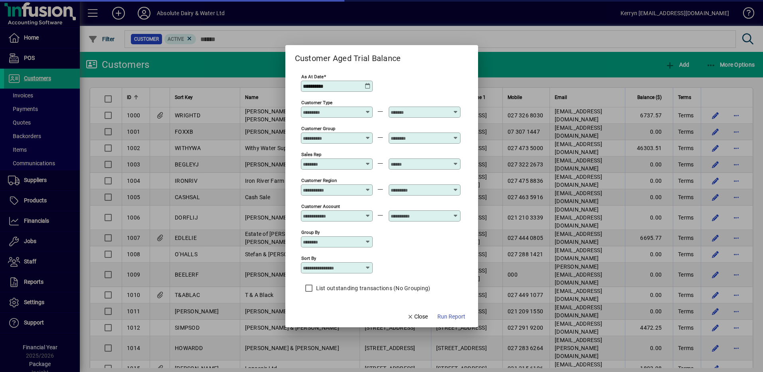
click at [368, 84] on icon at bounding box center [368, 86] width 6 height 6
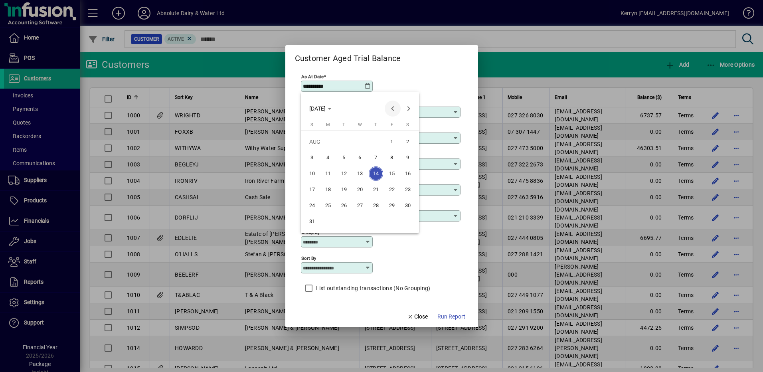
click at [396, 111] on span "Previous month" at bounding box center [393, 109] width 16 height 16
click at [372, 226] on span "31" at bounding box center [376, 221] width 14 height 14
type input "**********"
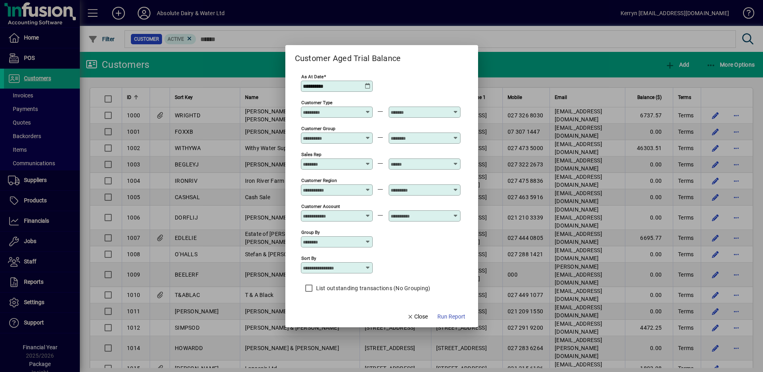
click at [446, 315] on span "Run Report" at bounding box center [451, 316] width 28 height 8
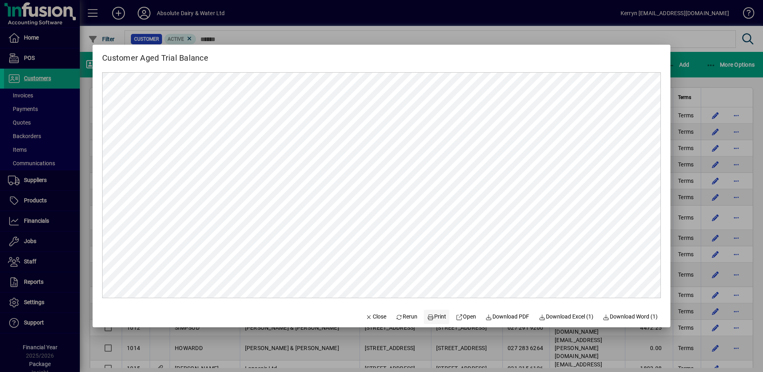
click at [430, 320] on span "Print" at bounding box center [436, 316] width 19 height 8
click at [379, 308] on span "button" at bounding box center [375, 316] width 27 height 19
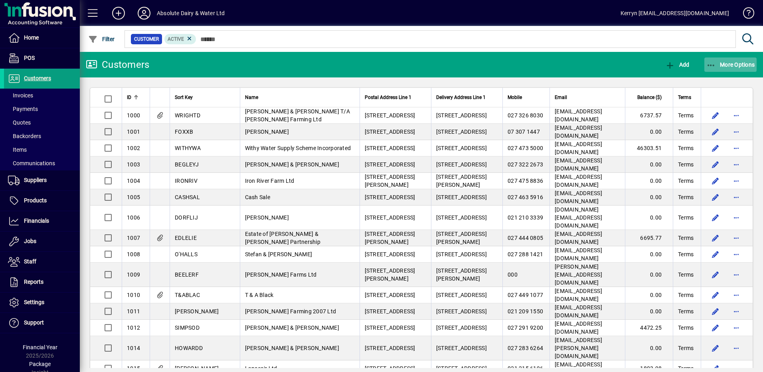
click at [710, 61] on icon "button" at bounding box center [711, 65] width 10 height 8
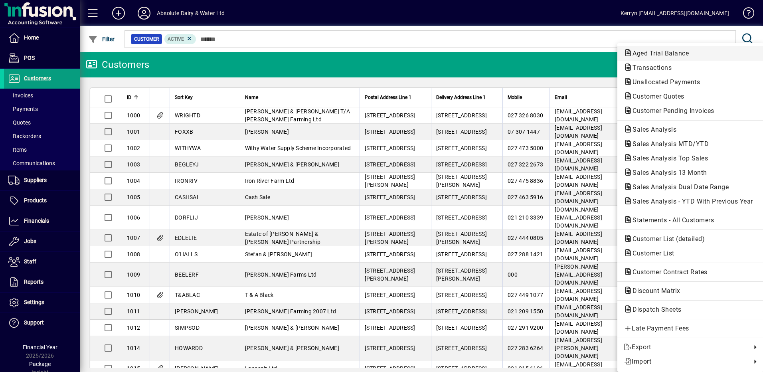
click at [665, 54] on span "Aged Trial Balance" at bounding box center [658, 53] width 69 height 8
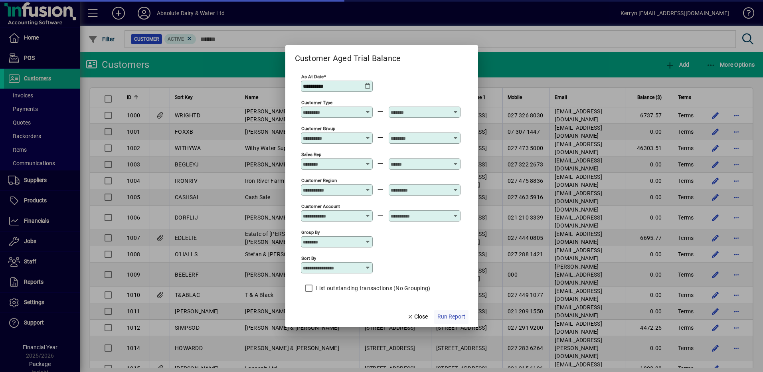
click at [447, 314] on span "Run Report" at bounding box center [451, 316] width 28 height 8
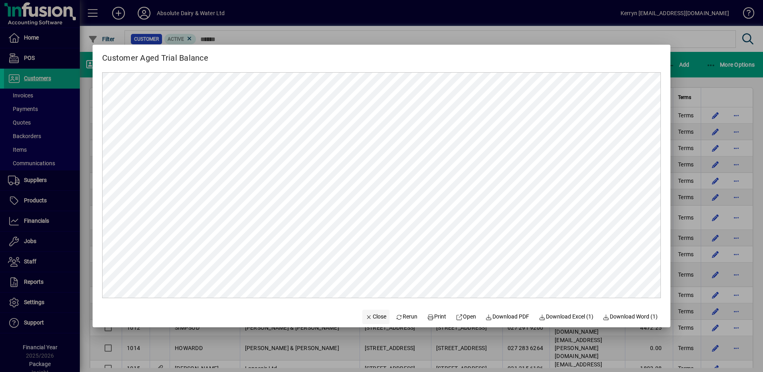
click at [364, 309] on span "button" at bounding box center [375, 316] width 27 height 19
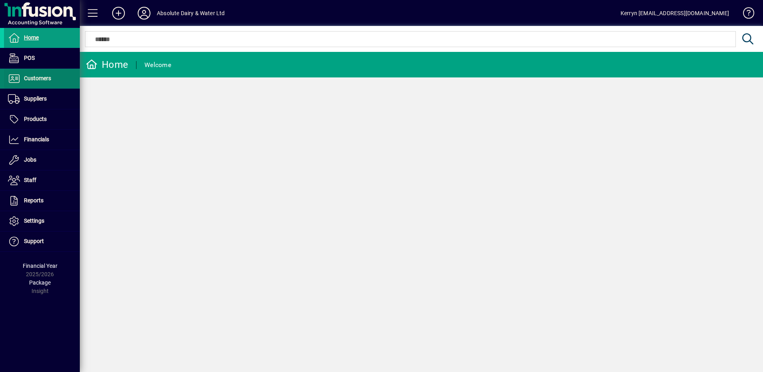
drag, startPoint x: 0, startPoint y: 0, endPoint x: 43, endPoint y: 85, distance: 95.1
click at [43, 85] on span at bounding box center [42, 78] width 76 height 19
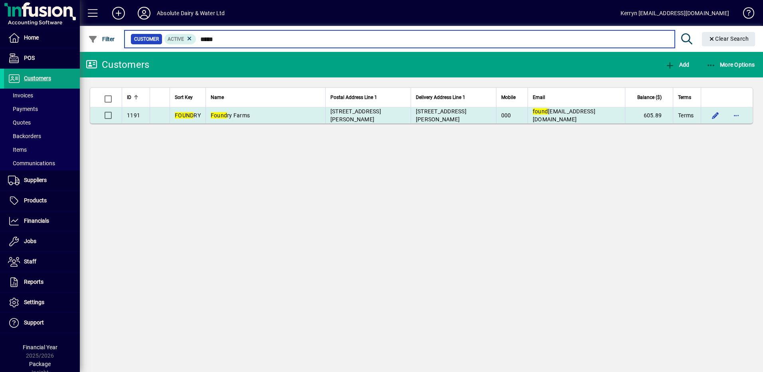
type input "*****"
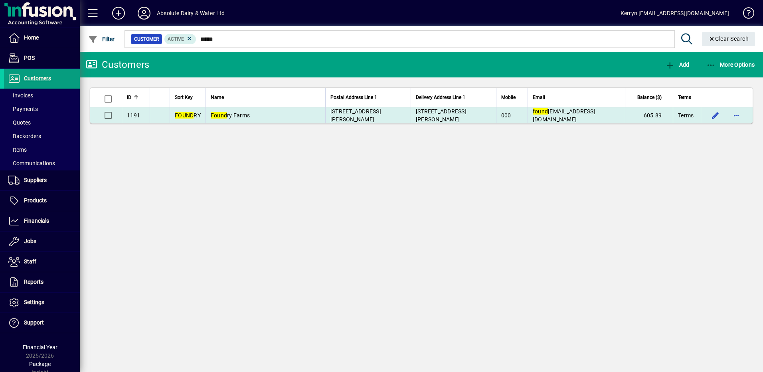
click at [247, 116] on span "Found ry Farms" at bounding box center [230, 115] width 39 height 6
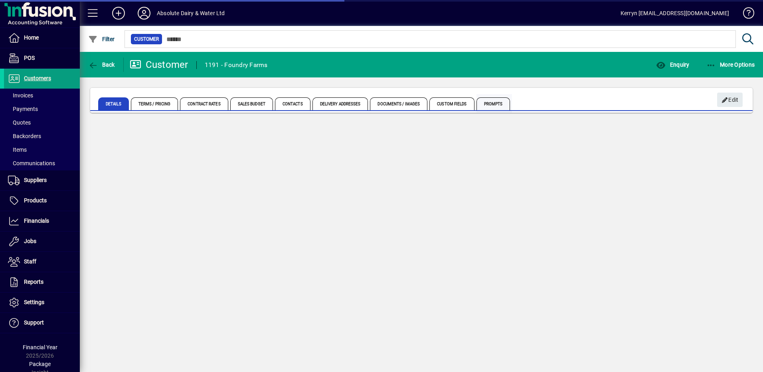
click at [491, 102] on span "Prompts" at bounding box center [493, 103] width 34 height 13
